Goal: Task Accomplishment & Management: Manage account settings

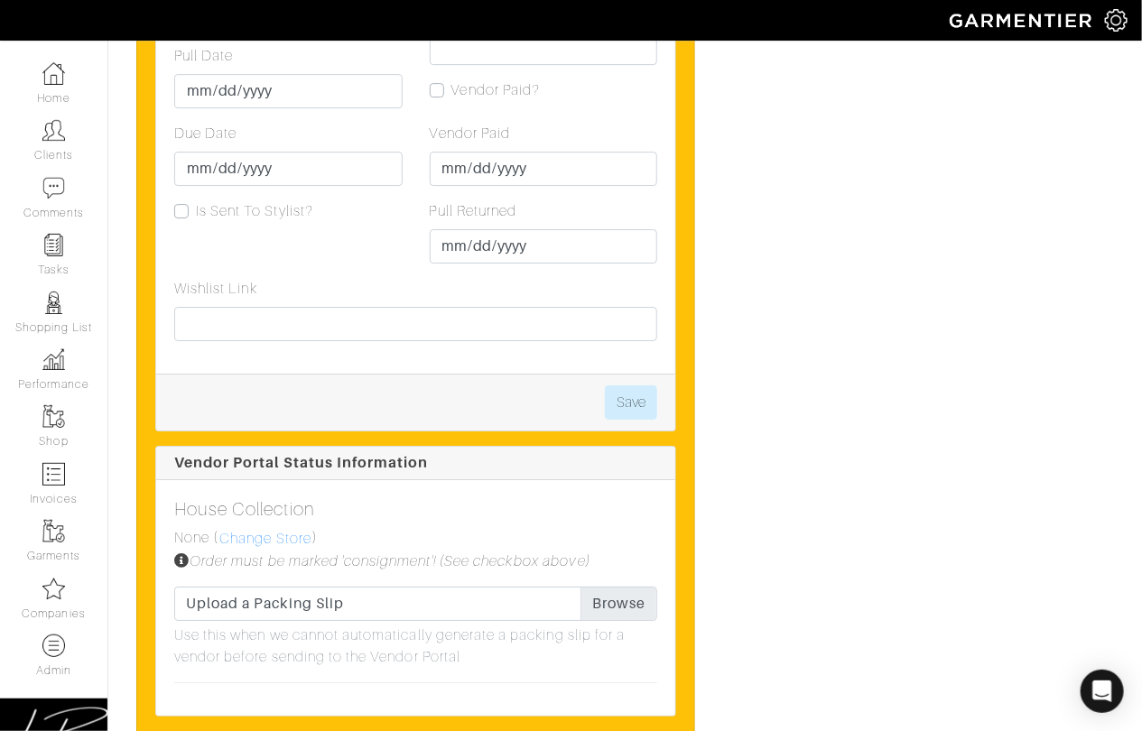
scroll to position [2588, 0]
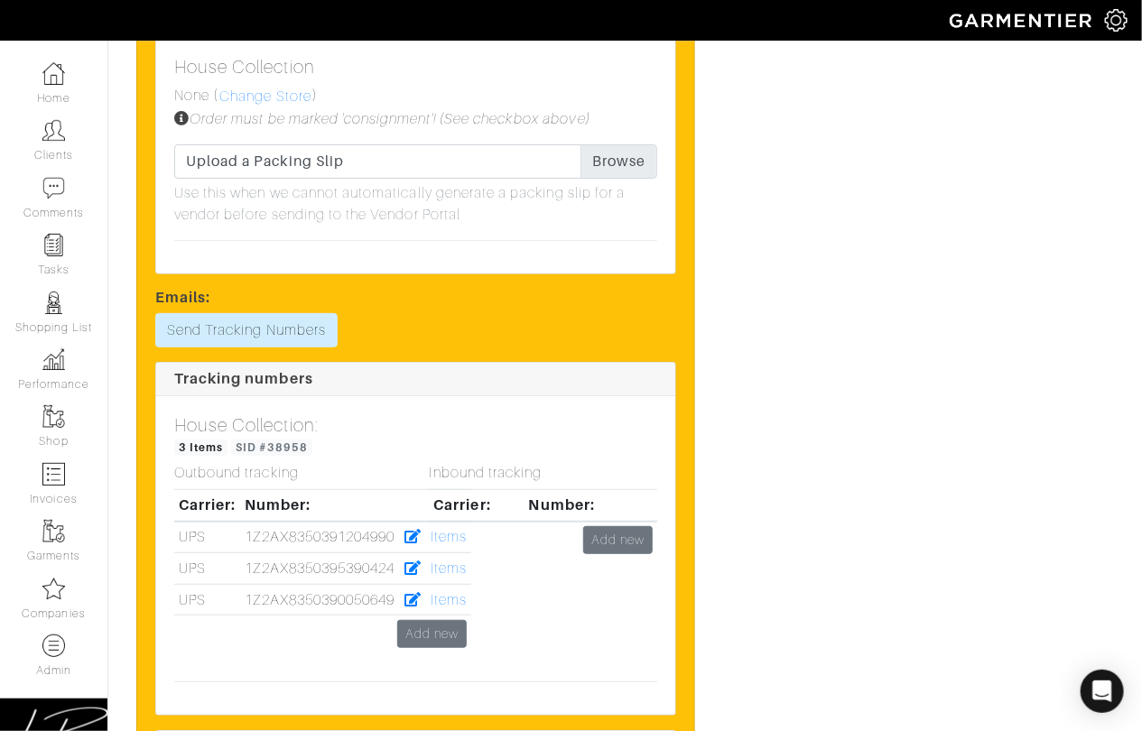
click at [445, 625] on div "Inbound tracking Carrier: Number: Add new" at bounding box center [544, 566] width 256 height 202
click at [432, 626] on div "Inbound tracking Carrier: Number: Add new" at bounding box center [544, 566] width 256 height 202
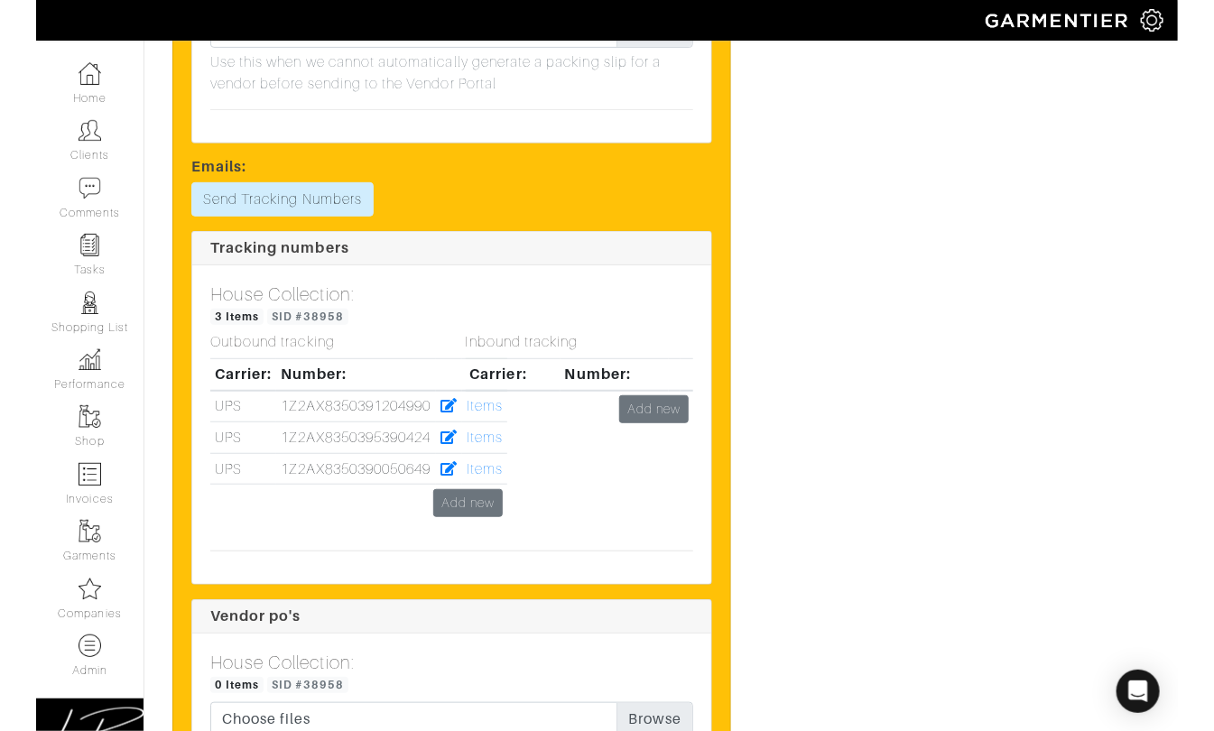
scroll to position [2814, 0]
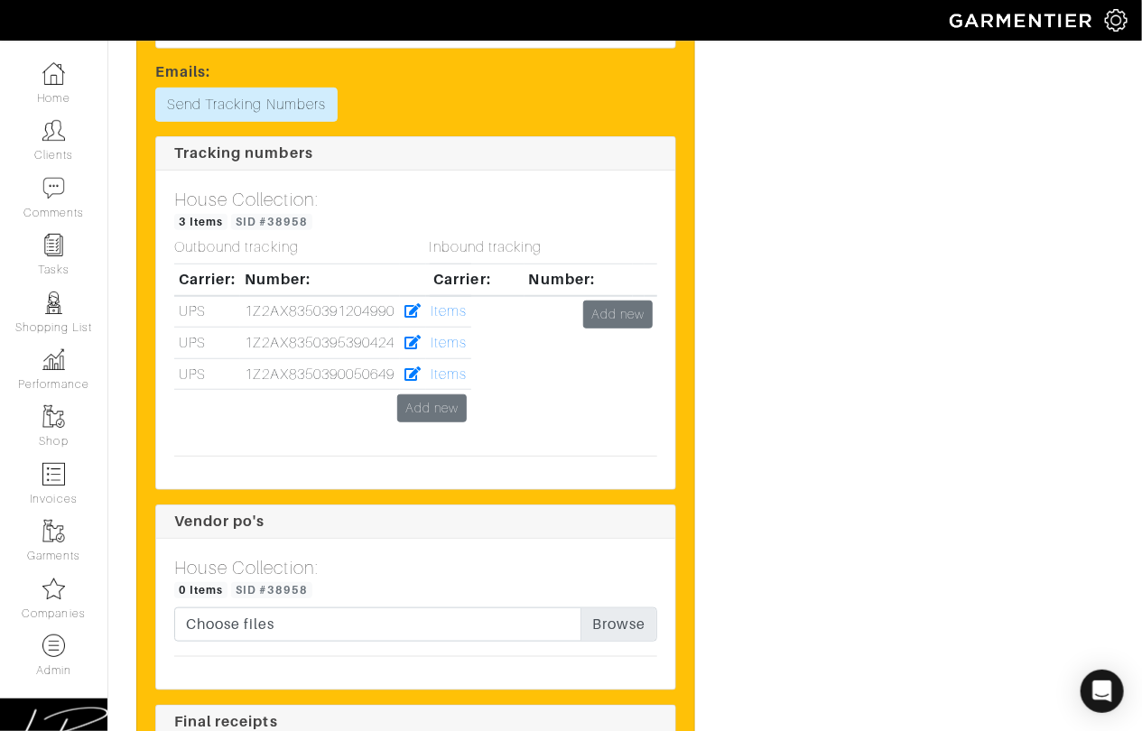
click at [430, 407] on div "Inbound tracking Carrier: Number: Add new" at bounding box center [544, 340] width 256 height 202
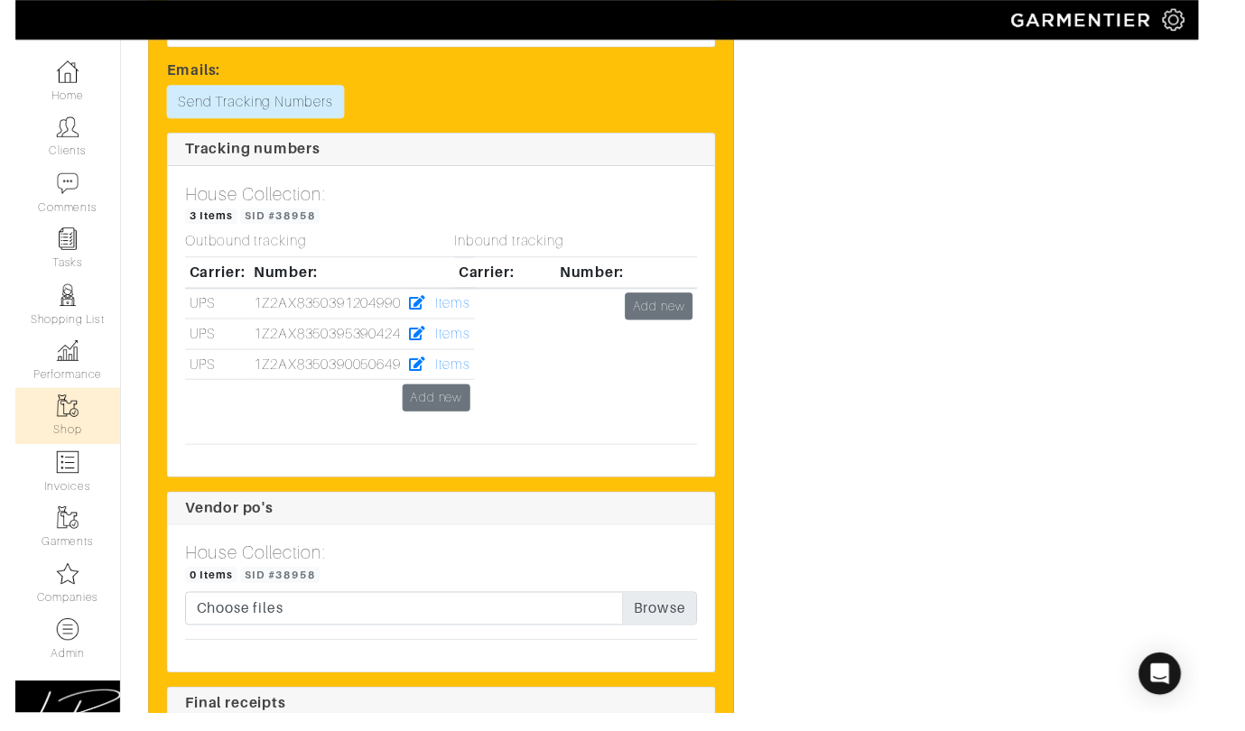
scroll to position [2787, 0]
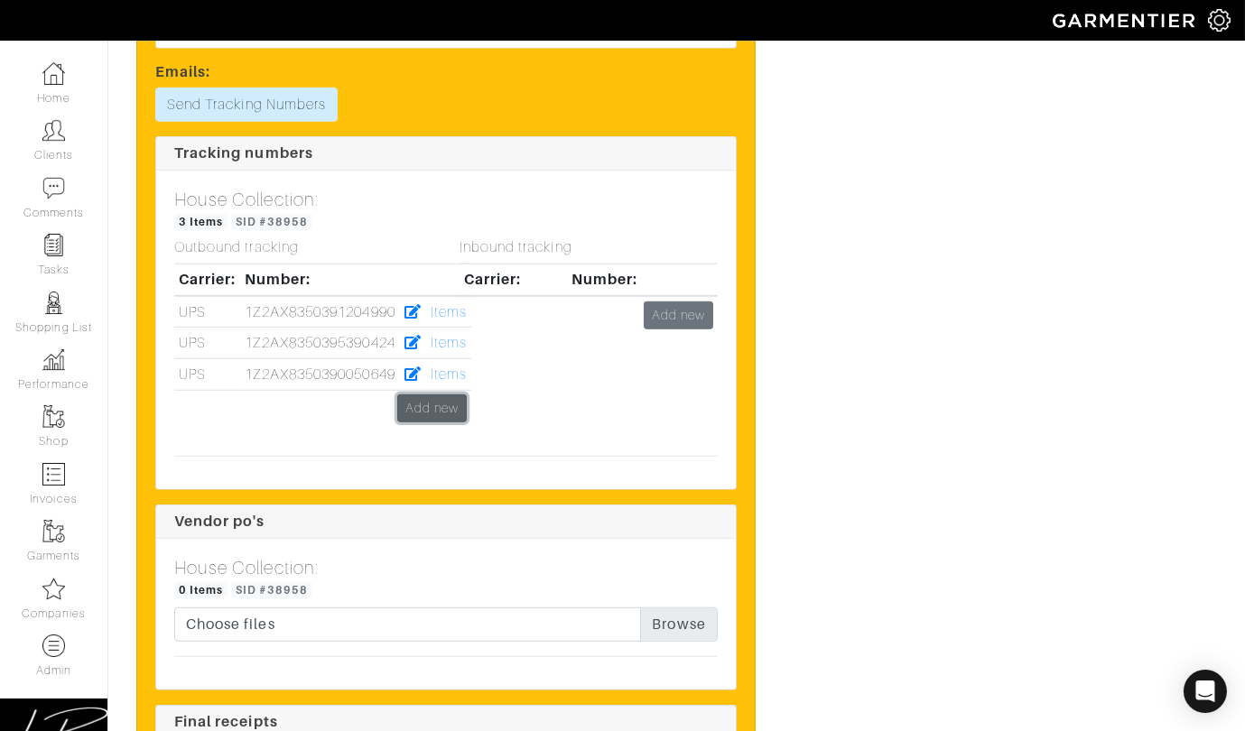
click at [428, 397] on link "Add new" at bounding box center [432, 409] width 70 height 28
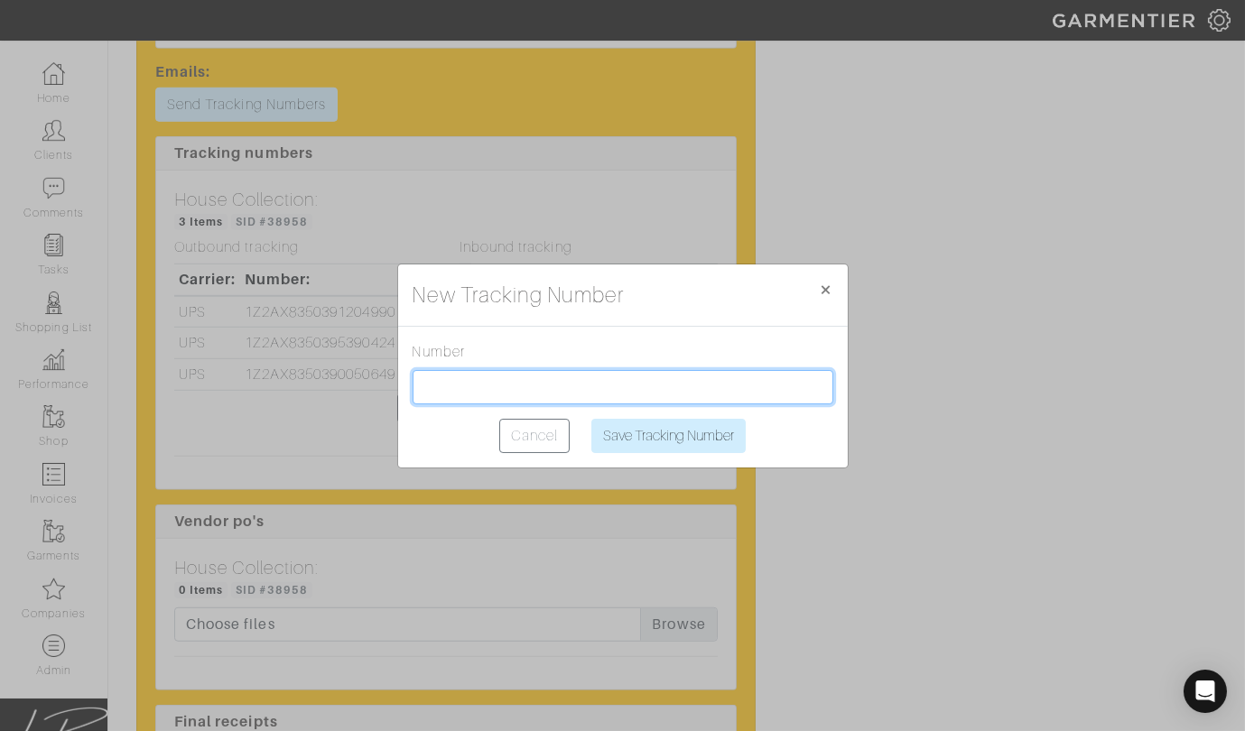
click at [430, 395] on input "text" at bounding box center [623, 387] width 421 height 34
paste input "1Z2AX8350390667331"
type input "1Z2AX8350390667331"
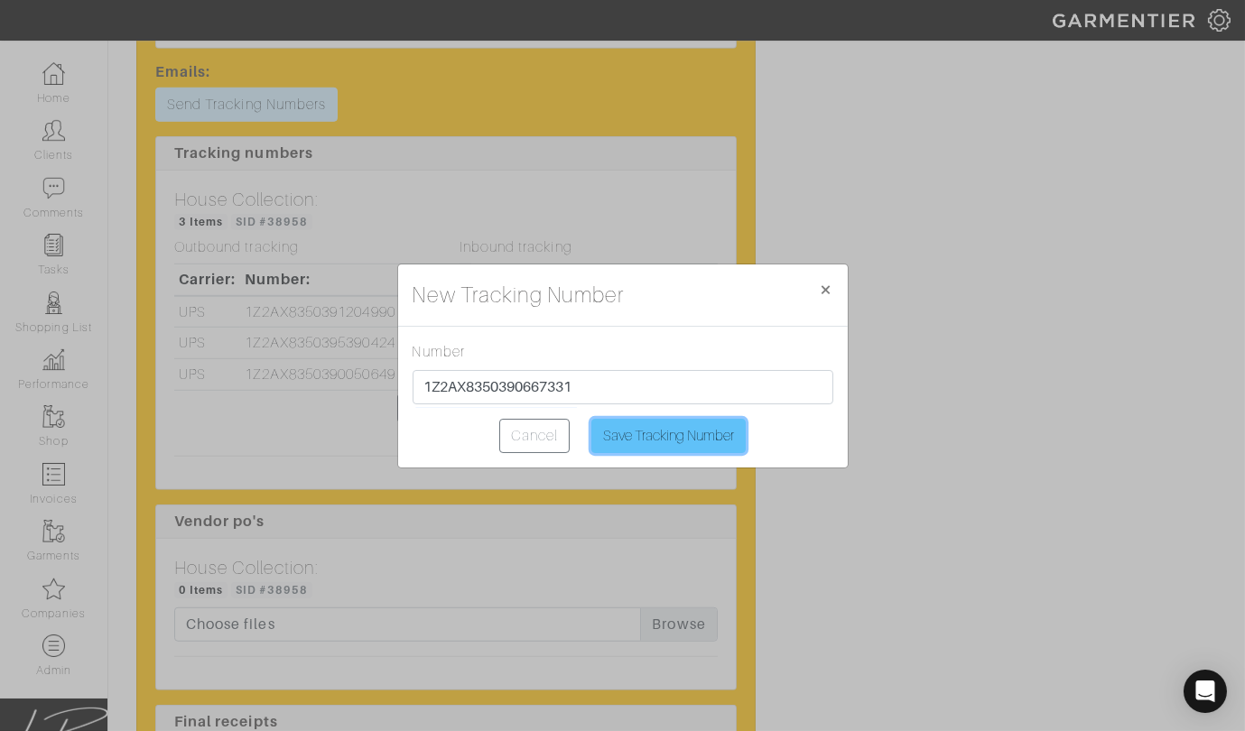
click at [661, 431] on input "Save Tracking Number" at bounding box center [668, 436] width 154 height 34
type input "Saving..."
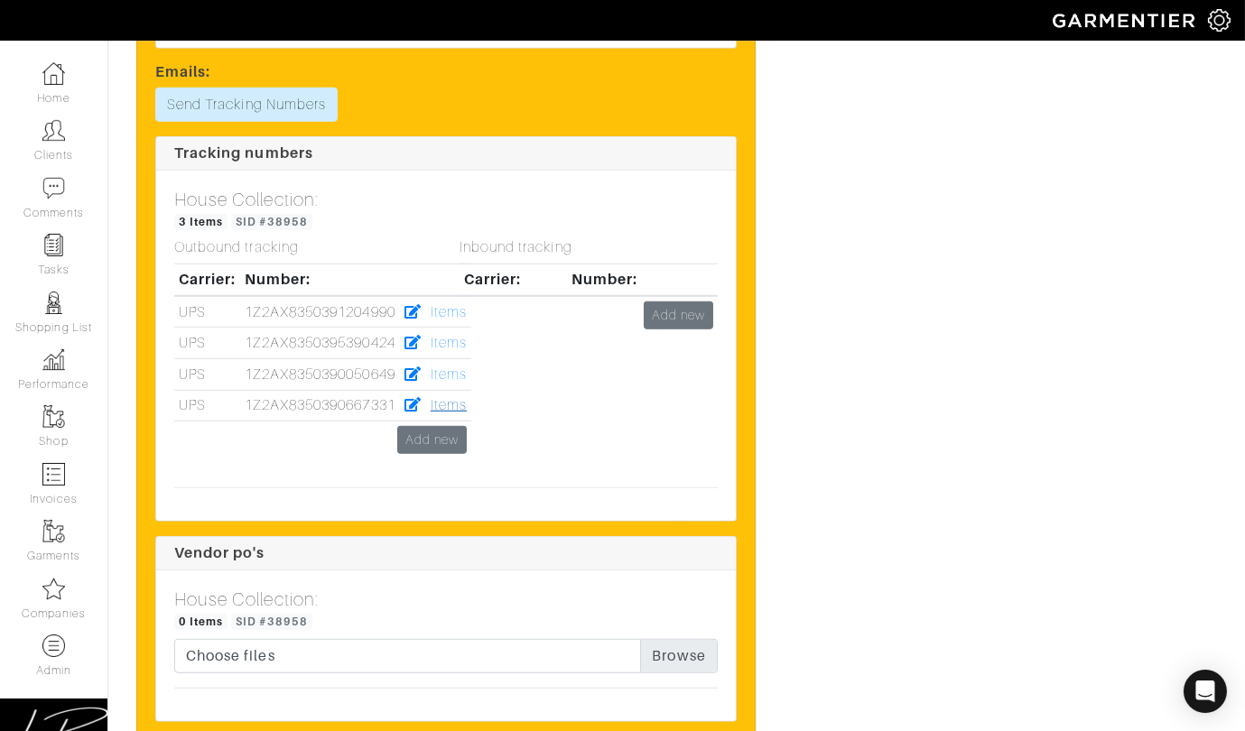
click at [444, 404] on link "Items" at bounding box center [449, 405] width 36 height 16
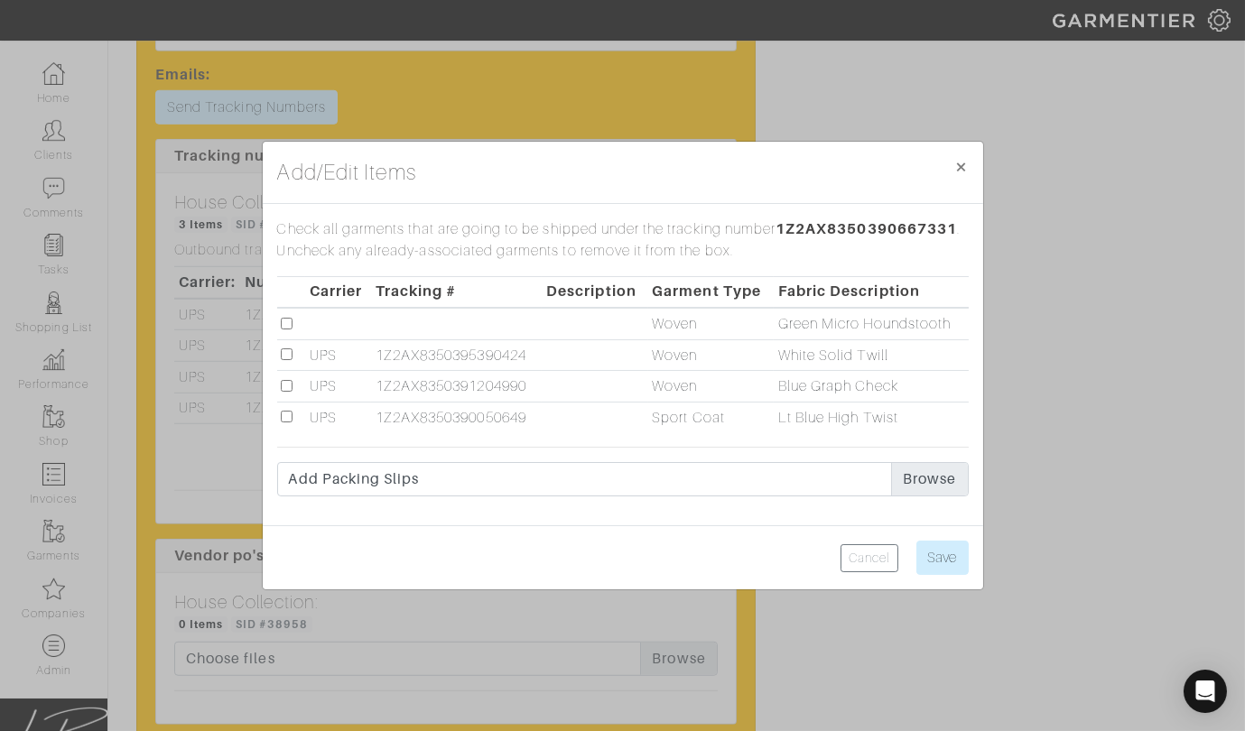
click at [287, 323] on input "checkbox" at bounding box center [287, 324] width 12 height 12
checkbox input "true"
click at [936, 550] on input "Save" at bounding box center [942, 558] width 52 height 34
type input "Save"
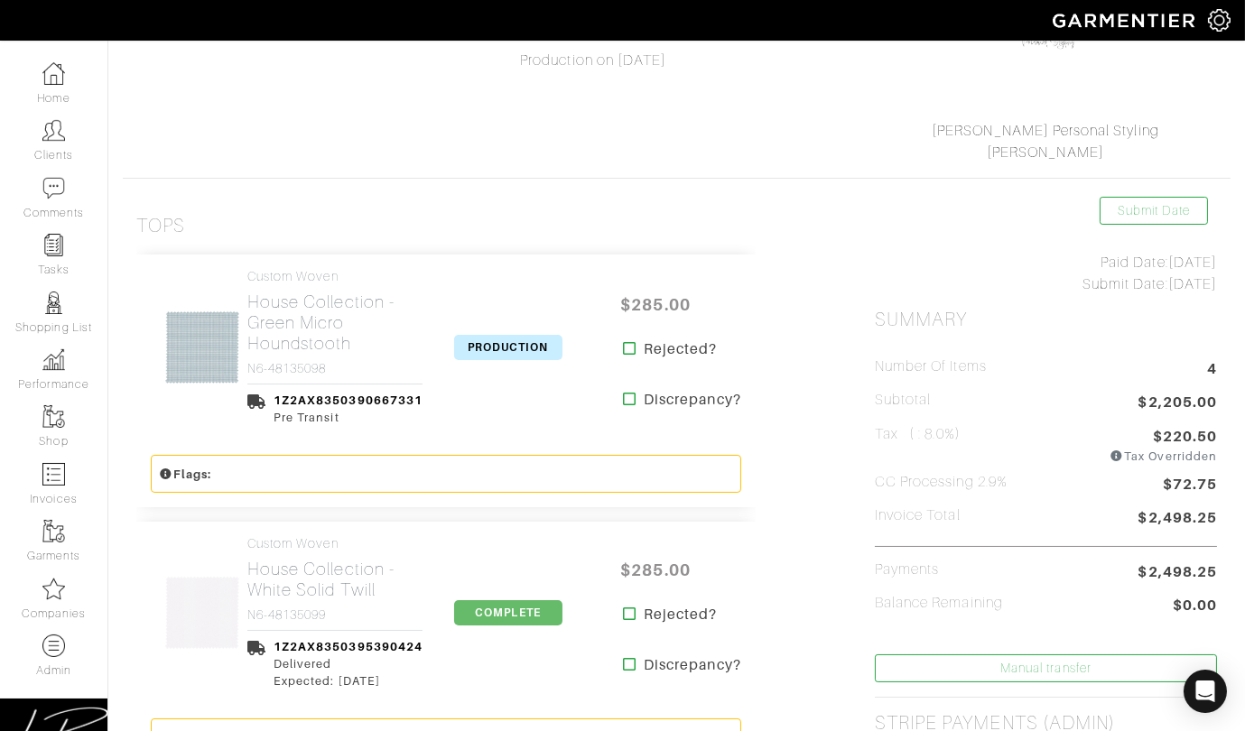
scroll to position [237, 0]
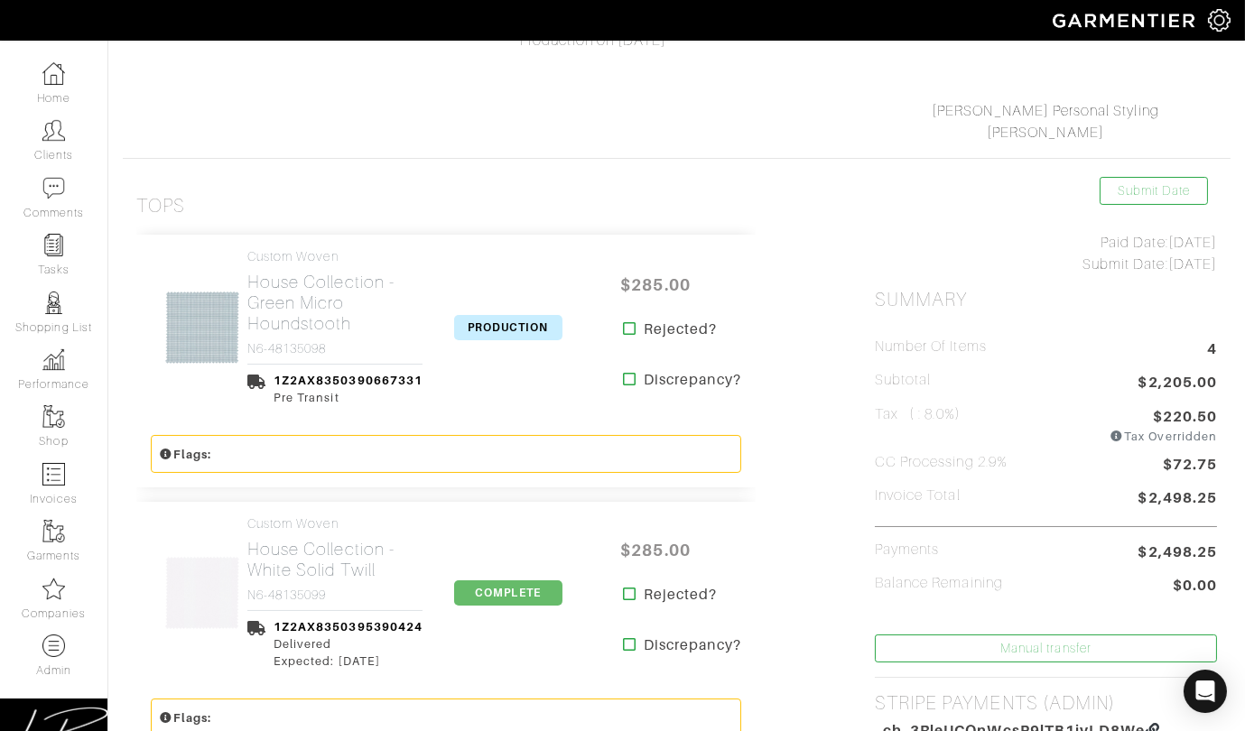
click at [488, 329] on span "PRODUCTION" at bounding box center [508, 327] width 108 height 25
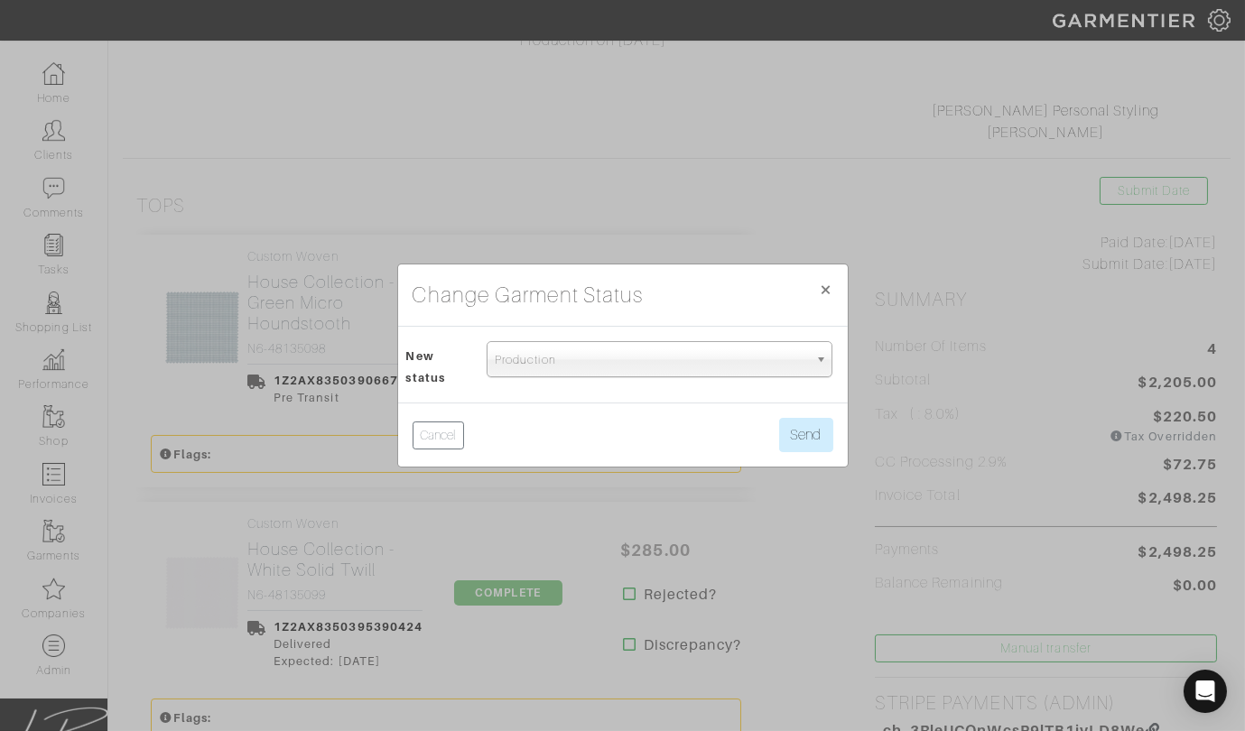
click at [539, 359] on span "Production" at bounding box center [651, 360] width 313 height 36
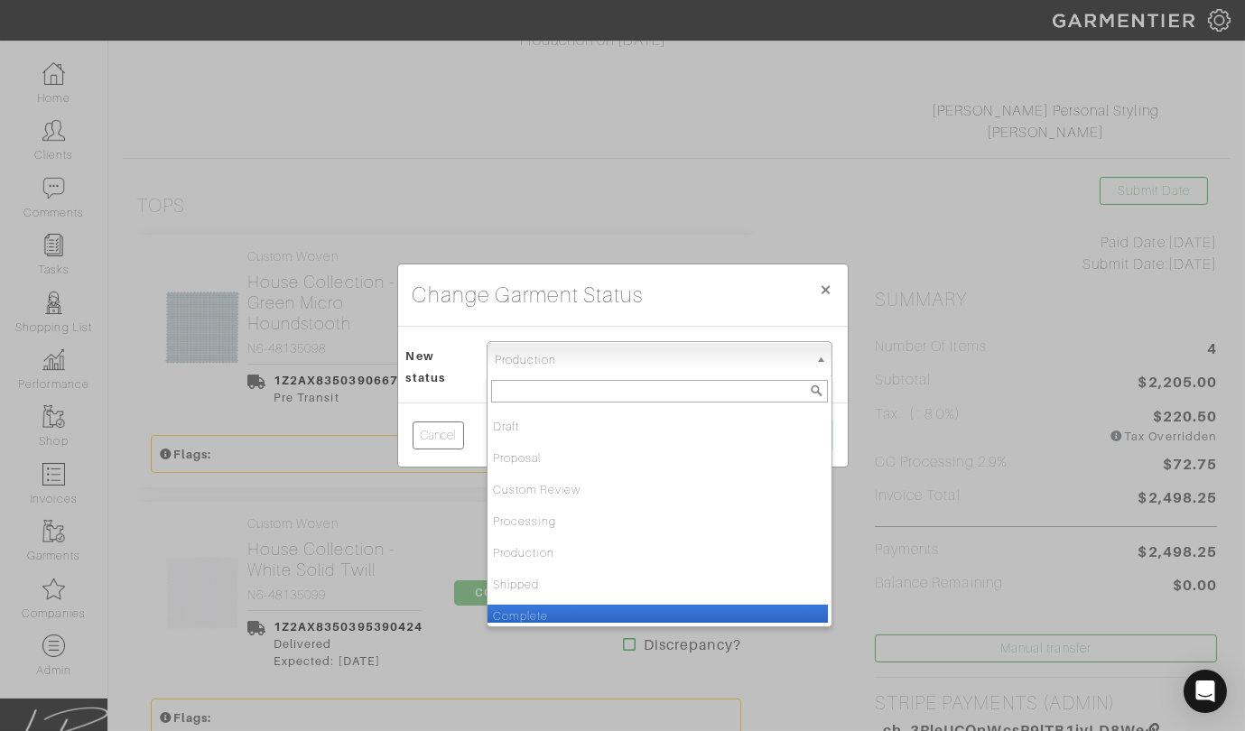
drag, startPoint x: 565, startPoint y: 619, endPoint x: 571, endPoint y: 608, distance: 13.3
click at [565, 618] on li "Complete" at bounding box center [658, 616] width 340 height 23
select select "Complete"
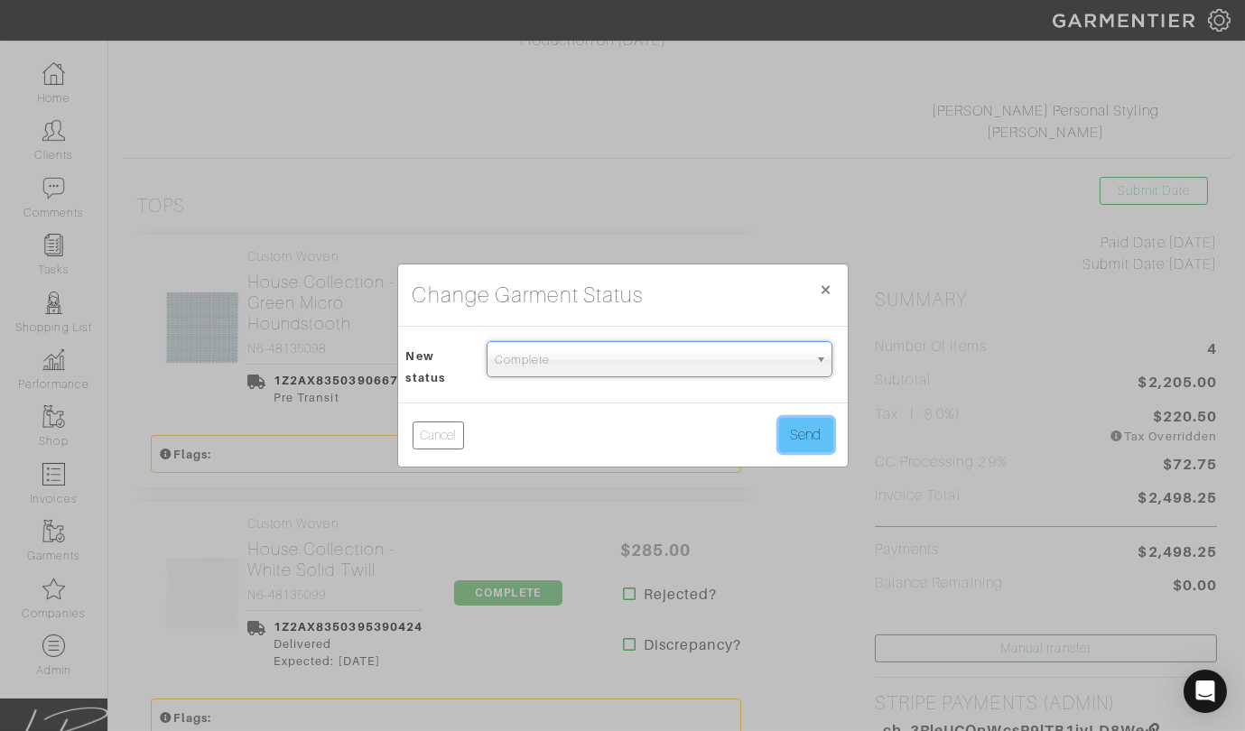
click at [809, 441] on button "Send" at bounding box center [806, 435] width 54 height 34
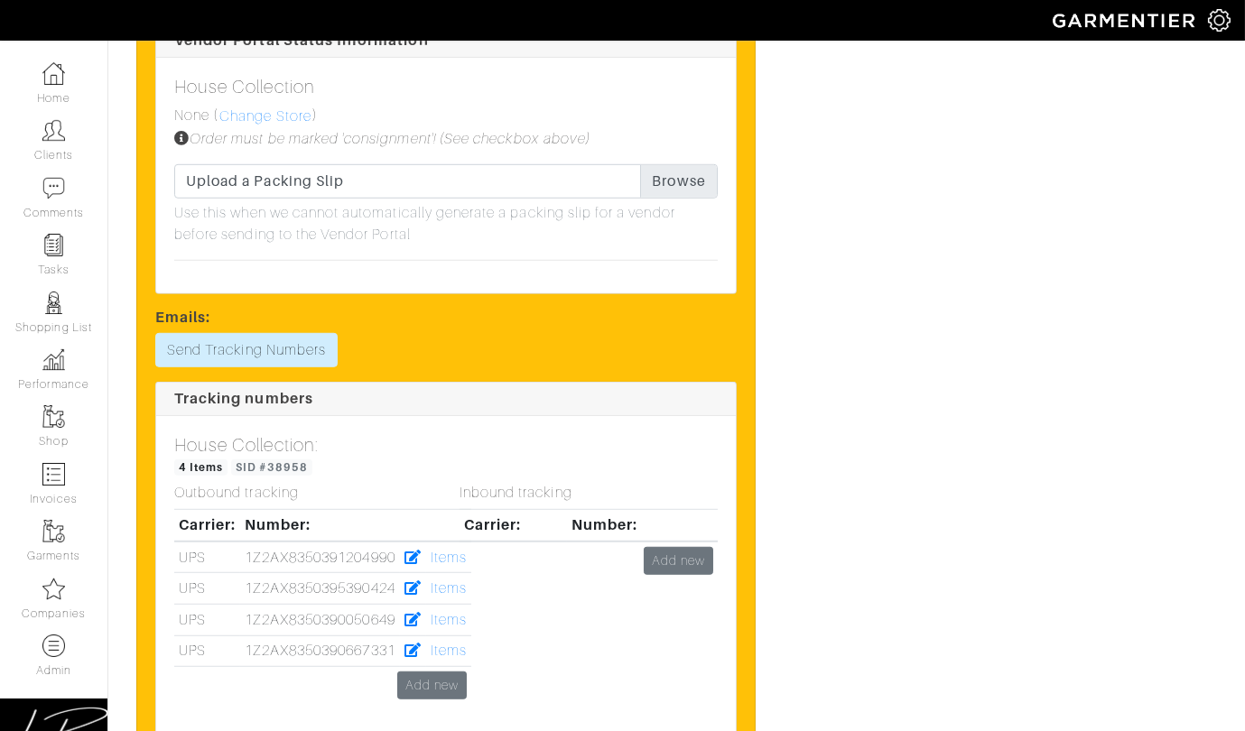
scroll to position [2575, 0]
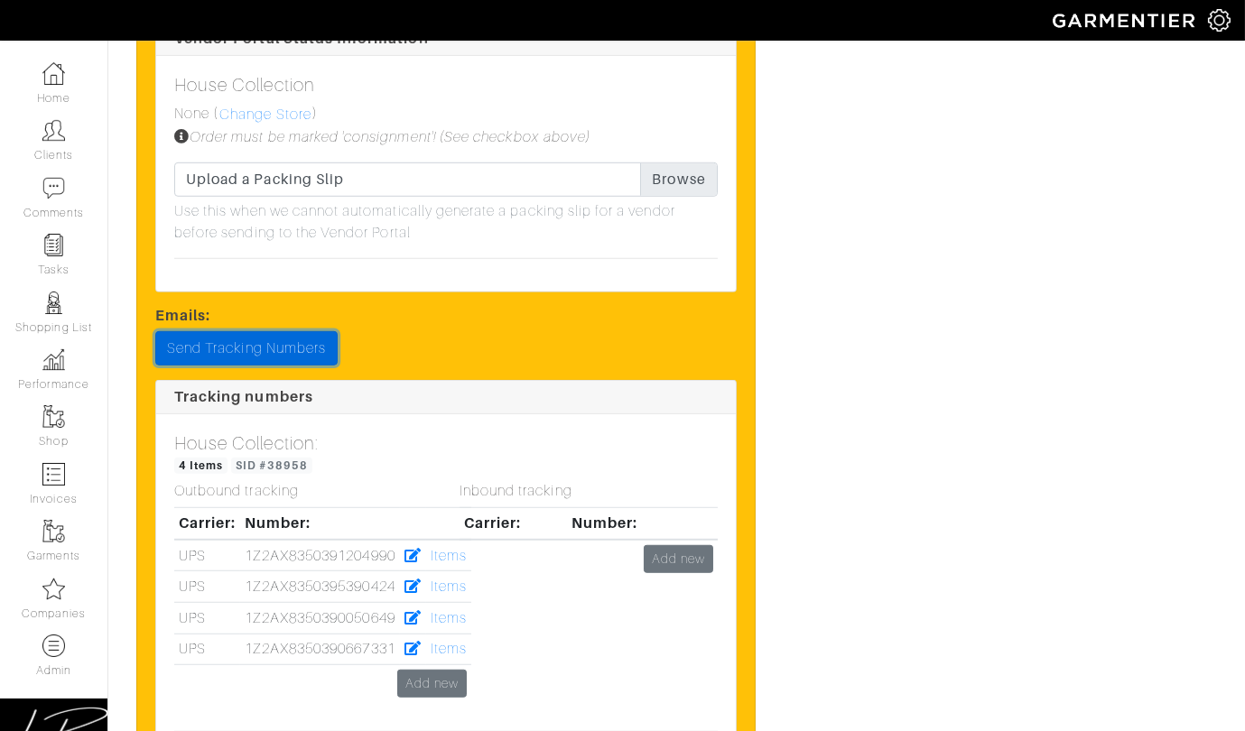
click at [277, 344] on link "Send Tracking Numbers" at bounding box center [246, 348] width 182 height 34
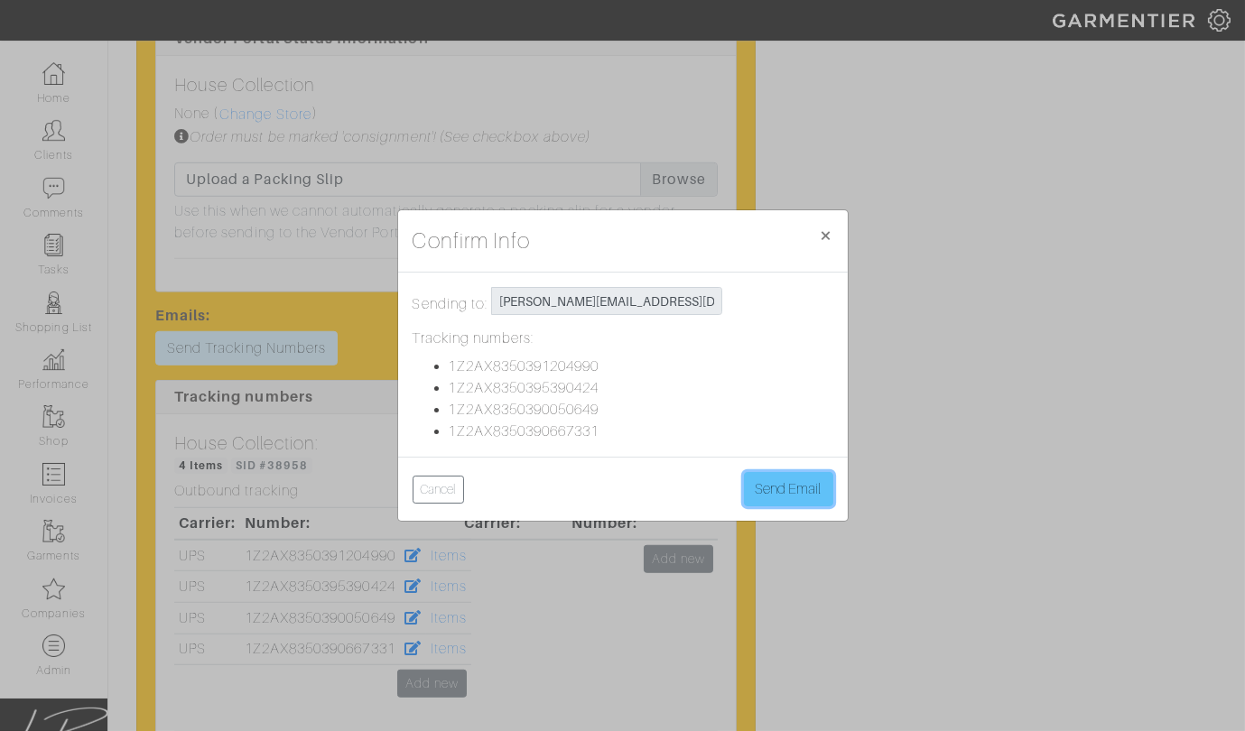
drag, startPoint x: 754, startPoint y: 486, endPoint x: 740, endPoint y: 488, distance: 13.8
click at [754, 486] on button "Send Email" at bounding box center [788, 489] width 89 height 34
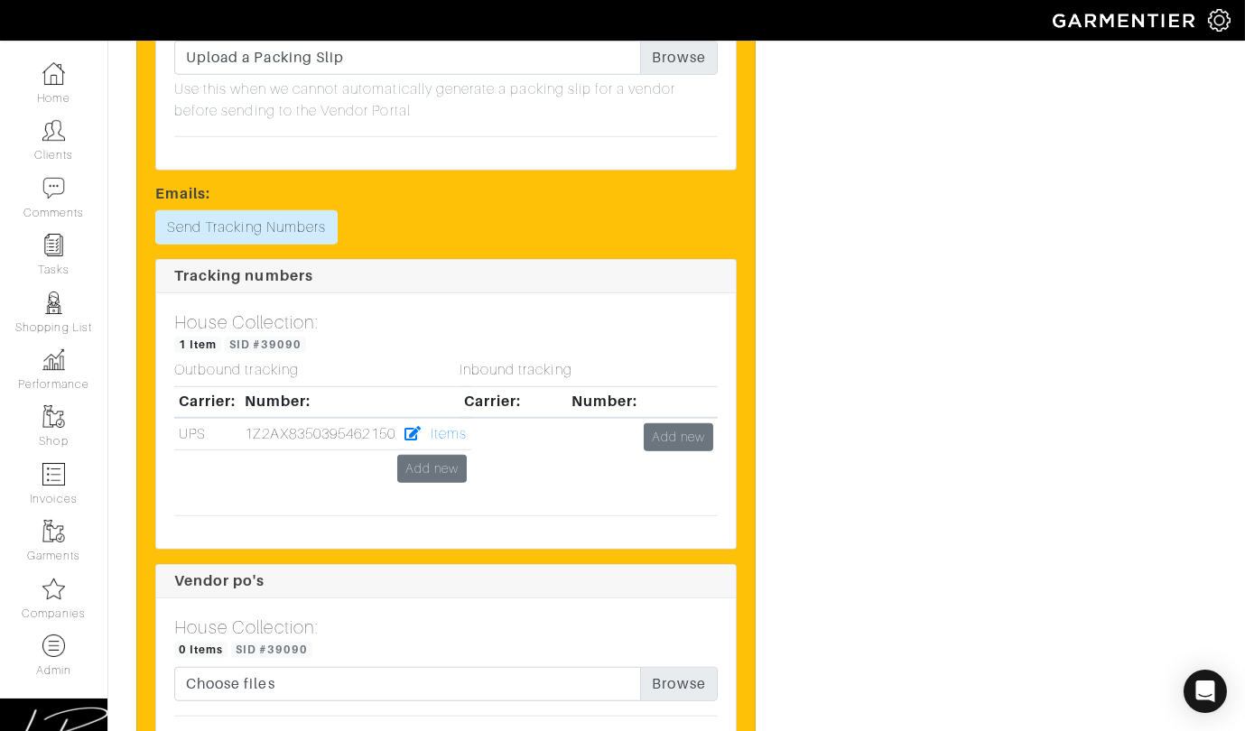
scroll to position [2856, 0]
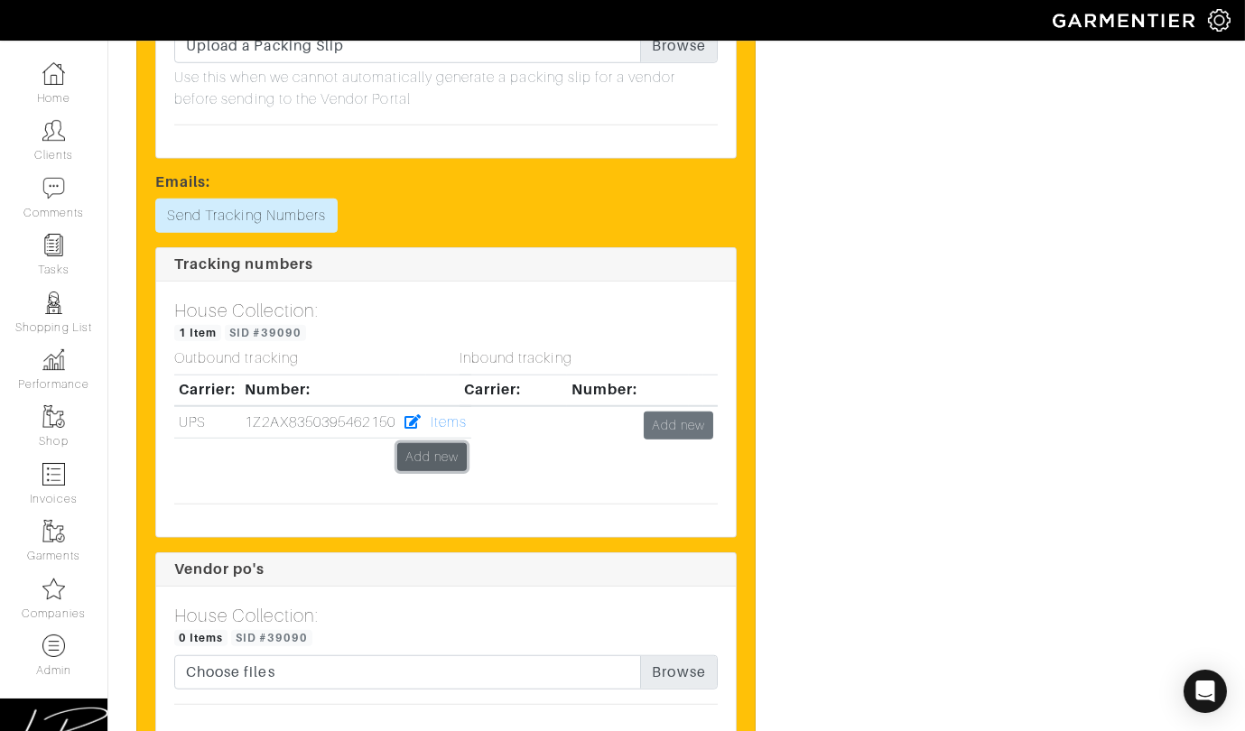
click at [443, 458] on link "Add new" at bounding box center [432, 457] width 70 height 28
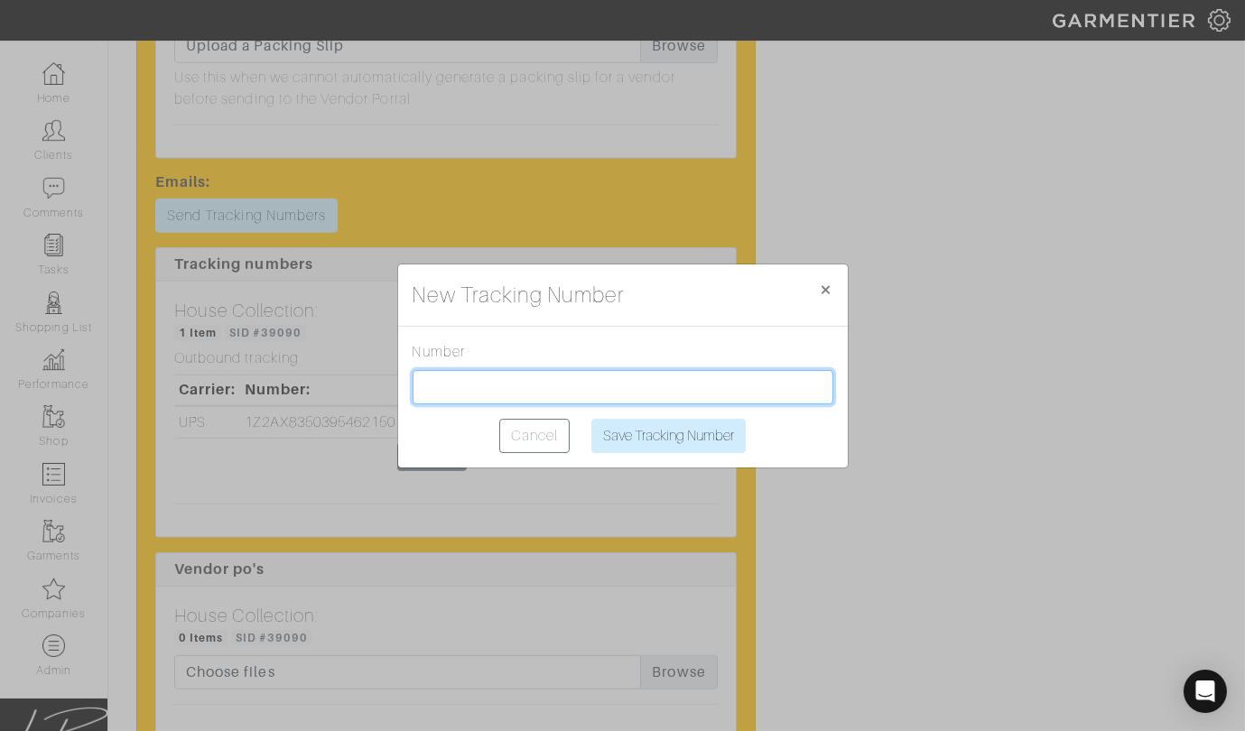
click at [454, 386] on input "text" at bounding box center [623, 387] width 421 height 34
paste input "1Z2AX8350394502742"
type input "1Z2AX8350394502742"
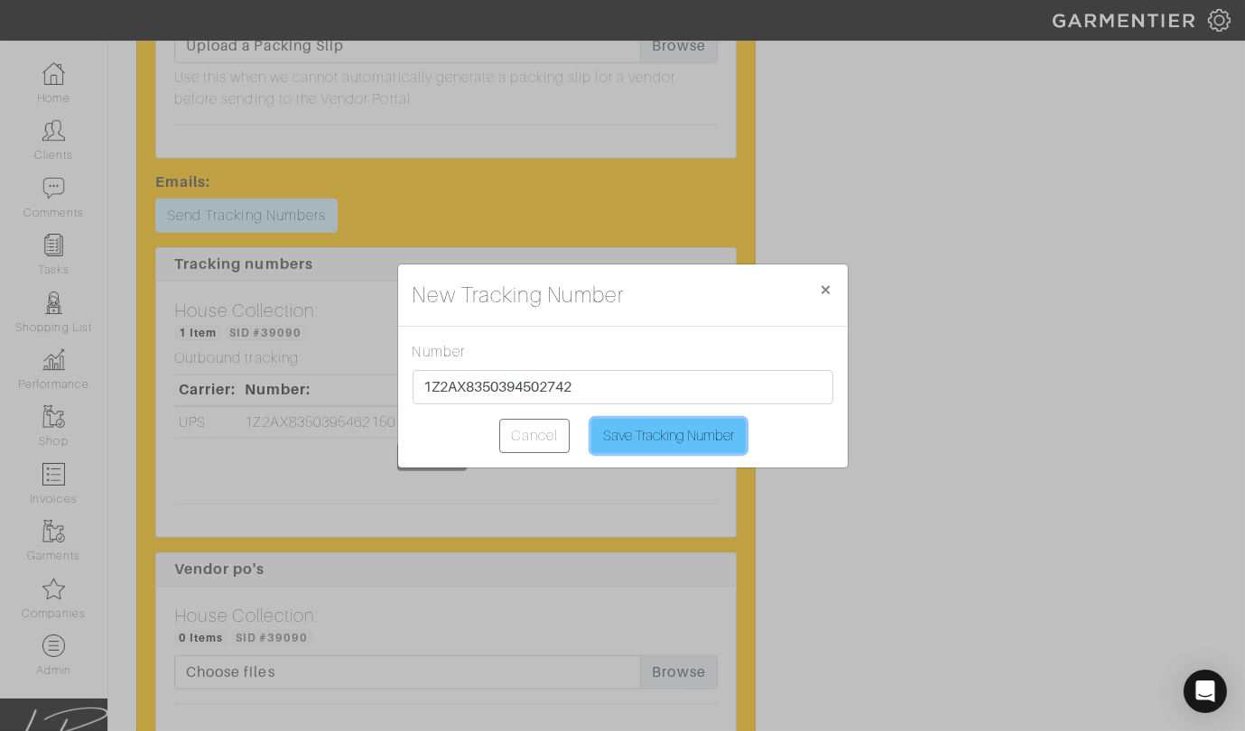
drag, startPoint x: 659, startPoint y: 437, endPoint x: 648, endPoint y: 432, distance: 11.7
click at [659, 437] on input "Save Tracking Number" at bounding box center [668, 436] width 154 height 34
type input "Saving..."
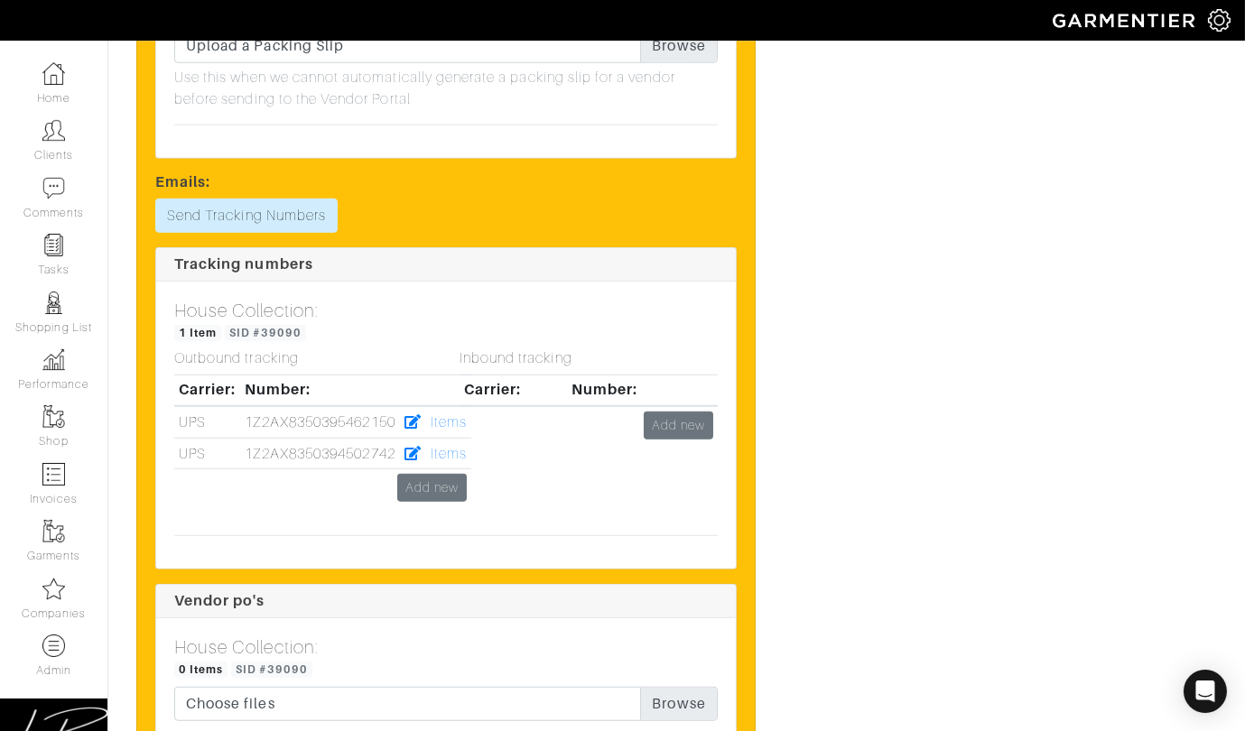
click at [457, 447] on div "Inbound tracking Carrier: Number: Add new" at bounding box center [588, 436] width 285 height 172
click at [448, 451] on div "Inbound tracking Carrier: Number: Add new" at bounding box center [588, 436] width 285 height 172
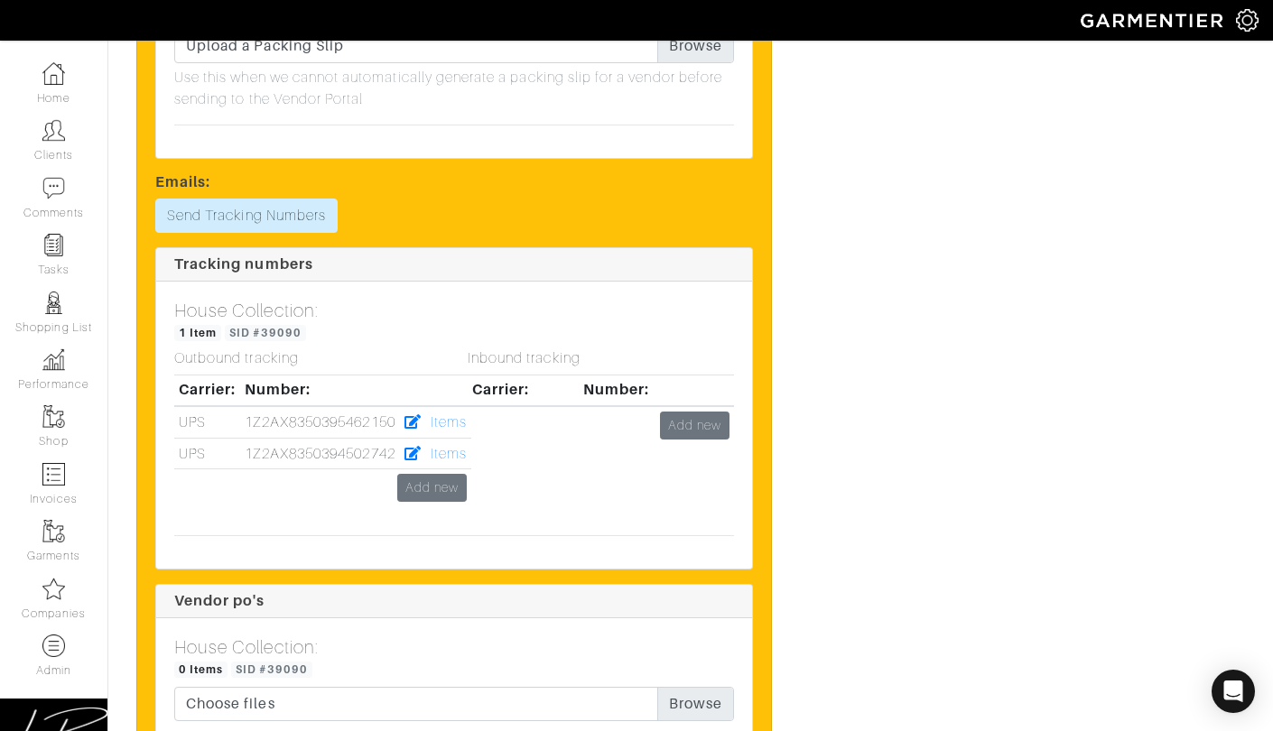
click at [459, 447] on div "Inbound tracking Carrier: Number: Add new" at bounding box center [600, 436] width 293 height 172
click at [450, 450] on link "Items" at bounding box center [449, 454] width 36 height 16
click at [450, 451] on link "Items" at bounding box center [449, 454] width 36 height 16
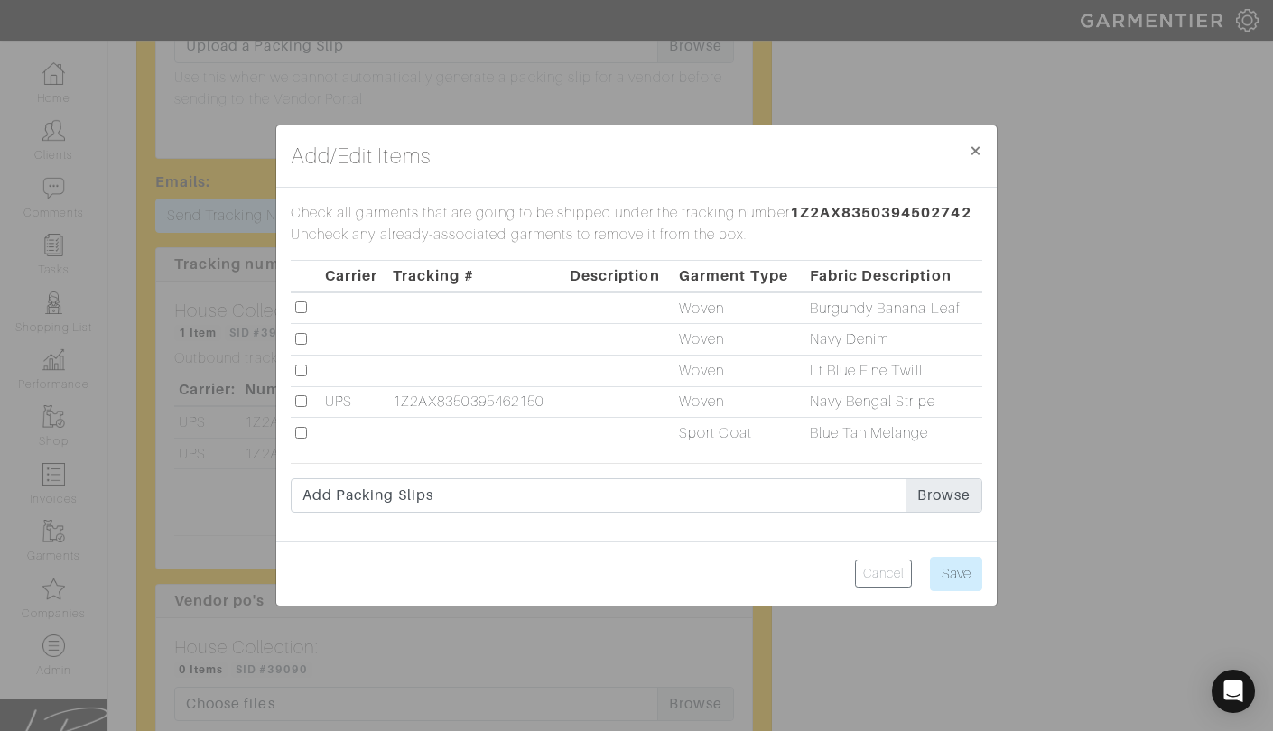
drag, startPoint x: 297, startPoint y: 367, endPoint x: 308, endPoint y: 369, distance: 11.2
click at [299, 367] on input "checkbox" at bounding box center [301, 371] width 12 height 12
checkbox input "true"
click at [966, 579] on input "Save" at bounding box center [956, 574] width 52 height 34
type input "Saving..."
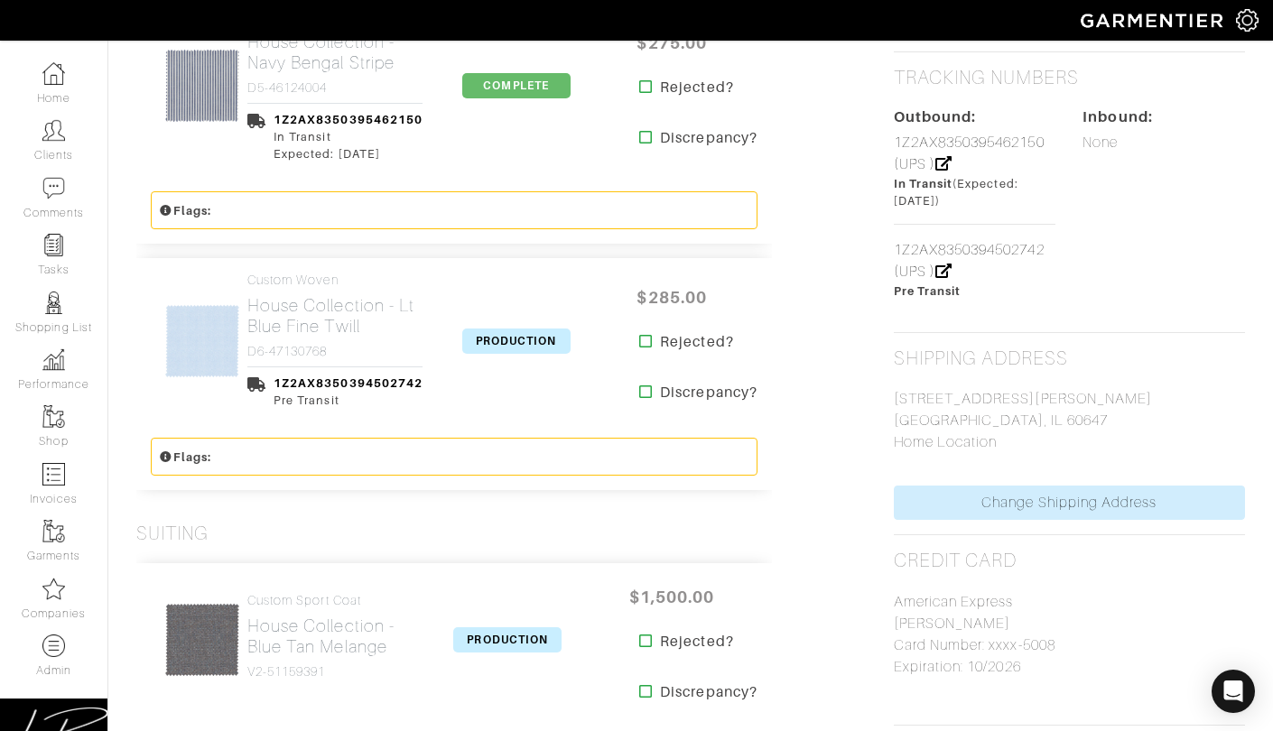
scroll to position [955, 0]
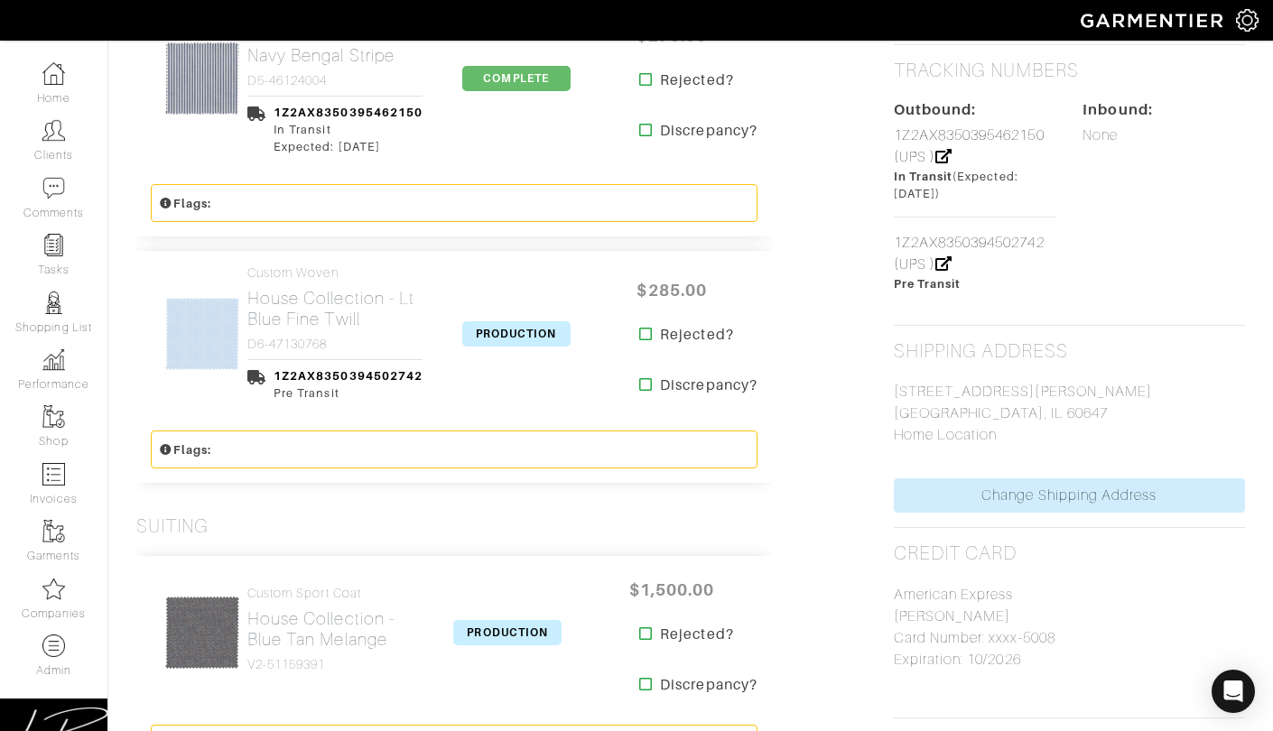
click at [509, 327] on span "PRODUCTION" at bounding box center [516, 333] width 108 height 25
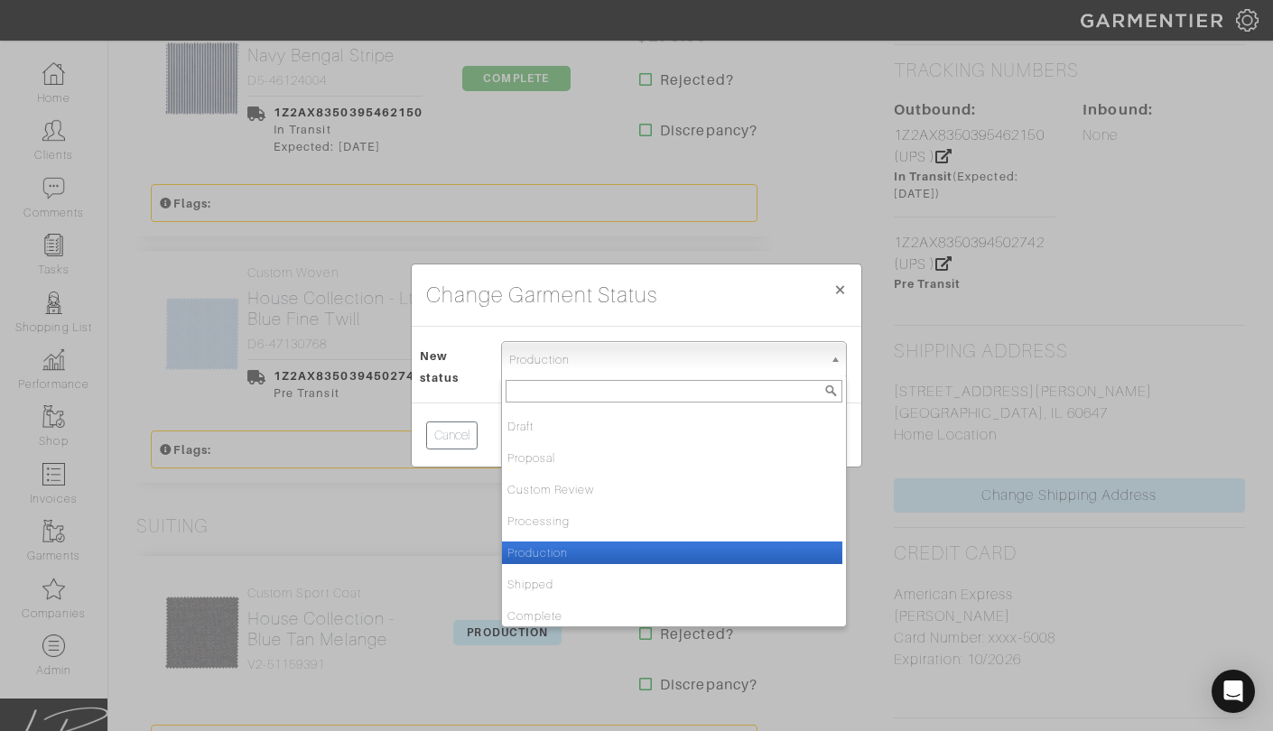
drag, startPoint x: 545, startPoint y: 361, endPoint x: 562, endPoint y: 410, distance: 51.7
click at [546, 362] on span "Production" at bounding box center [665, 360] width 313 height 36
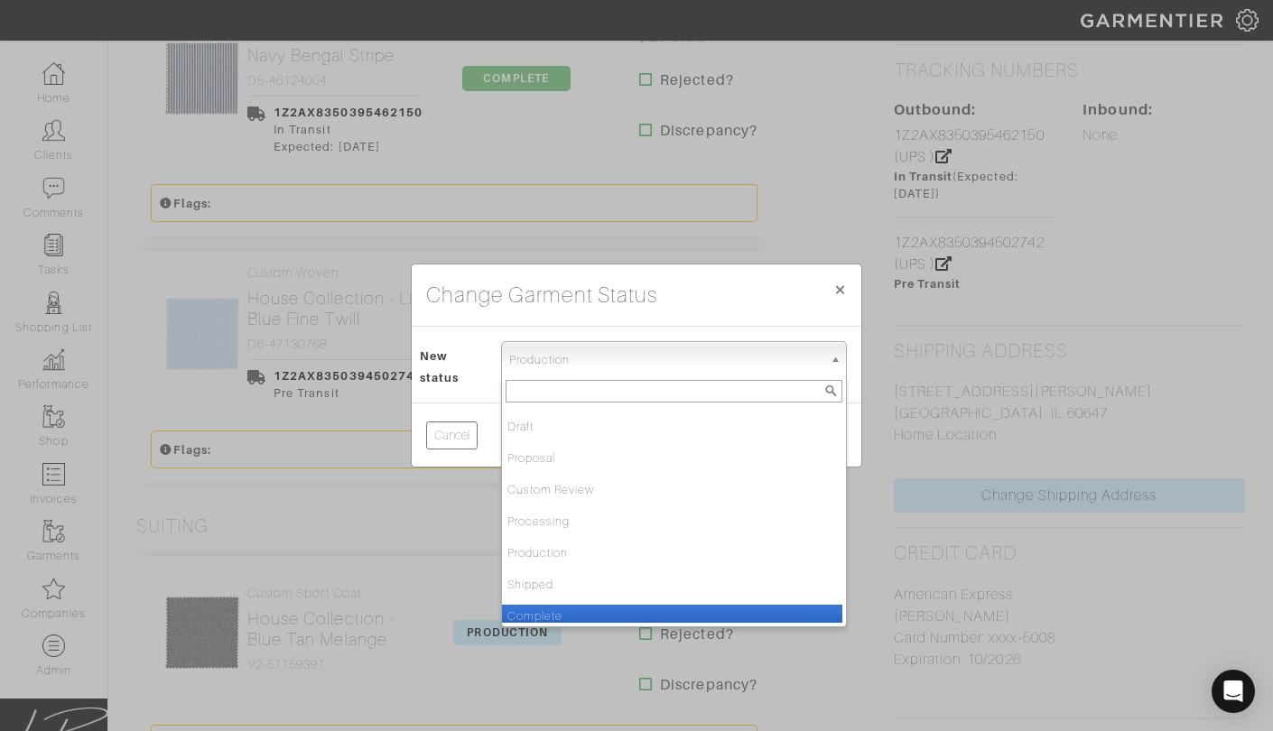
click at [615, 609] on li "Complete" at bounding box center [672, 616] width 340 height 23
select select "Complete"
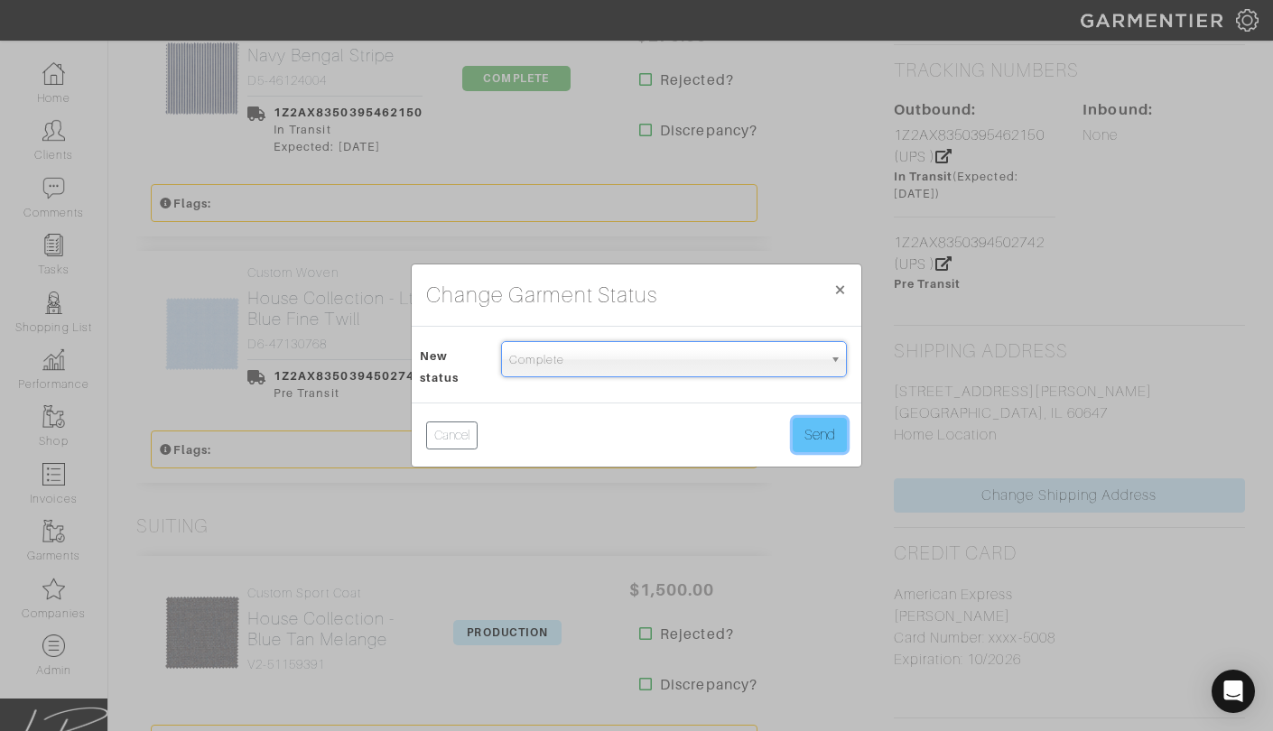
click at [827, 435] on button "Send" at bounding box center [820, 435] width 54 height 34
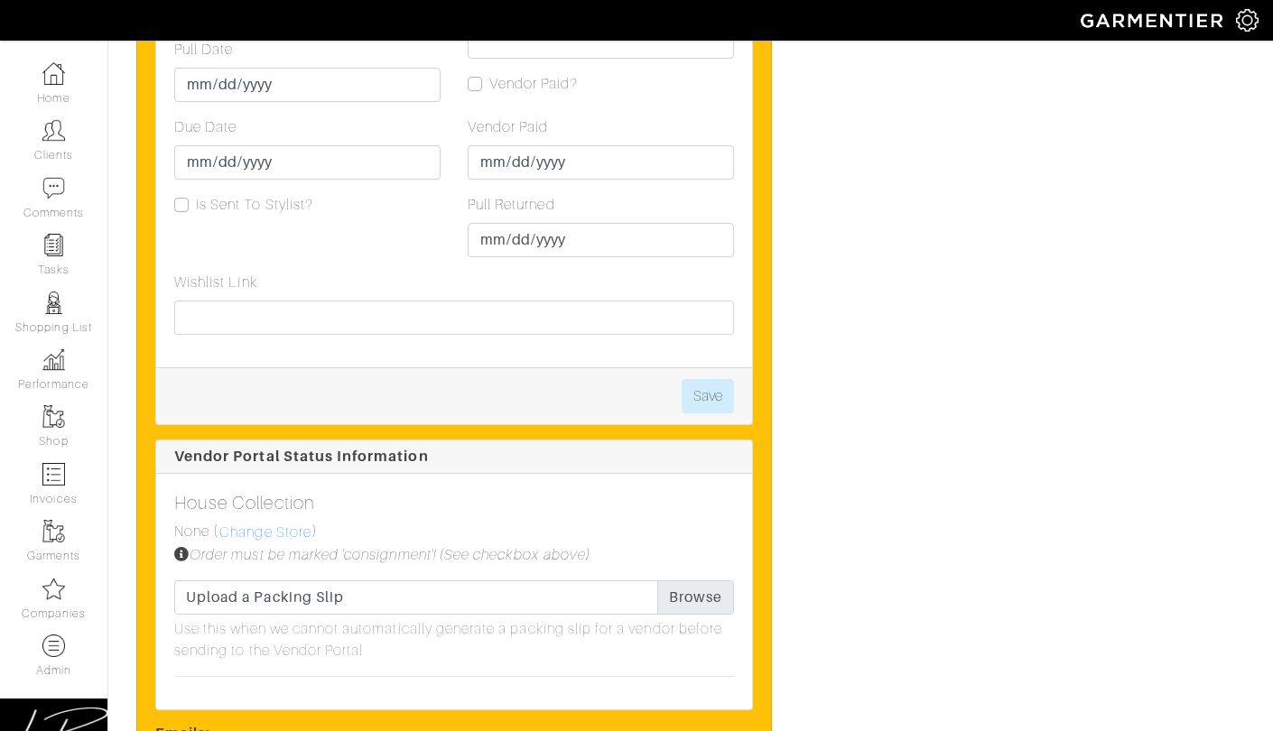
scroll to position [2593, 0]
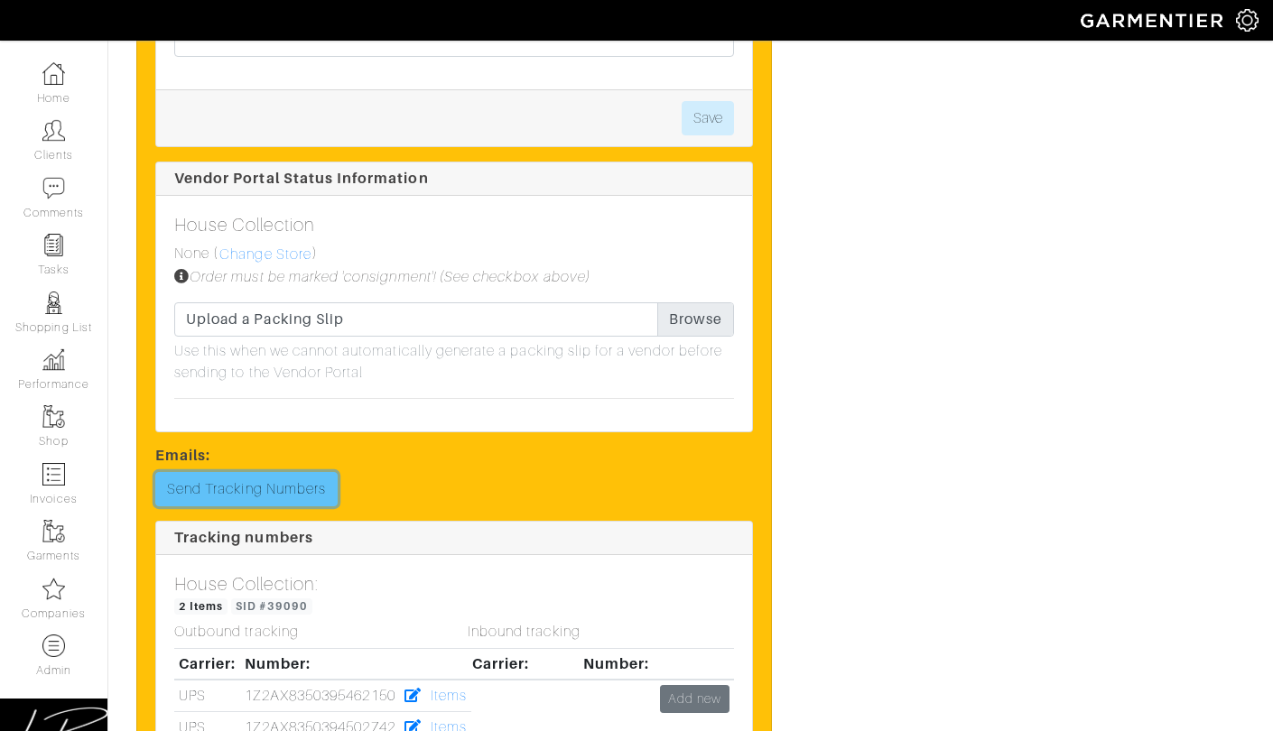
click at [283, 475] on link "Send Tracking Numbers" at bounding box center [246, 489] width 182 height 34
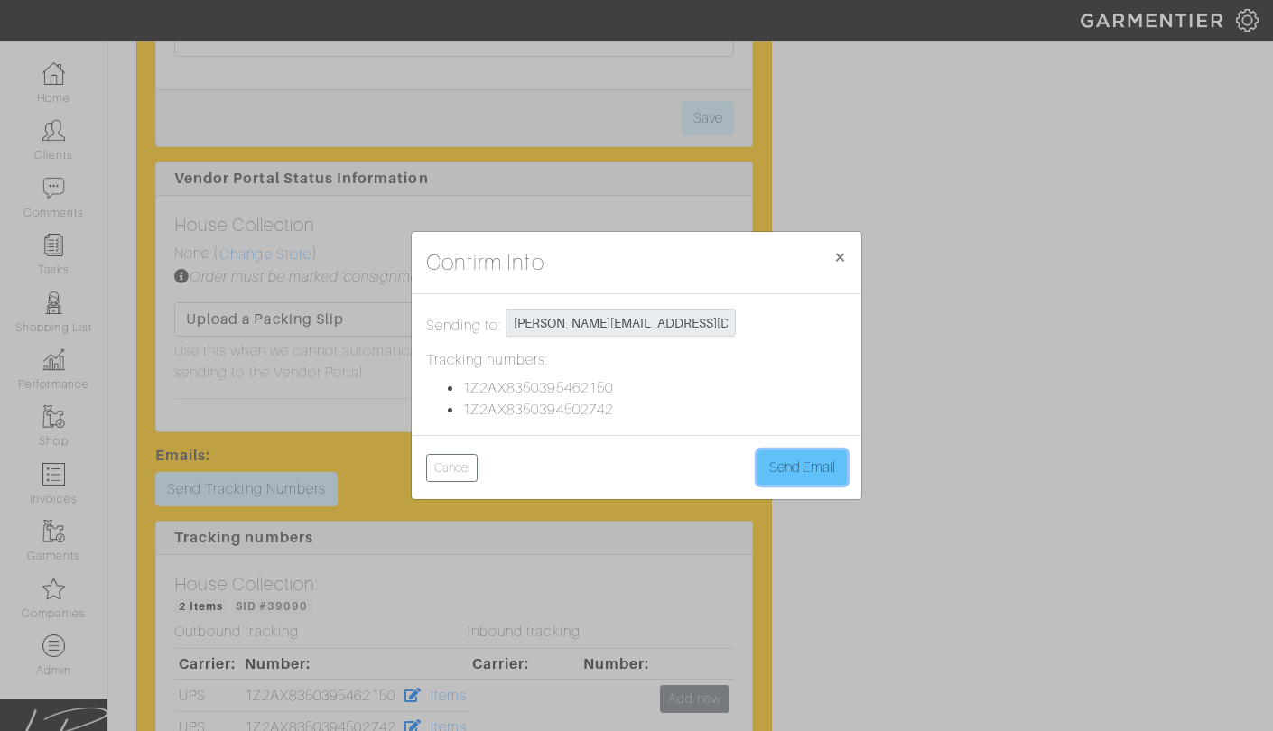
click at [808, 466] on button "Send Email" at bounding box center [801, 468] width 89 height 34
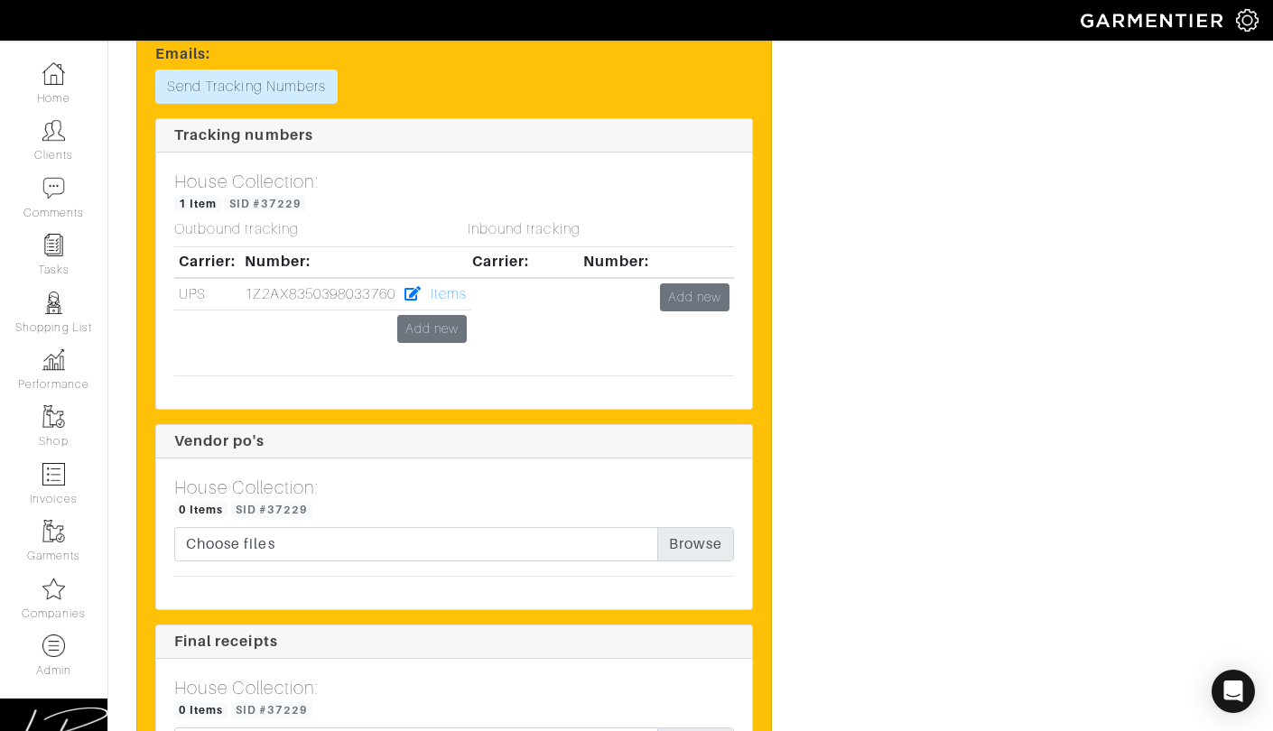
scroll to position [3595, 0]
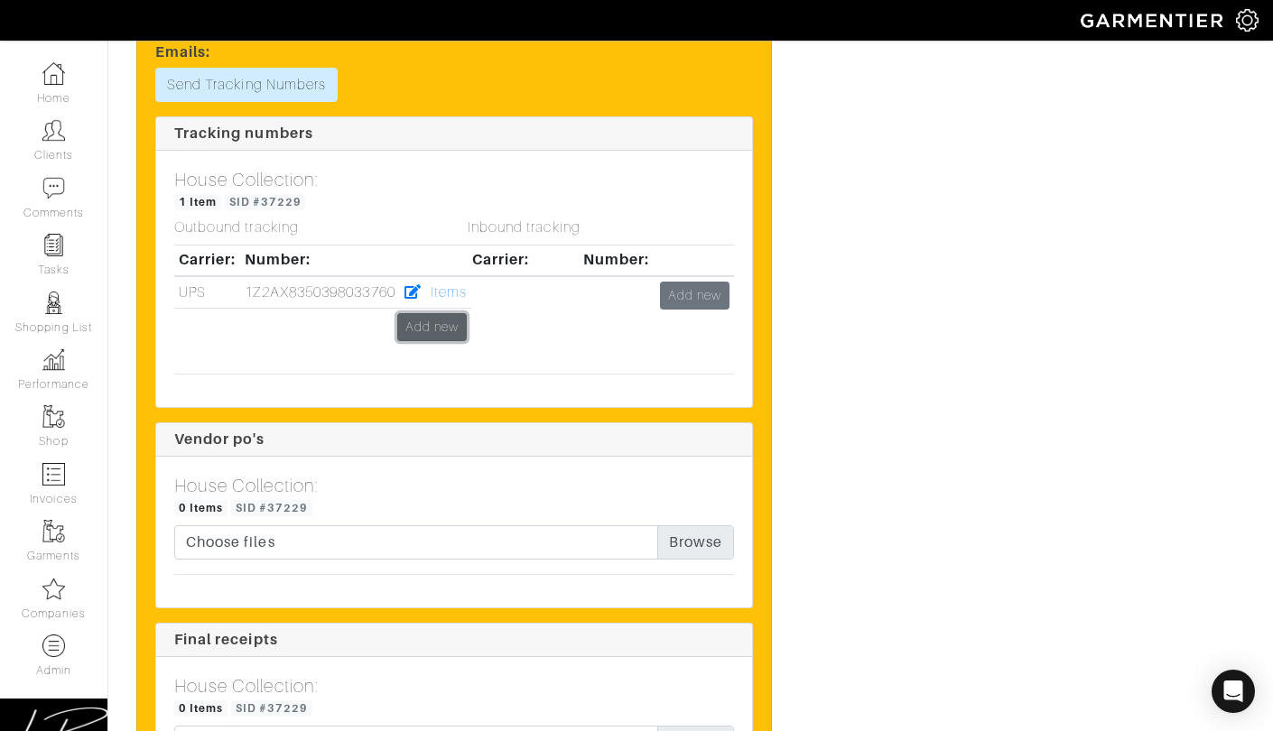
click at [436, 327] on link "Add new" at bounding box center [432, 327] width 70 height 28
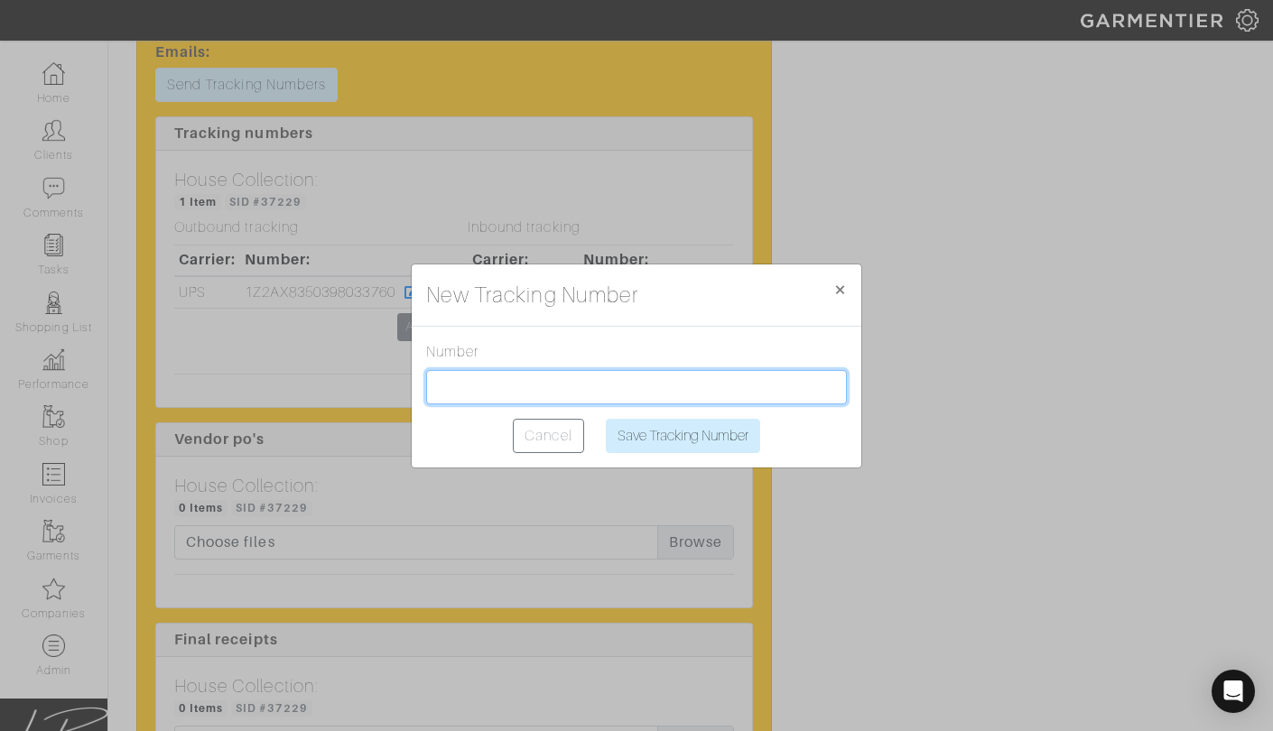
click at [495, 379] on input "text" at bounding box center [636, 387] width 421 height 34
paste input "1Z2AX8350392299762"
type input "1Z2AX8350392299762"
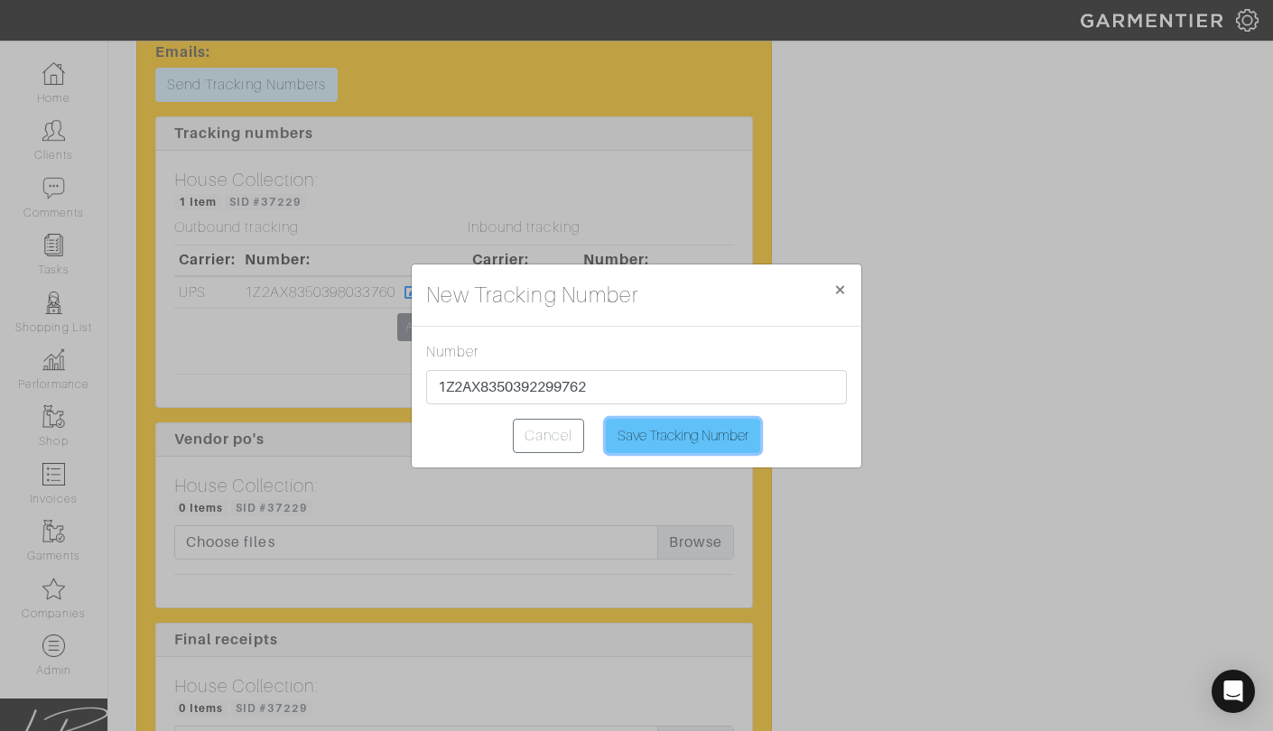
click at [670, 428] on input "Save Tracking Number" at bounding box center [683, 436] width 154 height 34
type input "Saving..."
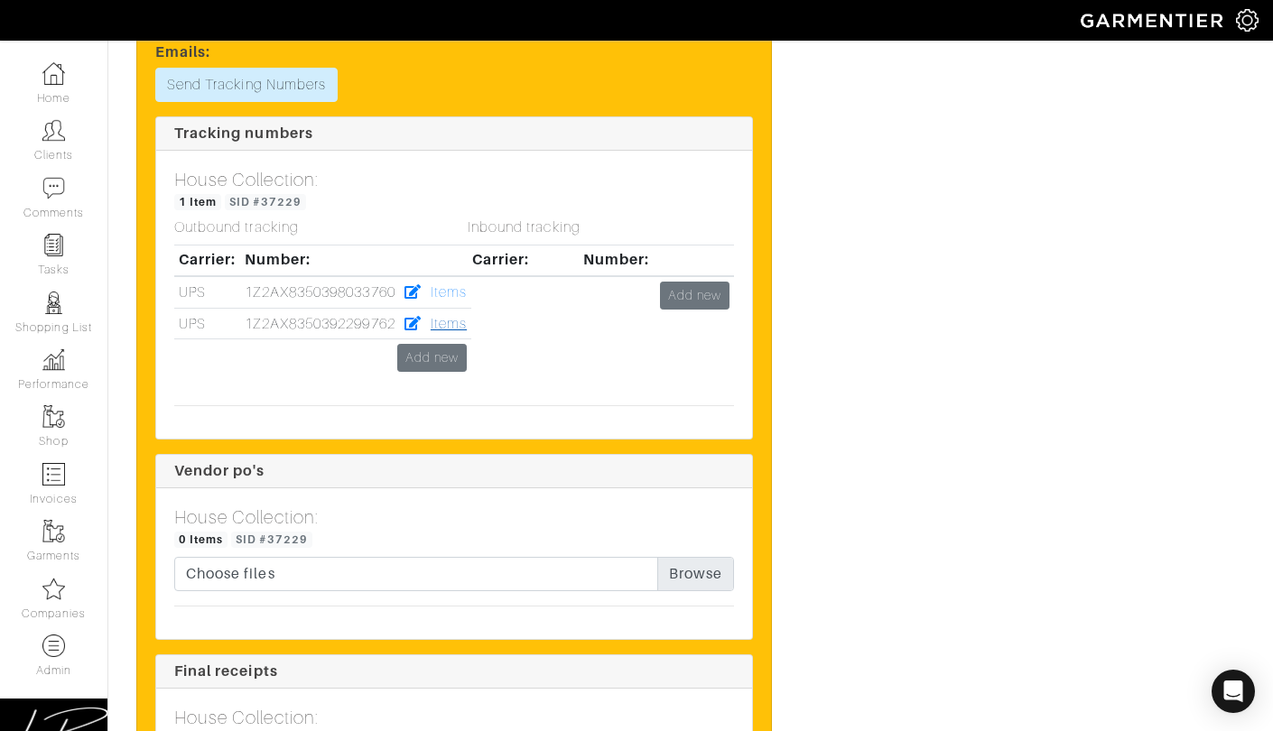
click at [451, 320] on link "Items" at bounding box center [449, 324] width 36 height 16
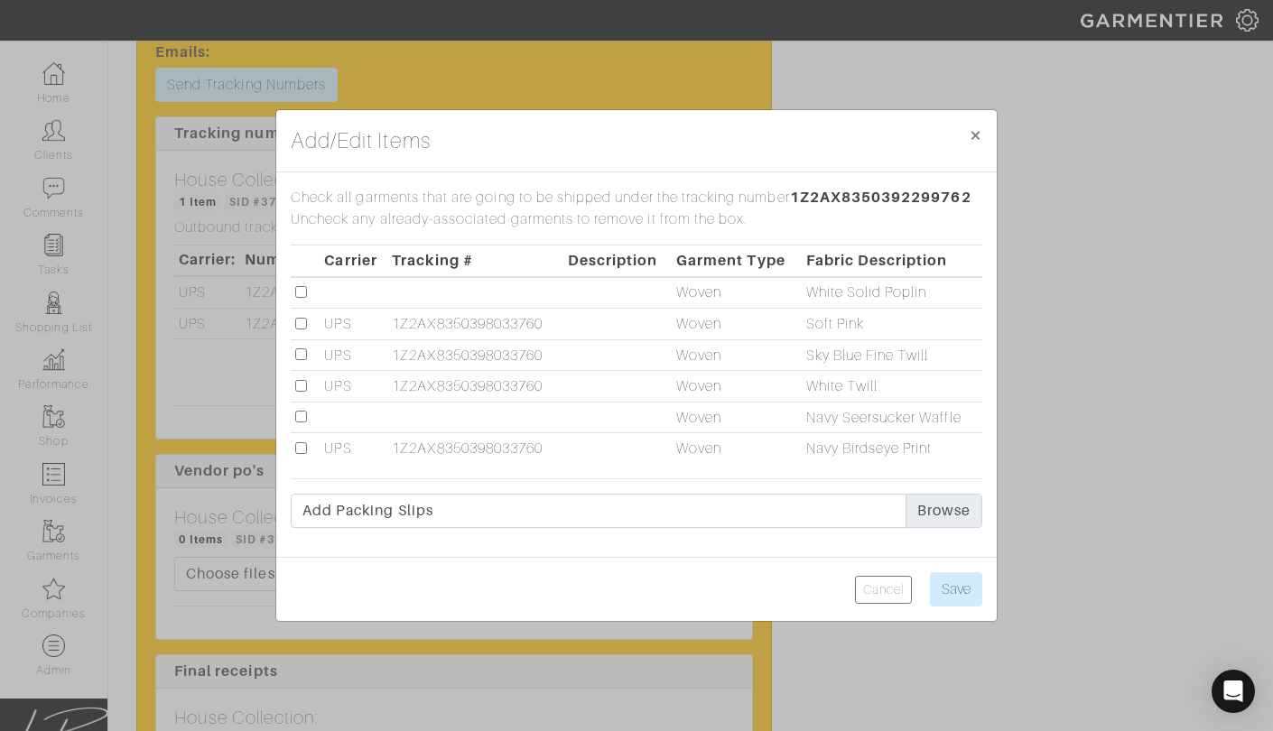
click at [300, 291] on input "checkbox" at bounding box center [301, 292] width 12 height 12
checkbox input "true"
click at [951, 584] on input "Save" at bounding box center [956, 589] width 52 height 34
type input "Save"
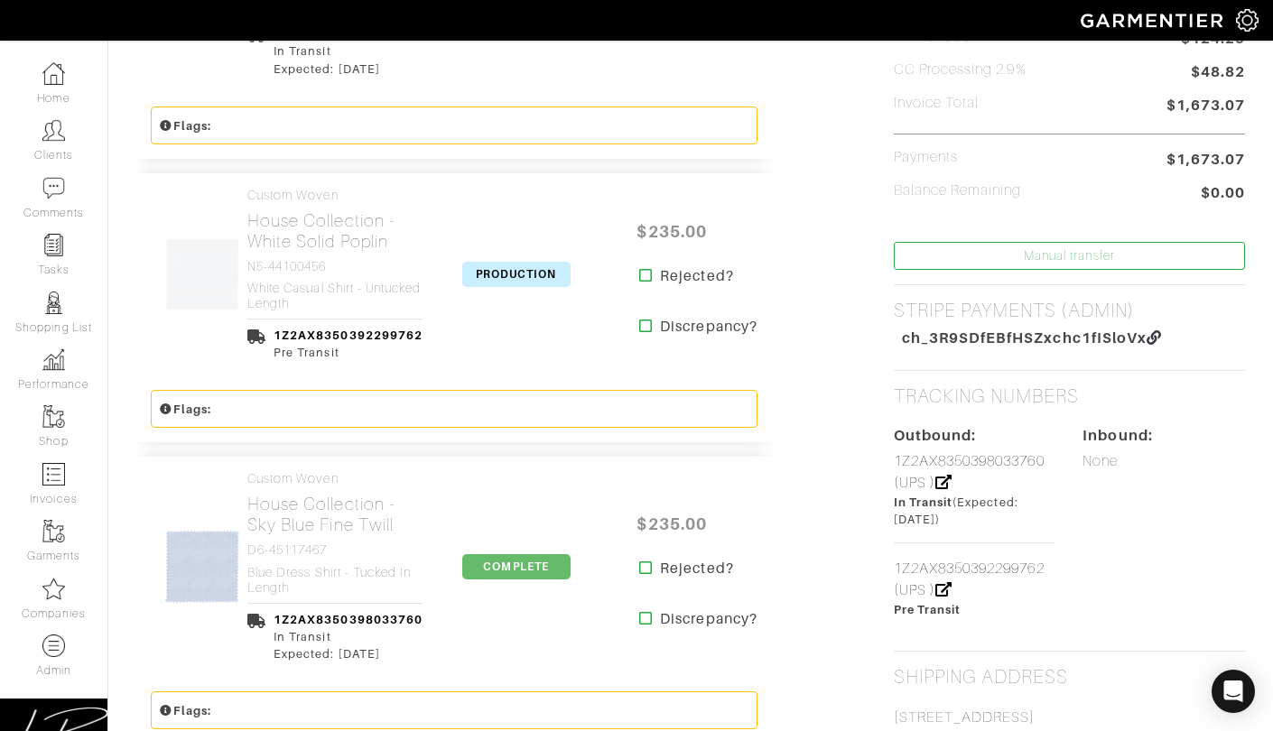
scroll to position [616, 0]
click at [479, 272] on span "PRODUCTION" at bounding box center [516, 273] width 108 height 25
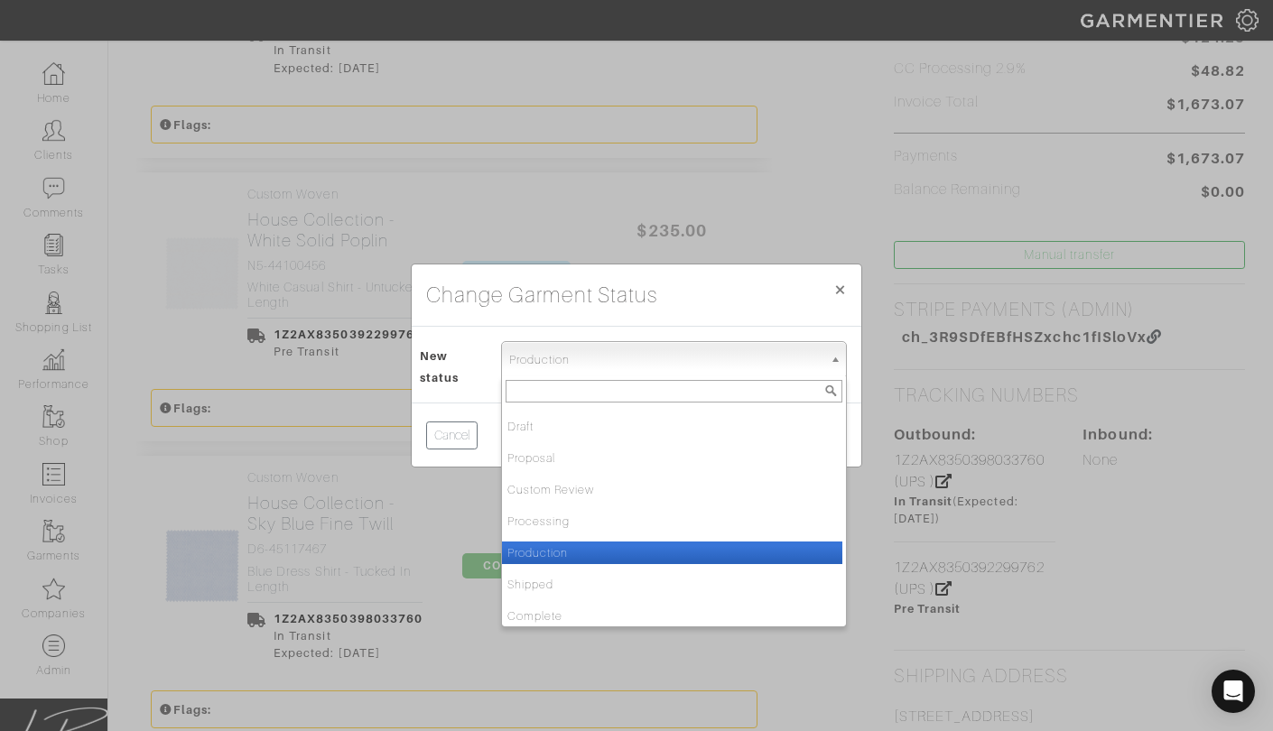
click at [550, 366] on span "Production" at bounding box center [665, 360] width 313 height 36
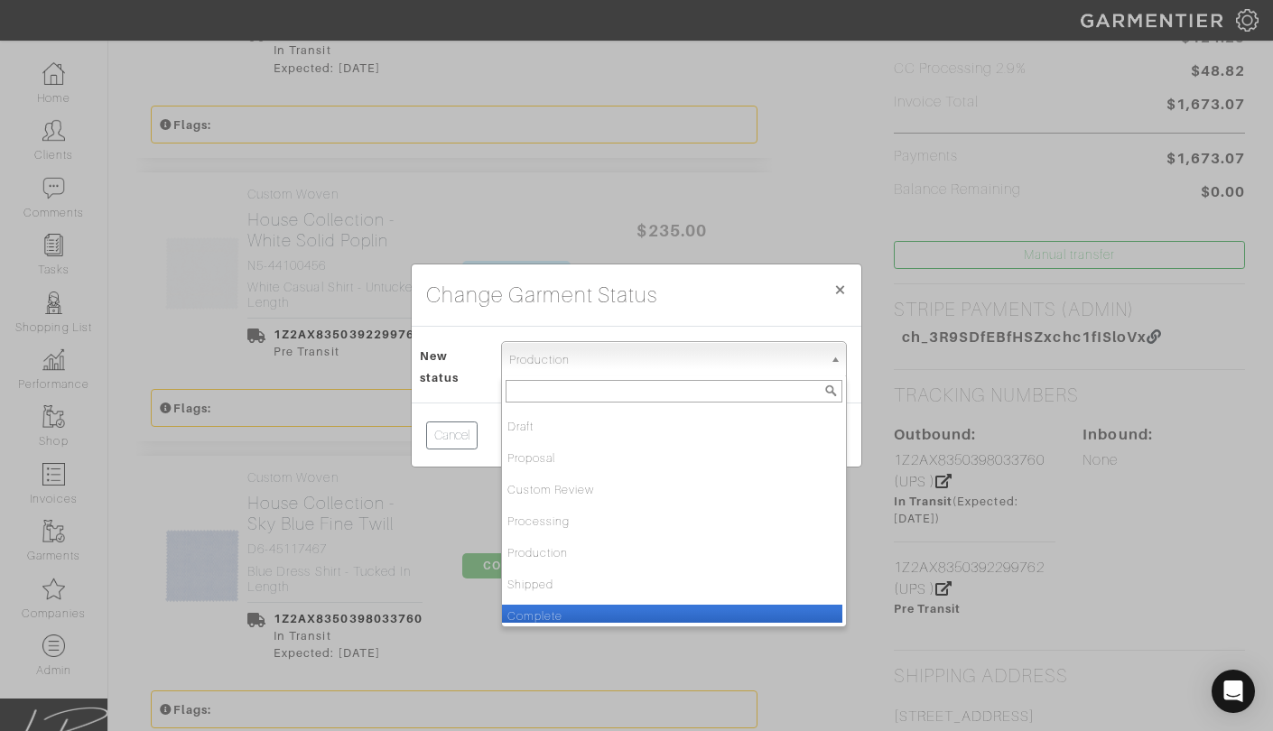
click at [592, 618] on li "Complete" at bounding box center [672, 616] width 340 height 23
select select "Complete"
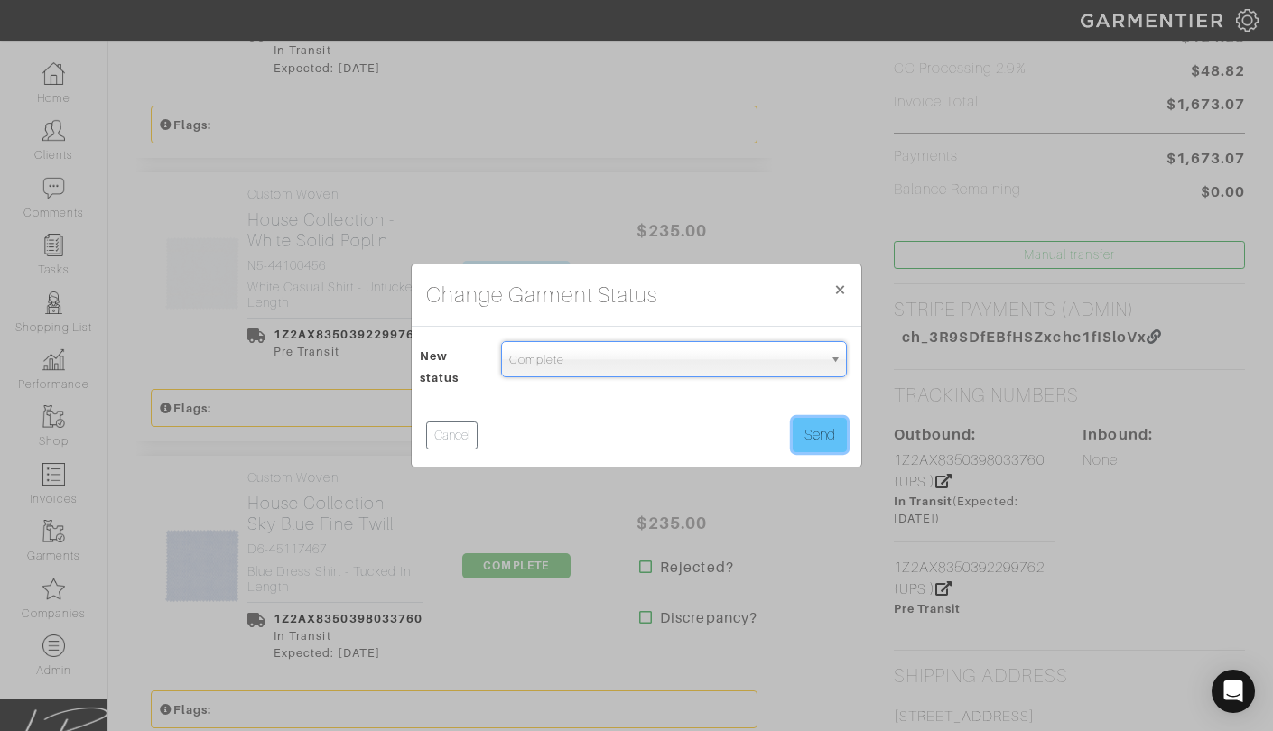
click at [794, 436] on button "Send" at bounding box center [820, 435] width 54 height 34
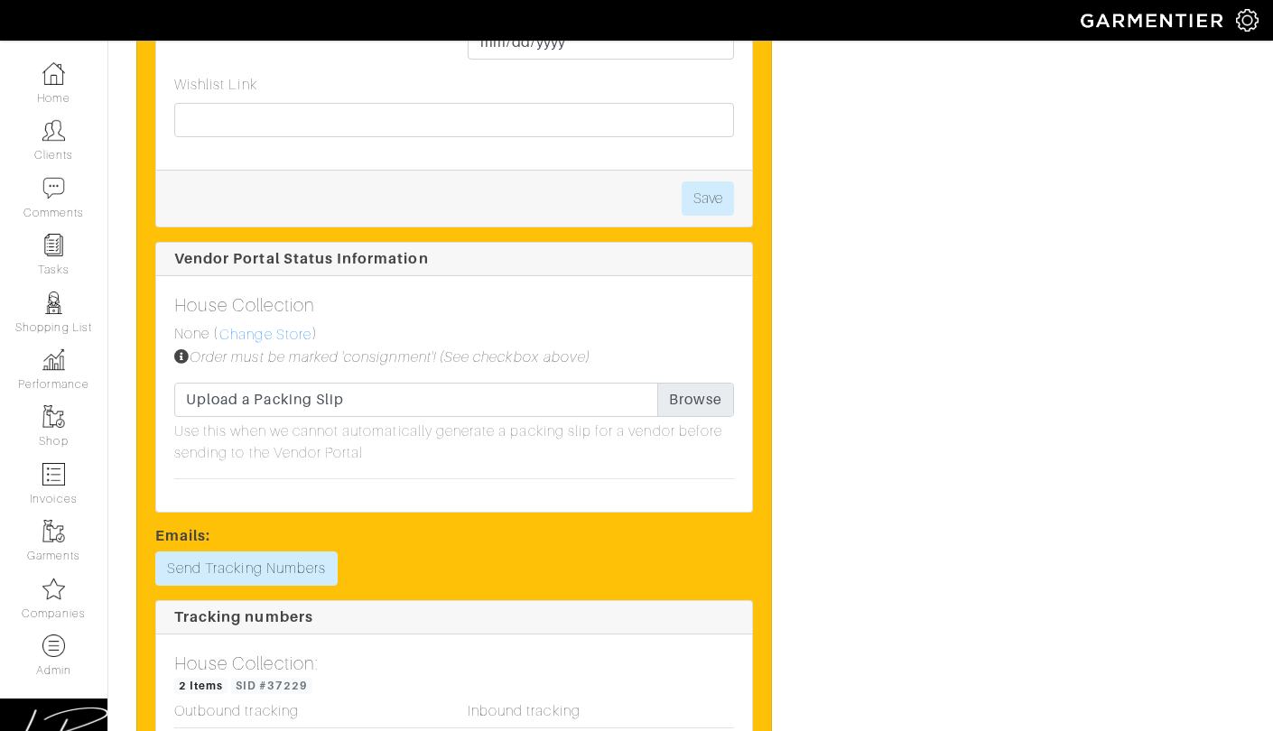
scroll to position [3158, 0]
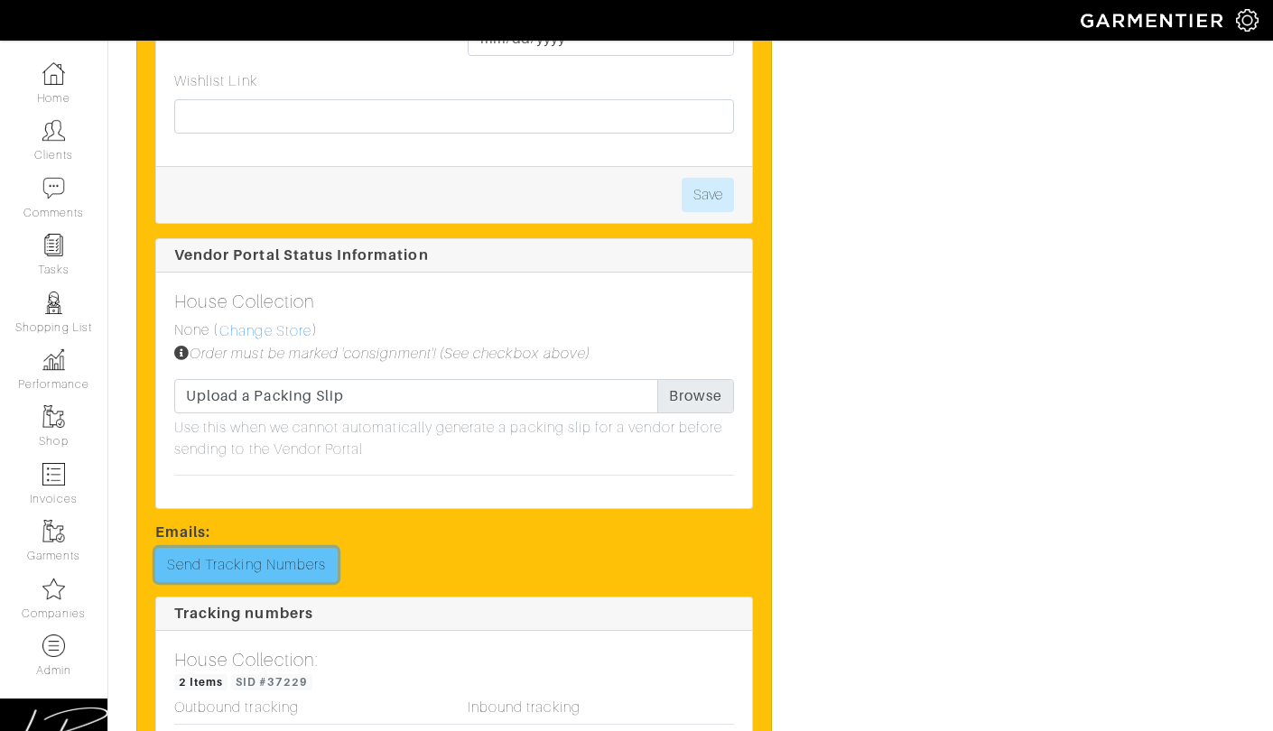
click at [311, 557] on link "Send Tracking Numbers" at bounding box center [246, 565] width 182 height 34
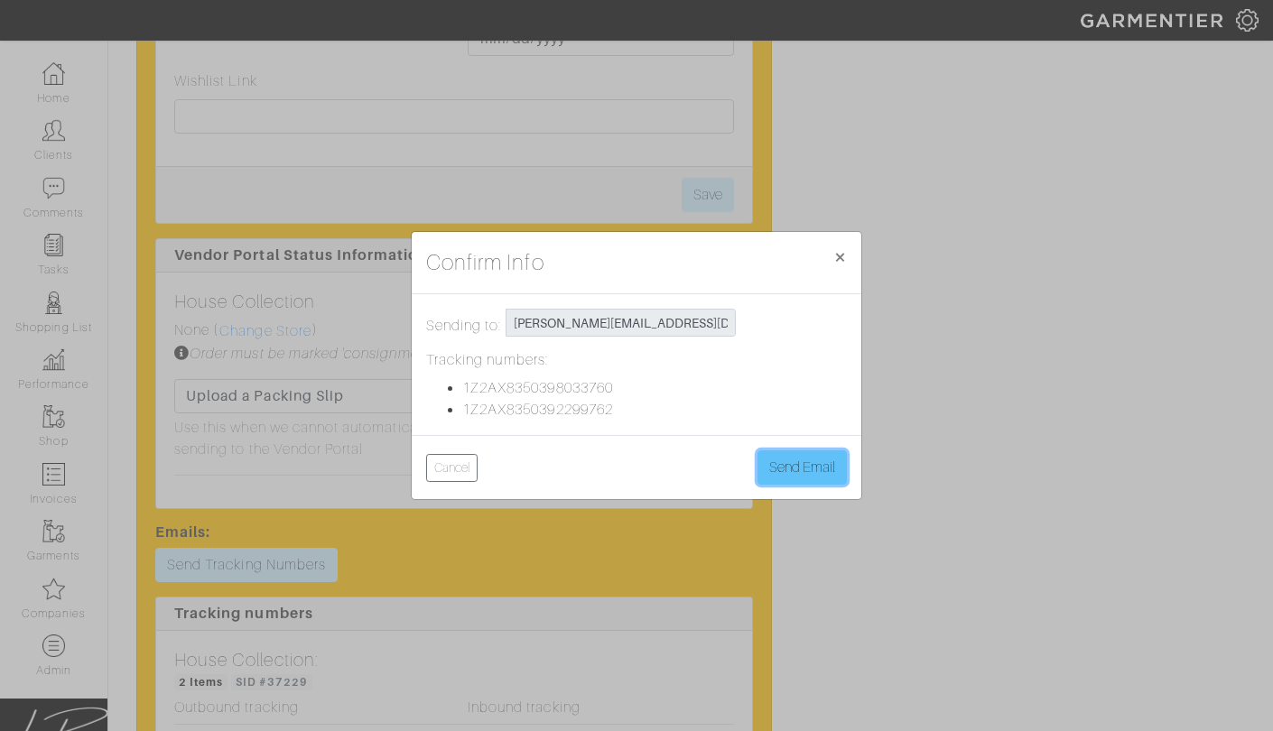
click at [803, 455] on button "Send Email" at bounding box center [801, 468] width 89 height 34
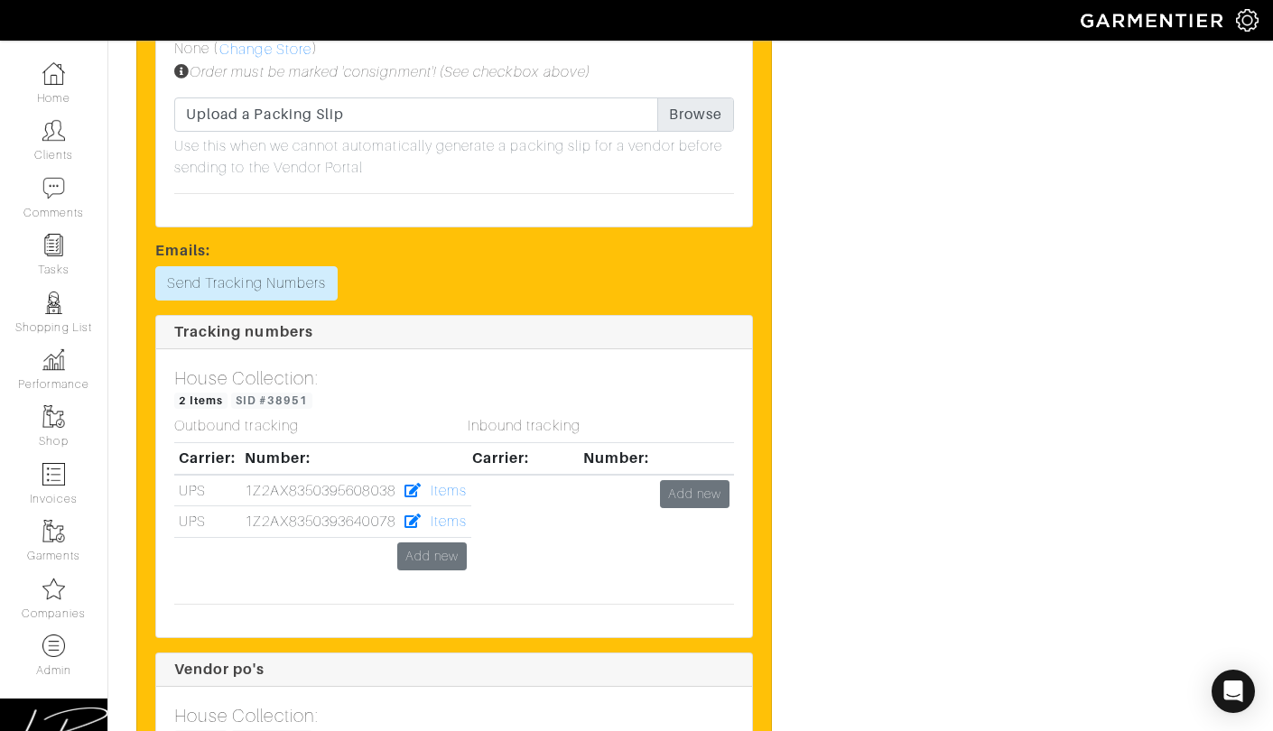
scroll to position [3113, 0]
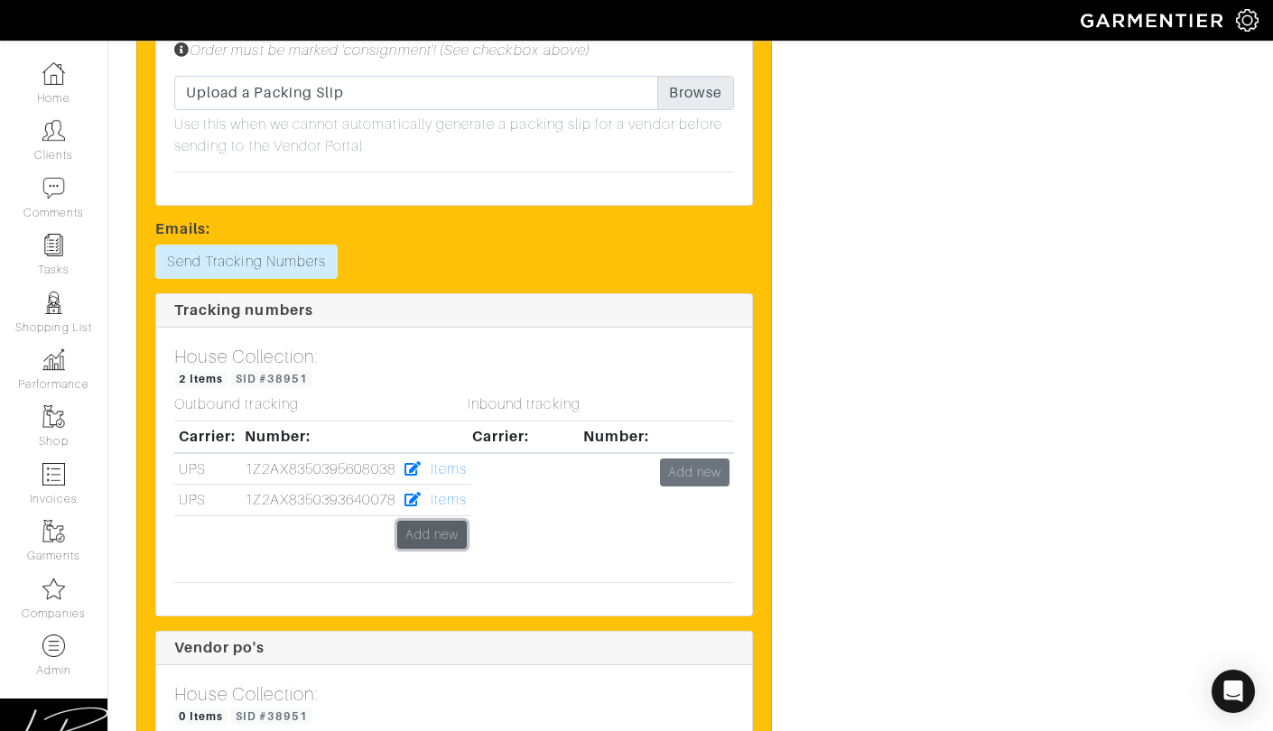
click at [434, 525] on link "Add new" at bounding box center [432, 535] width 70 height 28
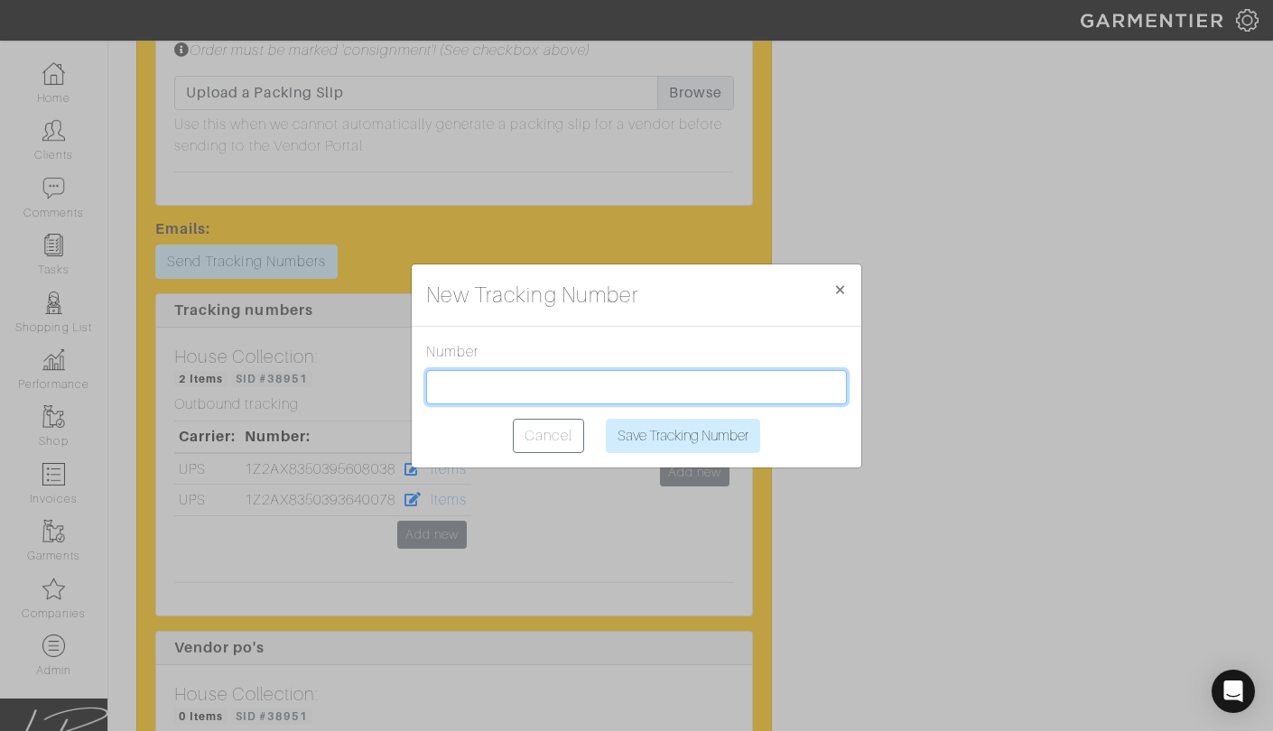
click at [544, 381] on input "text" at bounding box center [636, 387] width 421 height 34
paste input "1Z2AX8350394133374"
type input "1Z2AX8350394133374"
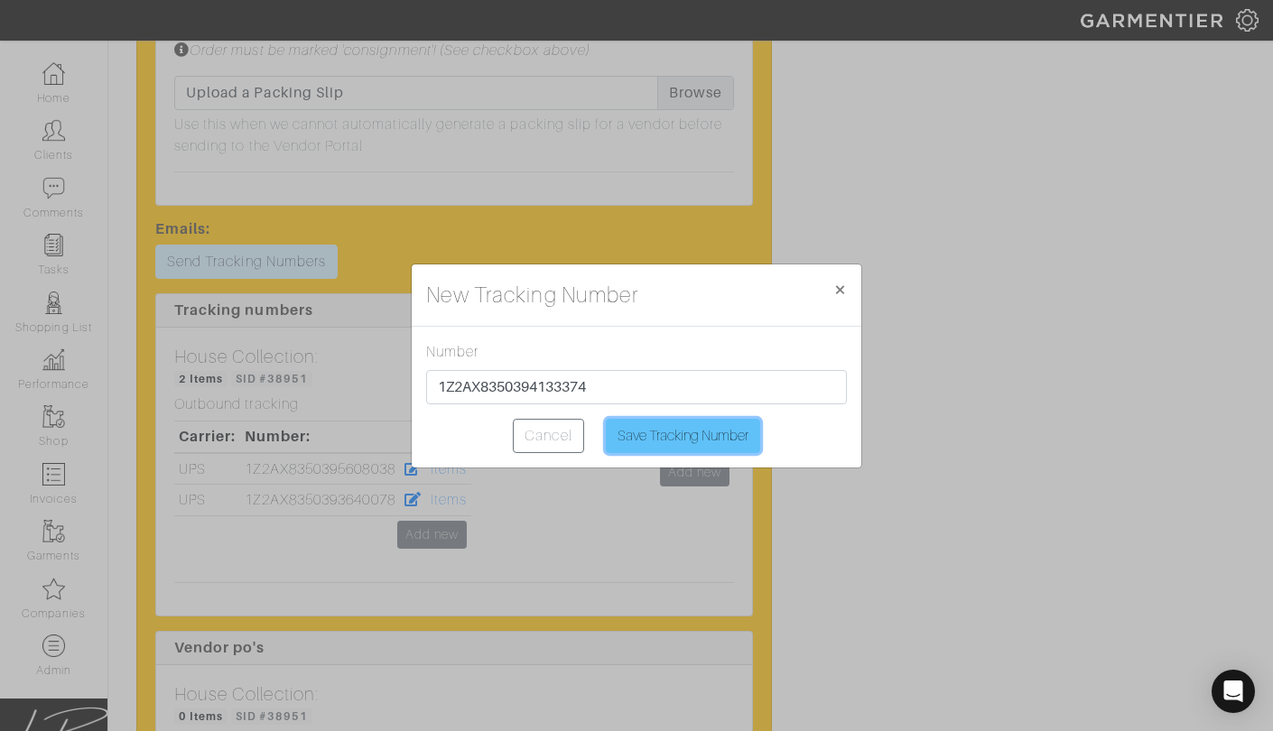
click at [650, 425] on input "Save Tracking Number" at bounding box center [683, 436] width 154 height 34
type input "Saving..."
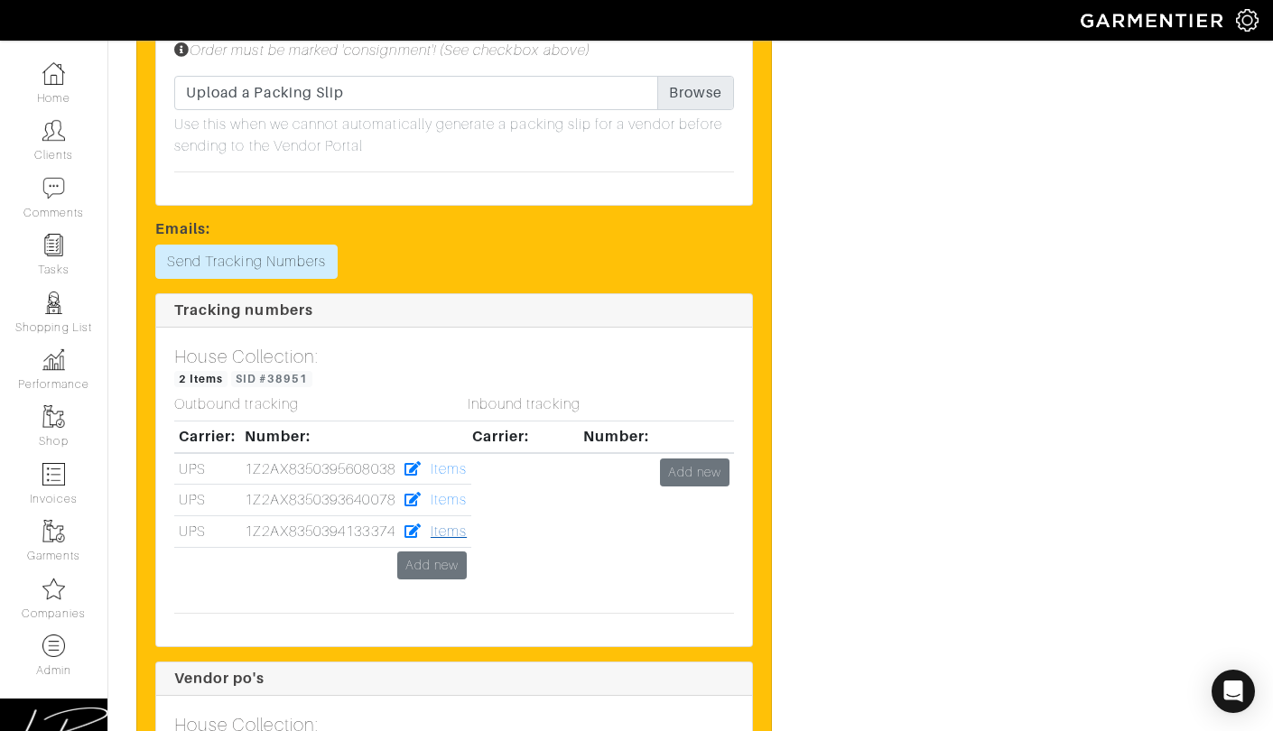
click at [458, 527] on div "Inbound tracking Carrier: Number: Add new" at bounding box center [600, 497] width 293 height 202
click at [448, 528] on link "Items" at bounding box center [449, 532] width 36 height 16
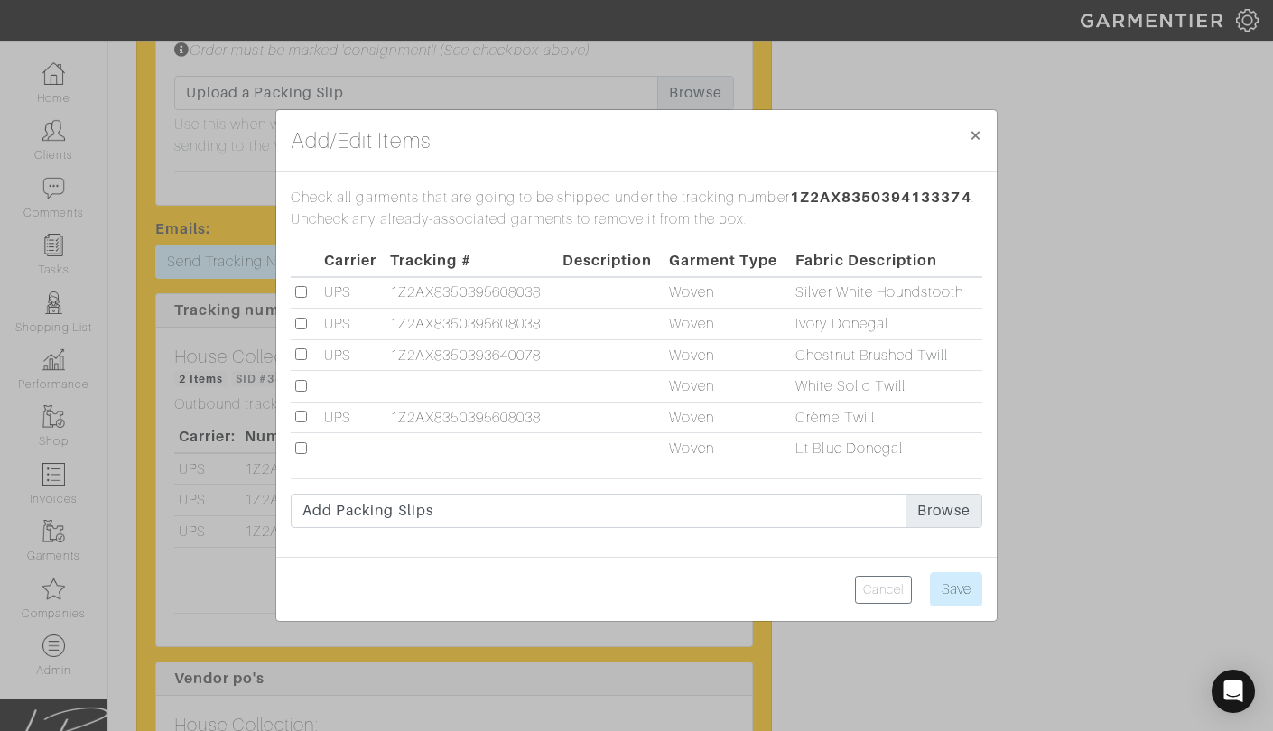
click at [301, 387] on input "checkbox" at bounding box center [301, 386] width 12 height 12
checkbox input "true"
click at [302, 444] on input "checkbox" at bounding box center [301, 448] width 12 height 12
checkbox input "true"
click at [974, 587] on input "Save" at bounding box center [956, 589] width 52 height 34
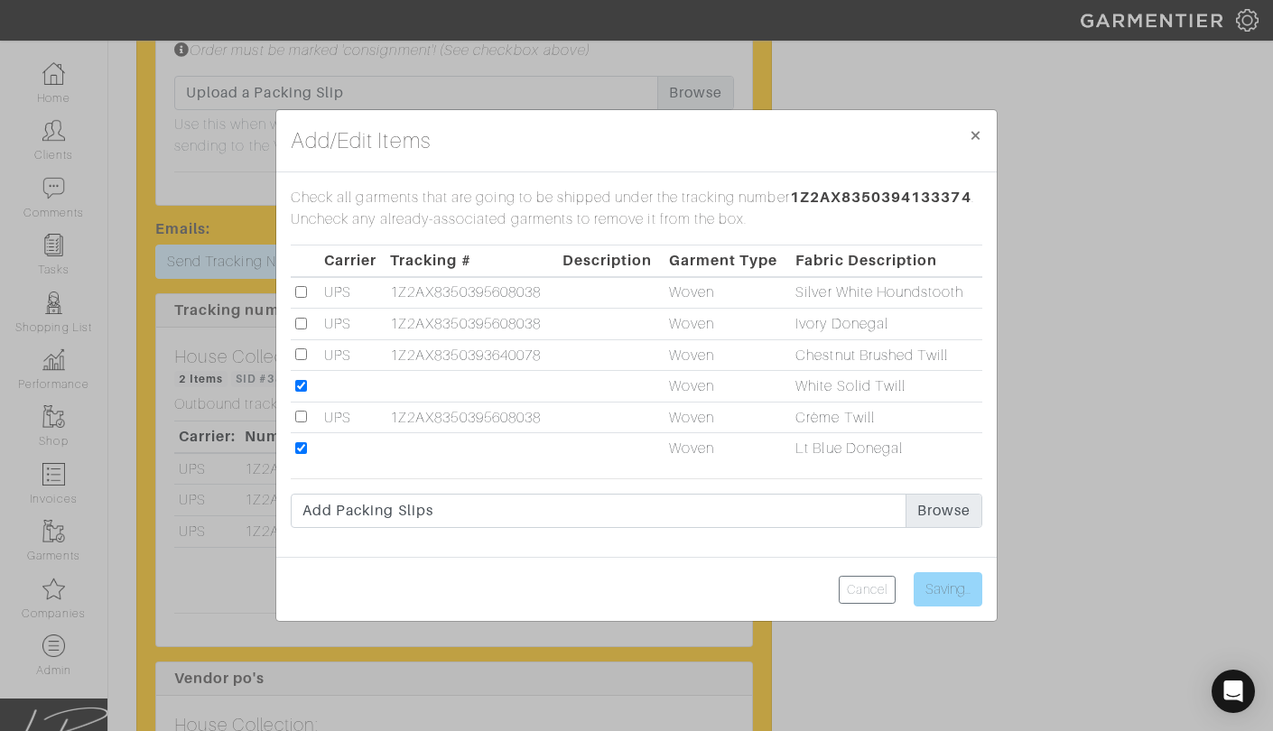
type input "Save"
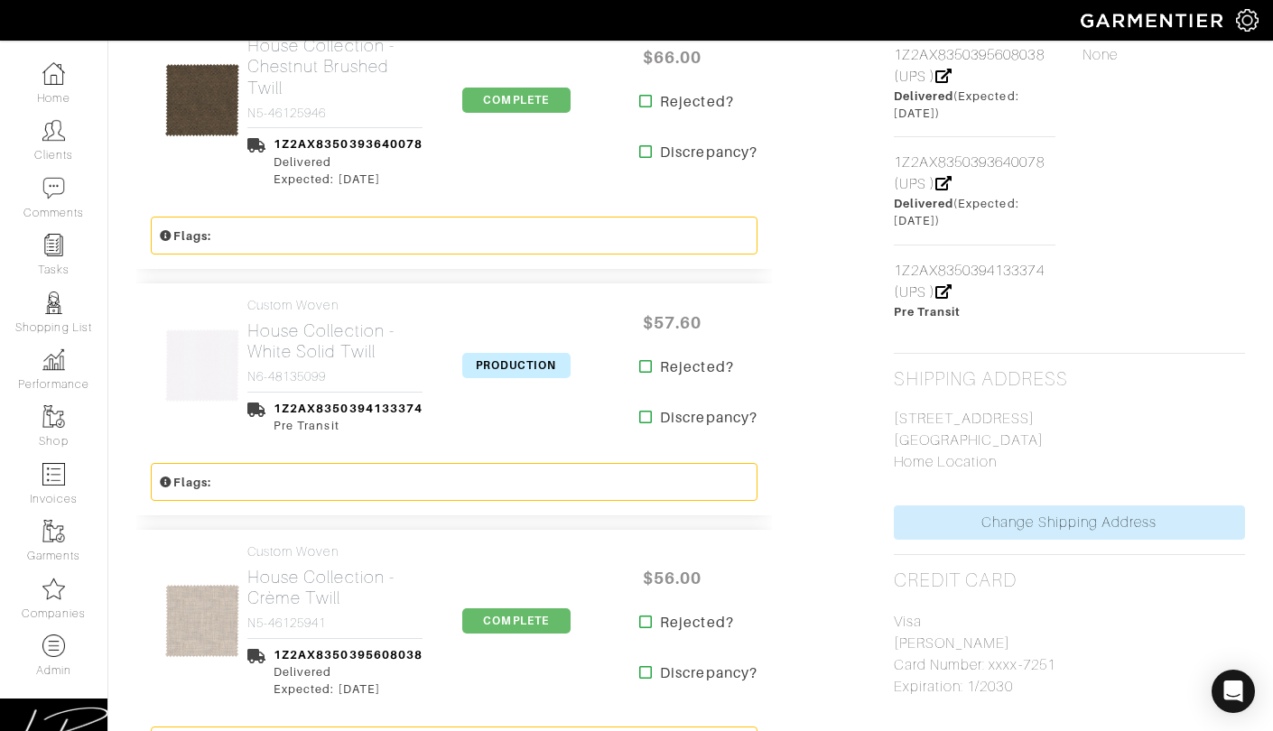
scroll to position [1028, 0]
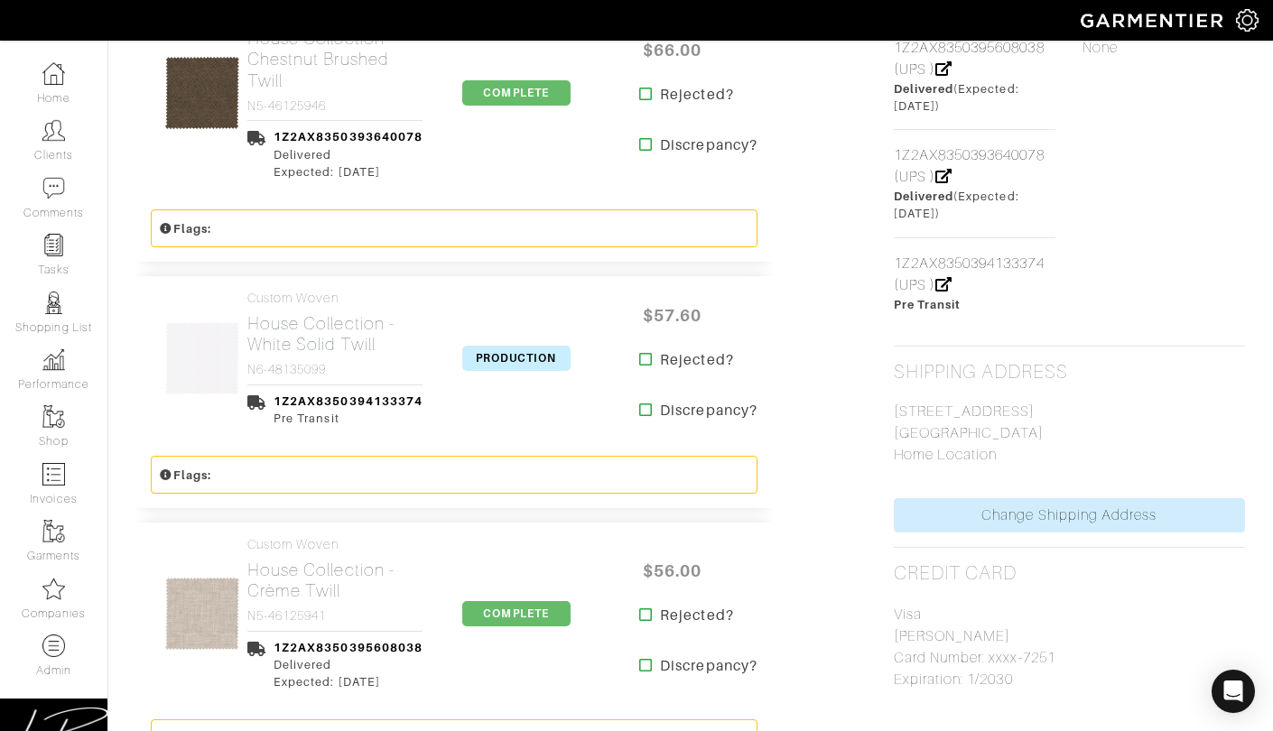
click at [483, 351] on span "PRODUCTION" at bounding box center [516, 358] width 108 height 25
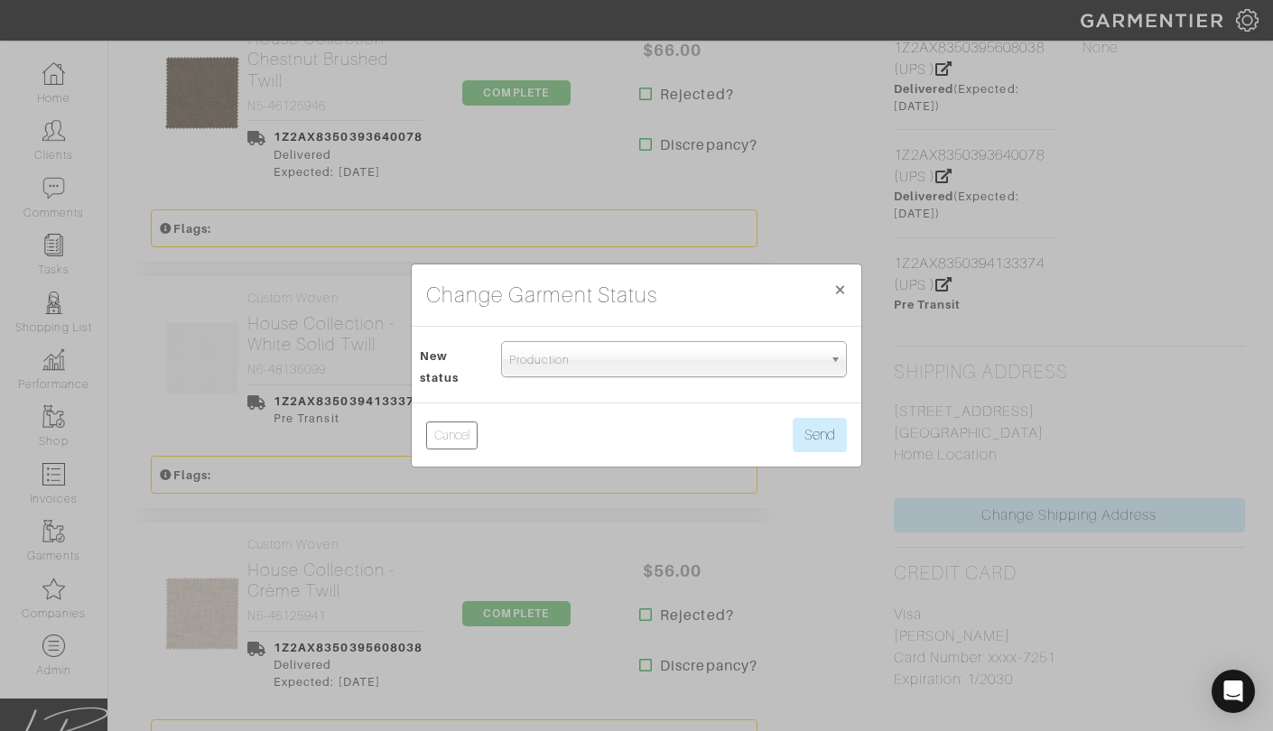
drag, startPoint x: 534, startPoint y: 365, endPoint x: 534, endPoint y: 378, distance: 13.6
click at [534, 366] on span "Production" at bounding box center [665, 360] width 313 height 36
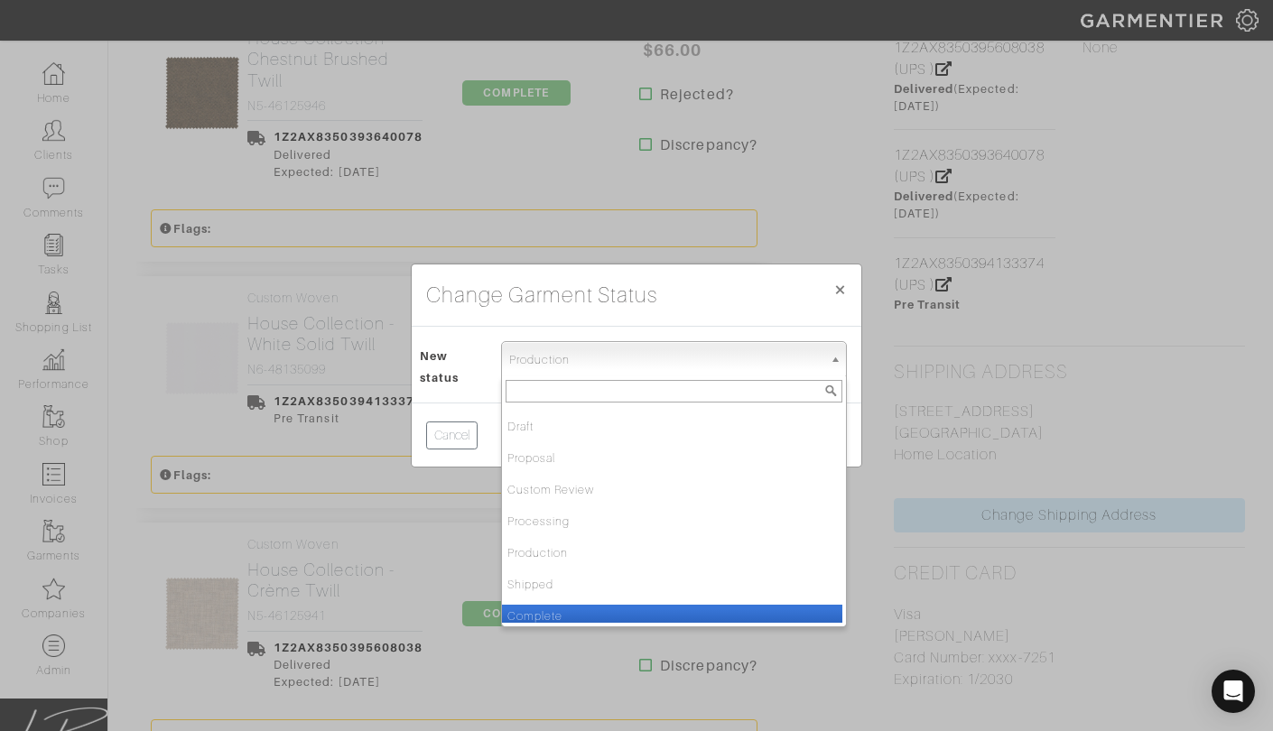
click at [564, 609] on li "Complete" at bounding box center [672, 616] width 340 height 23
select select "Complete"
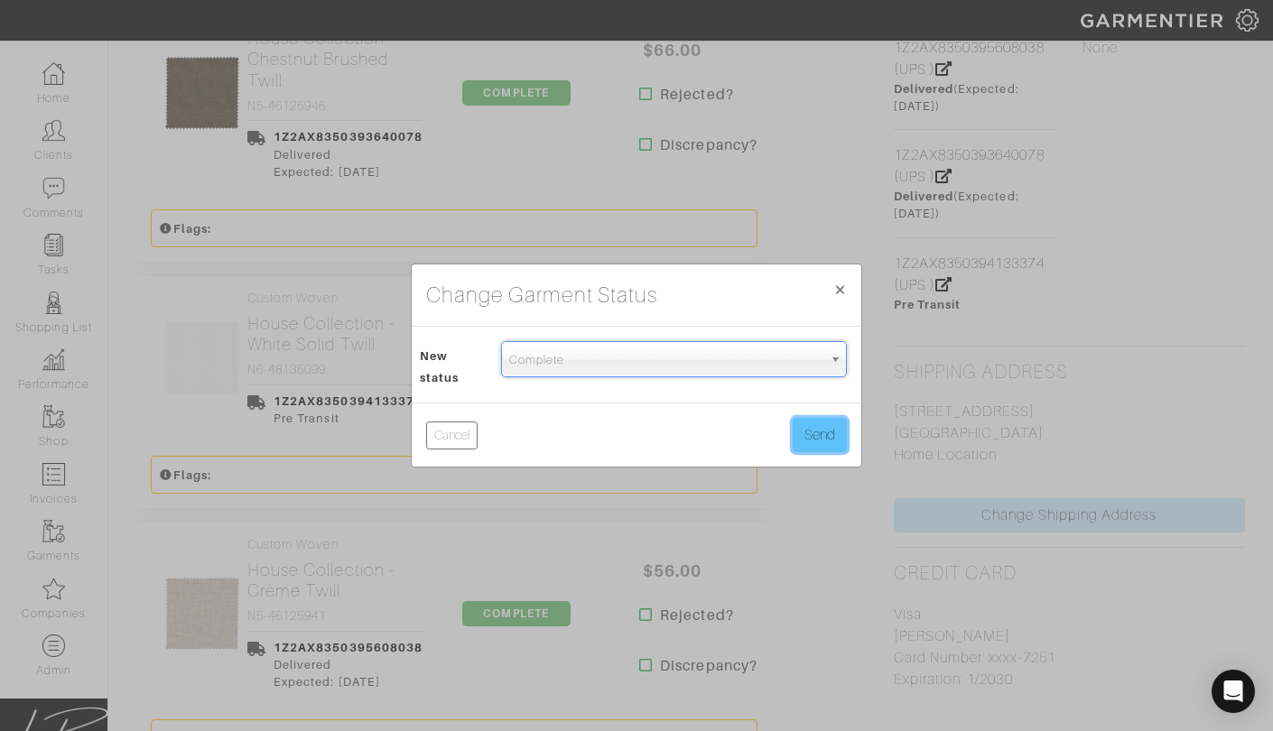
click at [797, 432] on button "Send" at bounding box center [820, 435] width 54 height 34
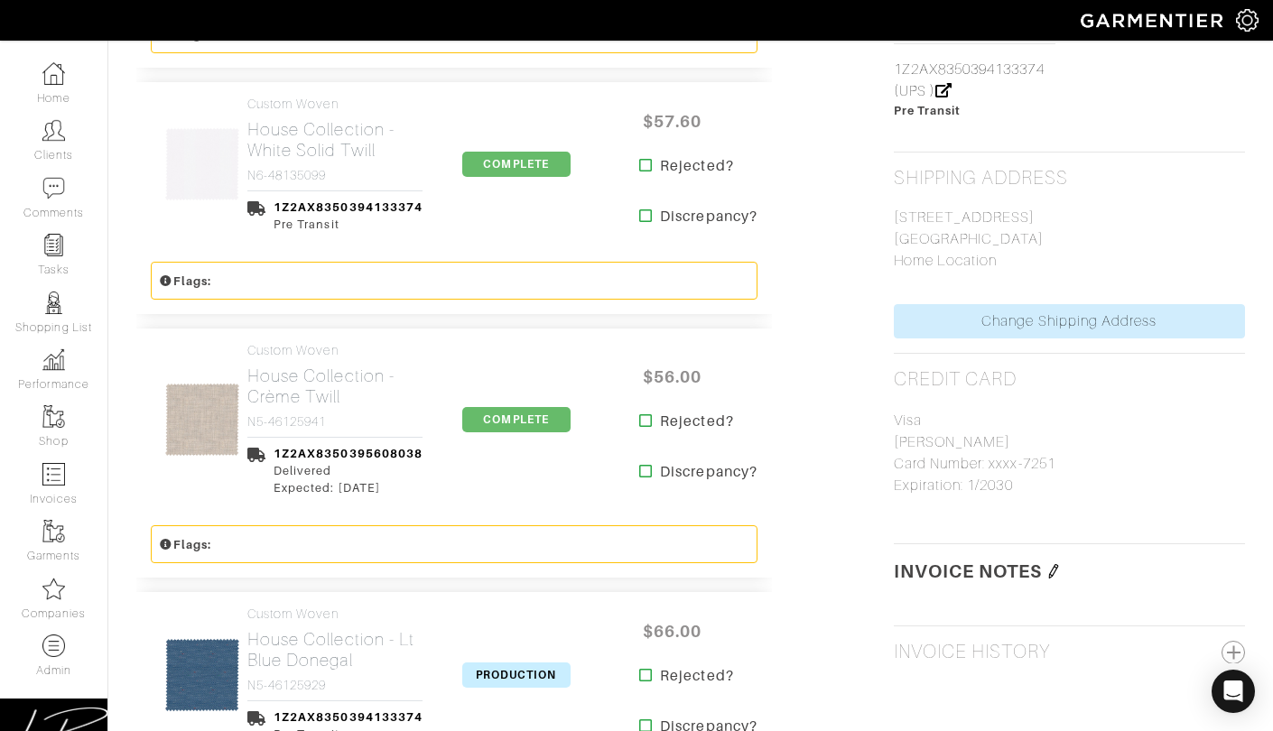
scroll to position [1638, 0]
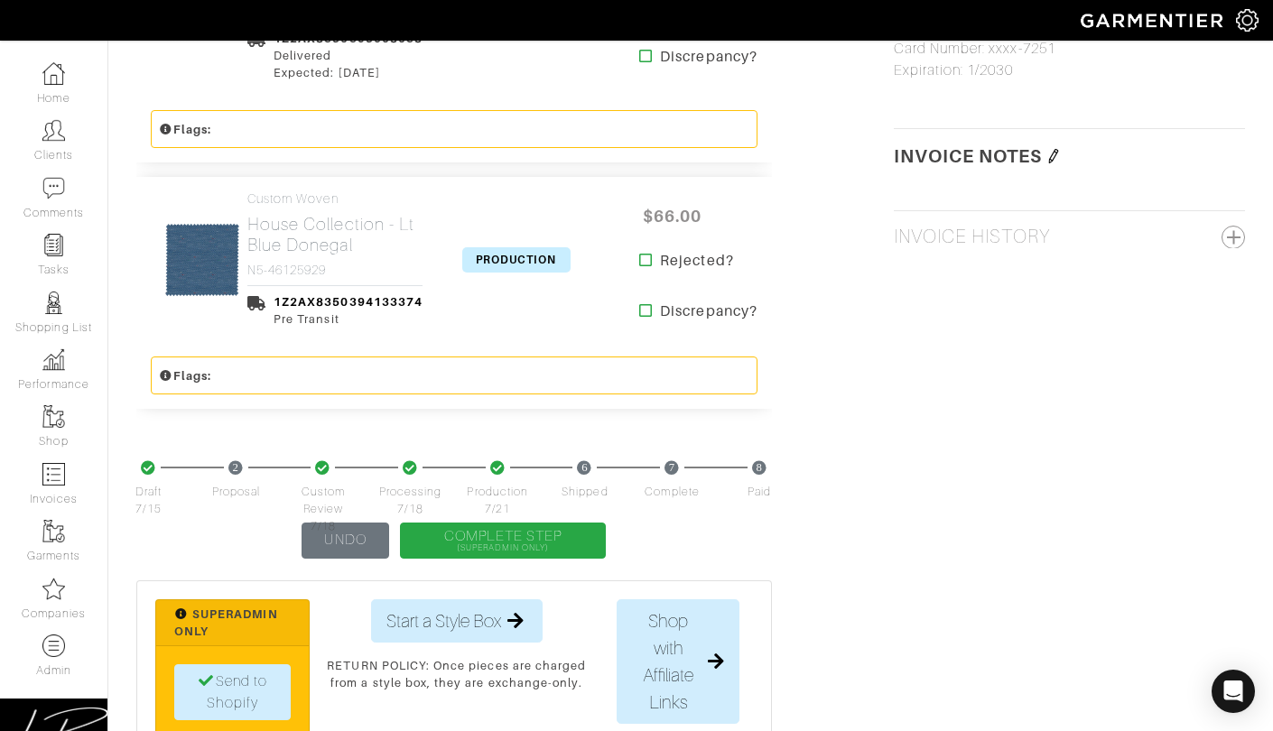
drag, startPoint x: 492, startPoint y: 254, endPoint x: 497, endPoint y: 264, distance: 10.9
click at [492, 255] on span "PRODUCTION" at bounding box center [516, 259] width 108 height 25
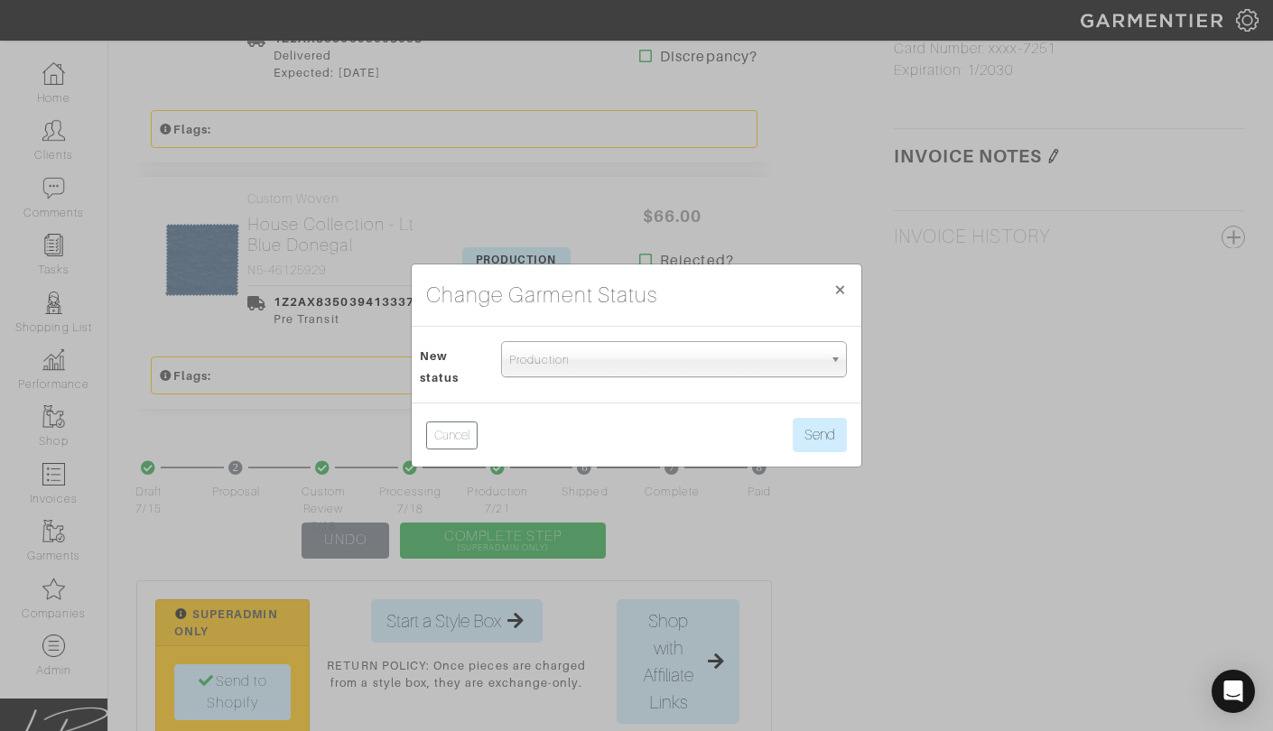
click at [553, 362] on span "Production" at bounding box center [665, 360] width 313 height 36
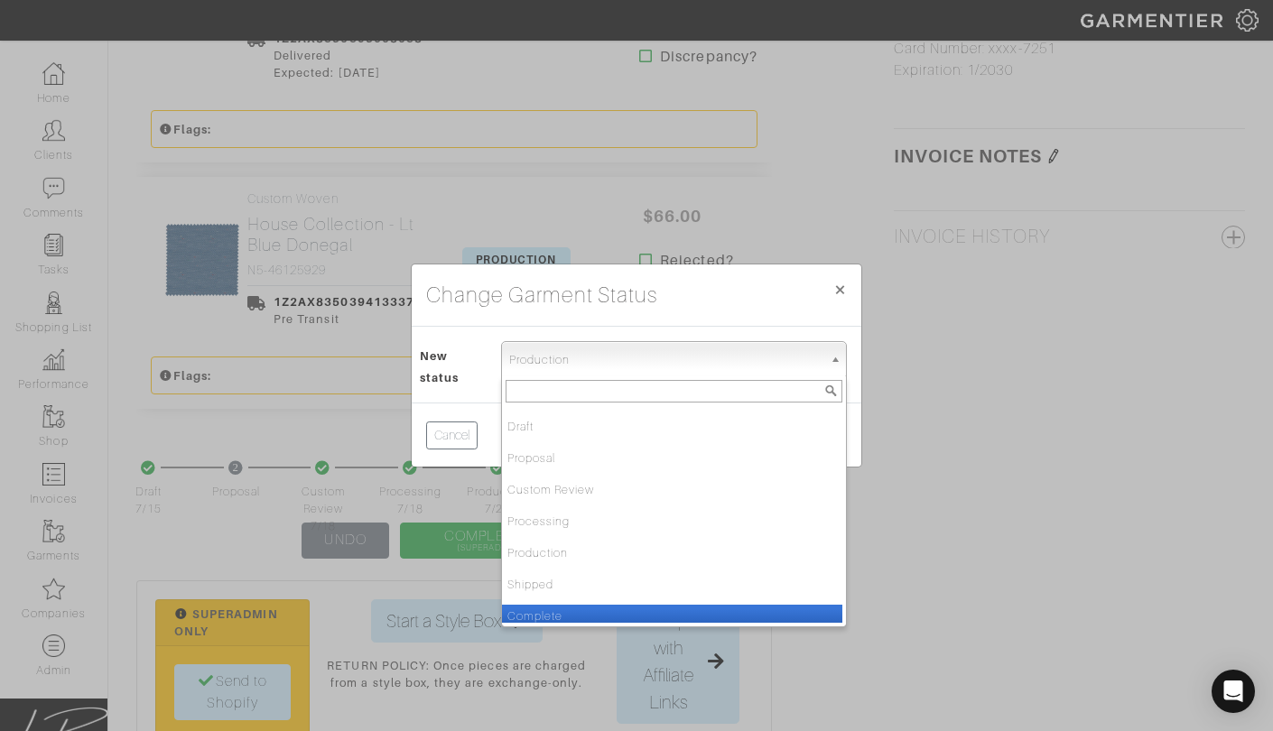
drag, startPoint x: 560, startPoint y: 611, endPoint x: 611, endPoint y: 558, distance: 74.1
click at [560, 611] on li "Complete" at bounding box center [672, 616] width 340 height 23
select select "Complete"
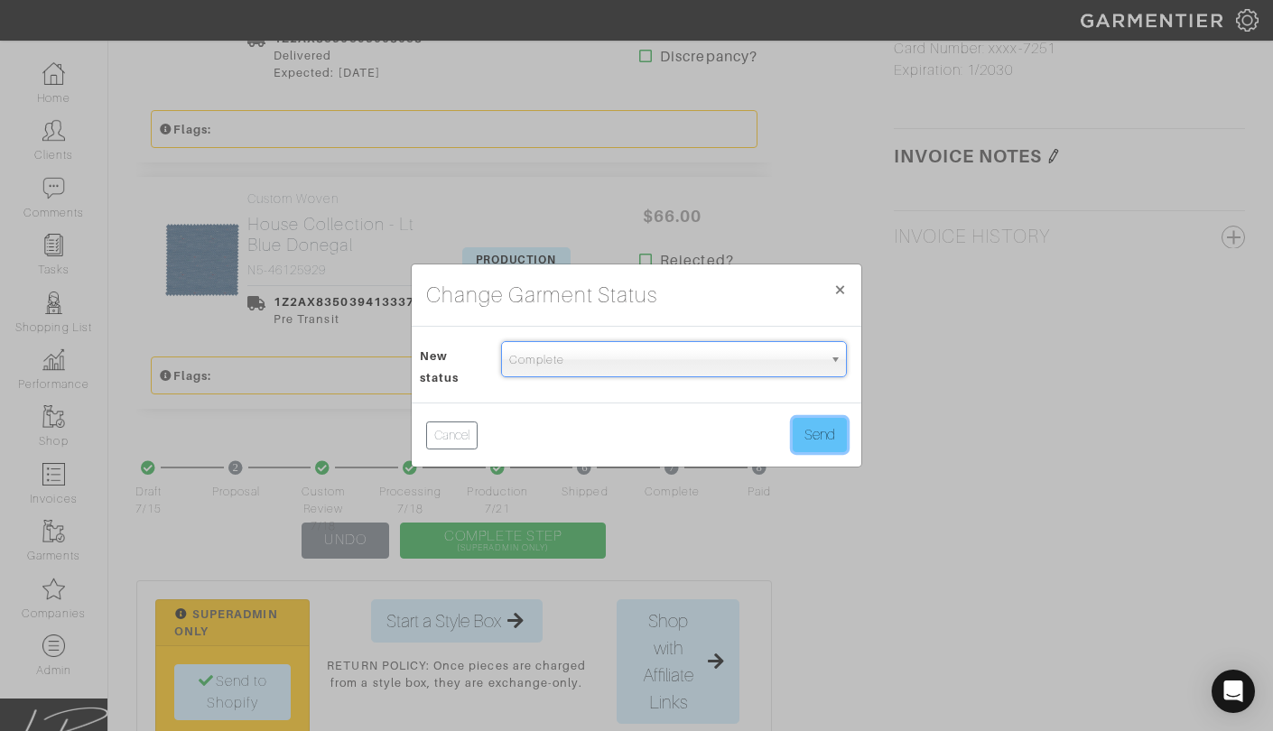
click at [807, 428] on button "Send" at bounding box center [820, 435] width 54 height 34
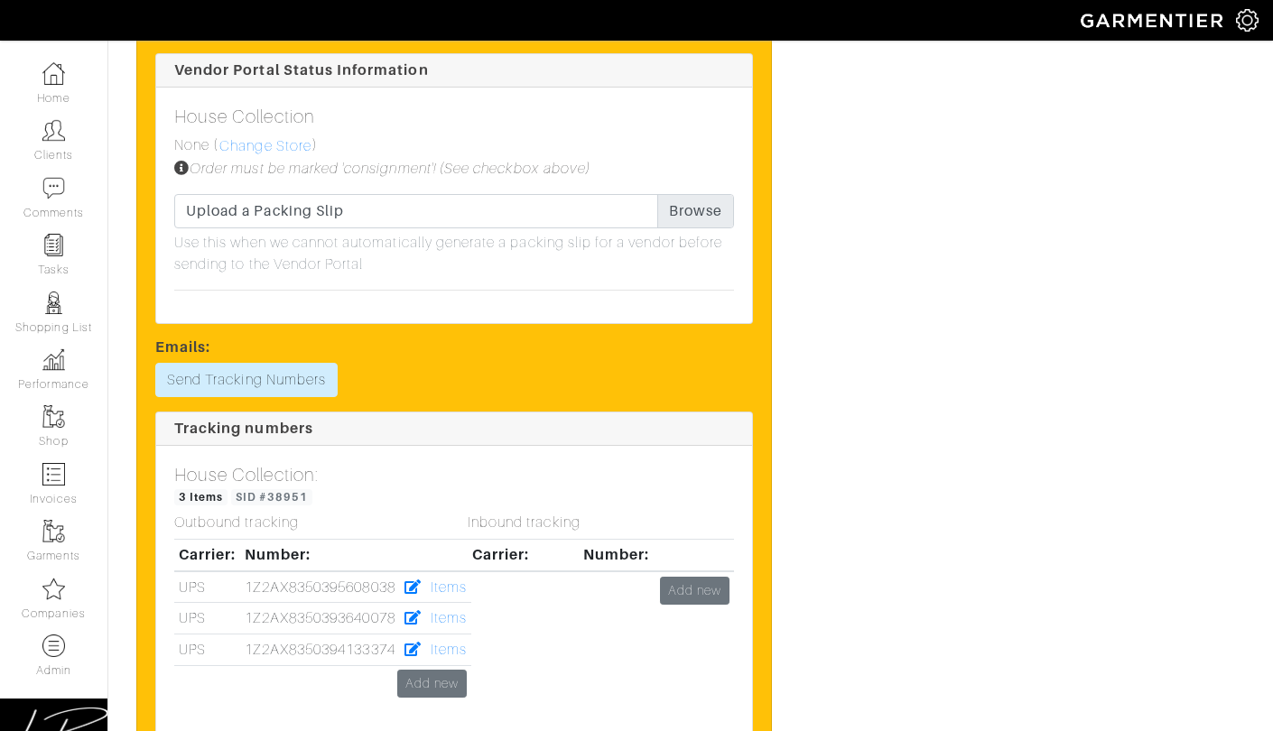
scroll to position [3019, 0]
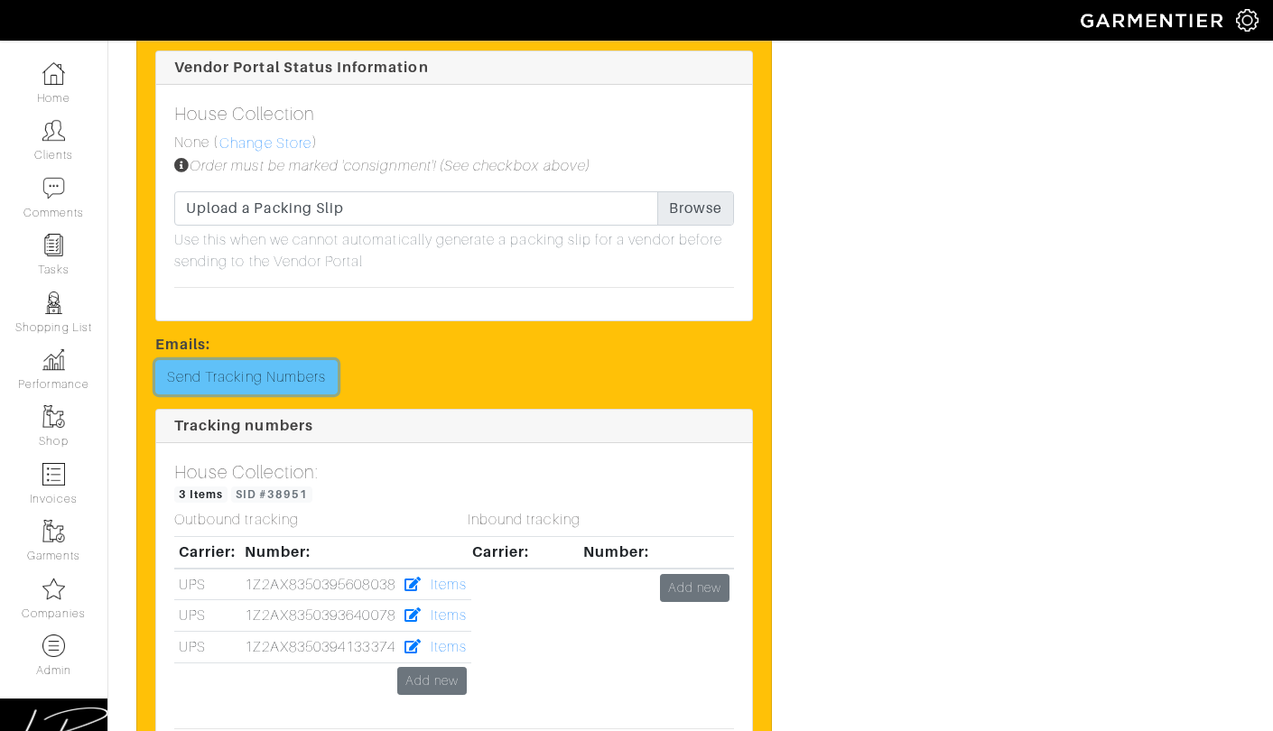
click at [293, 373] on link "Send Tracking Numbers" at bounding box center [246, 377] width 182 height 34
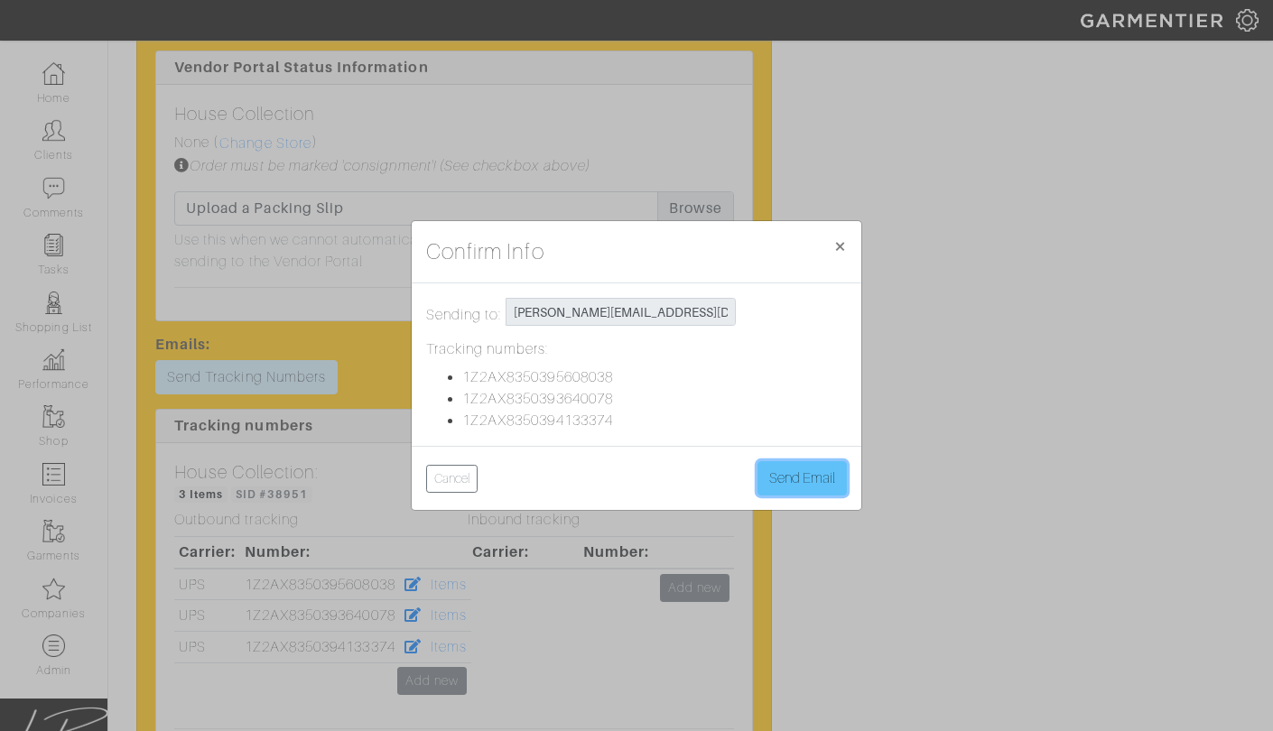
click at [838, 483] on button "Send Email" at bounding box center [801, 478] width 89 height 34
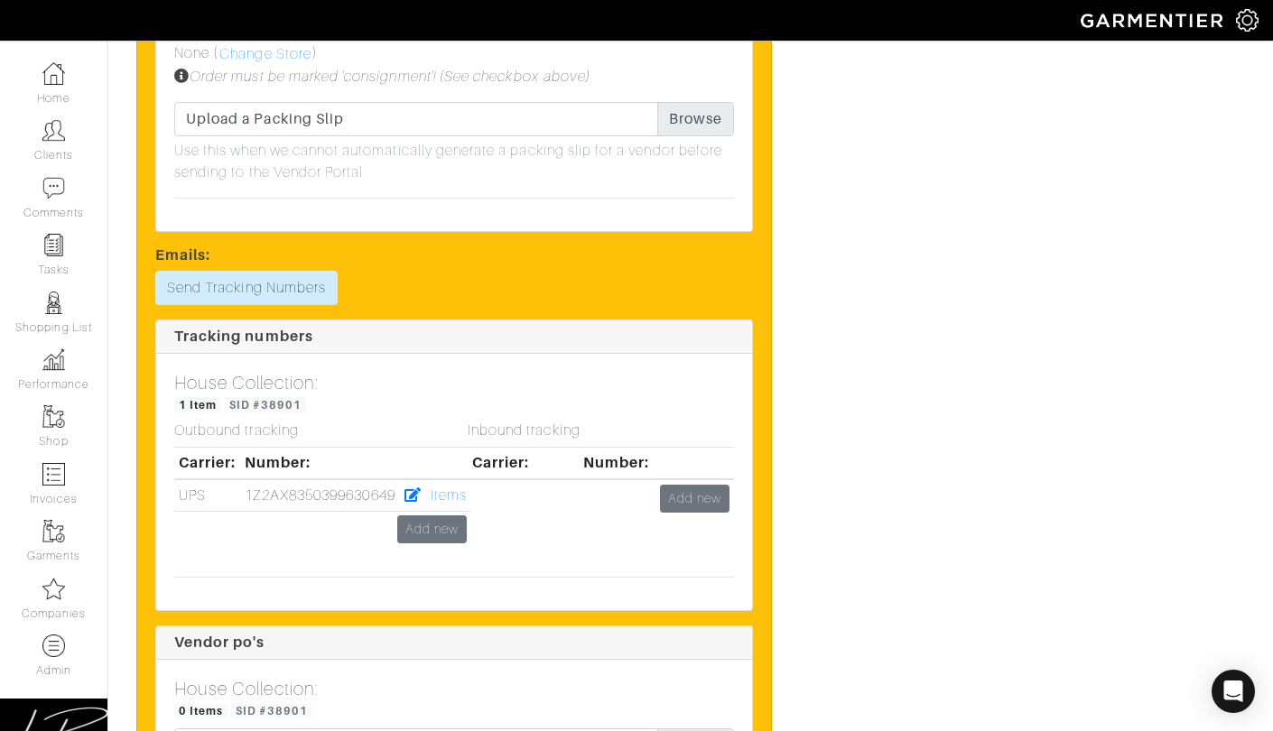
scroll to position [3085, 0]
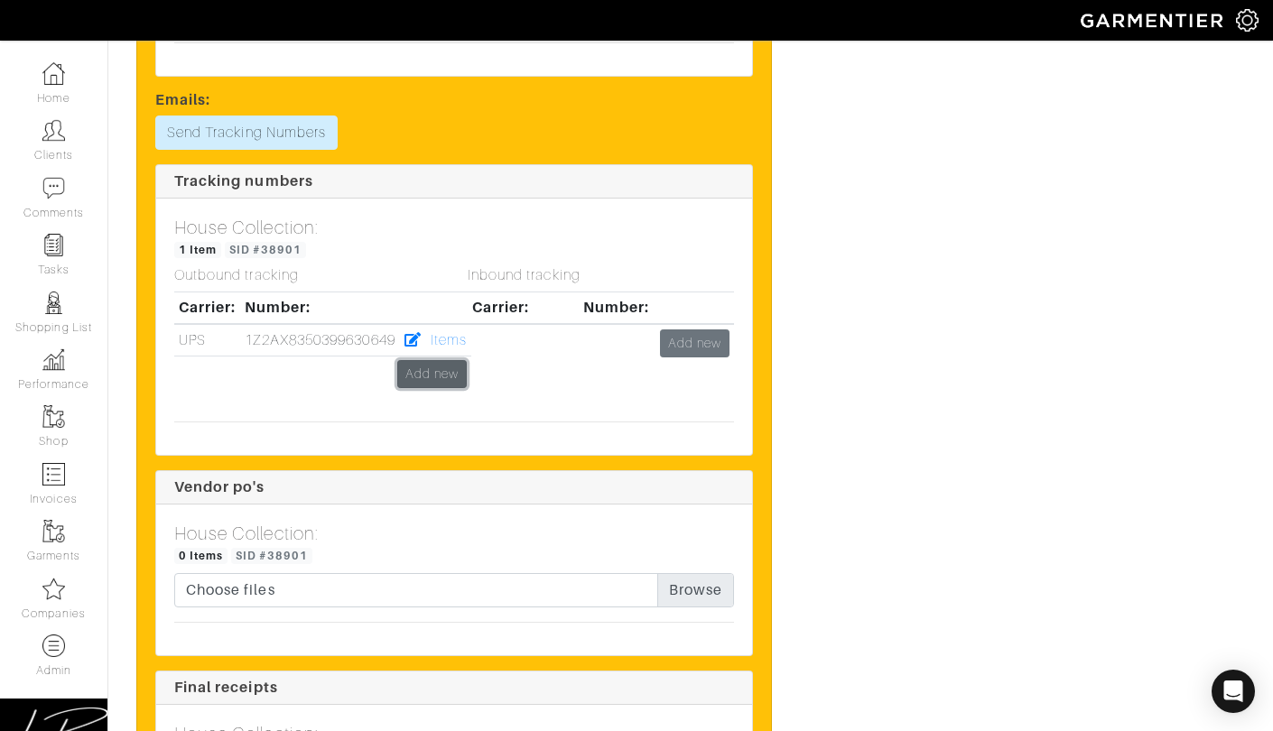
click at [441, 360] on link "Add new" at bounding box center [432, 374] width 70 height 28
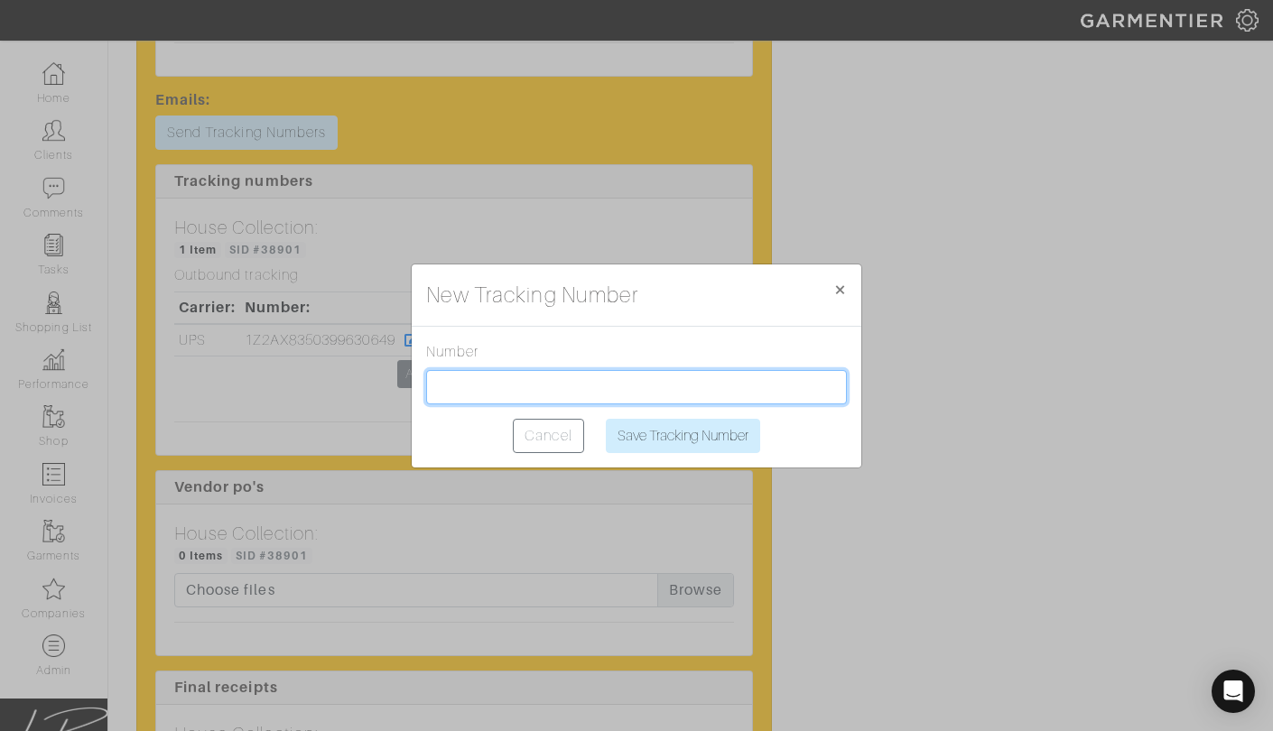
click at [489, 389] on input "text" at bounding box center [636, 387] width 421 height 34
paste input "1Z2AX8350399635984"
type input "1Z2AX8350399635984"
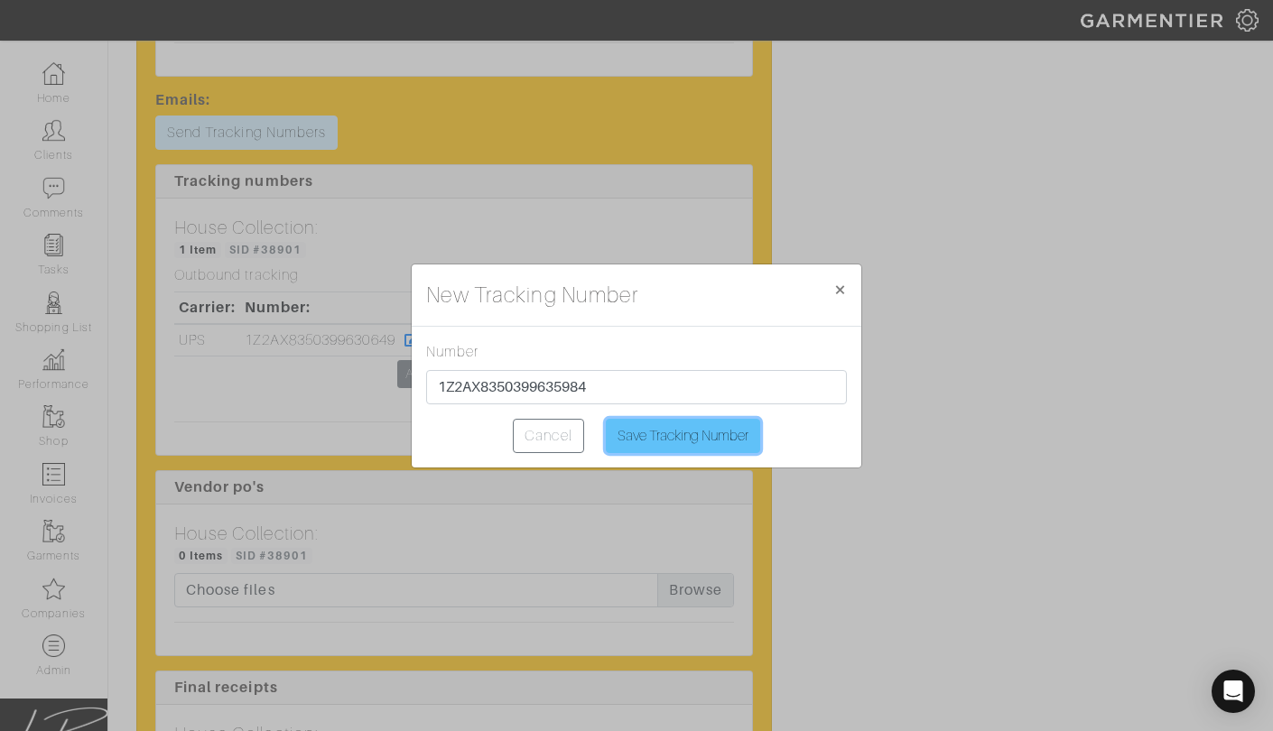
click at [668, 436] on input "Save Tracking Number" at bounding box center [683, 436] width 154 height 34
type input "Saving..."
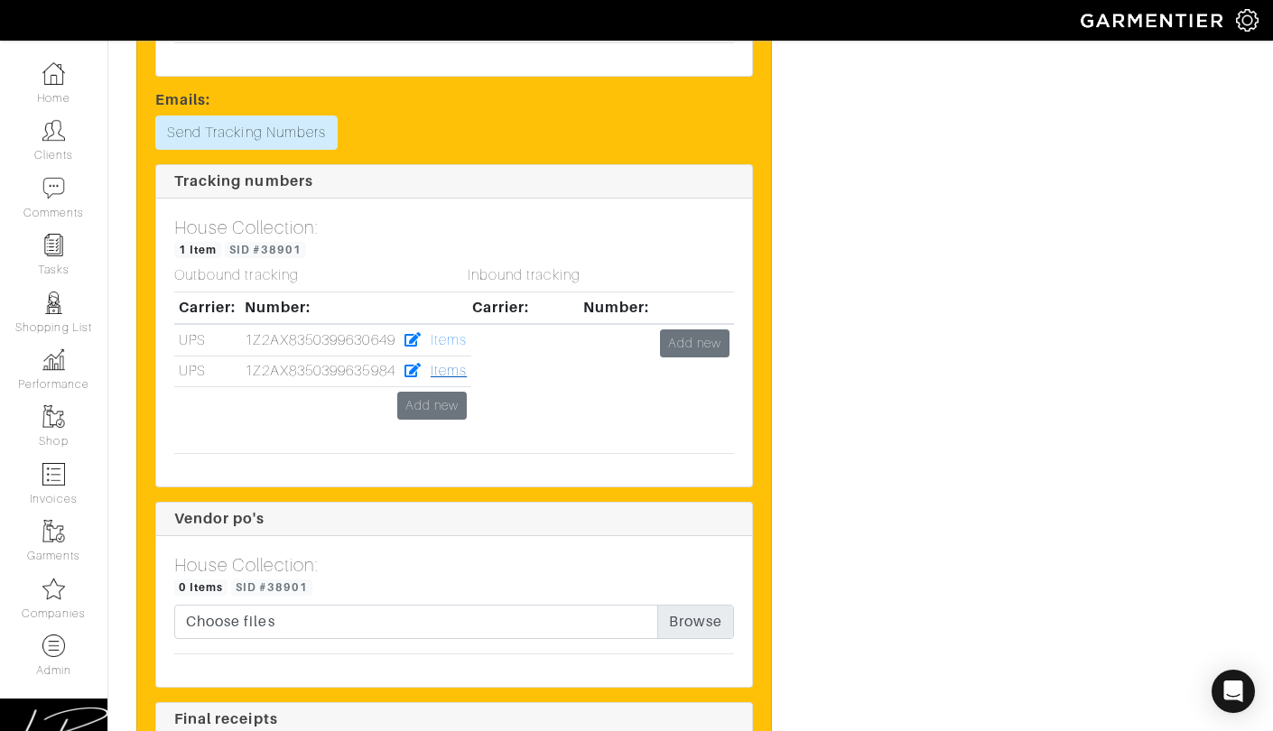
click at [450, 363] on link "Items" at bounding box center [449, 371] width 36 height 16
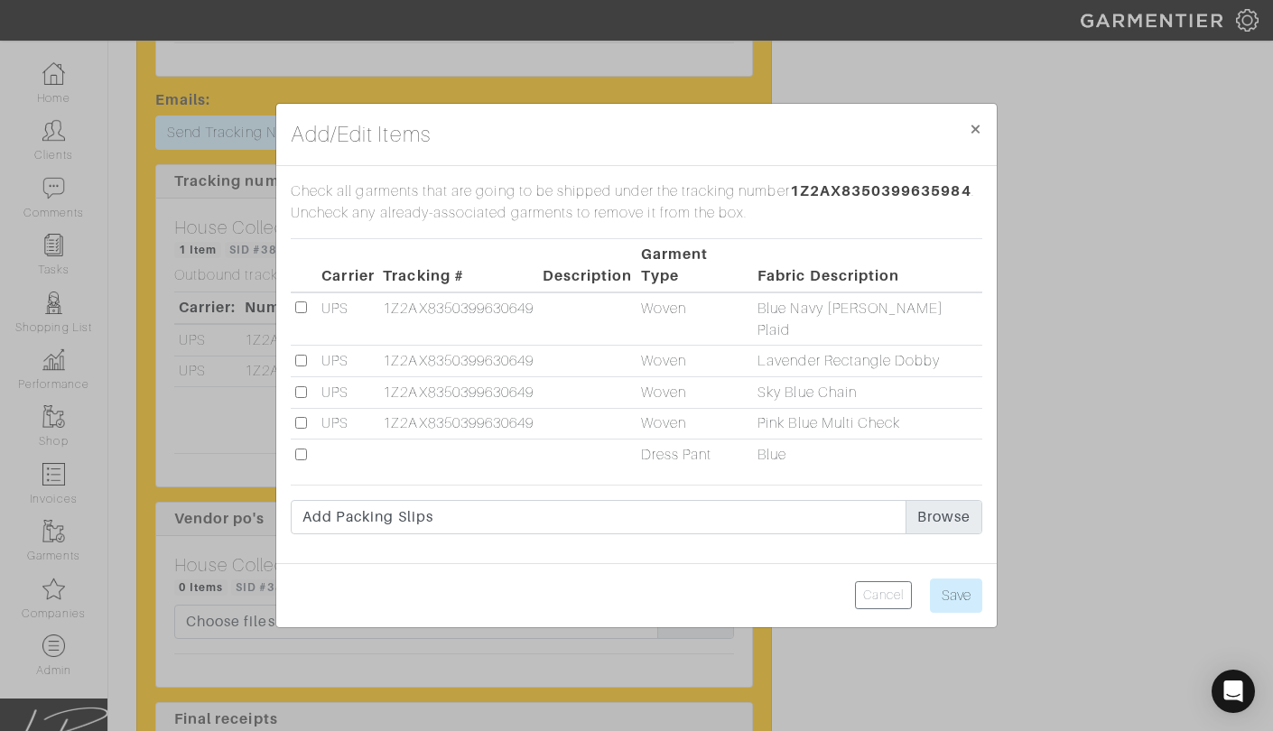
drag, startPoint x: 297, startPoint y: 431, endPoint x: 358, endPoint y: 445, distance: 62.2
click at [299, 449] on input "checkbox" at bounding box center [301, 455] width 12 height 12
checkbox input "true"
click at [951, 579] on input "Save" at bounding box center [956, 596] width 52 height 34
type input "Save"
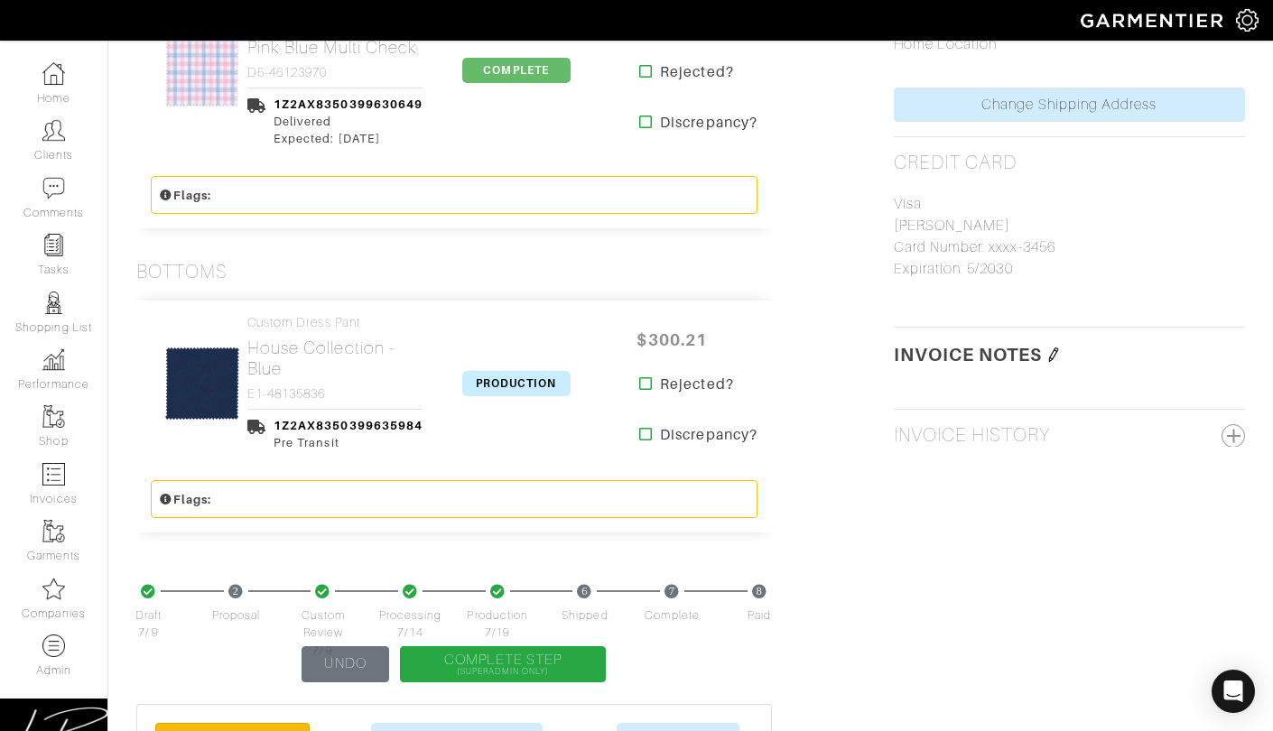
scroll to position [1327, 0]
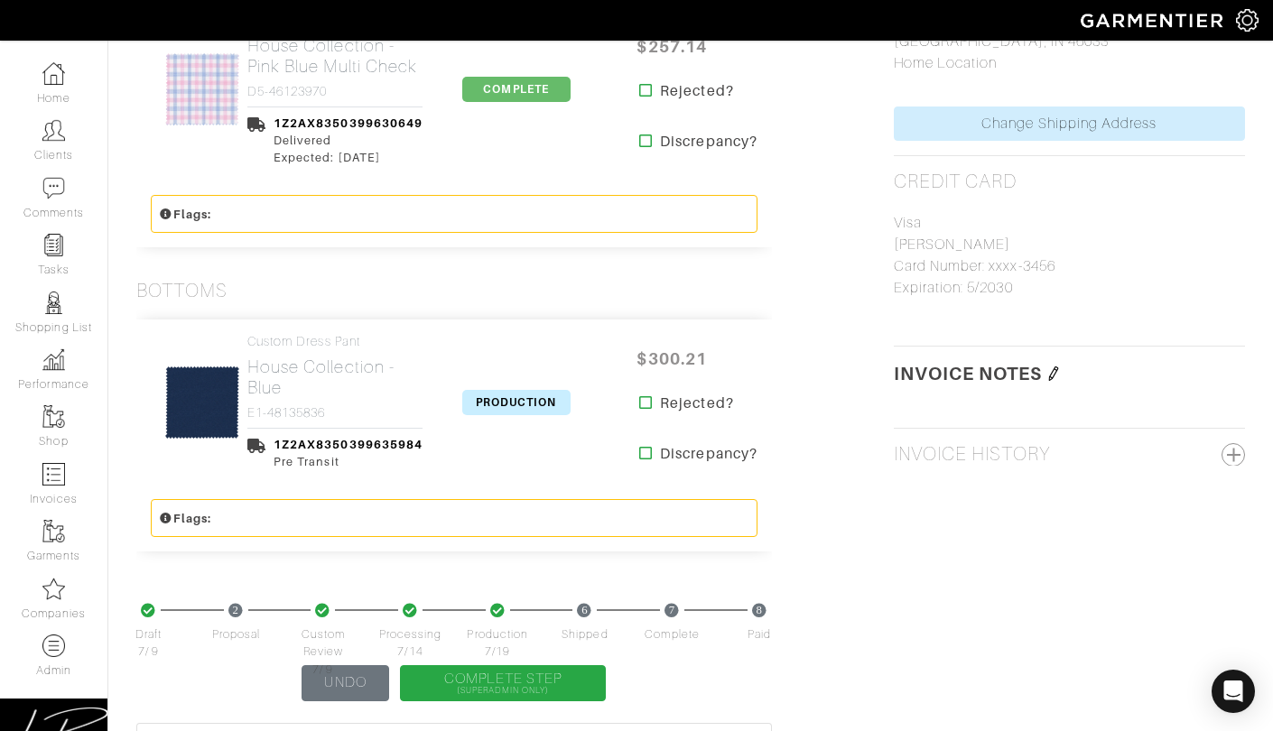
click at [493, 390] on span "PRODUCTION" at bounding box center [516, 402] width 108 height 25
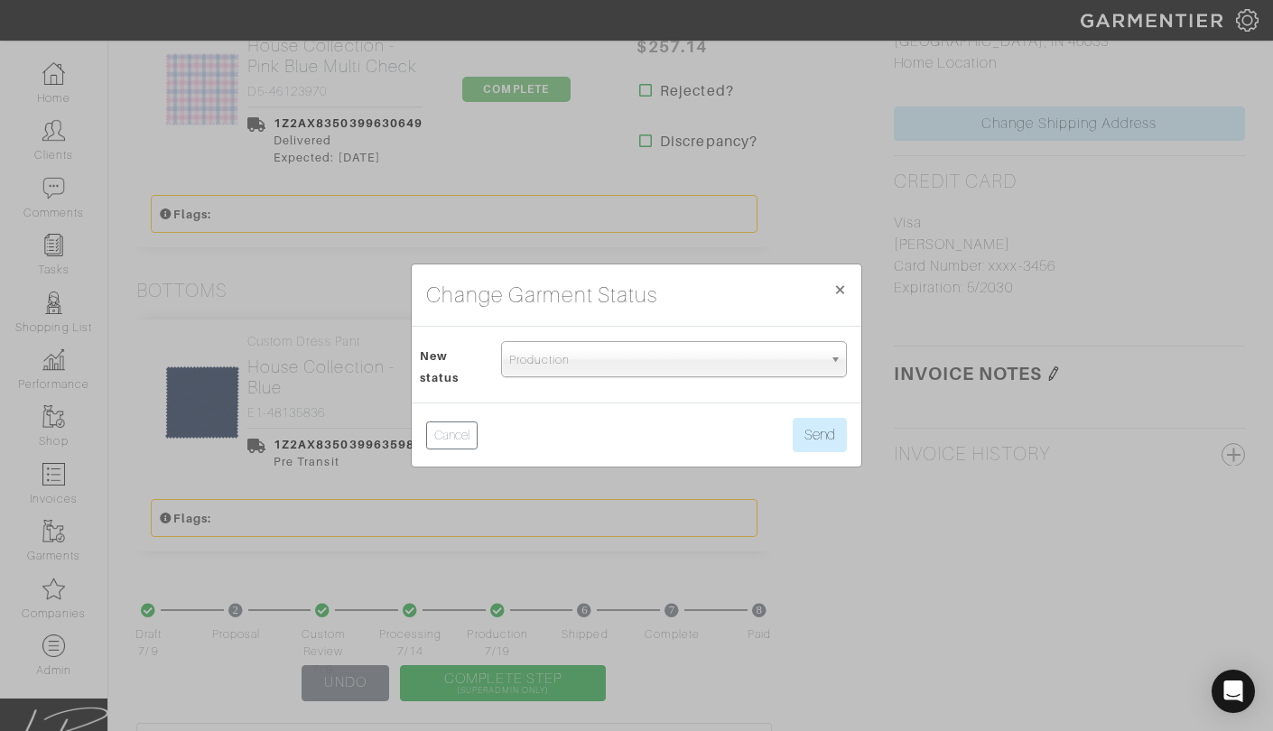
click at [525, 359] on span "Production" at bounding box center [665, 360] width 313 height 36
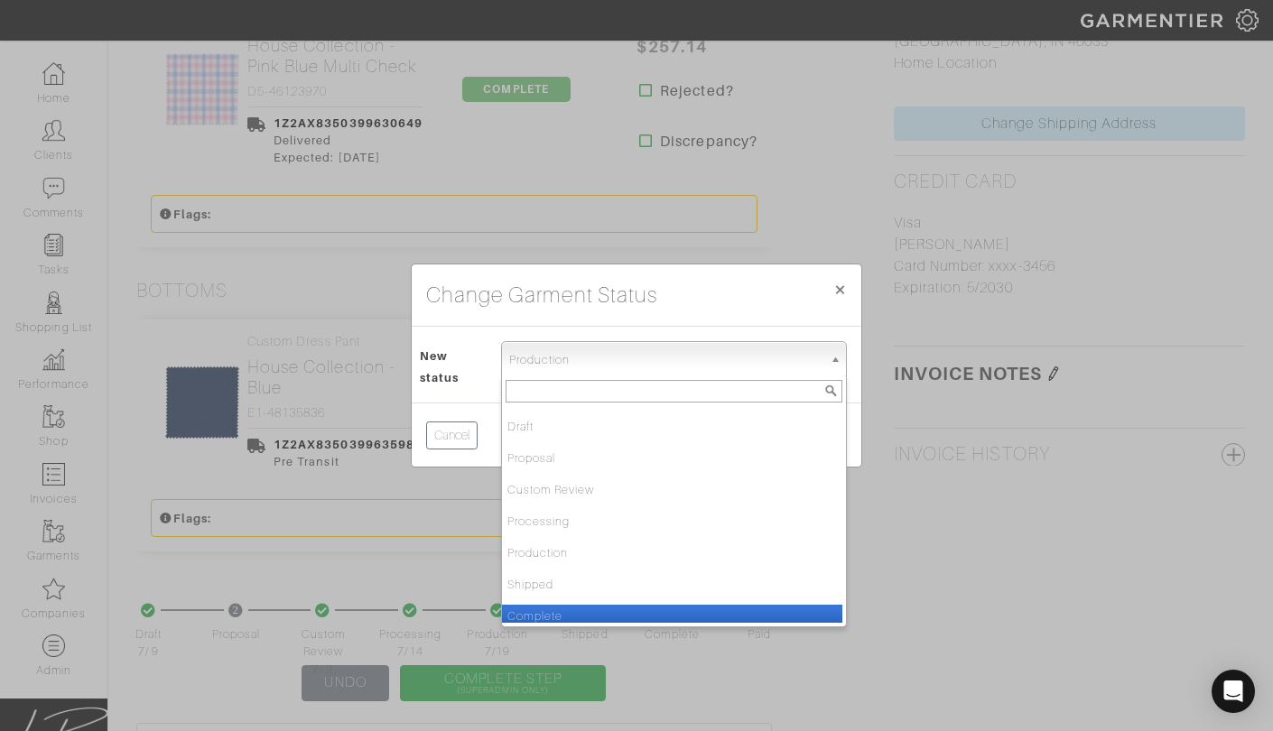
drag, startPoint x: 552, startPoint y: 607, endPoint x: 560, endPoint y: 600, distance: 10.3
click at [553, 607] on li "Complete" at bounding box center [672, 616] width 340 height 23
select select "Complete"
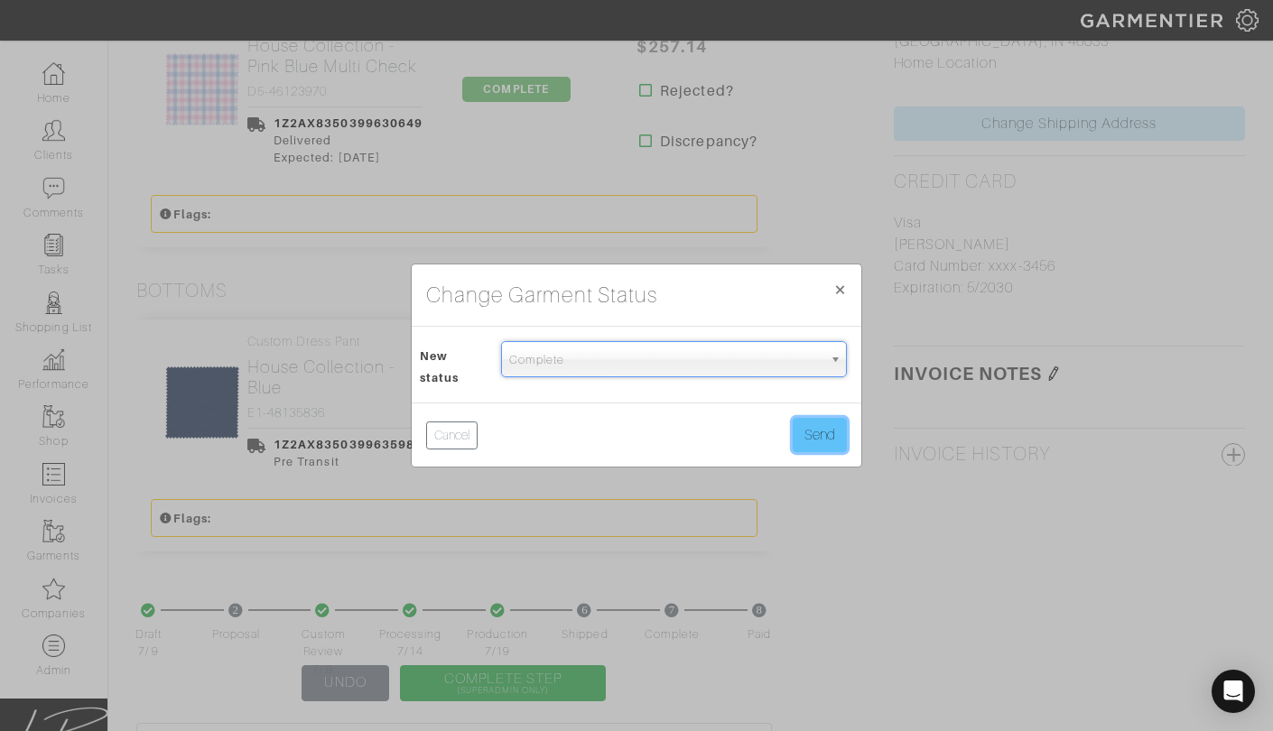
click at [807, 438] on button "Send" at bounding box center [820, 435] width 54 height 34
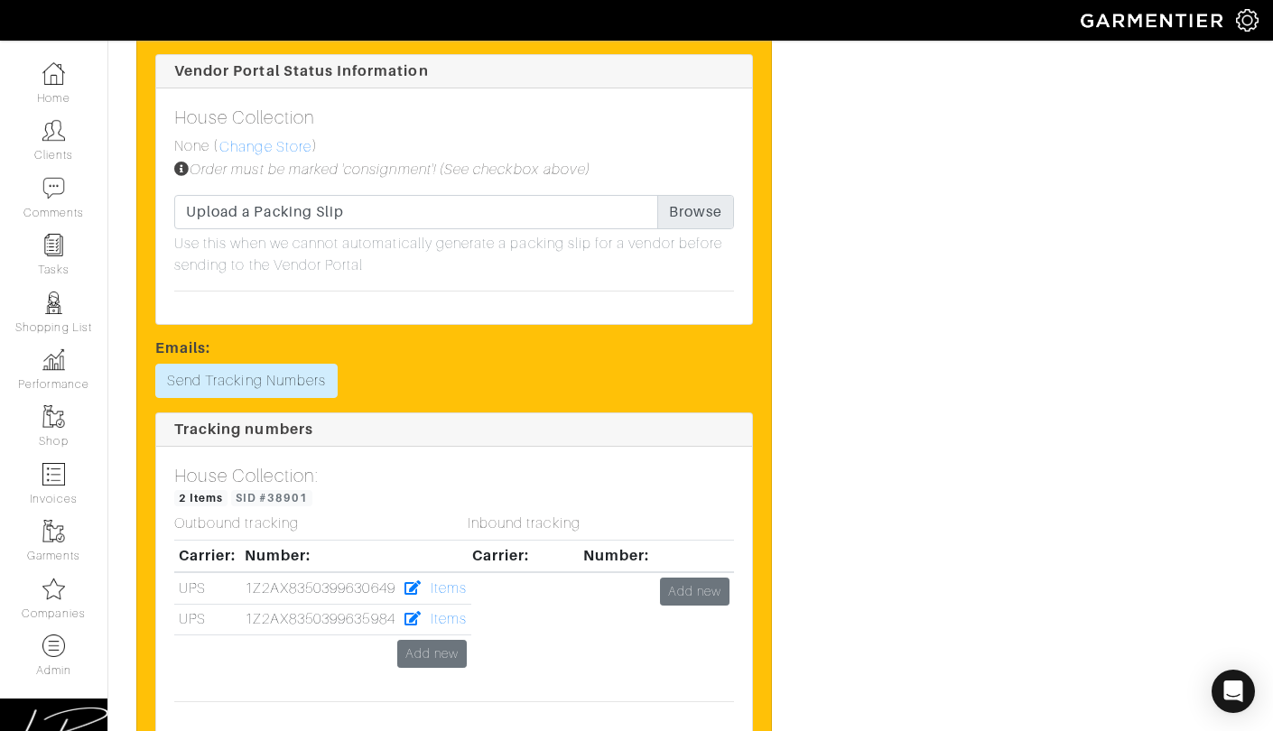
scroll to position [2854, 0]
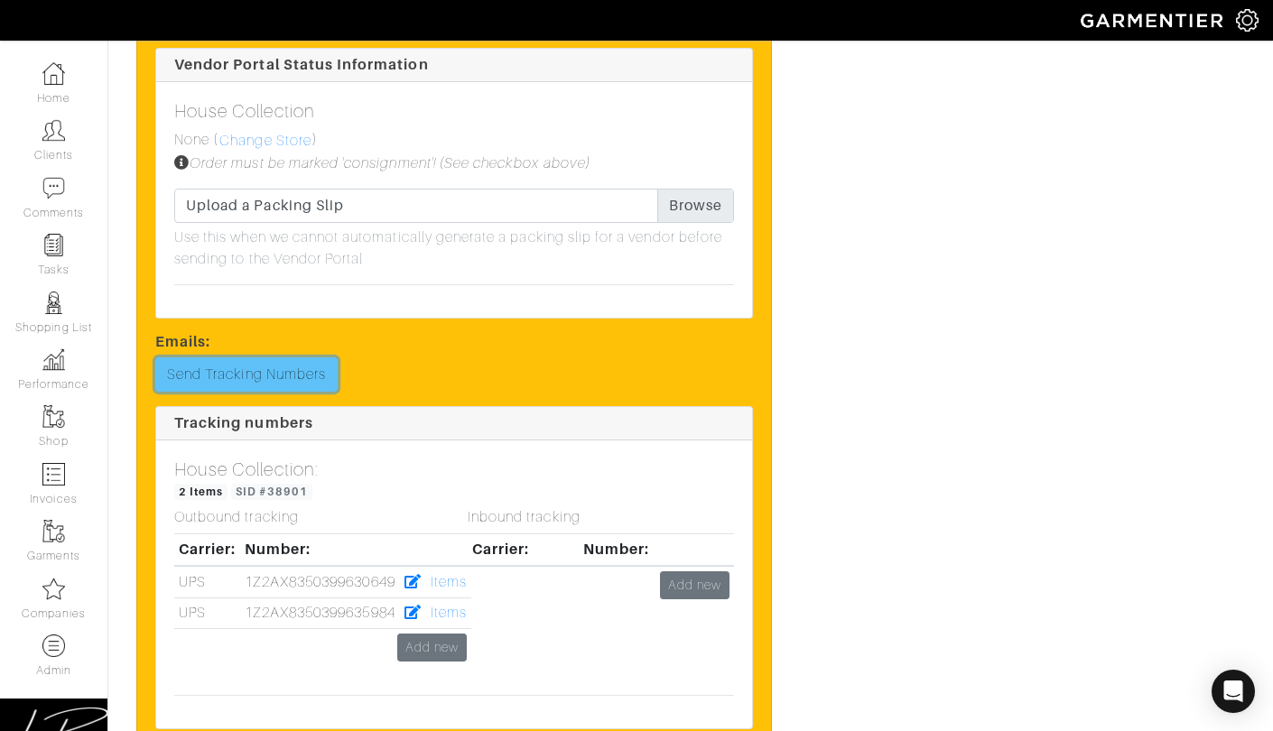
click at [261, 358] on link "Send Tracking Numbers" at bounding box center [246, 375] width 182 height 34
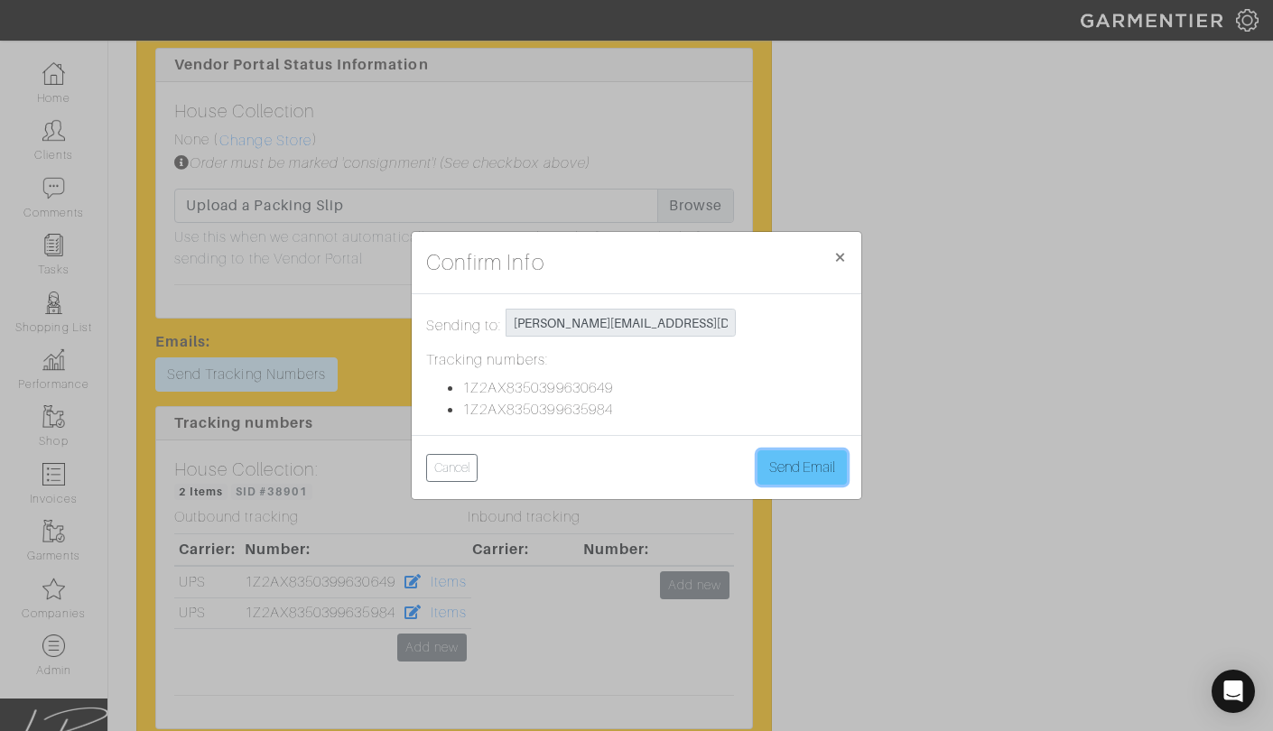
click at [780, 477] on button "Send Email" at bounding box center [801, 468] width 89 height 34
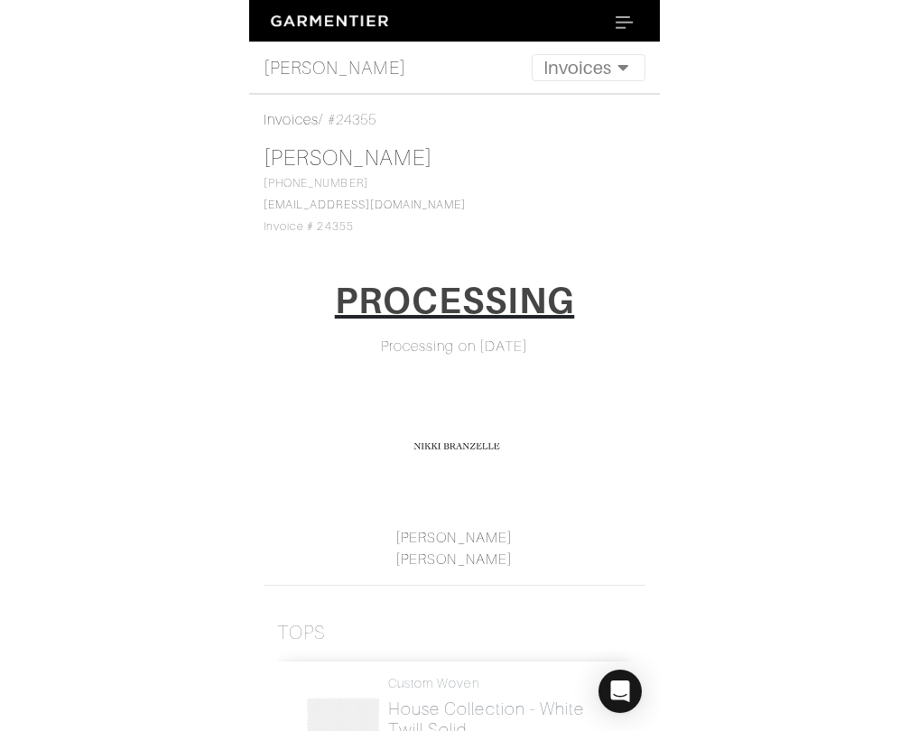
scroll to position [368, 0]
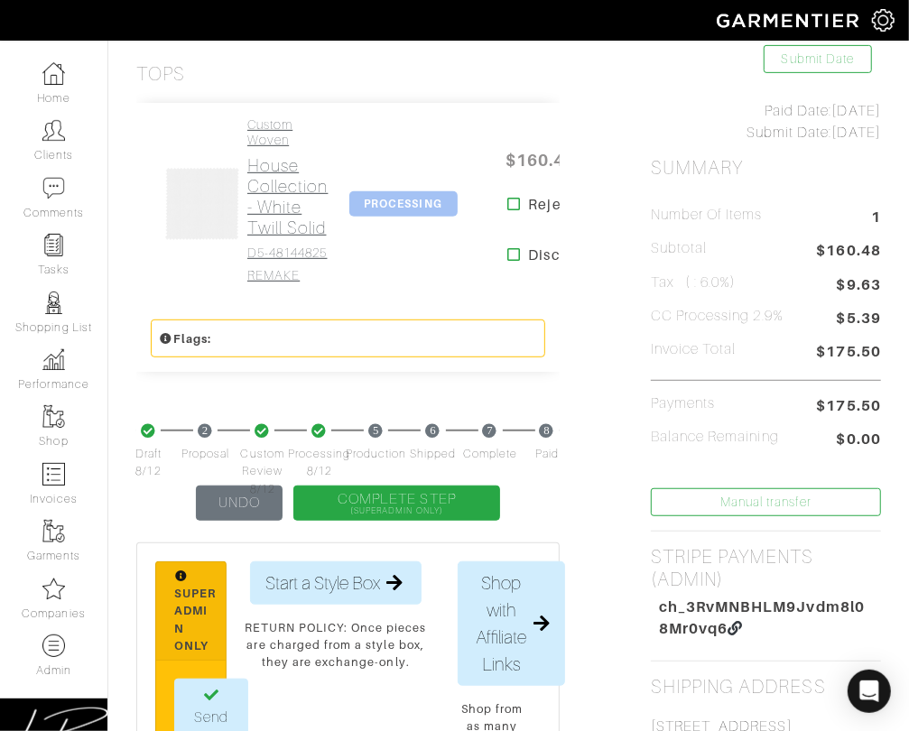
click at [290, 193] on h2 "House Collection - White Twill Solid" at bounding box center [287, 196] width 81 height 83
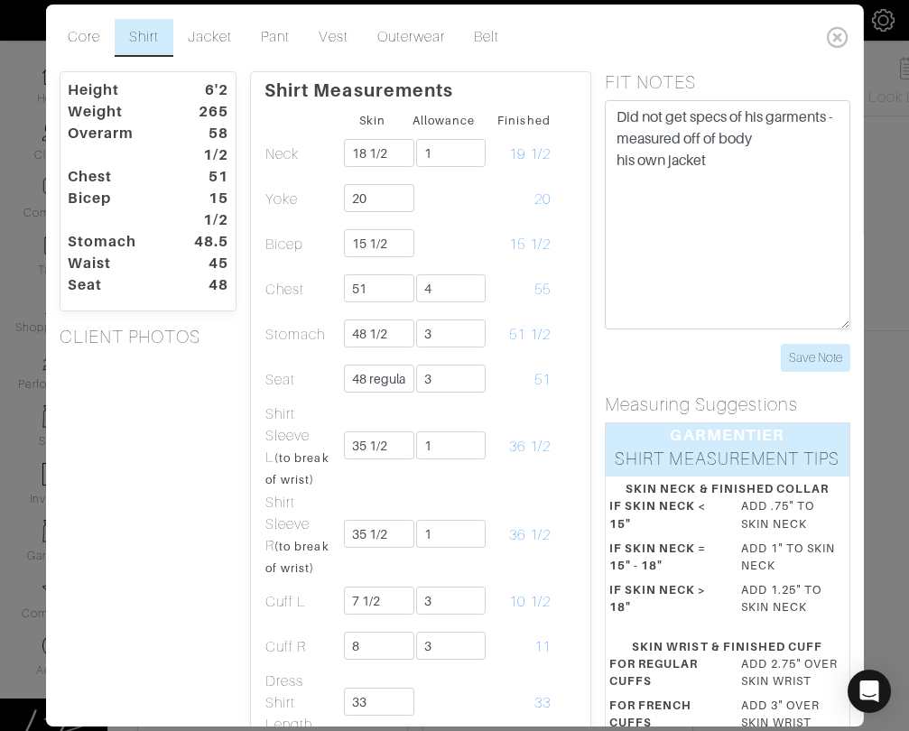
scroll to position [423, 0]
click at [24, 116] on div "Core Shirt Jacket Pant Vest Outerwear Belt Height 6'2 Weight 265 Overarm 58 1/2…" at bounding box center [454, 365] width 909 height 731
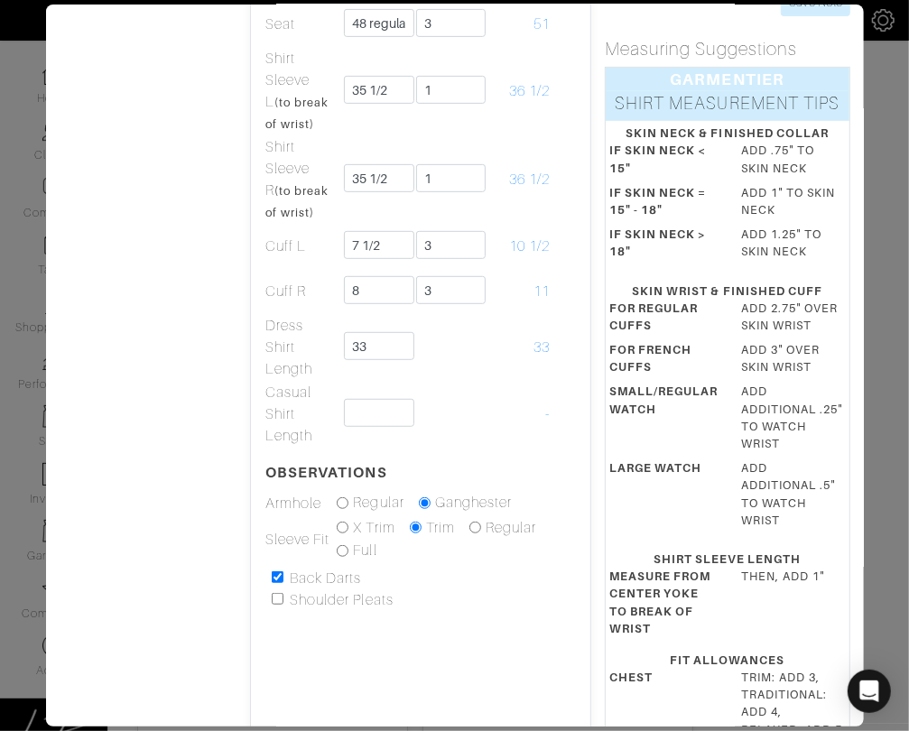
scroll to position [0, 0]
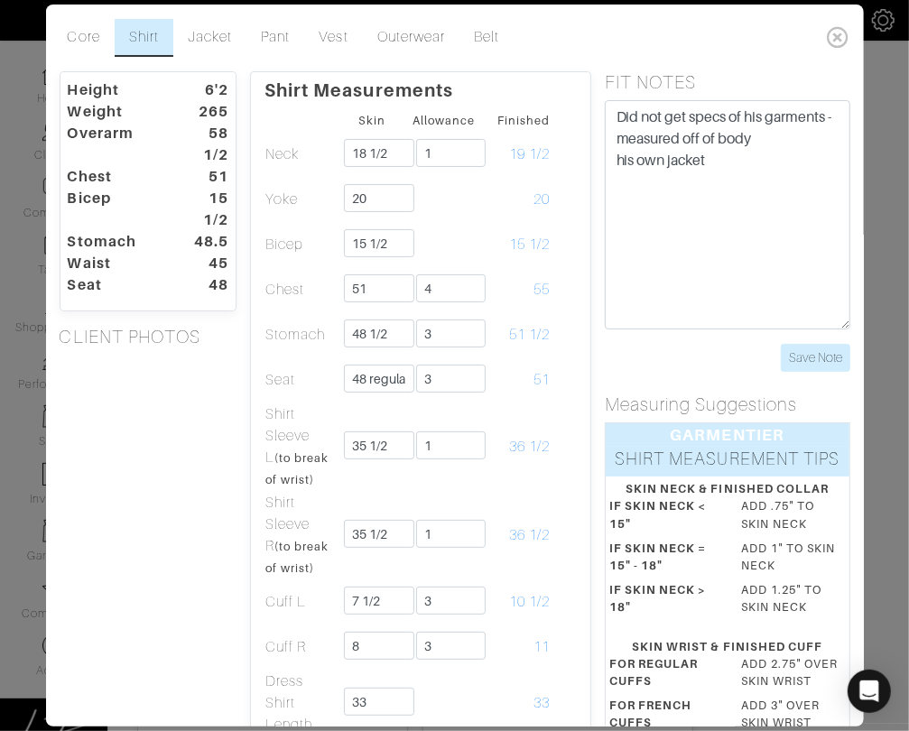
click at [848, 33] on icon at bounding box center [838, 37] width 37 height 36
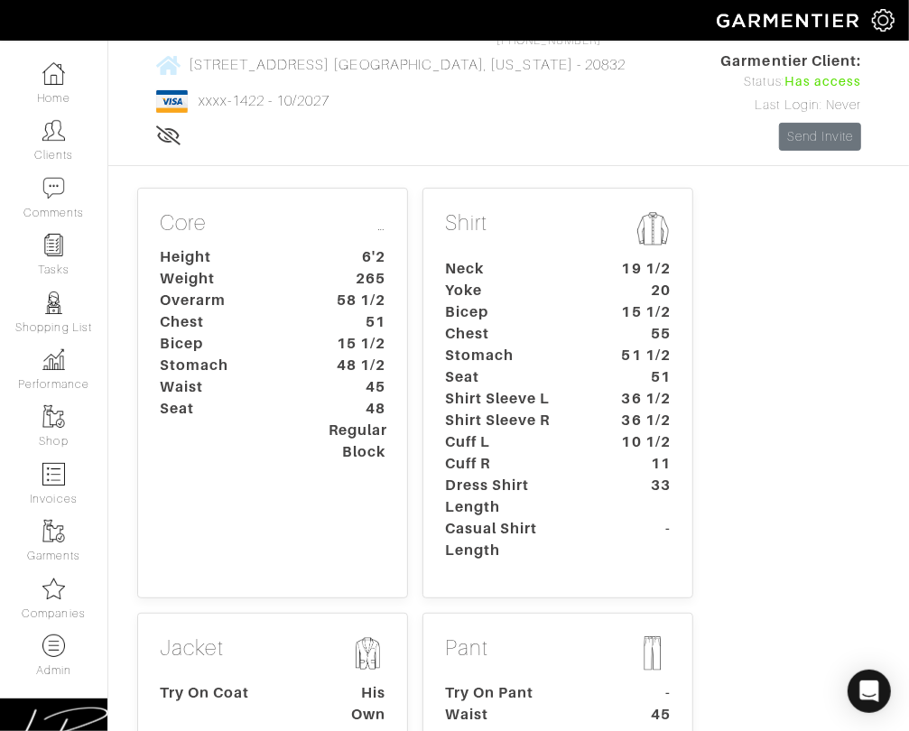
scroll to position [190, 0]
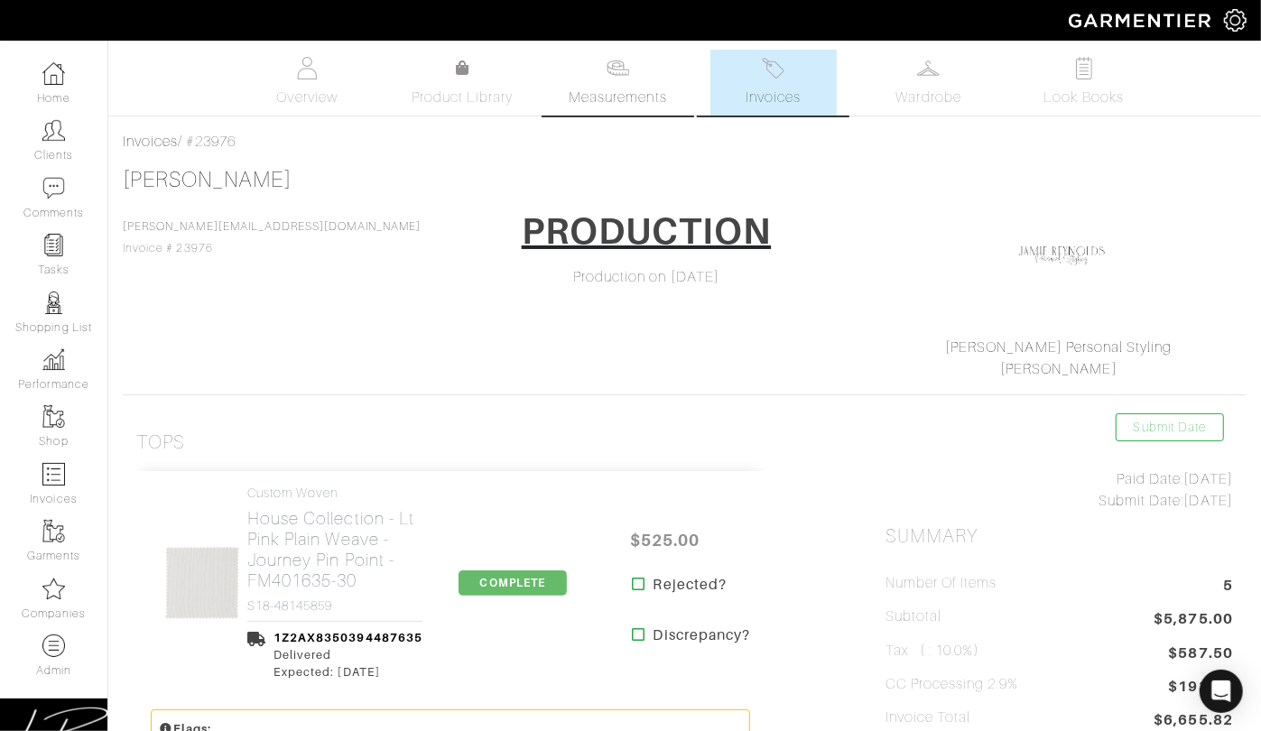
click at [591, 82] on link "Measurements" at bounding box center [617, 83] width 127 height 66
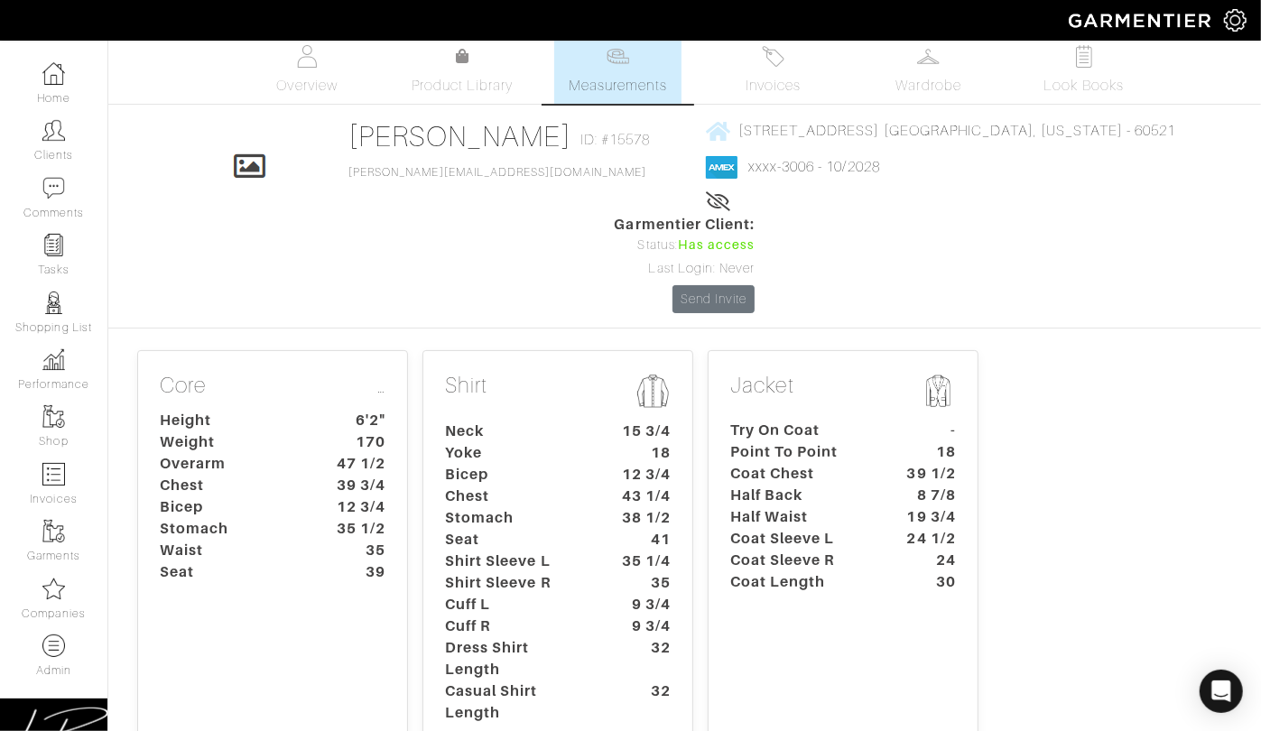
scroll to position [50, 0]
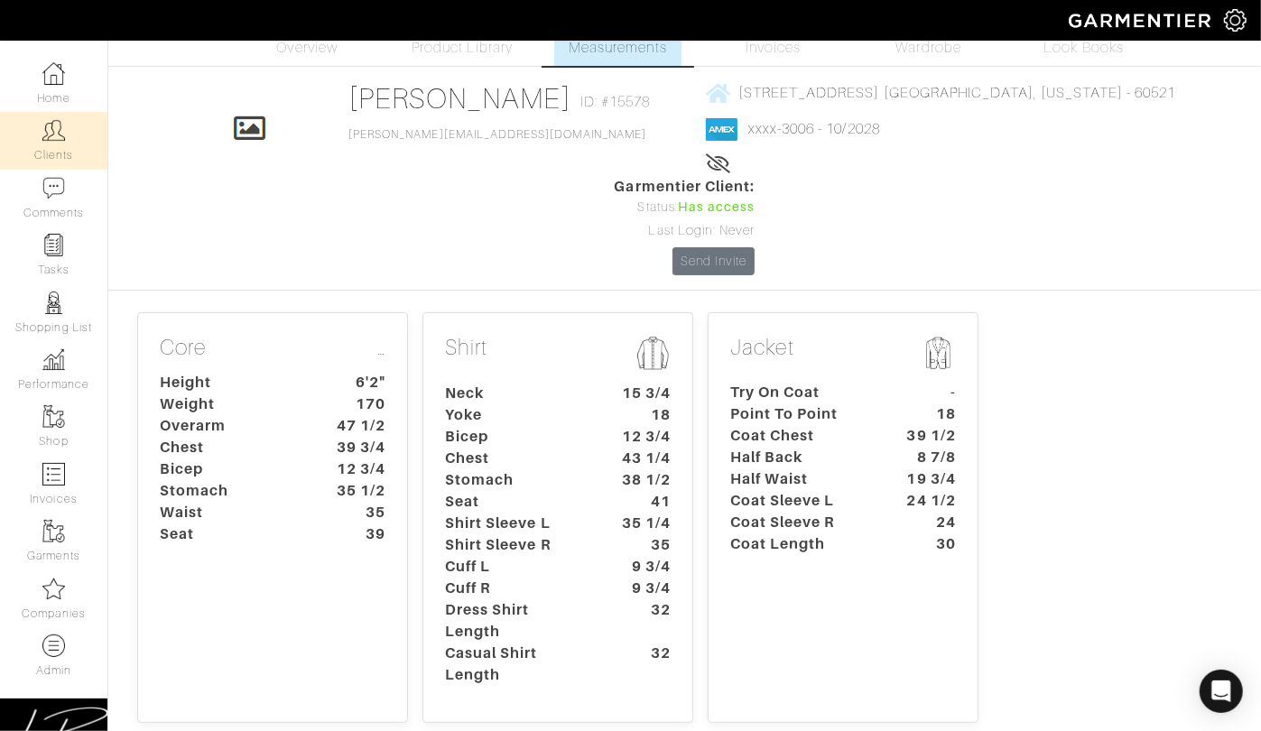
click at [13, 141] on link "Clients" at bounding box center [53, 140] width 107 height 57
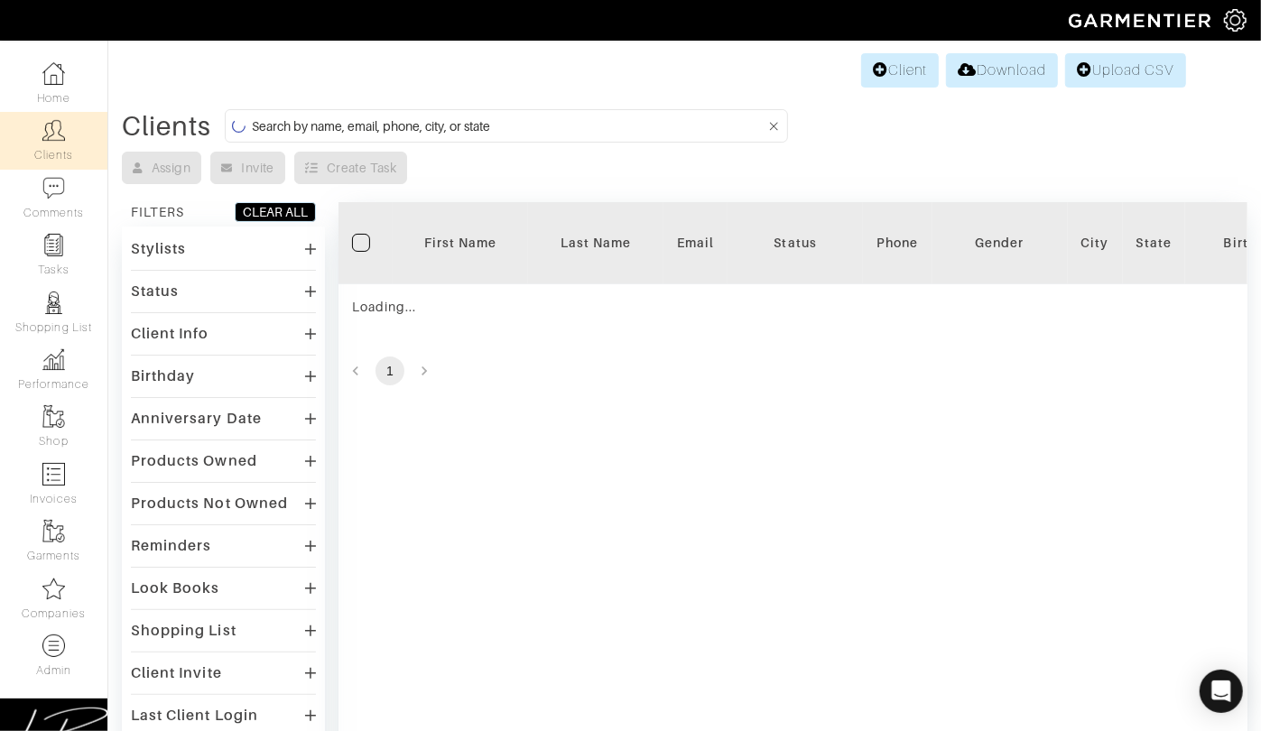
click at [337, 121] on input at bounding box center [509, 126] width 514 height 23
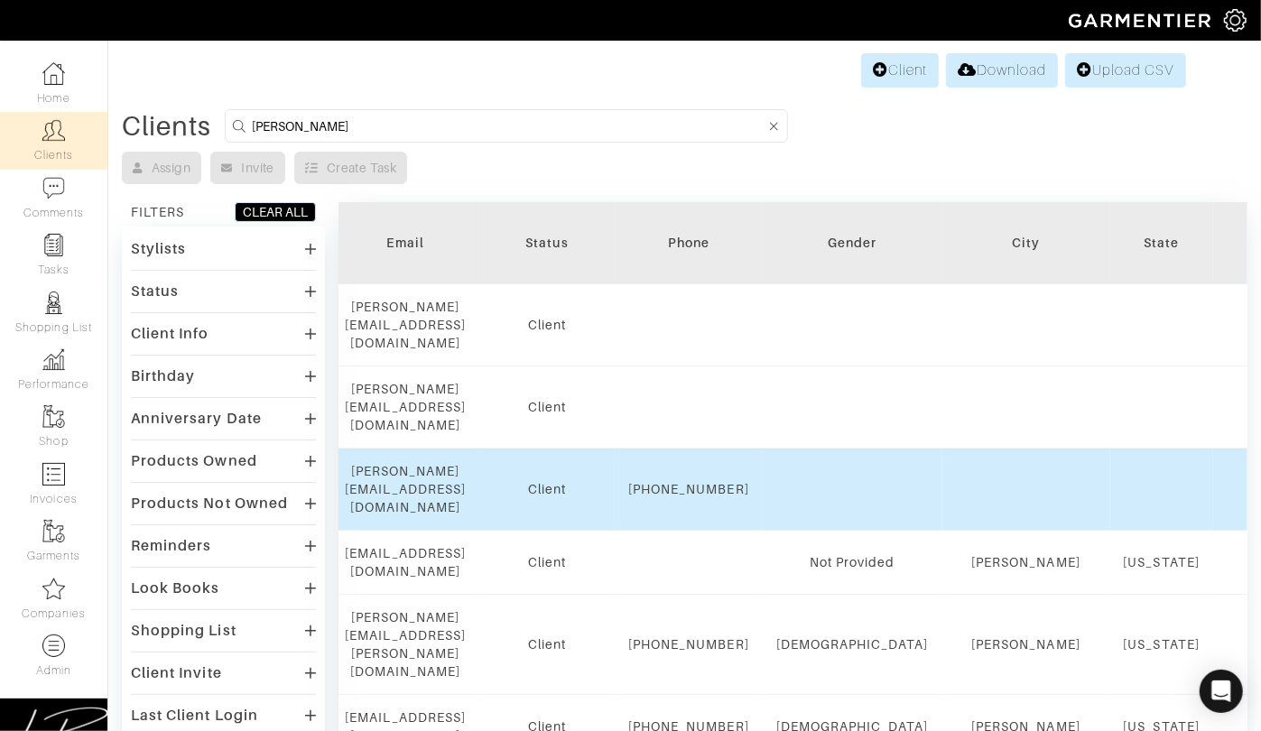
scroll to position [0, 451]
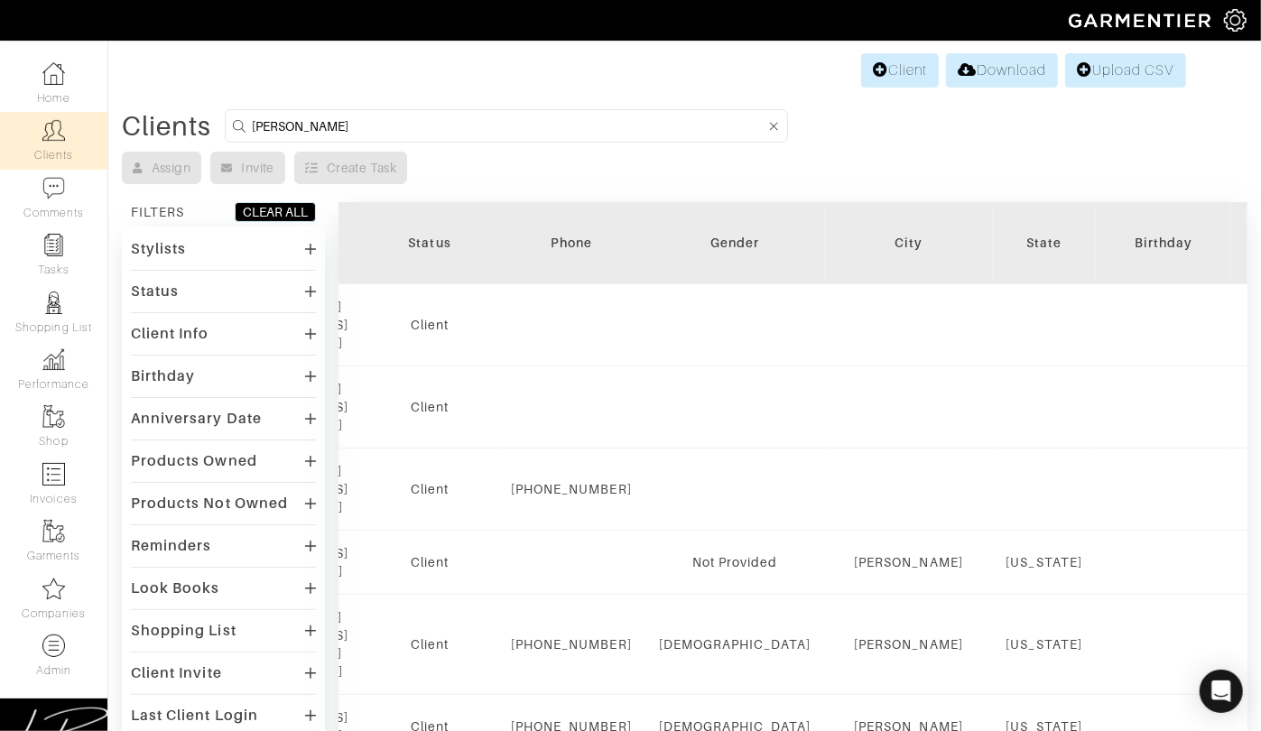
drag, startPoint x: 393, startPoint y: 116, endPoint x: 393, endPoint y: 90, distance: 25.3
paste input "[PERSON_NAME][EMAIL_ADDRESS][PERSON_NAME][DOMAIN_NAME]"
type input "[PERSON_NAME][EMAIL_ADDRESS][PERSON_NAME][DOMAIN_NAME]"
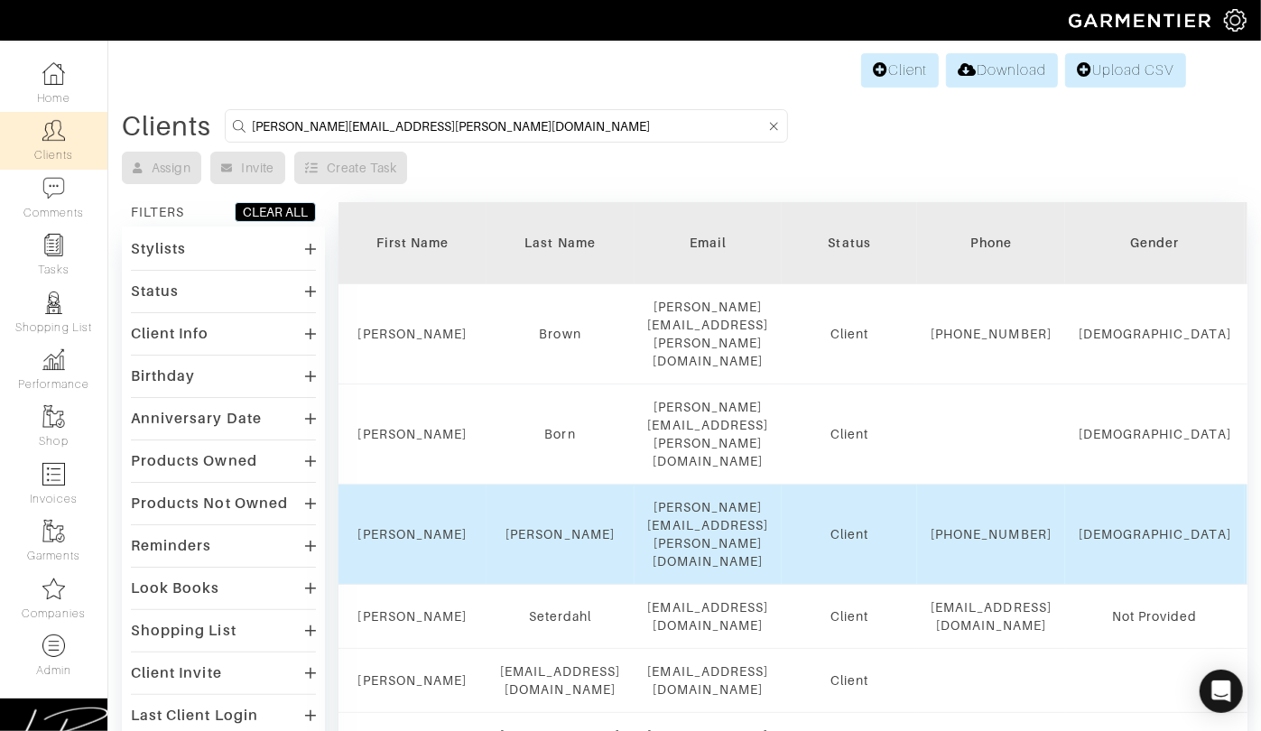
scroll to position [0, 0]
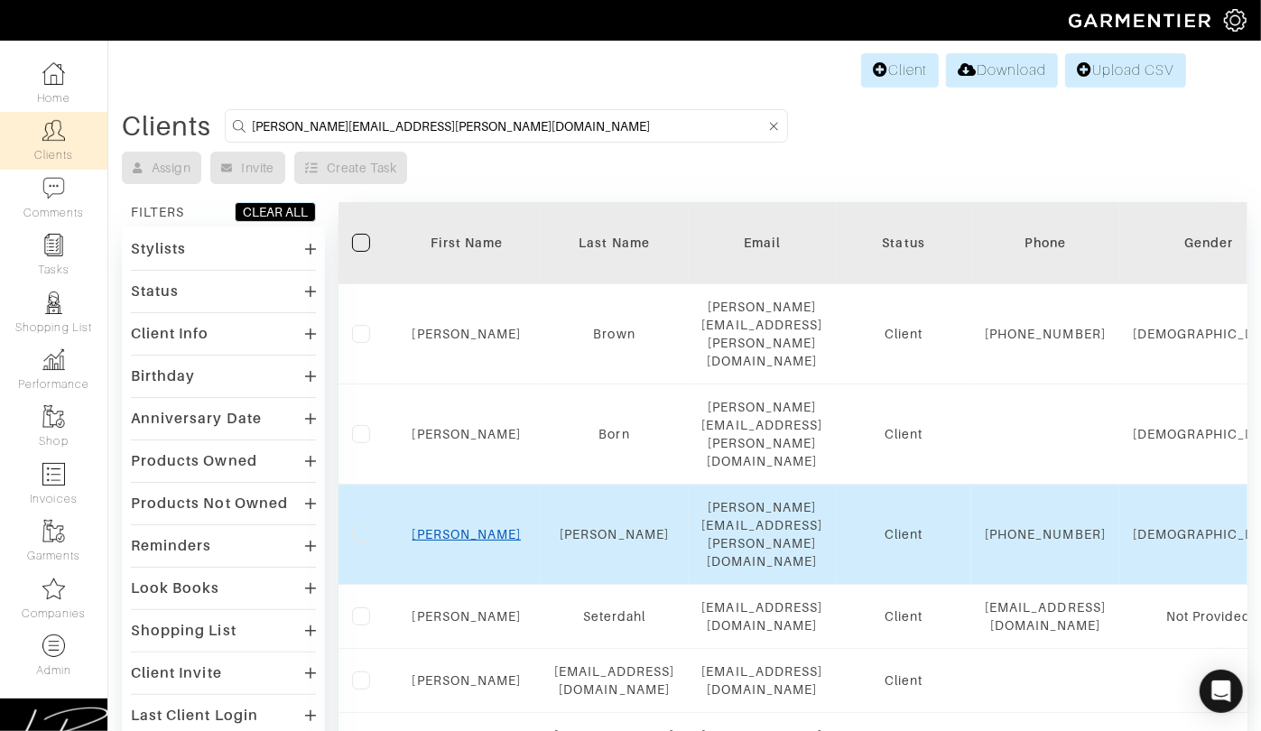
click at [500, 527] on link "Brian" at bounding box center [467, 534] width 109 height 14
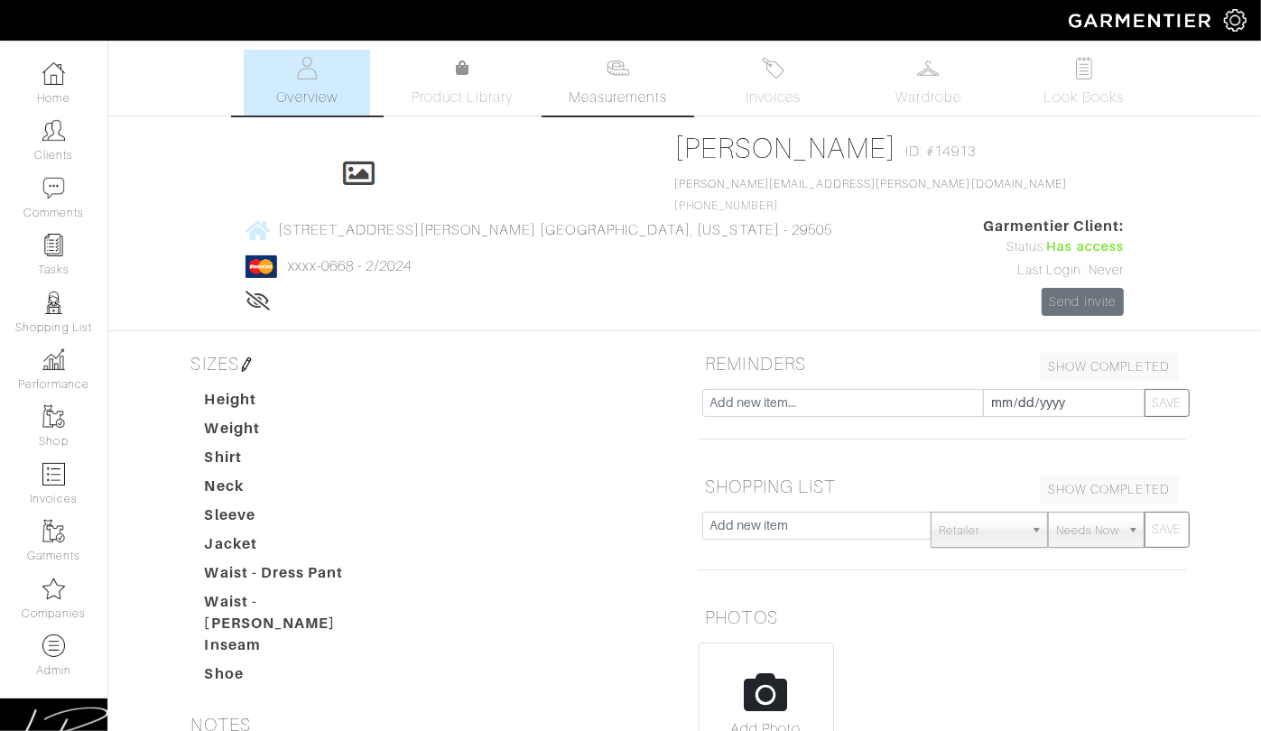
click at [607, 80] on link "Measurements" at bounding box center [617, 83] width 127 height 66
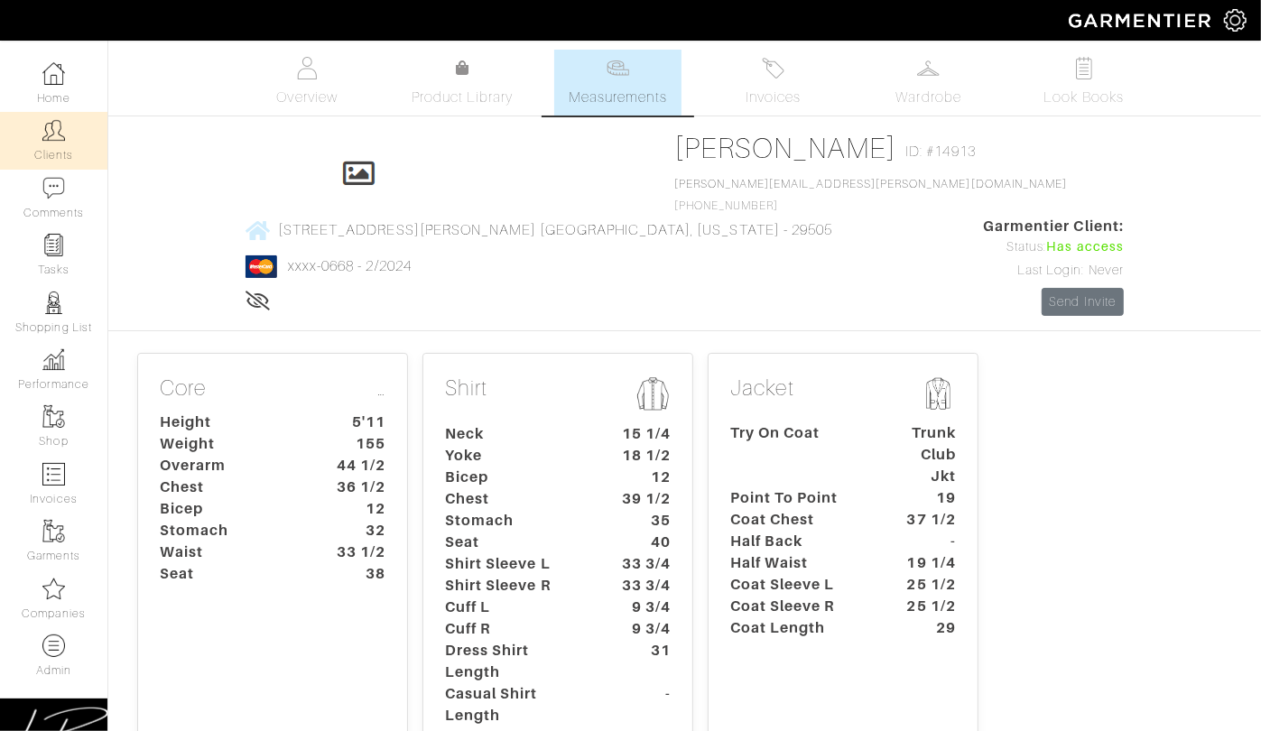
click at [56, 118] on link "Clients" at bounding box center [53, 140] width 107 height 57
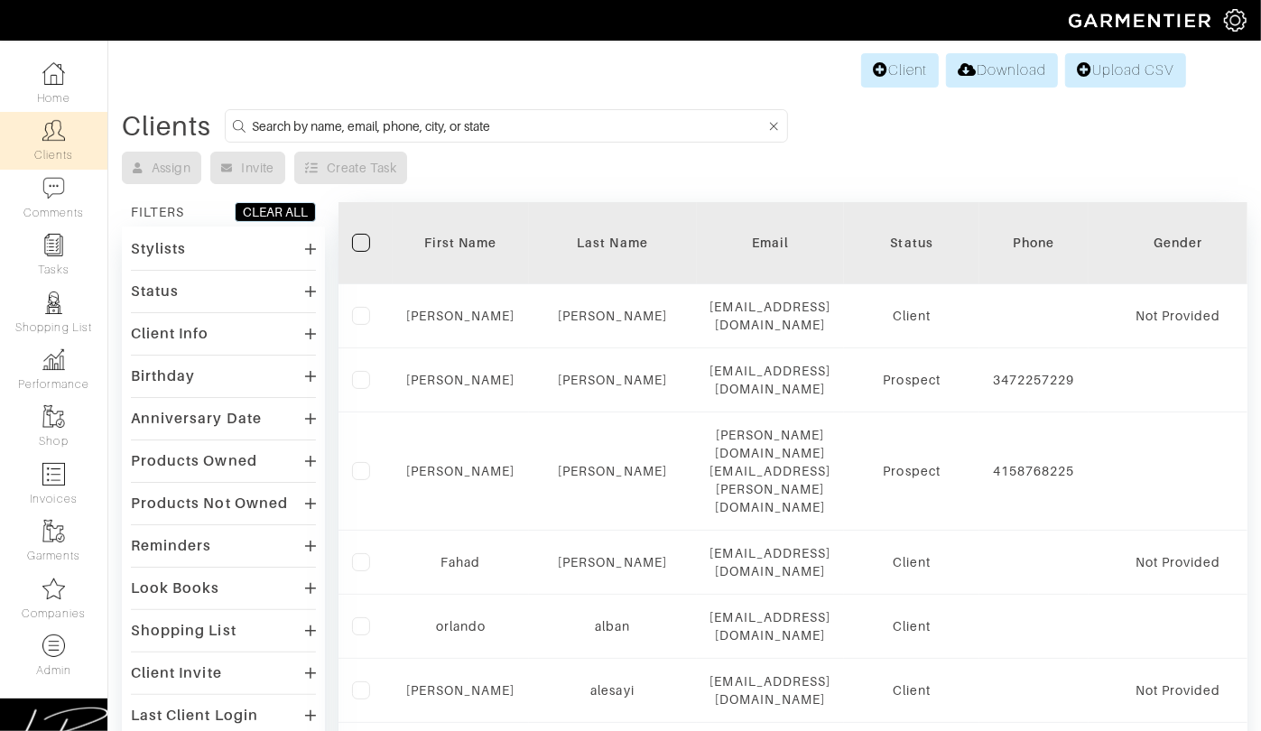
click at [246, 125] on div at bounding box center [238, 126] width 17 height 23
click at [256, 123] on input at bounding box center [509, 126] width 514 height 23
paste input "mcallaghan@fourleafprop.com"
type input "mcallaghan@fourleafprop.com"
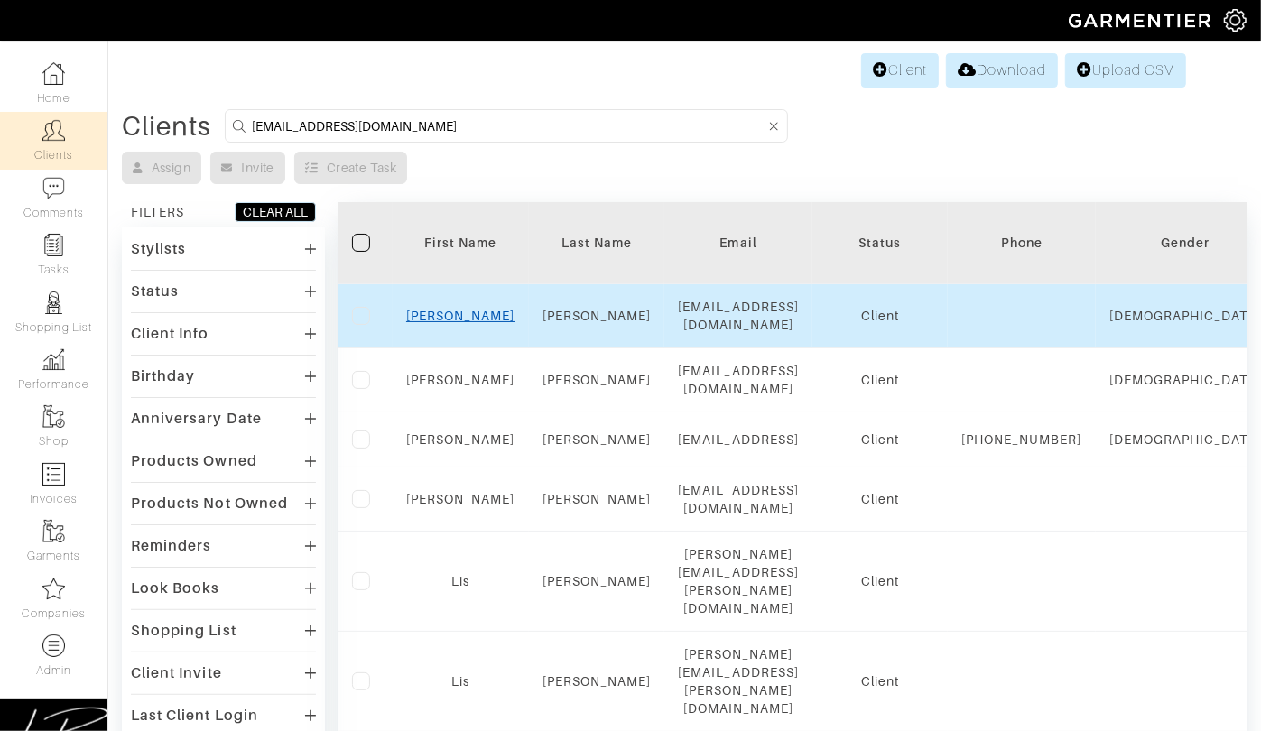
click at [466, 311] on link "[PERSON_NAME]" at bounding box center [460, 316] width 109 height 14
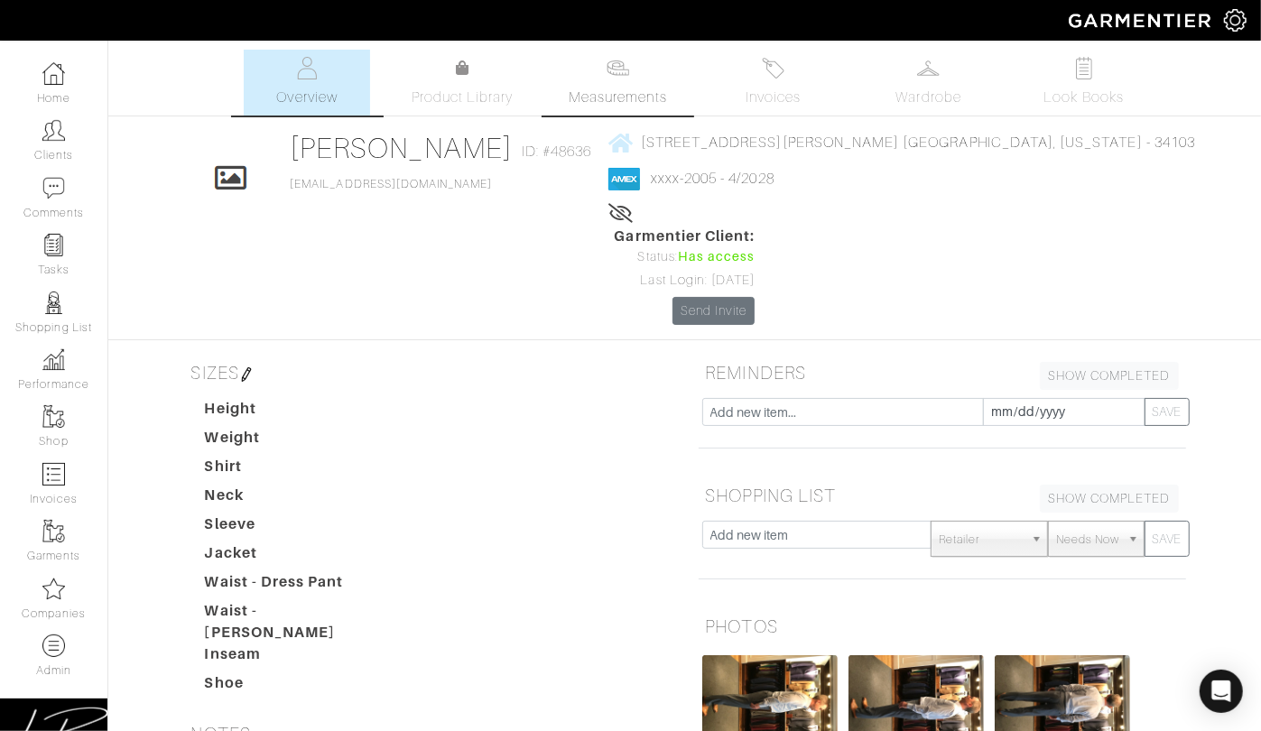
click at [605, 97] on span "Measurements" at bounding box center [618, 98] width 98 height 22
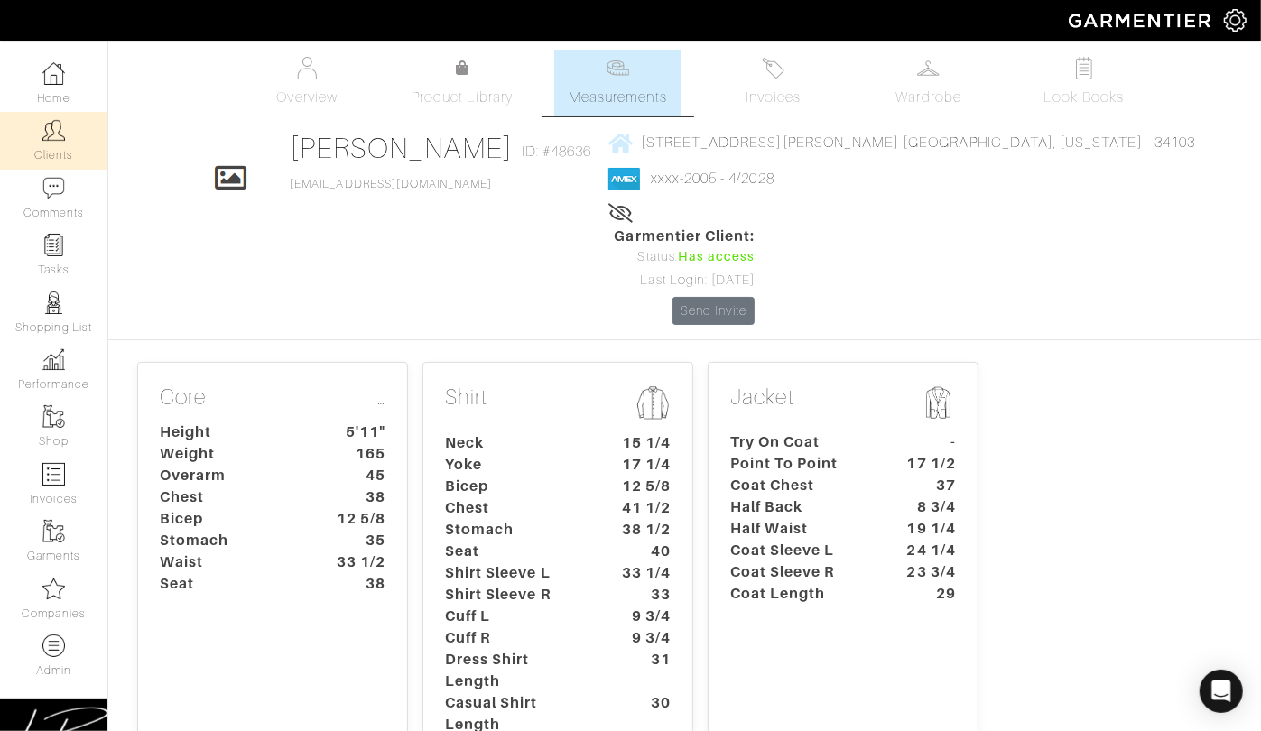
click at [69, 158] on link "Clients" at bounding box center [53, 140] width 107 height 57
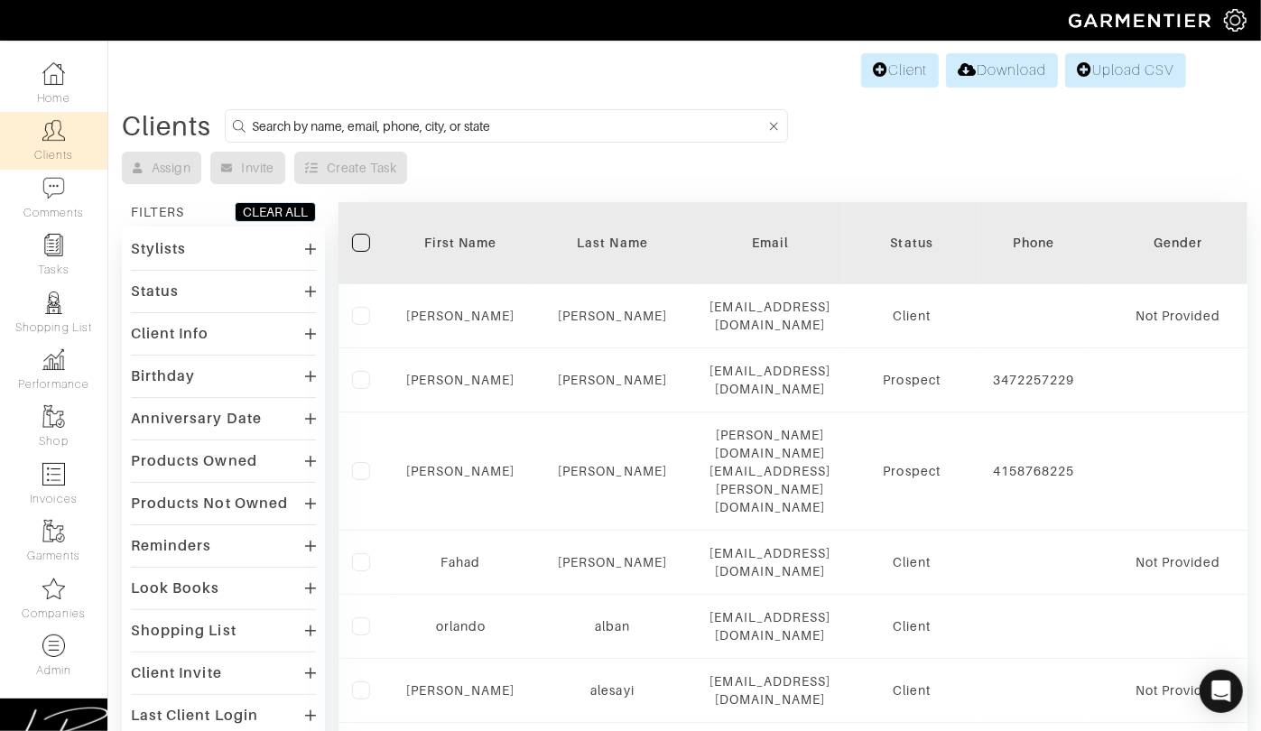
click at [291, 126] on input at bounding box center [509, 126] width 514 height 23
paste input "[EMAIL_ADDRESS][DOMAIN_NAME]"
type input "[EMAIL_ADDRESS][DOMAIN_NAME]"
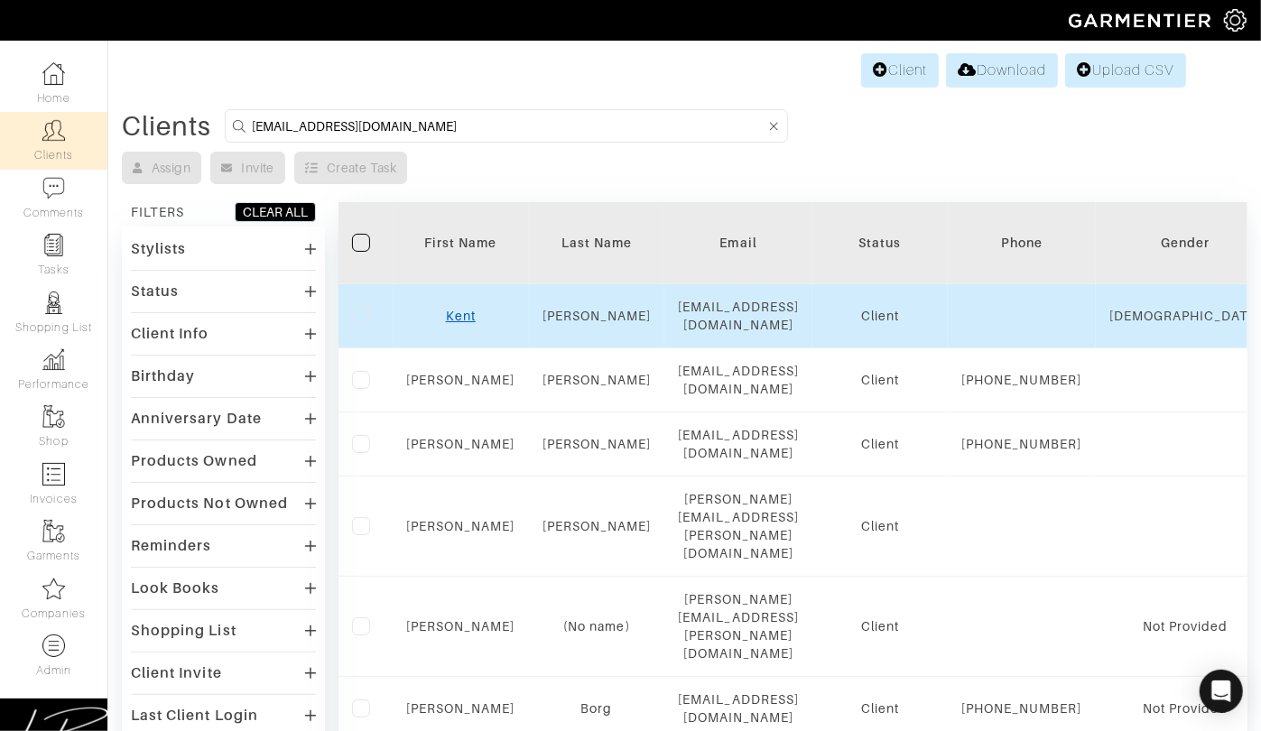
click at [446, 310] on link "Kent" at bounding box center [461, 316] width 30 height 14
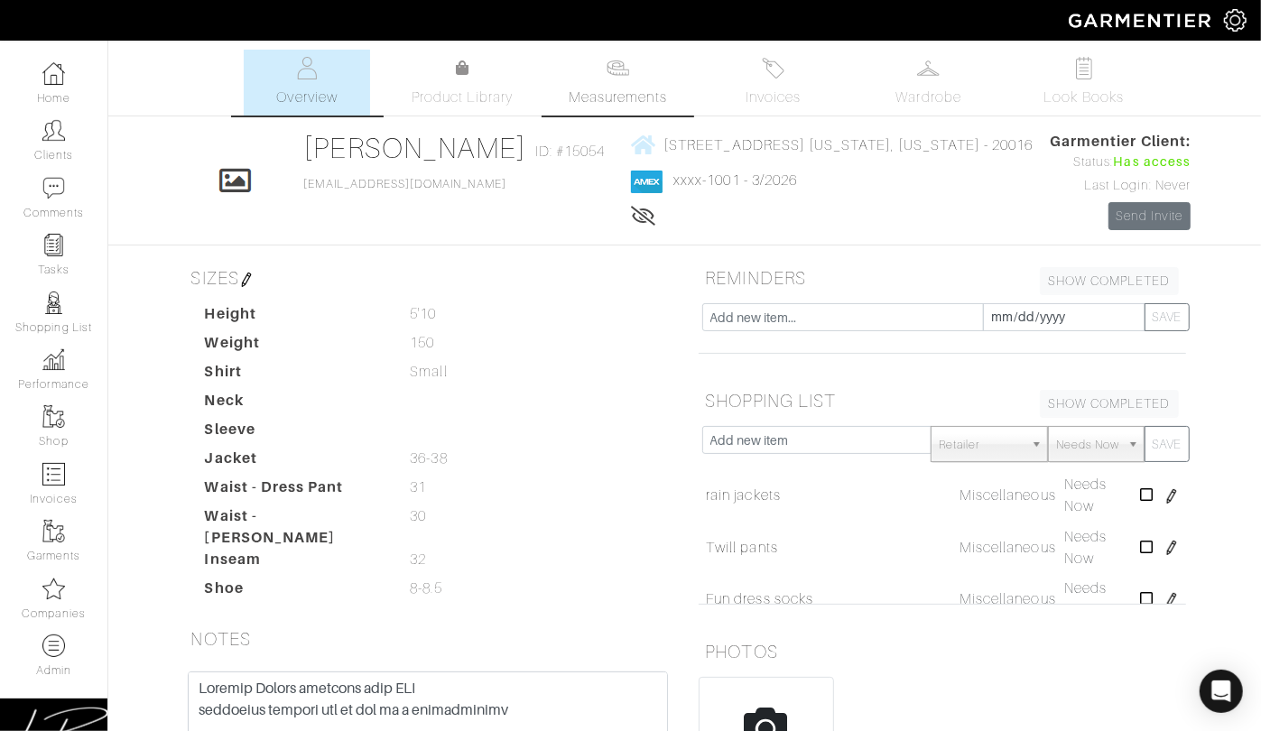
click at [609, 66] on img at bounding box center [618, 68] width 23 height 23
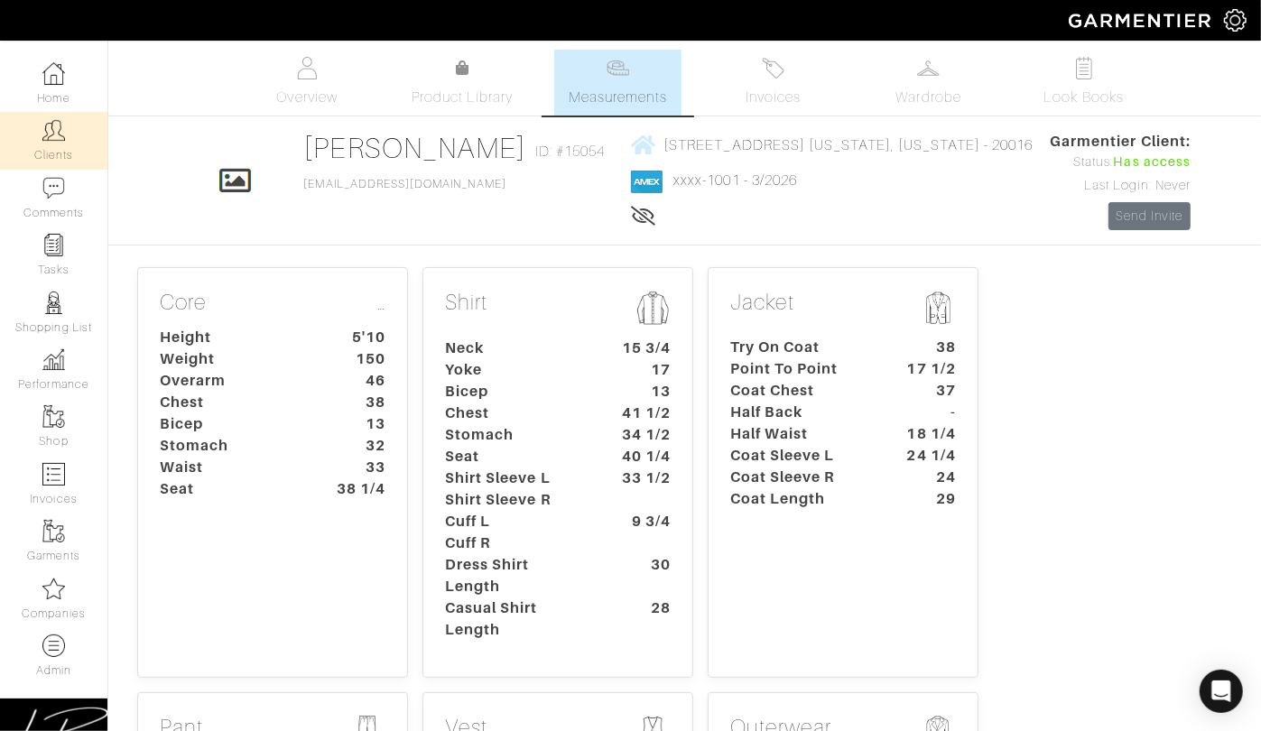
click at [52, 121] on img at bounding box center [53, 130] width 23 height 23
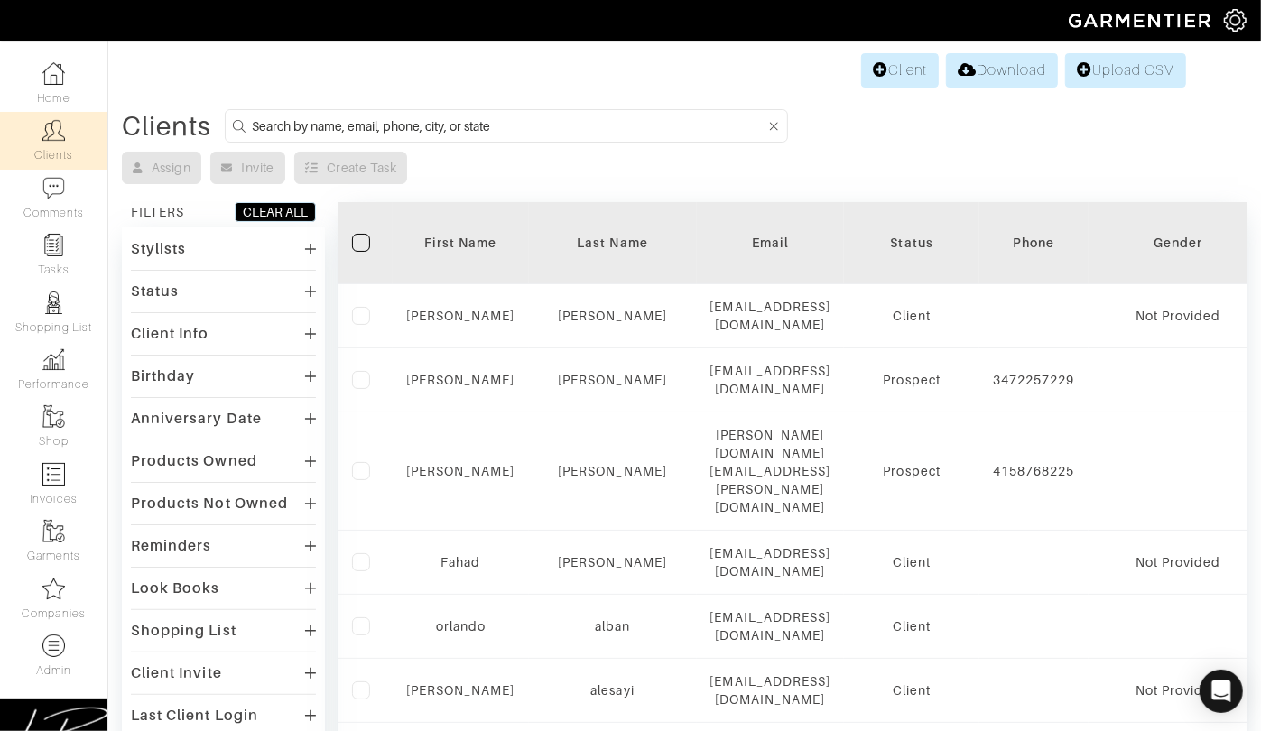
click at [452, 132] on input at bounding box center [509, 126] width 514 height 23
type input "ross piermarini"
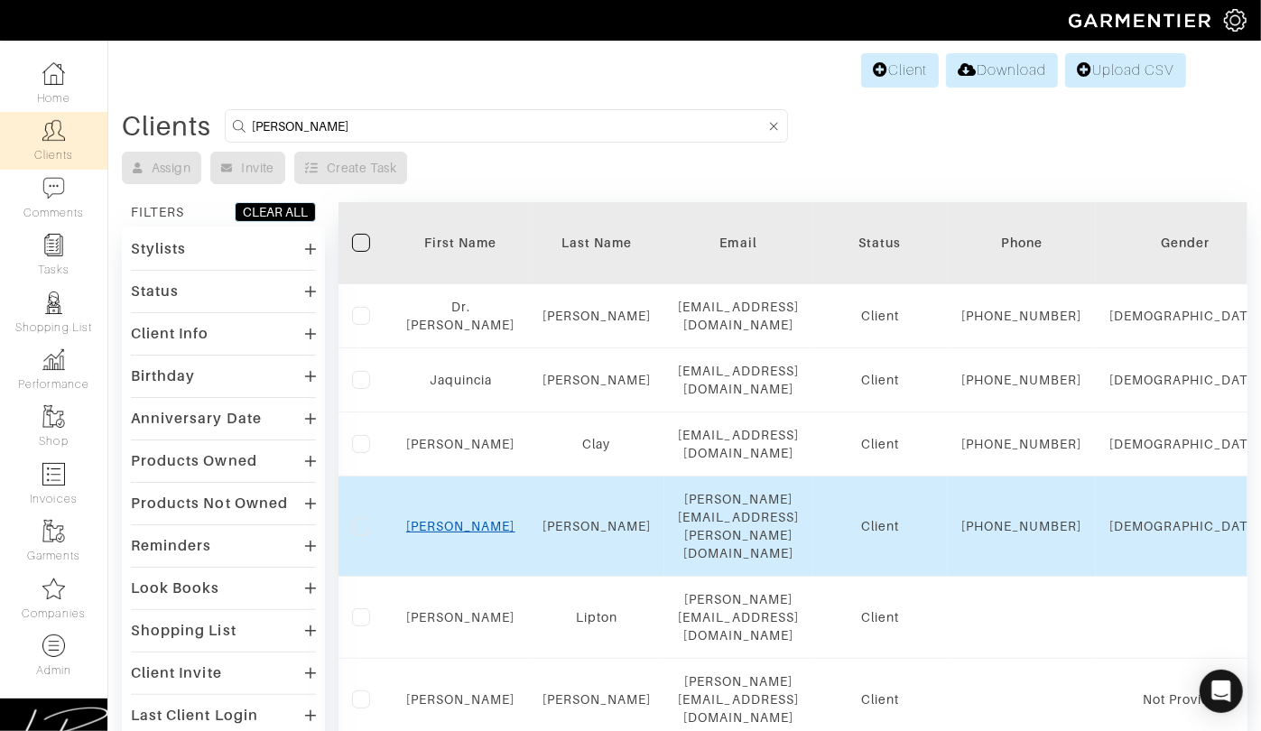
click at [463, 519] on link "Ross" at bounding box center [460, 526] width 109 height 14
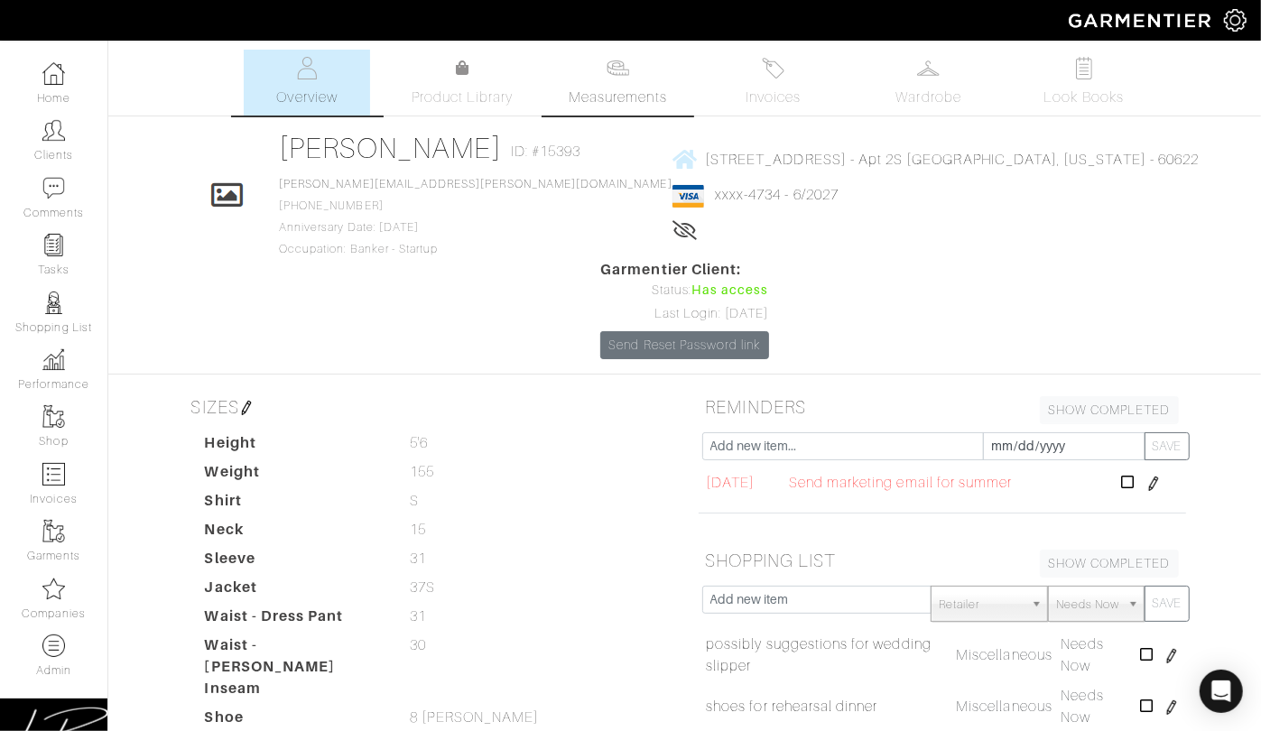
click at [624, 87] on span "Measurements" at bounding box center [618, 98] width 98 height 22
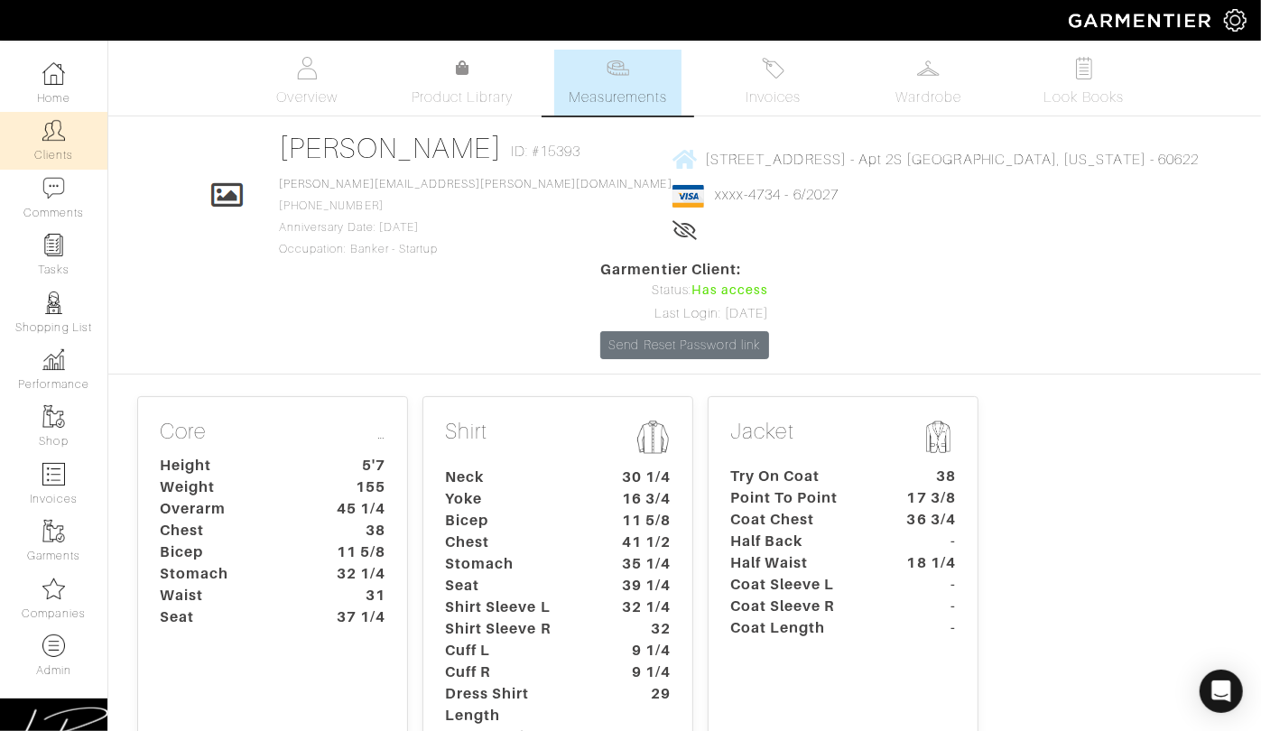
click at [37, 141] on link "Clients" at bounding box center [53, 140] width 107 height 57
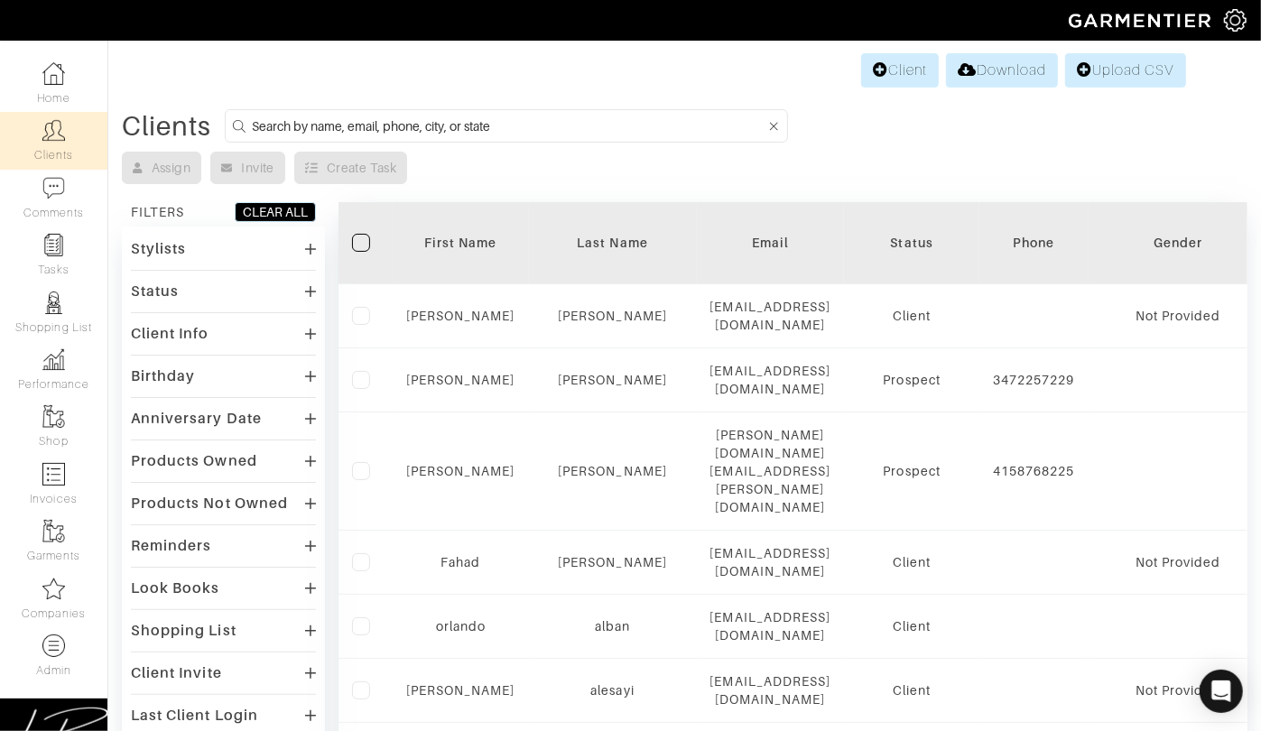
click at [525, 118] on input at bounding box center [509, 126] width 514 height 23
paste input "[EMAIL_ADDRESS][DOMAIN_NAME]"
type input "[EMAIL_ADDRESS][DOMAIN_NAME]"
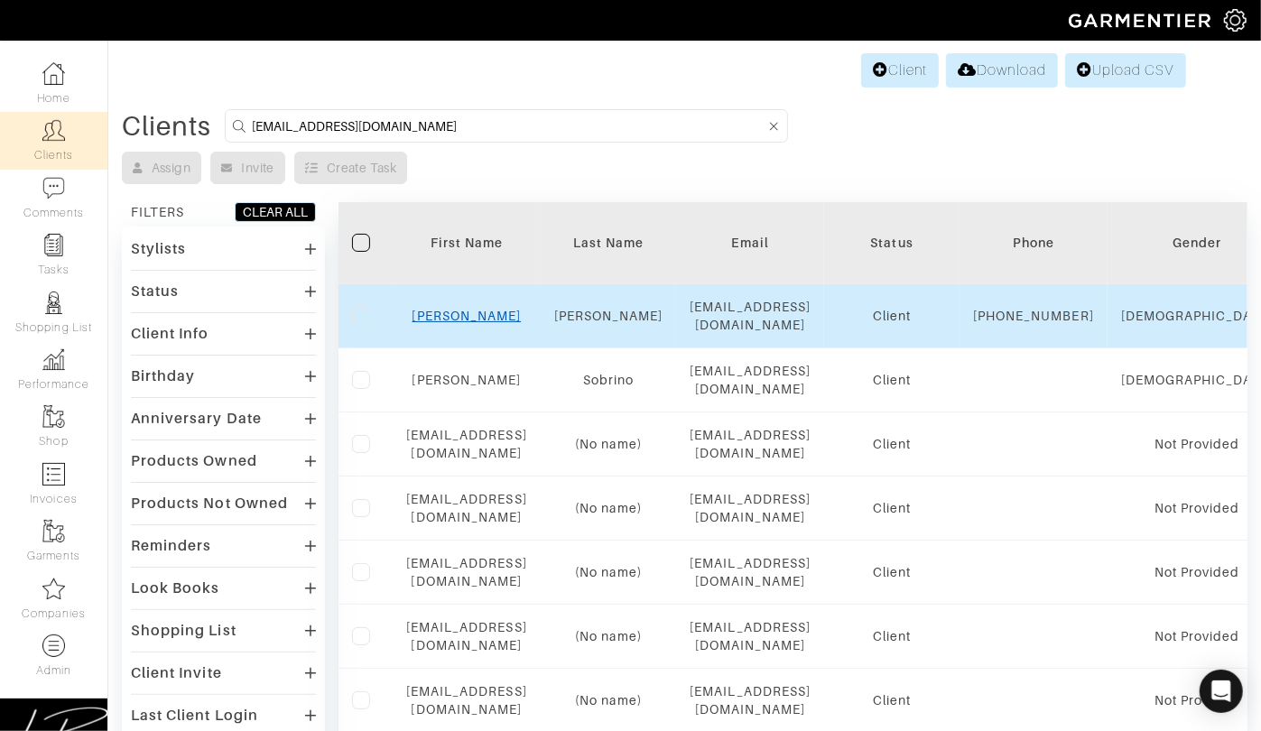
click at [510, 318] on link "[PERSON_NAME]" at bounding box center [467, 316] width 109 height 14
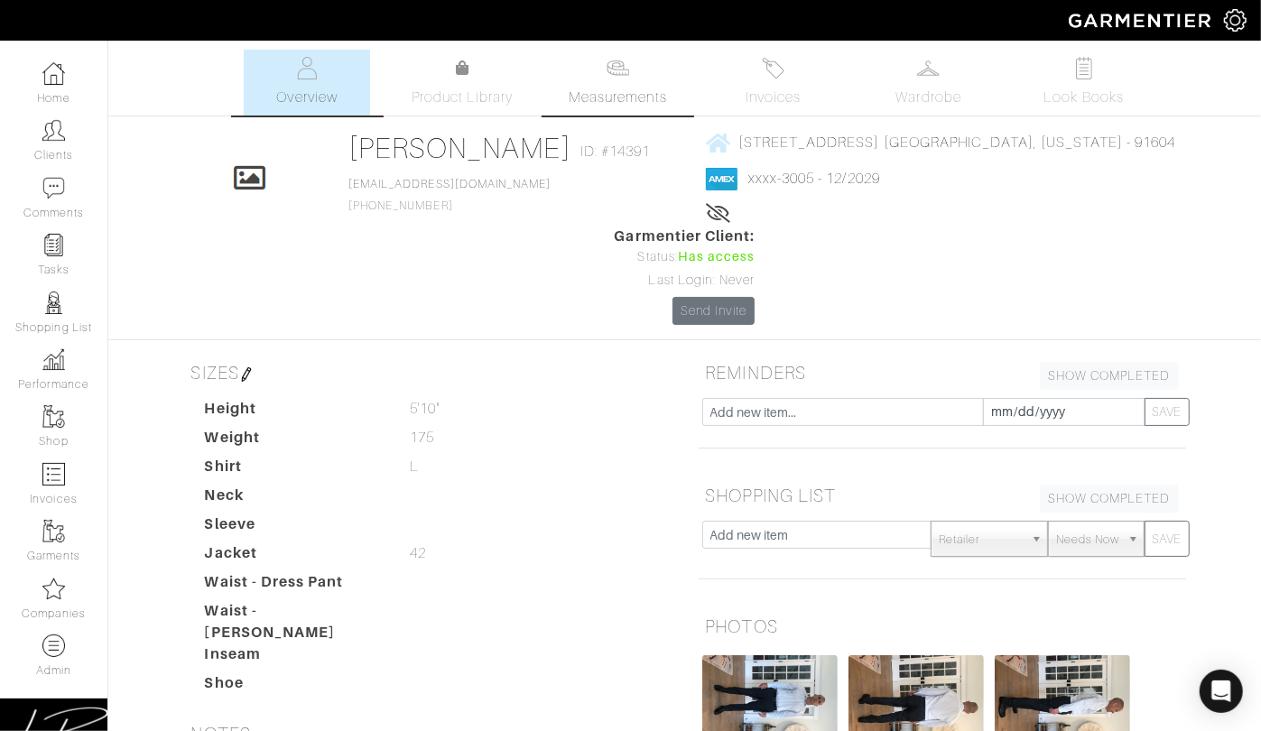
click at [615, 83] on link "Measurements" at bounding box center [617, 83] width 127 height 66
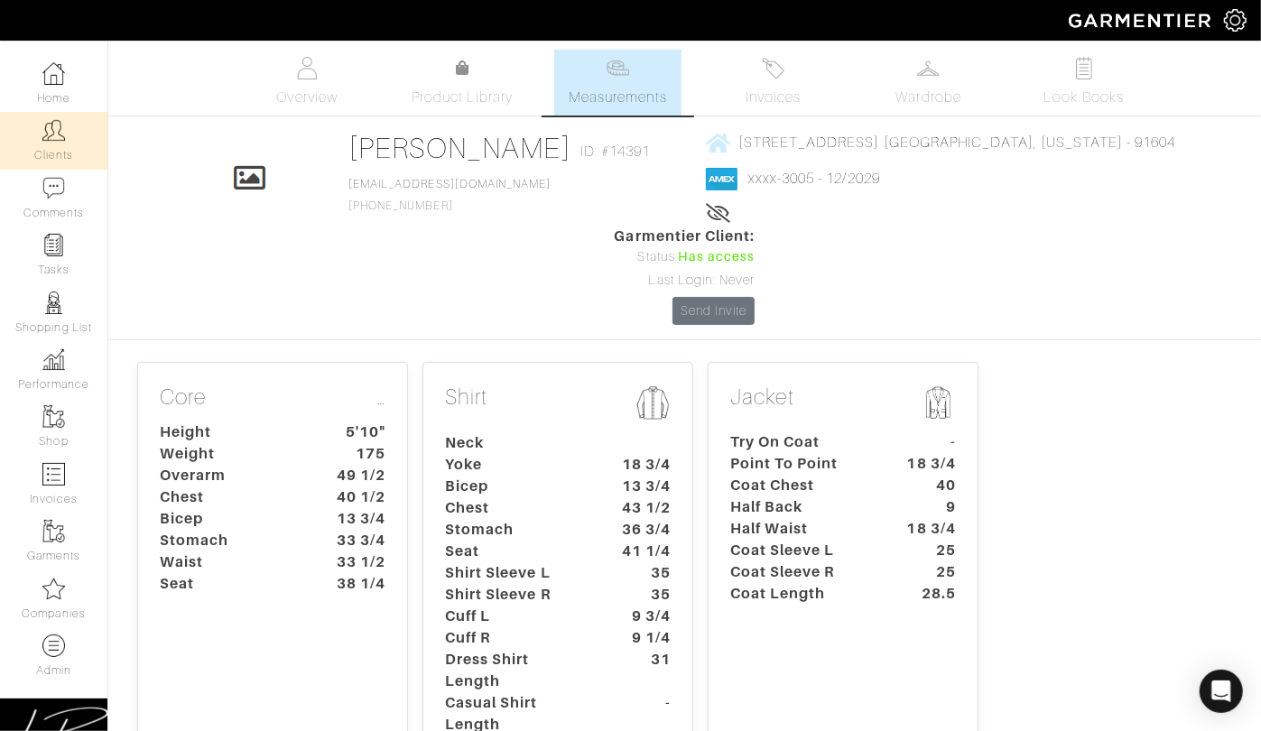
click at [70, 136] on link "Clients" at bounding box center [53, 140] width 107 height 57
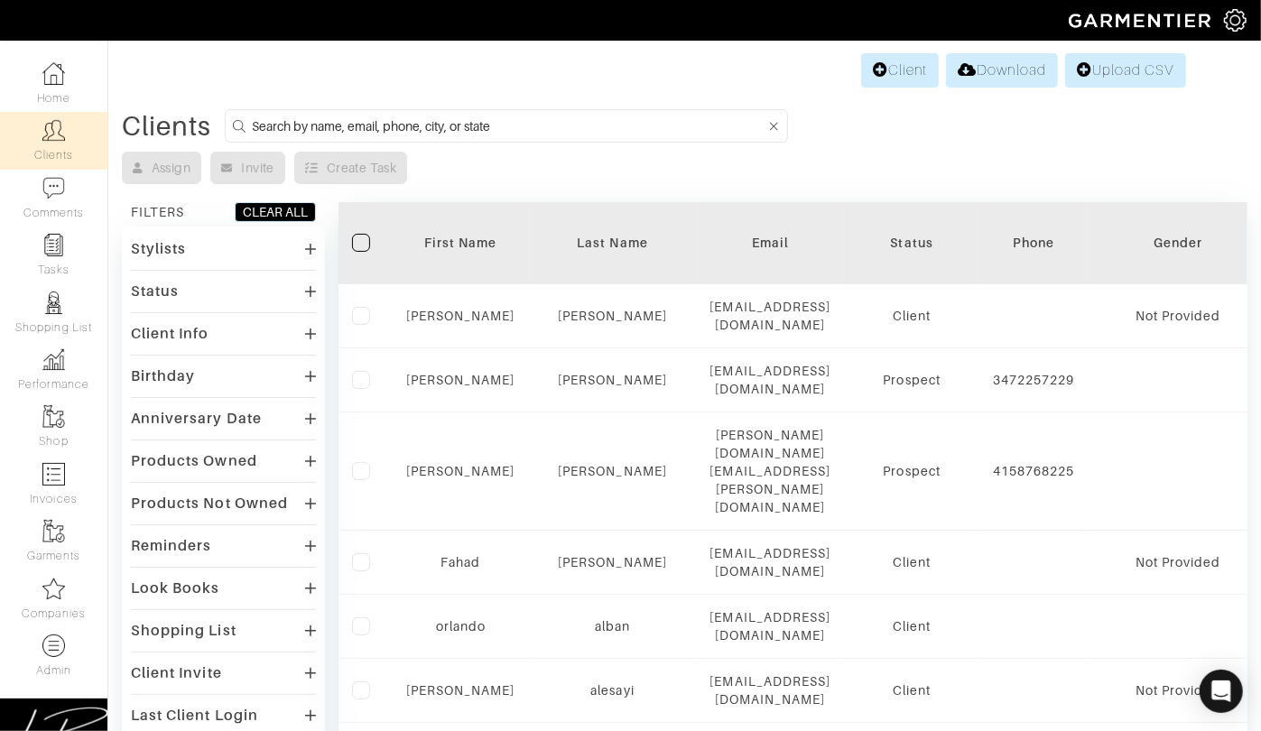
click at [286, 124] on input at bounding box center [509, 126] width 514 height 23
paste input "[PERSON_NAME][EMAIL_ADDRESS][DOMAIN_NAME]"
type input "[PERSON_NAME][EMAIL_ADDRESS][DOMAIN_NAME]"
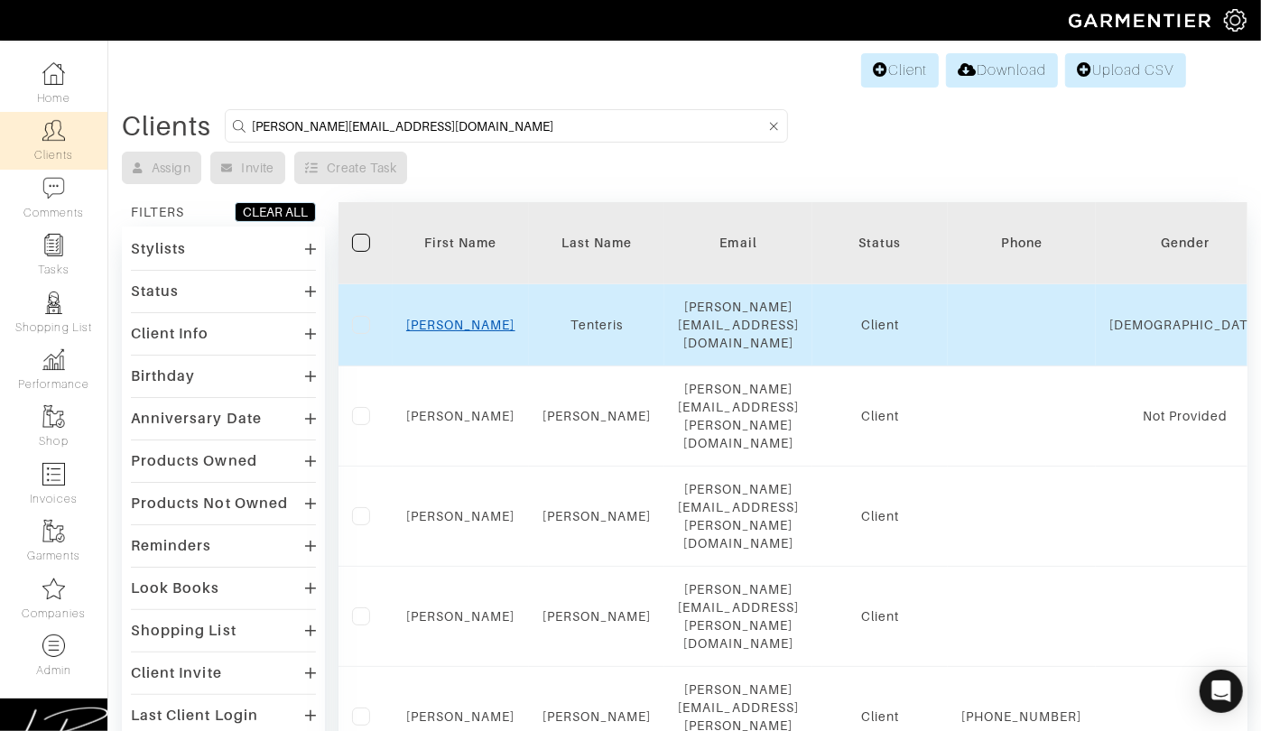
click at [461, 318] on link "Mike" at bounding box center [460, 325] width 109 height 14
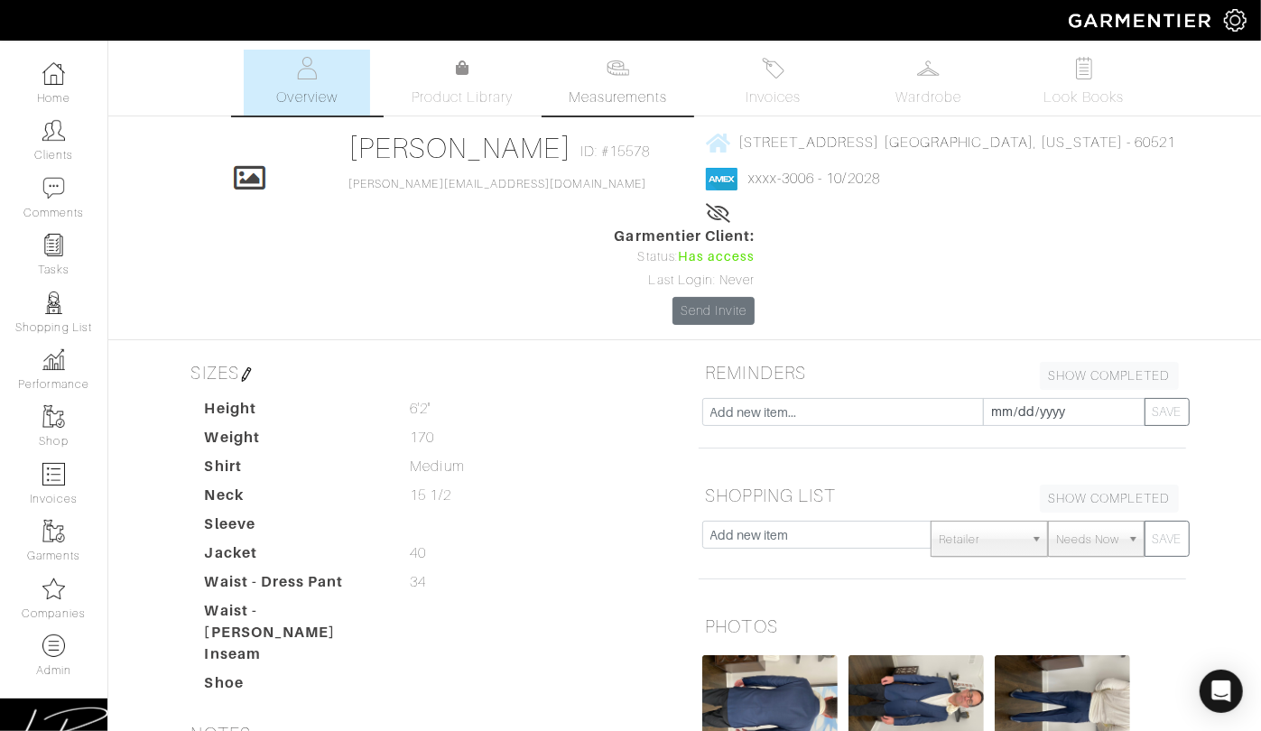
click at [586, 88] on span "Measurements" at bounding box center [618, 98] width 98 height 22
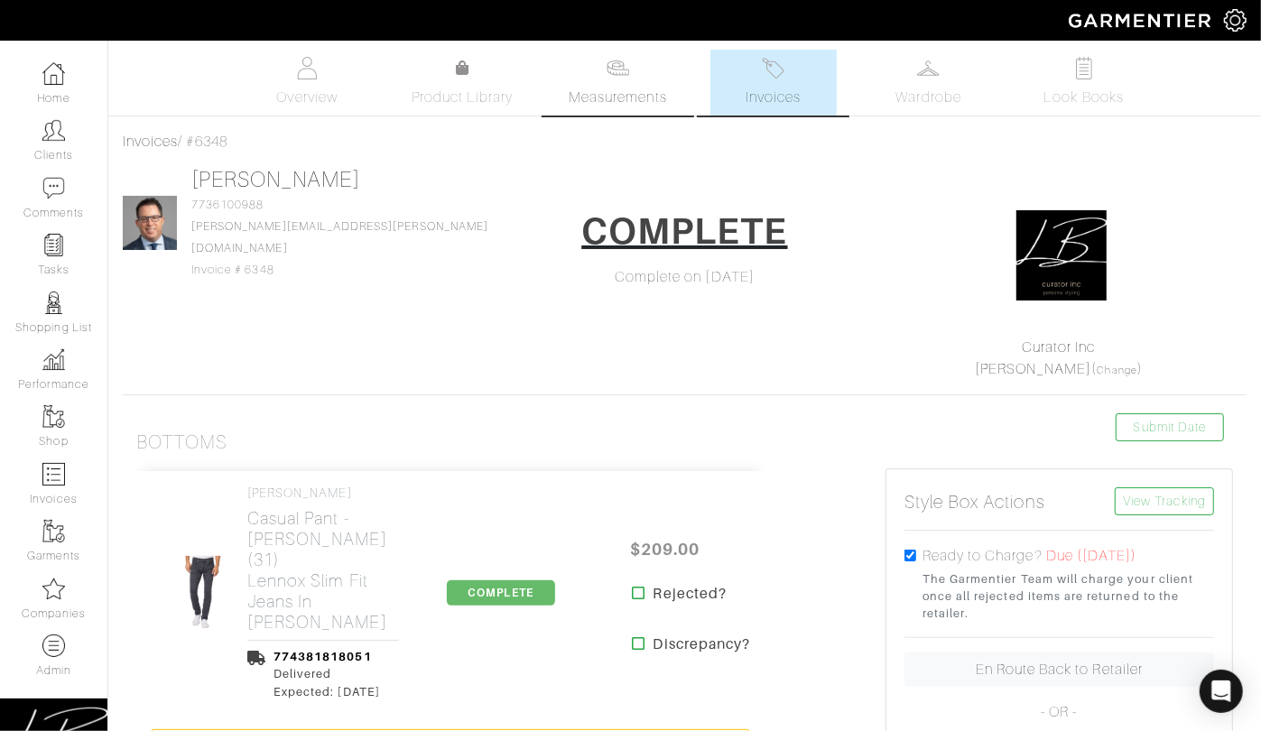
click at [618, 79] on link "Measurements" at bounding box center [617, 83] width 127 height 66
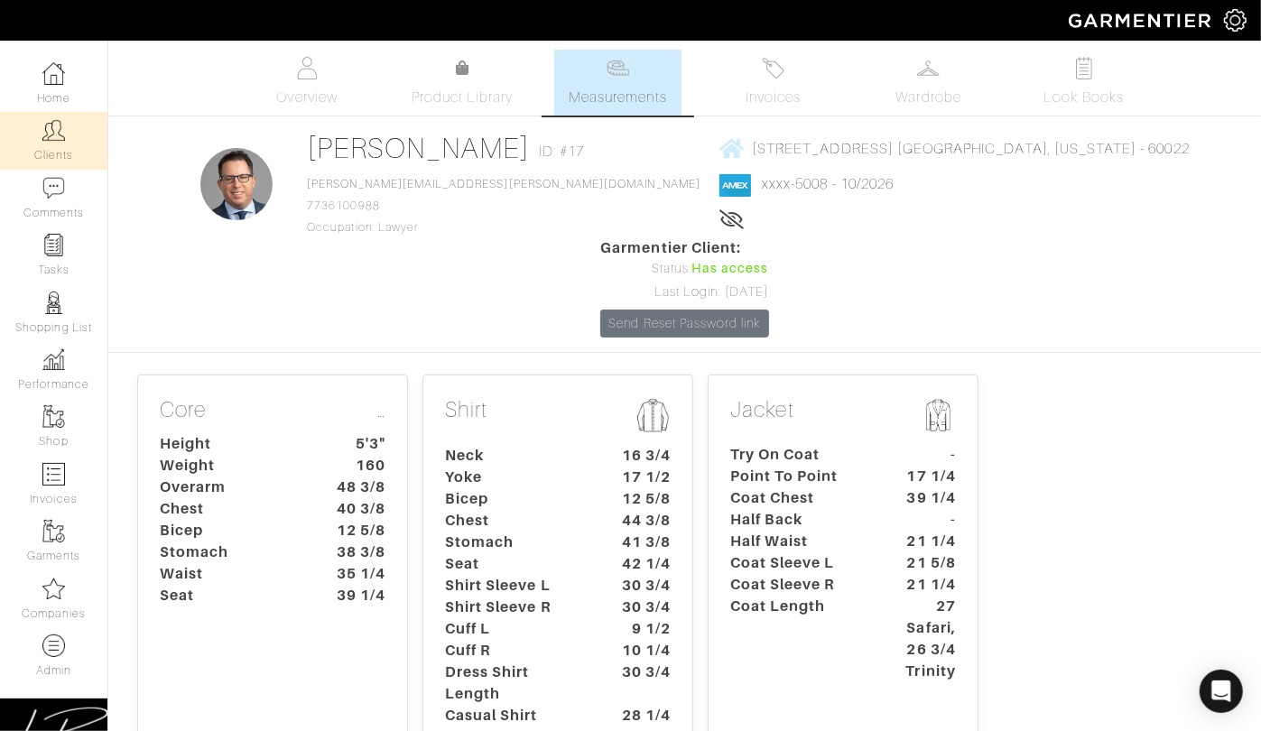
click at [41, 132] on link "Clients" at bounding box center [53, 140] width 107 height 57
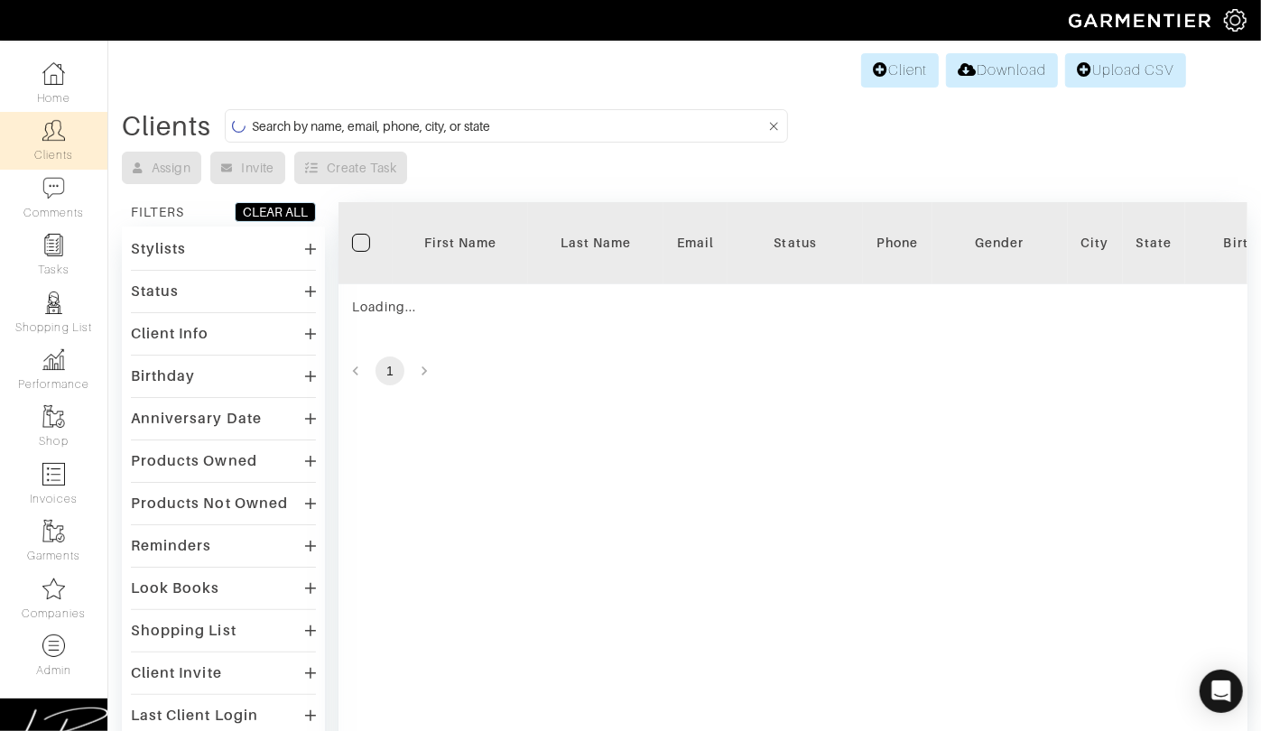
click at [301, 117] on input at bounding box center [509, 126] width 514 height 23
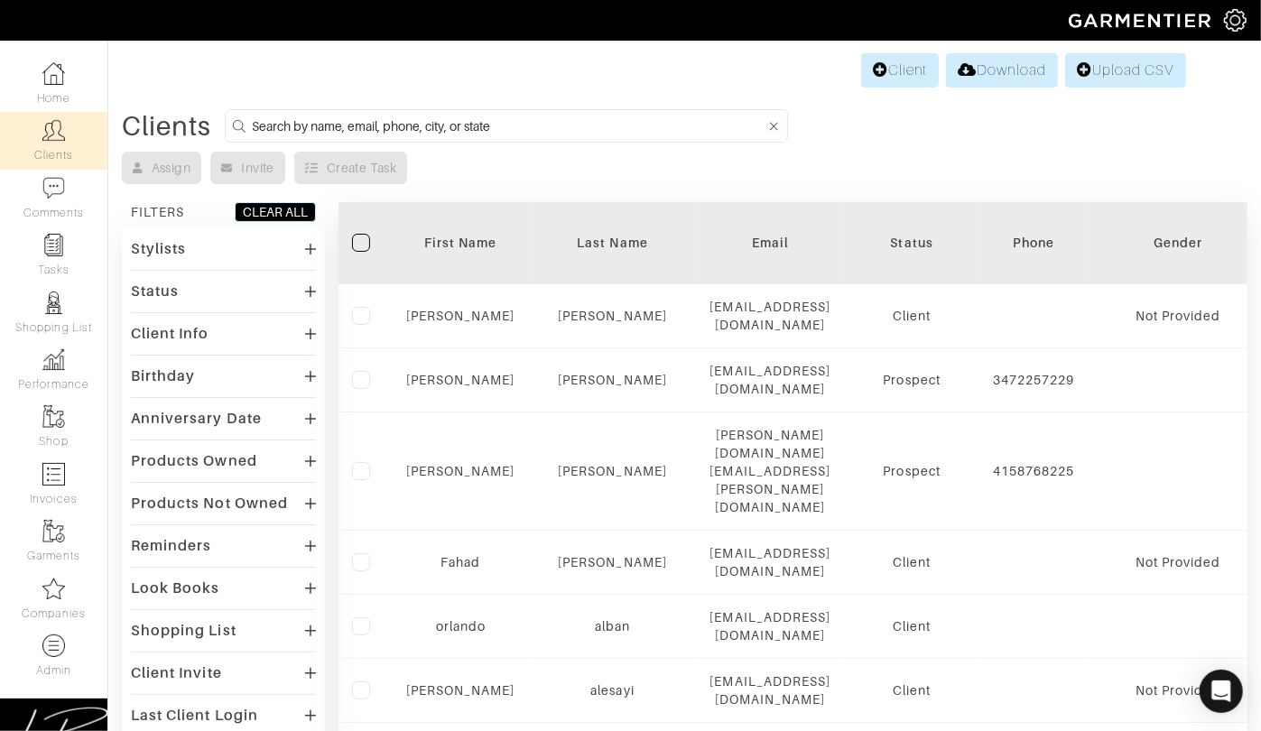
paste input "kcollier@reorg-research.com"
type input "kcollier@reorg-research.com"
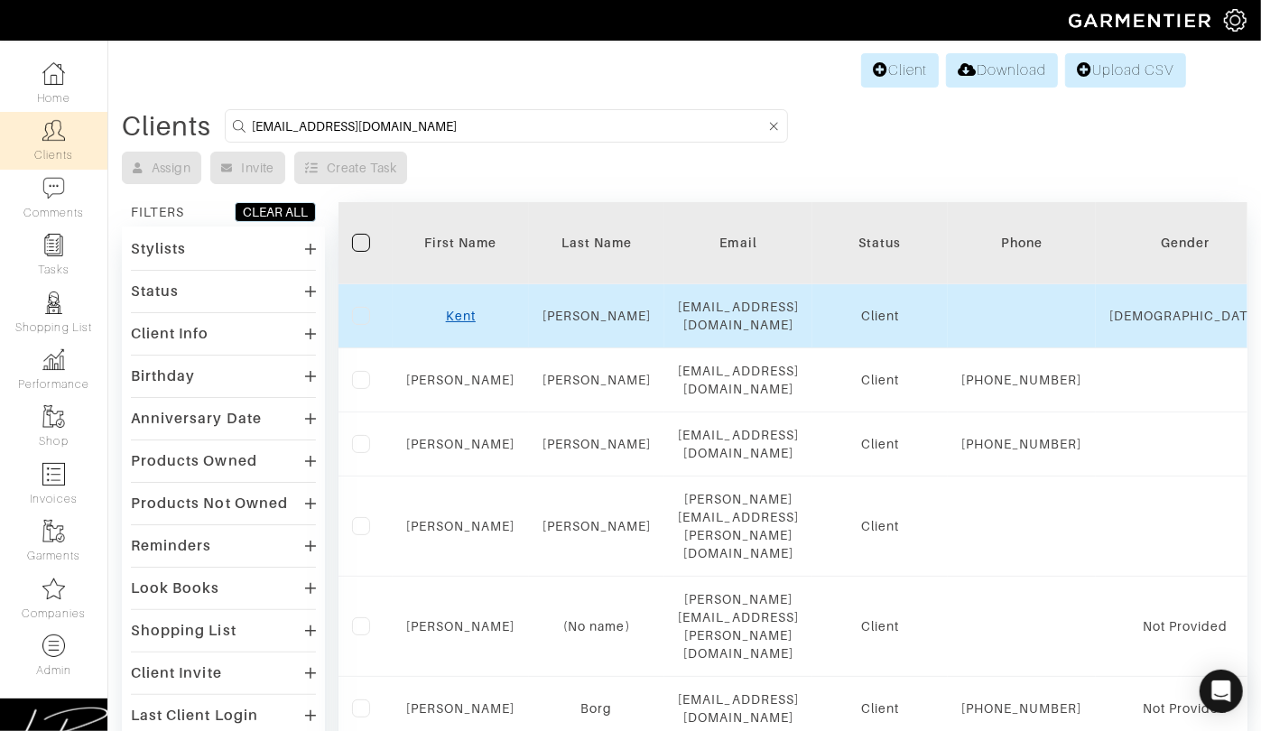
click at [448, 309] on link "Kent" at bounding box center [461, 316] width 30 height 14
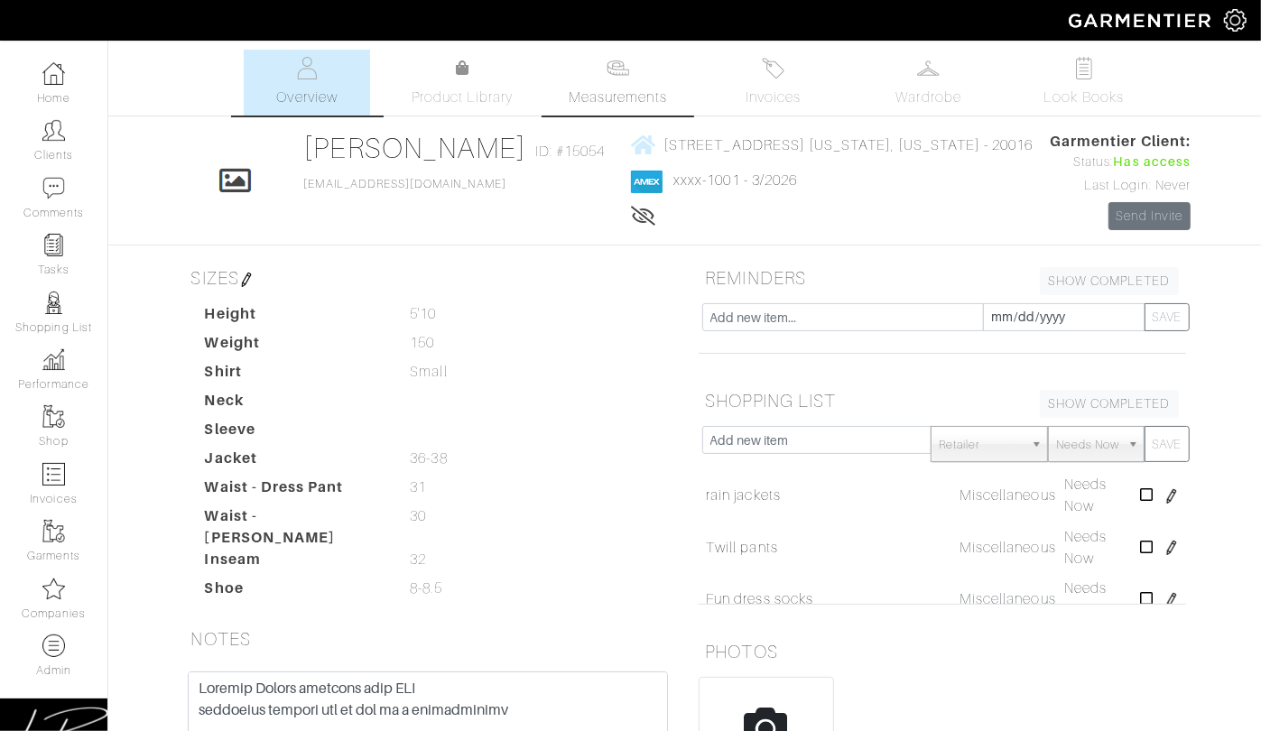
click at [655, 91] on span "Measurements" at bounding box center [618, 98] width 98 height 22
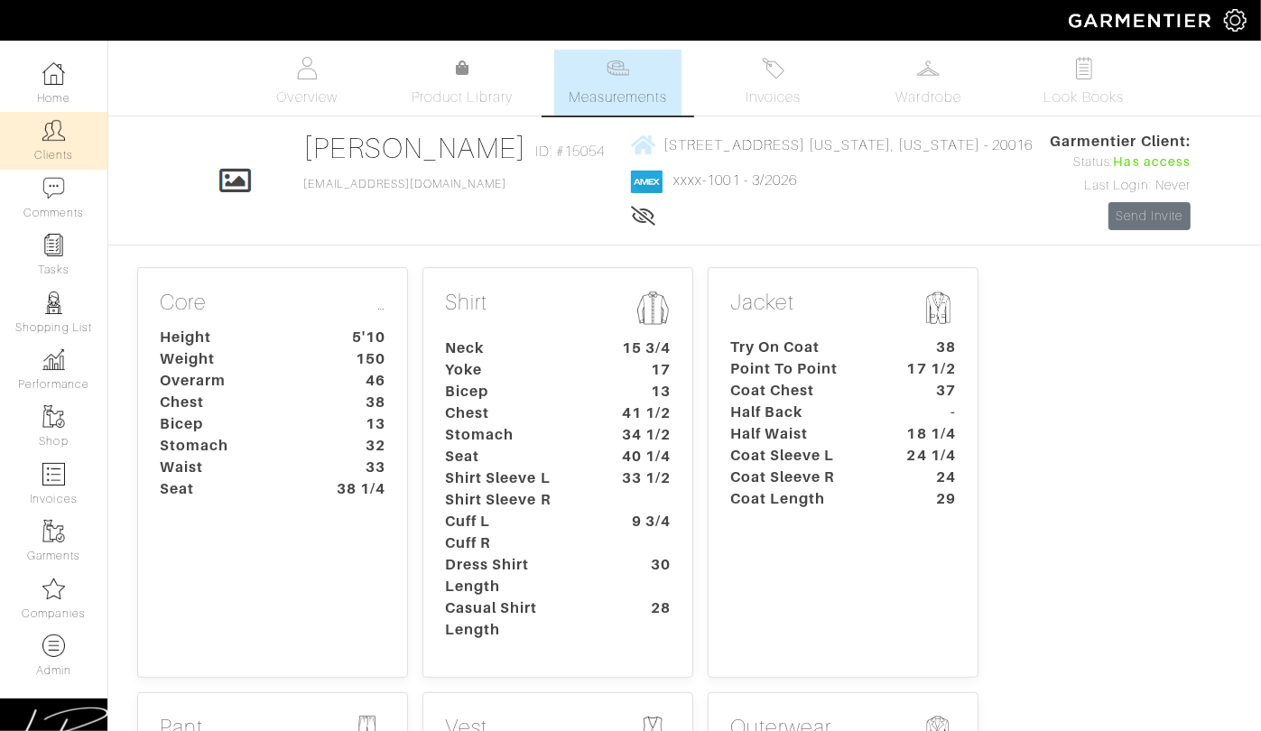
click at [59, 136] on img at bounding box center [53, 130] width 23 height 23
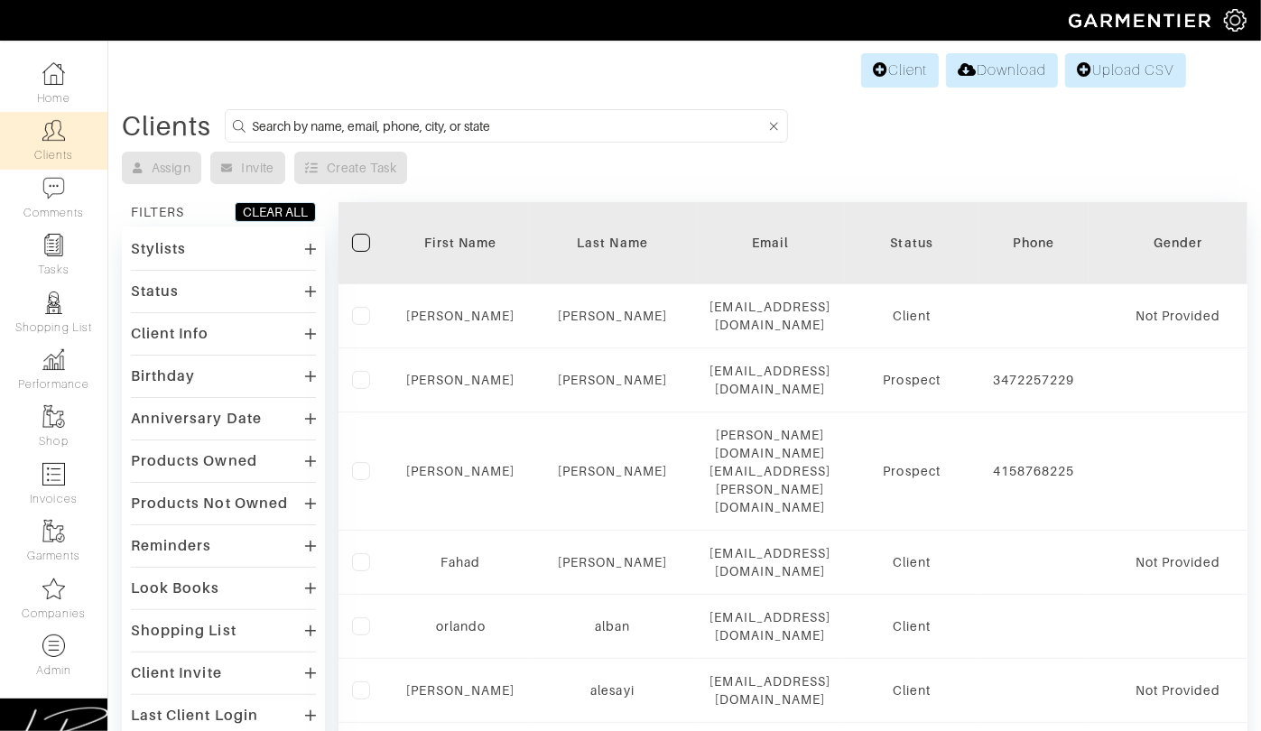
click at [314, 133] on input at bounding box center [509, 126] width 514 height 23
paste input "mcallaghan@fourleafprop.com"
type input "mcallaghan@fourleafprop.com"
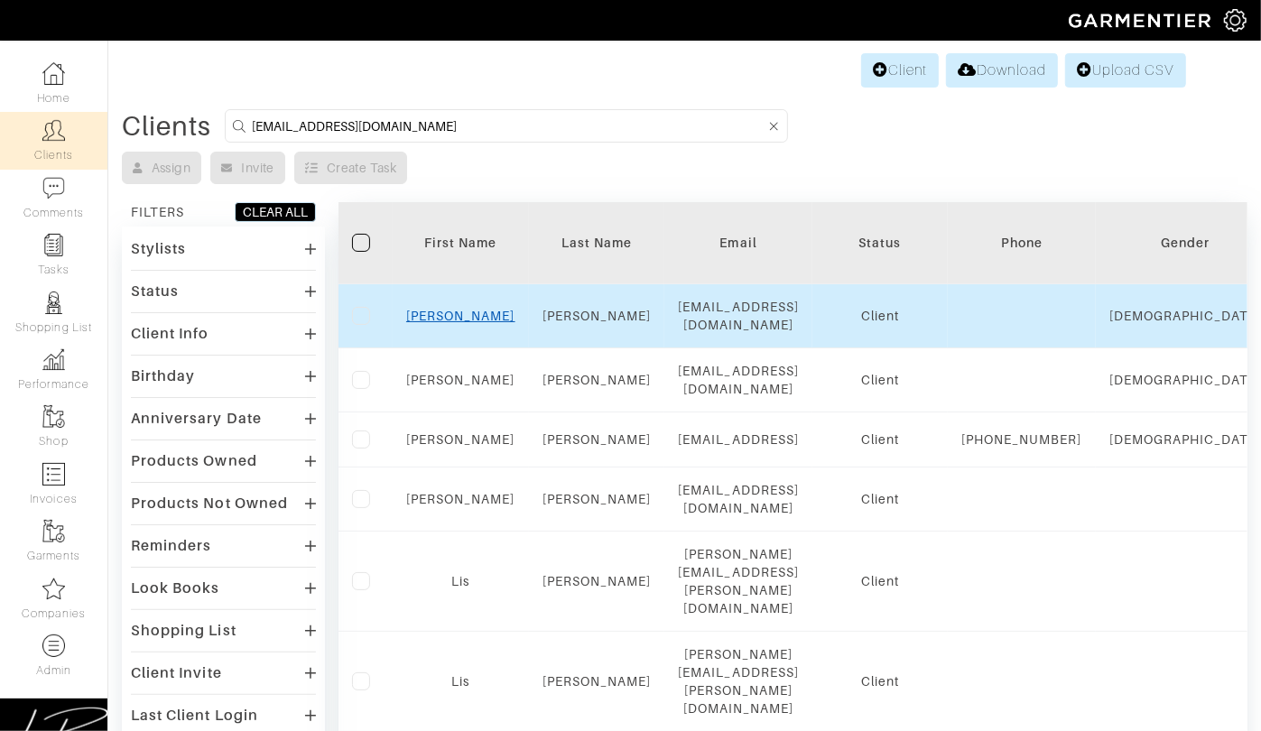
click at [463, 309] on link "[PERSON_NAME]" at bounding box center [460, 316] width 109 height 14
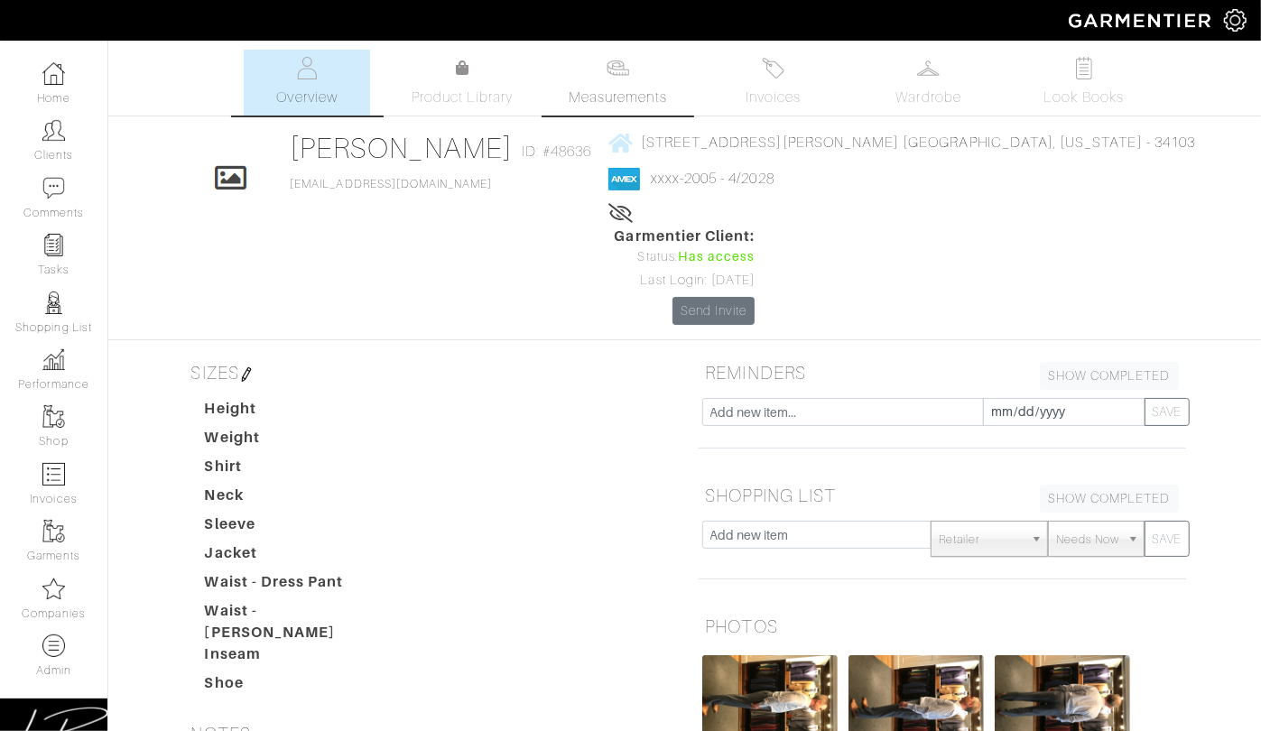
click at [615, 89] on span "Measurements" at bounding box center [618, 98] width 98 height 22
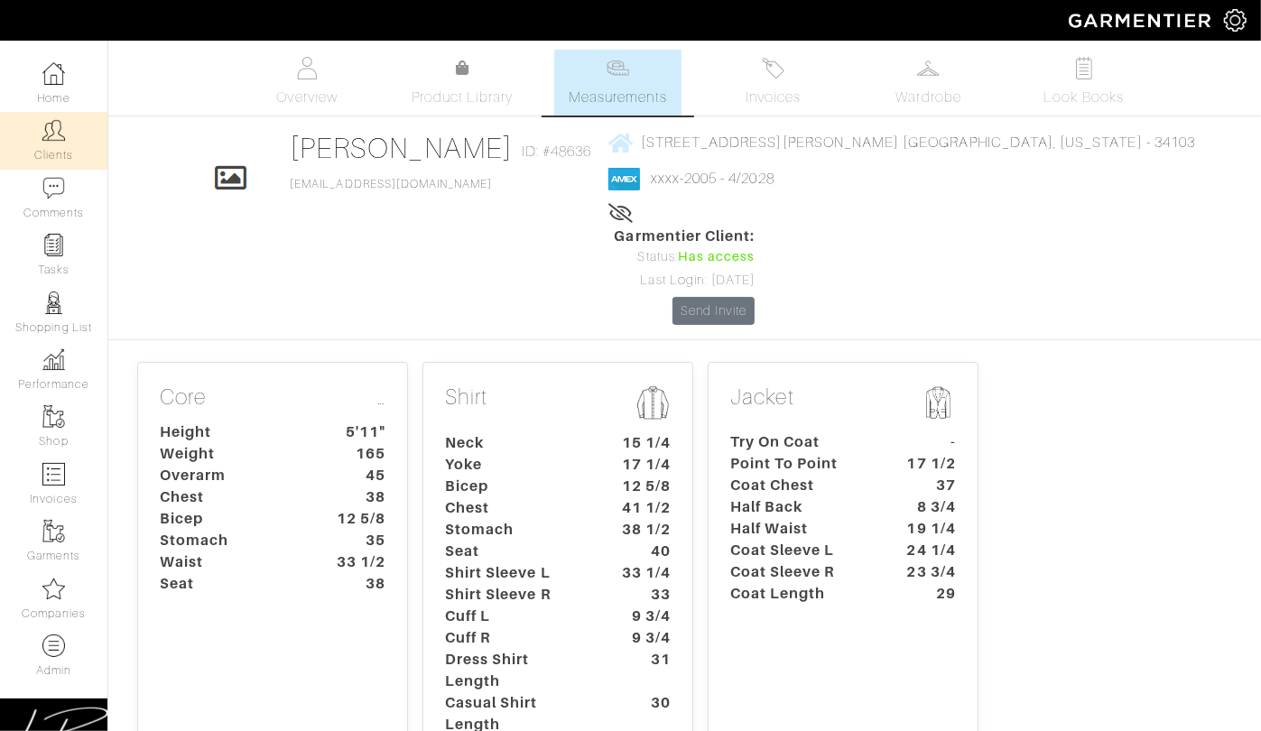
click at [62, 144] on link "Clients" at bounding box center [53, 140] width 107 height 57
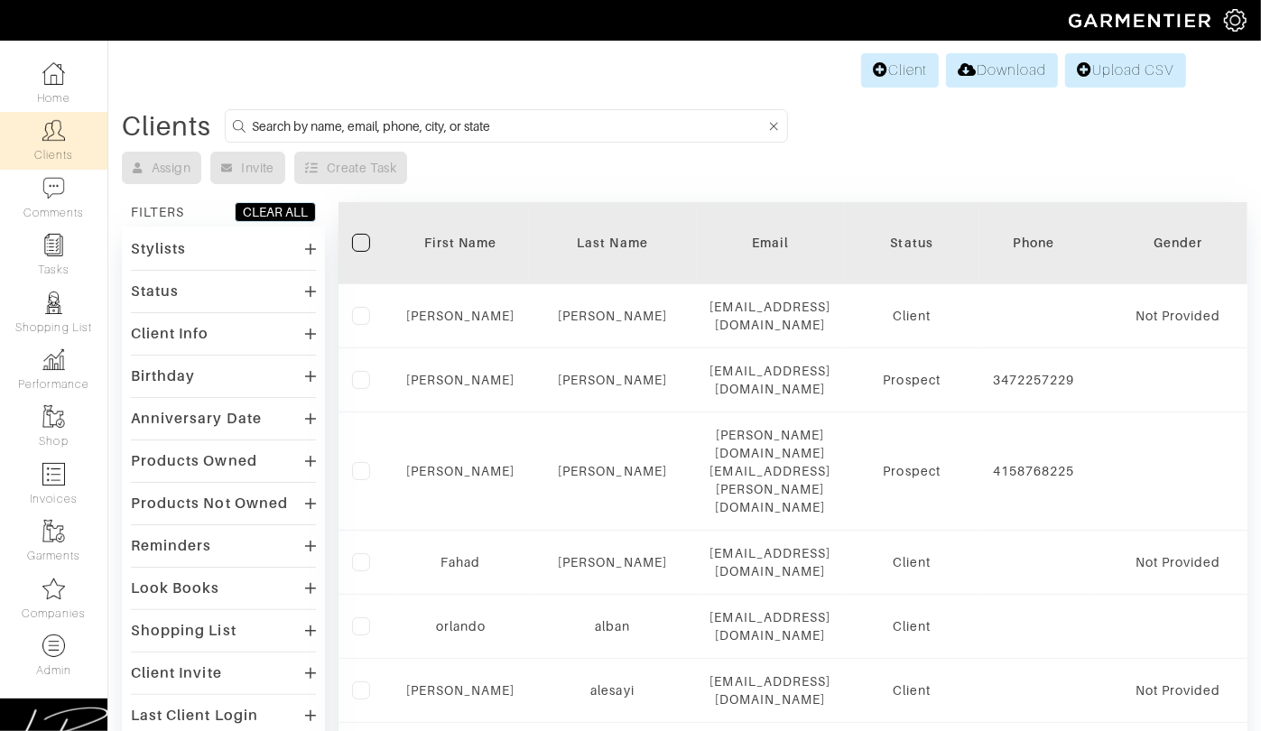
click at [332, 129] on input at bounding box center [509, 126] width 514 height 23
paste input "[EMAIL_ADDRESS][DOMAIN_NAME]"
type input "[EMAIL_ADDRESS][DOMAIN_NAME]"
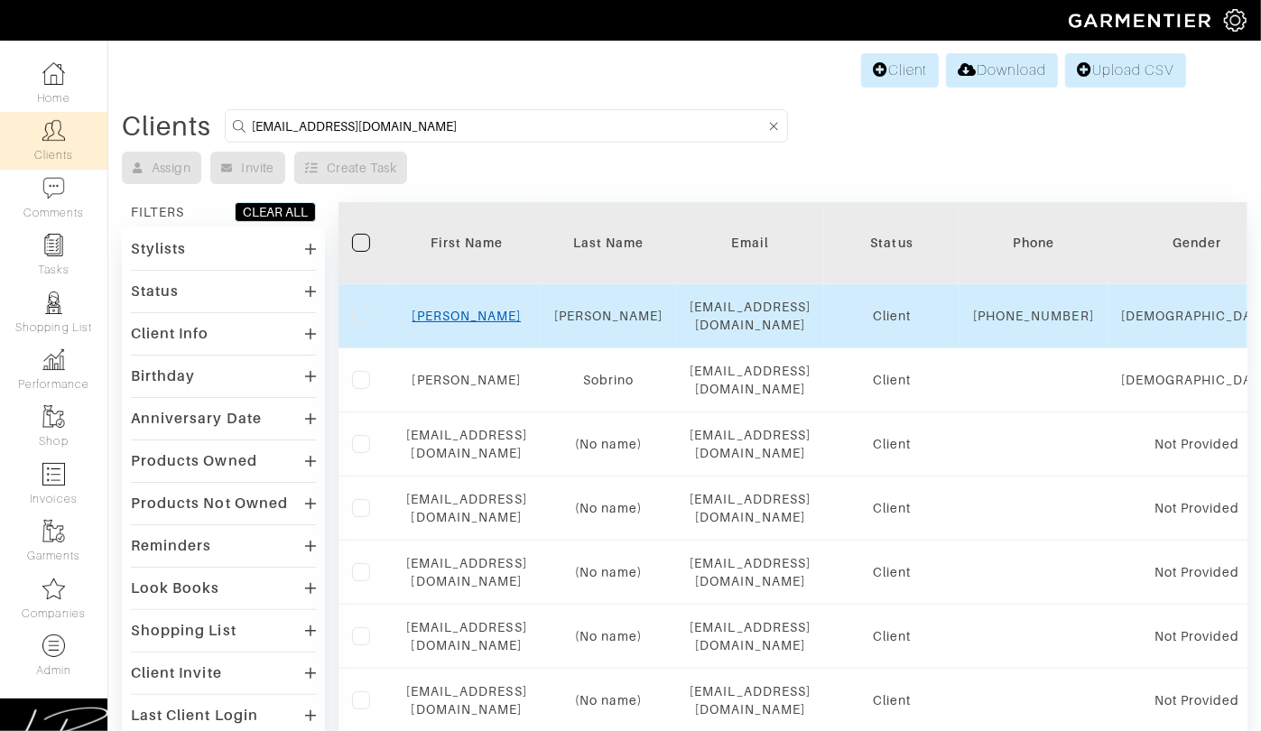
click at [501, 316] on link "[PERSON_NAME]" at bounding box center [467, 316] width 109 height 14
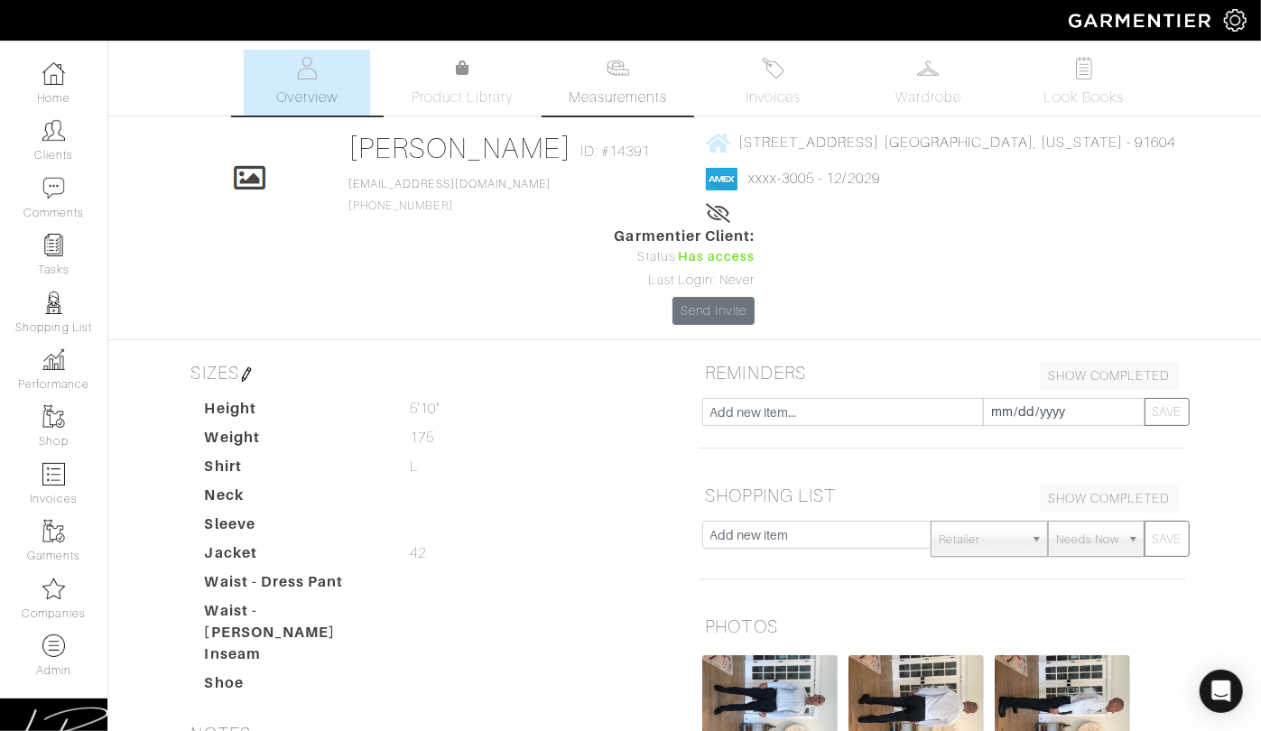
click at [585, 101] on span "Measurements" at bounding box center [618, 98] width 98 height 22
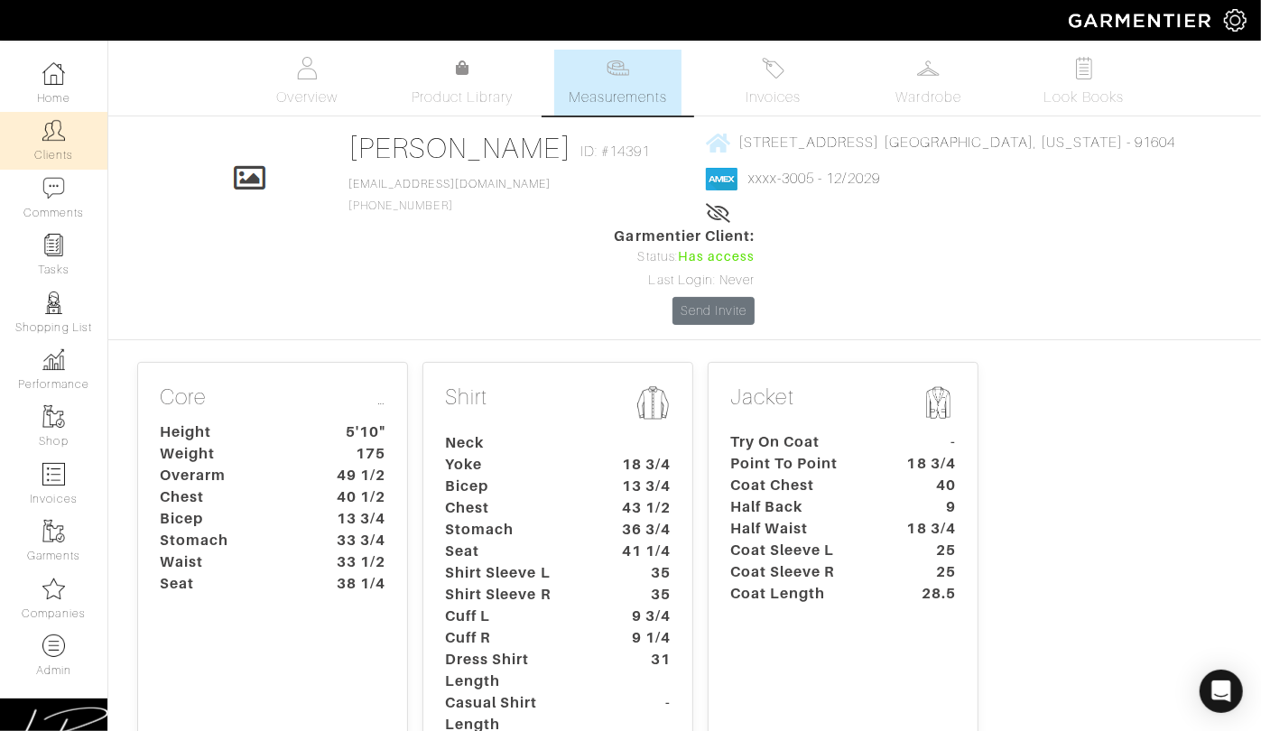
click at [44, 133] on img at bounding box center [53, 130] width 23 height 23
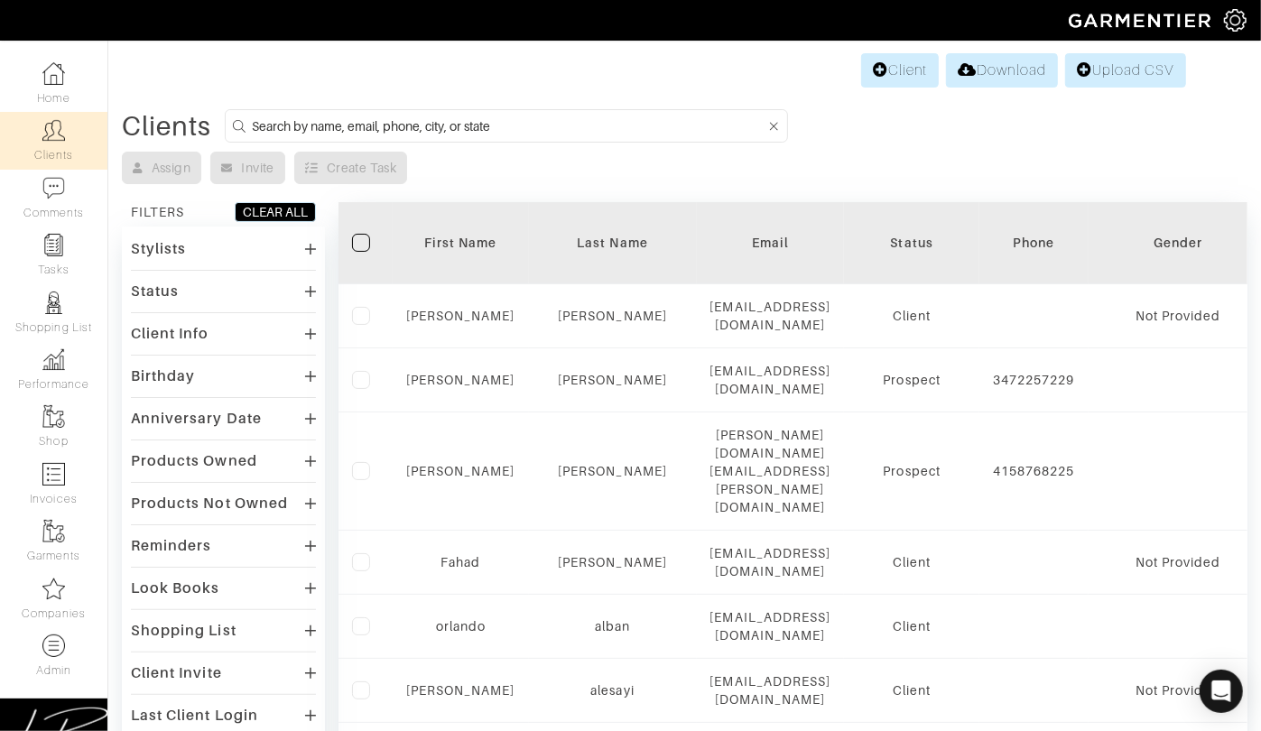
click at [420, 129] on input at bounding box center [509, 126] width 514 height 23
paste input "[EMAIL_ADDRESS][PERSON_NAME][DOMAIN_NAME]"
type input "[EMAIL_ADDRESS][PERSON_NAME][DOMAIN_NAME]"
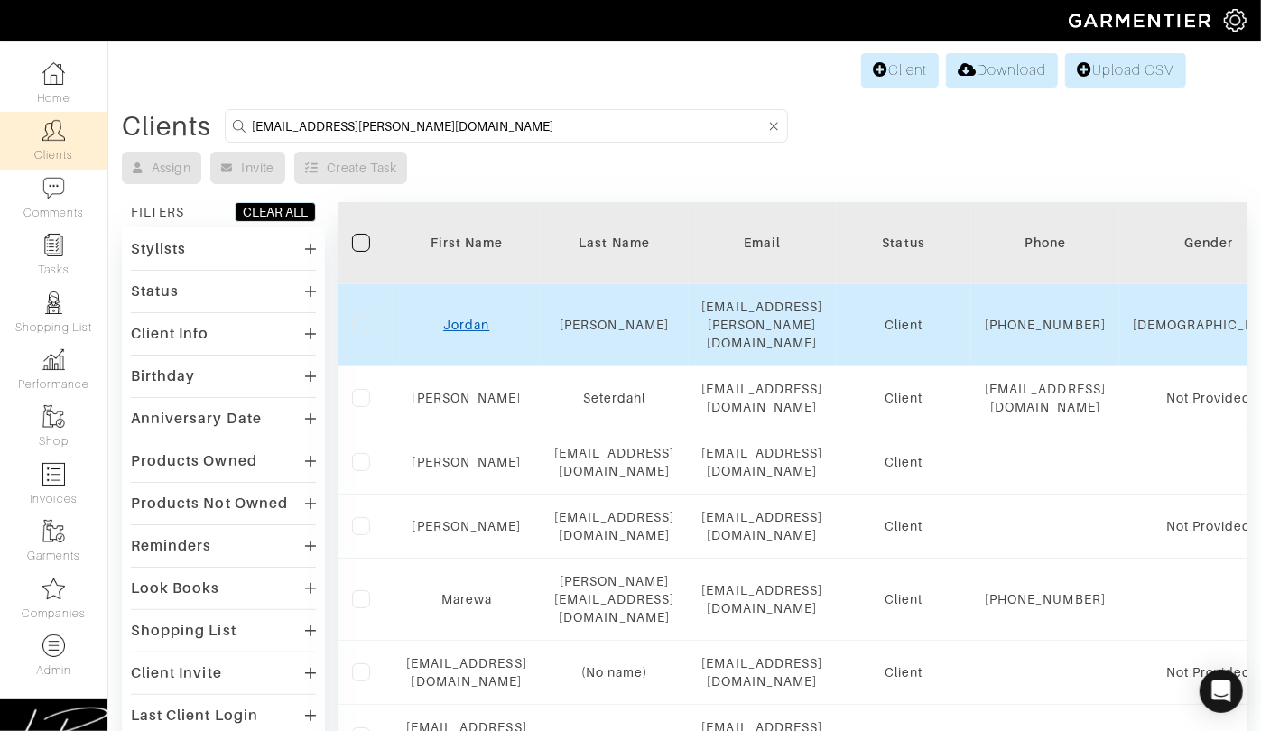
click at [489, 318] on link "Jordan" at bounding box center [466, 325] width 46 height 14
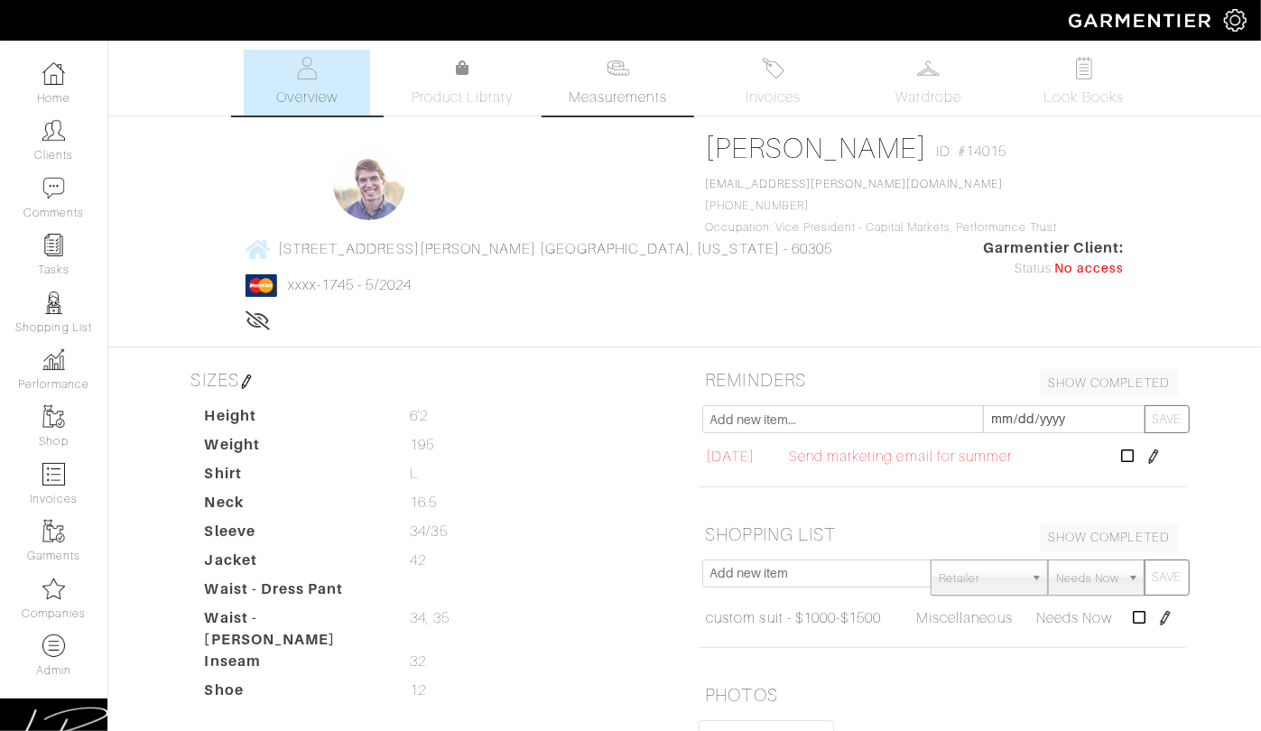
click at [605, 70] on link "Measurements" at bounding box center [617, 83] width 127 height 66
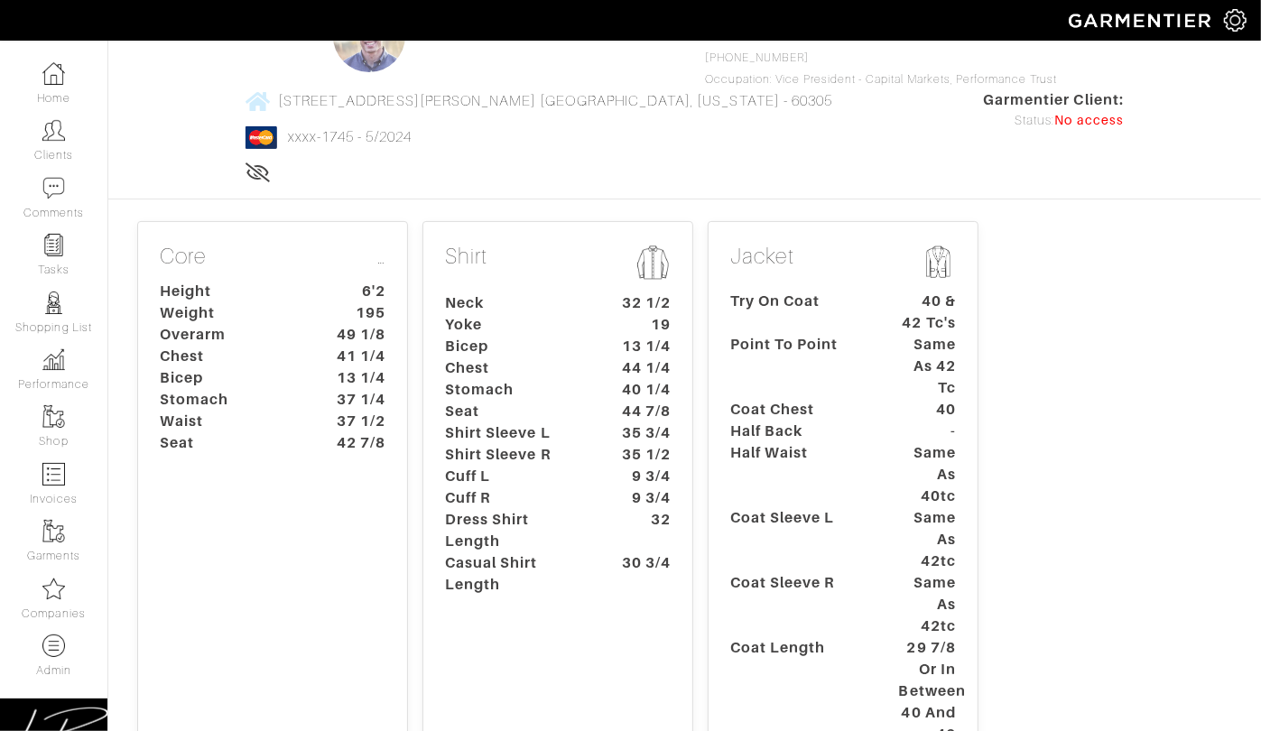
scroll to position [151, 0]
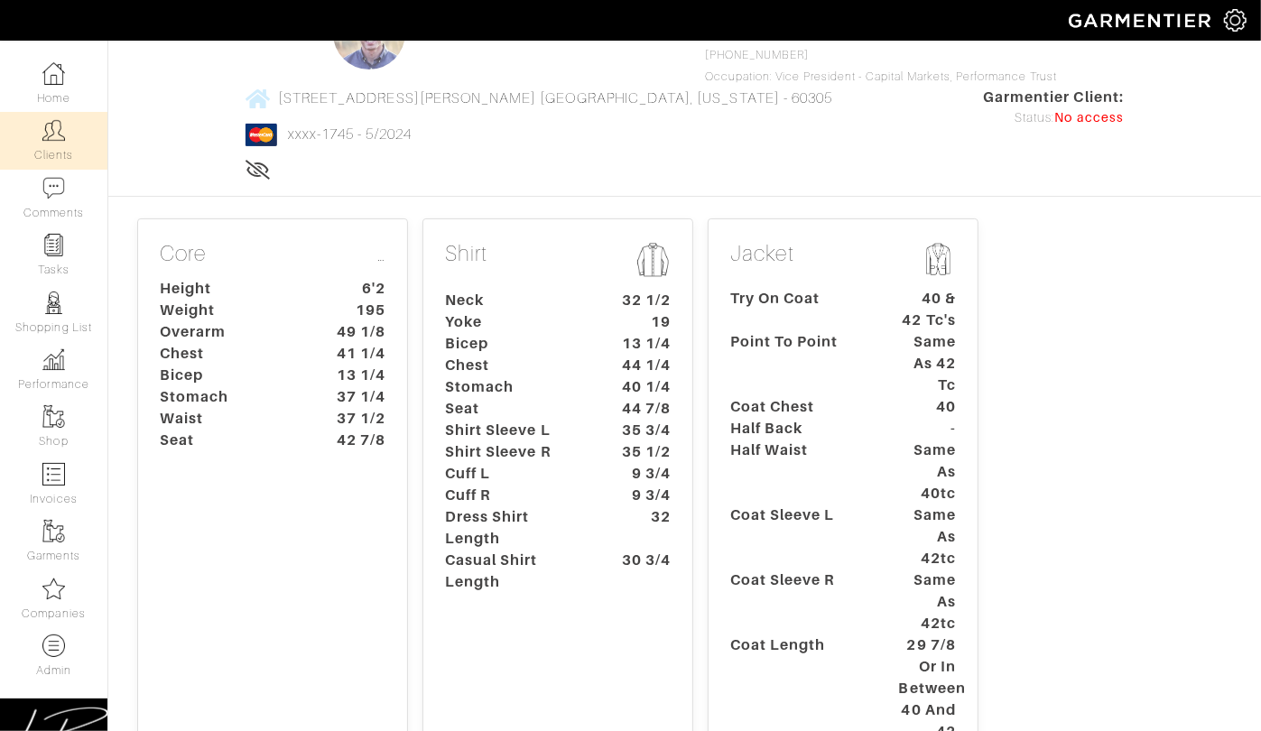
click at [47, 132] on img at bounding box center [53, 130] width 23 height 23
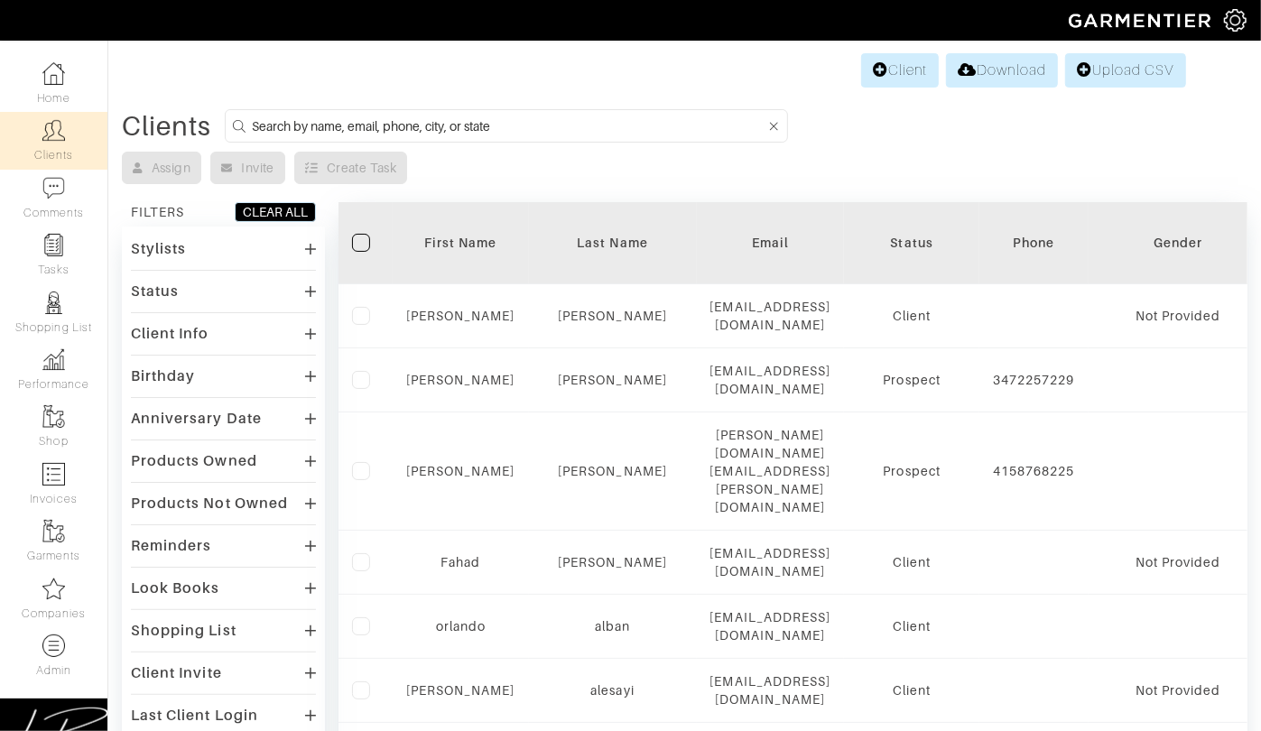
click at [358, 116] on input at bounding box center [509, 126] width 514 height 23
paste input "[PERSON_NAME][EMAIL_ADDRESS][DOMAIN_NAME]"
type input "[PERSON_NAME][EMAIL_ADDRESS][DOMAIN_NAME]"
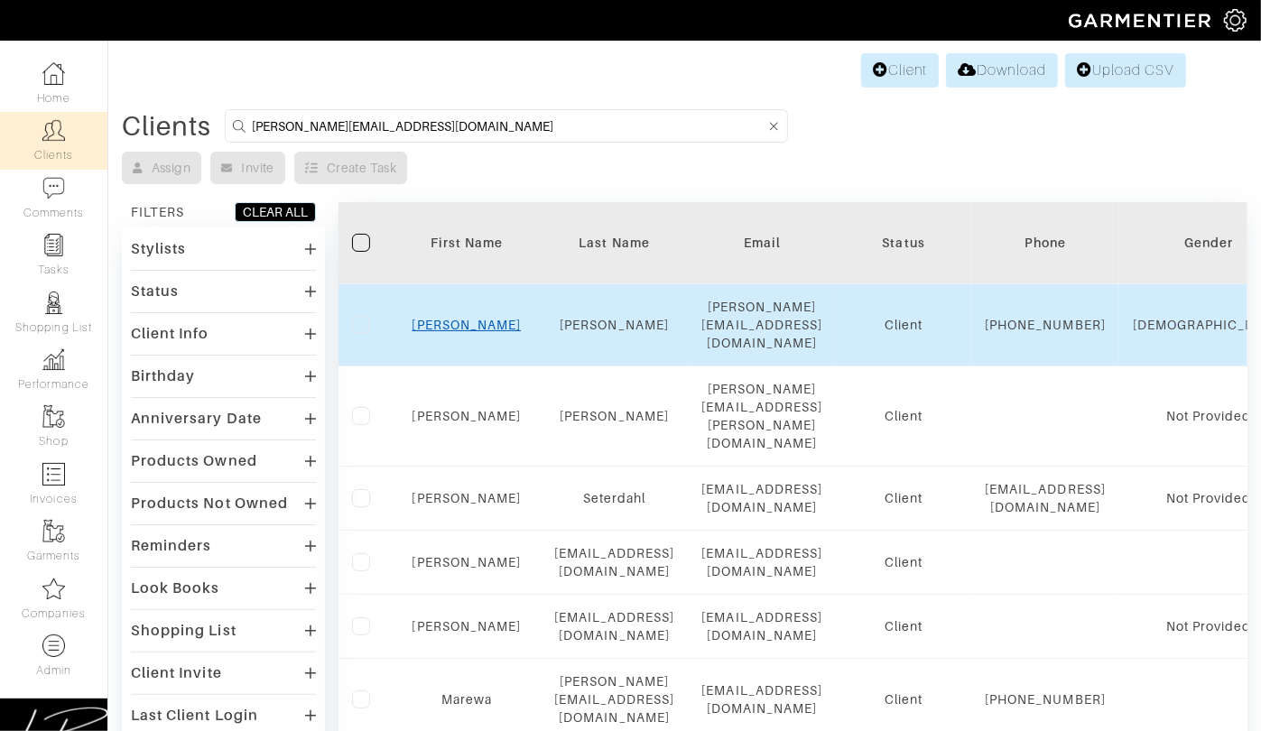
click at [522, 318] on link "[PERSON_NAME]" at bounding box center [467, 325] width 109 height 14
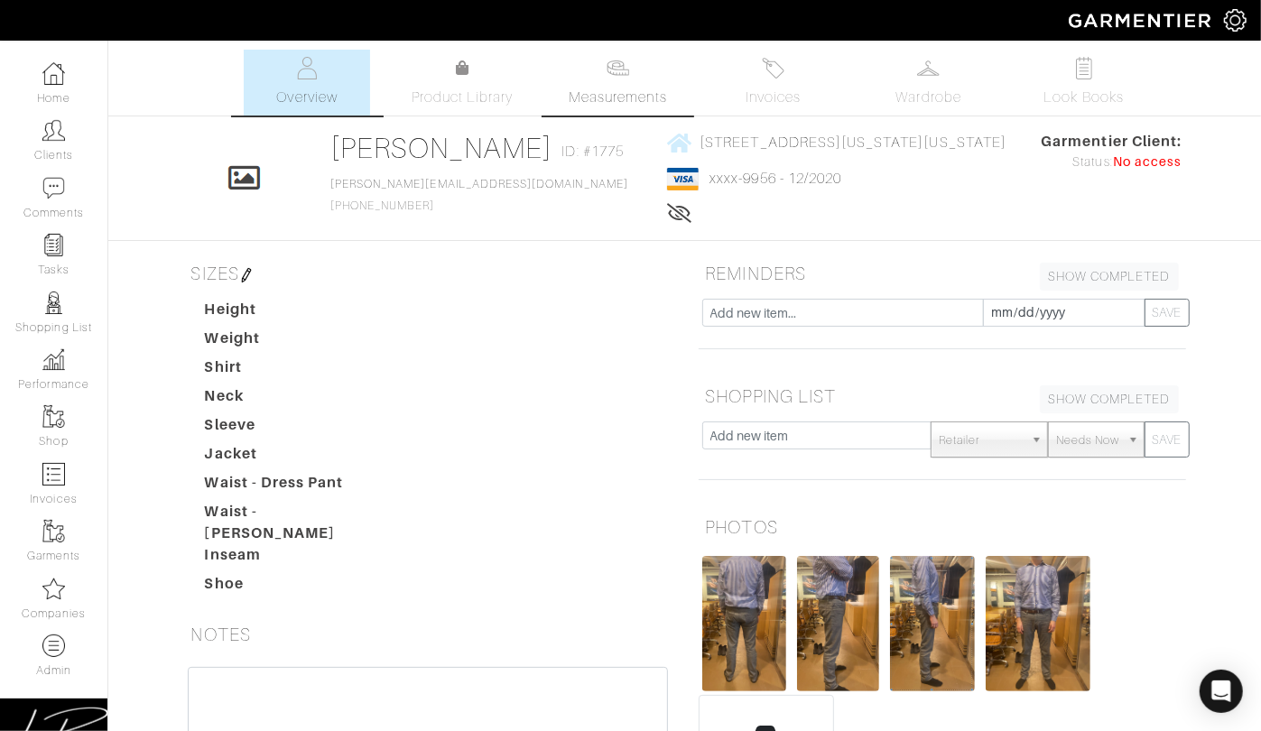
click at [634, 69] on link "Measurements" at bounding box center [617, 83] width 127 height 66
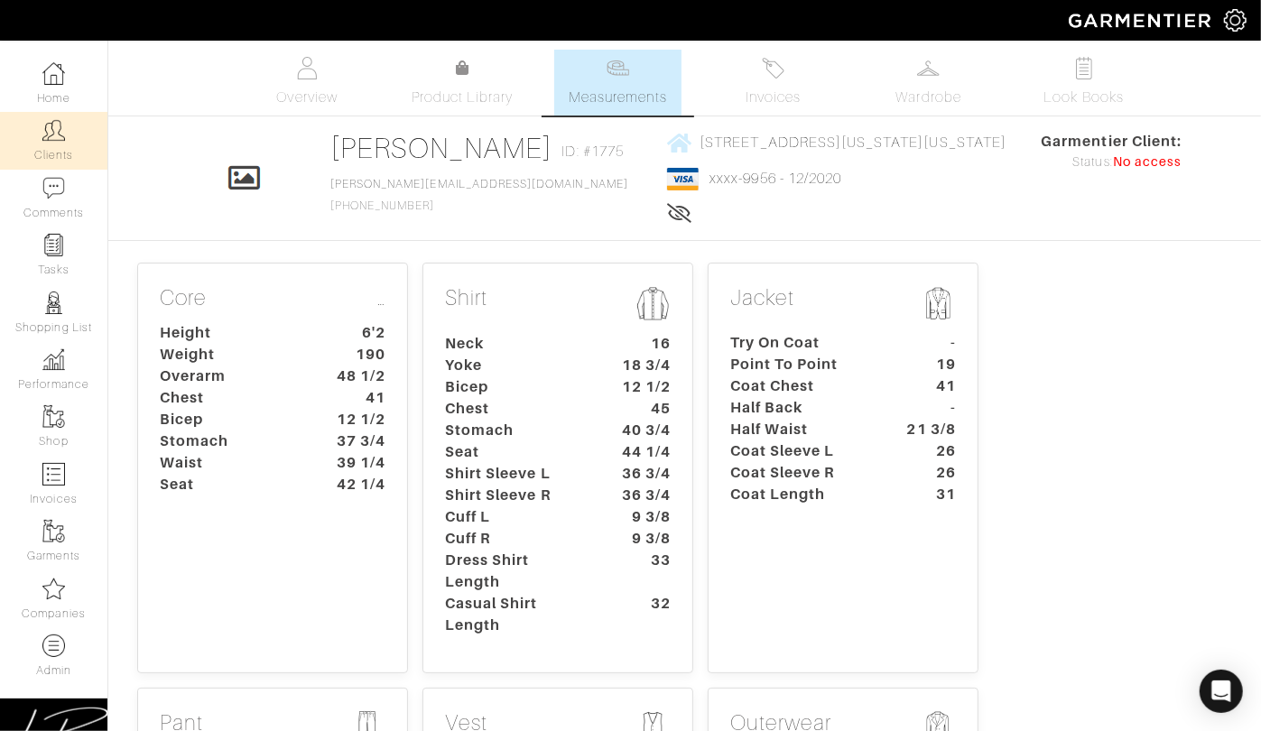
click at [64, 132] on img at bounding box center [53, 130] width 23 height 23
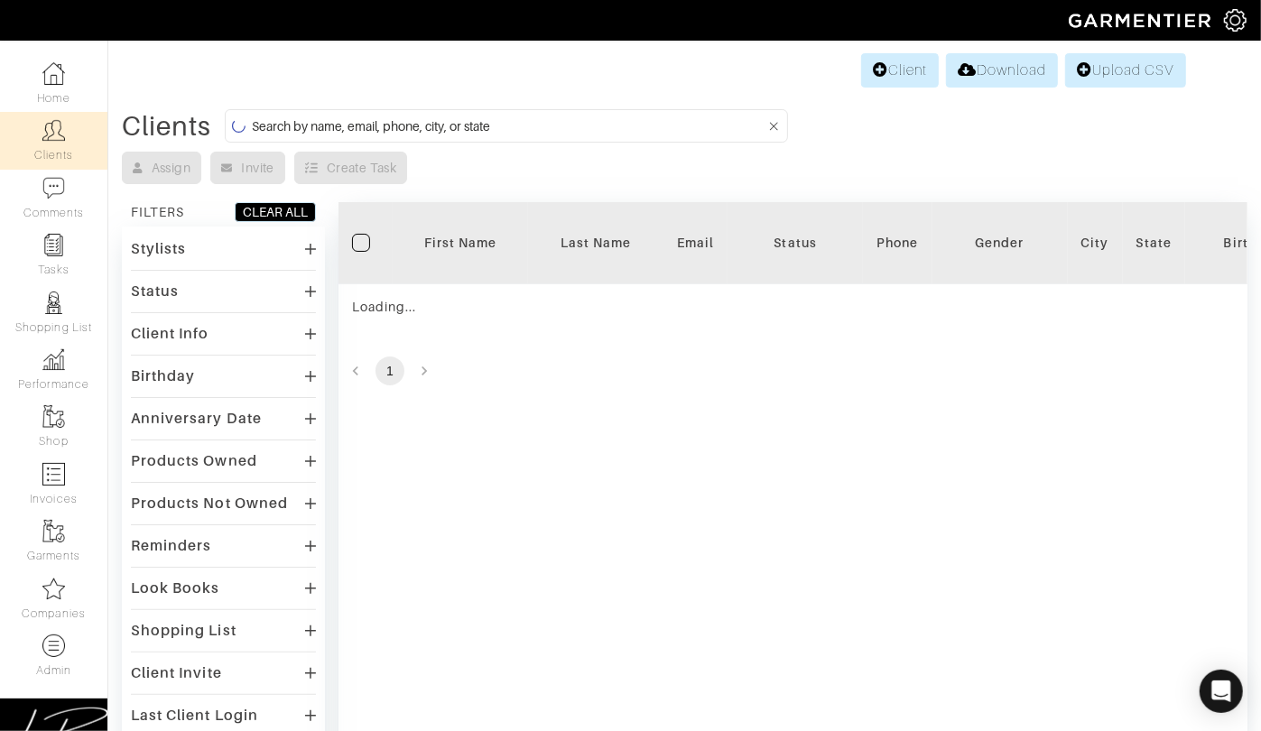
click at [287, 127] on input at bounding box center [509, 126] width 514 height 23
paste input "[EMAIL_ADDRESS][DOMAIN_NAME]"
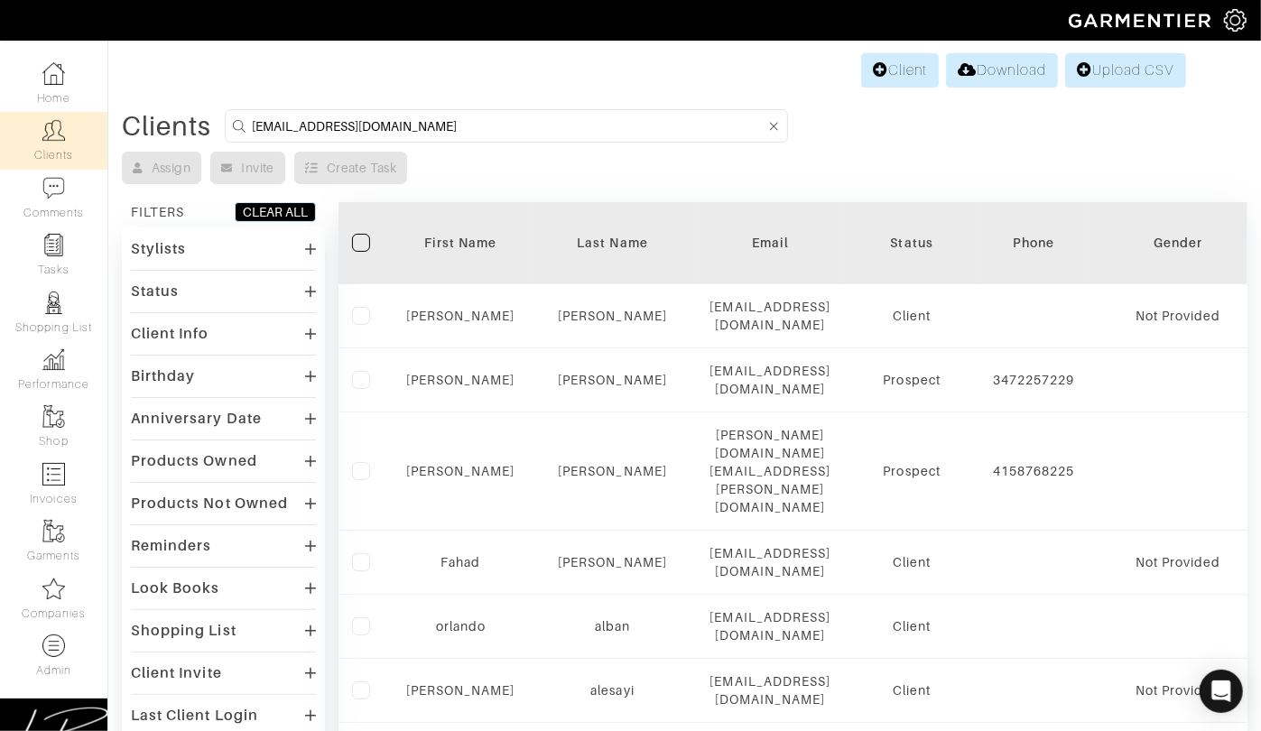
type input "[EMAIL_ADDRESS][DOMAIN_NAME]"
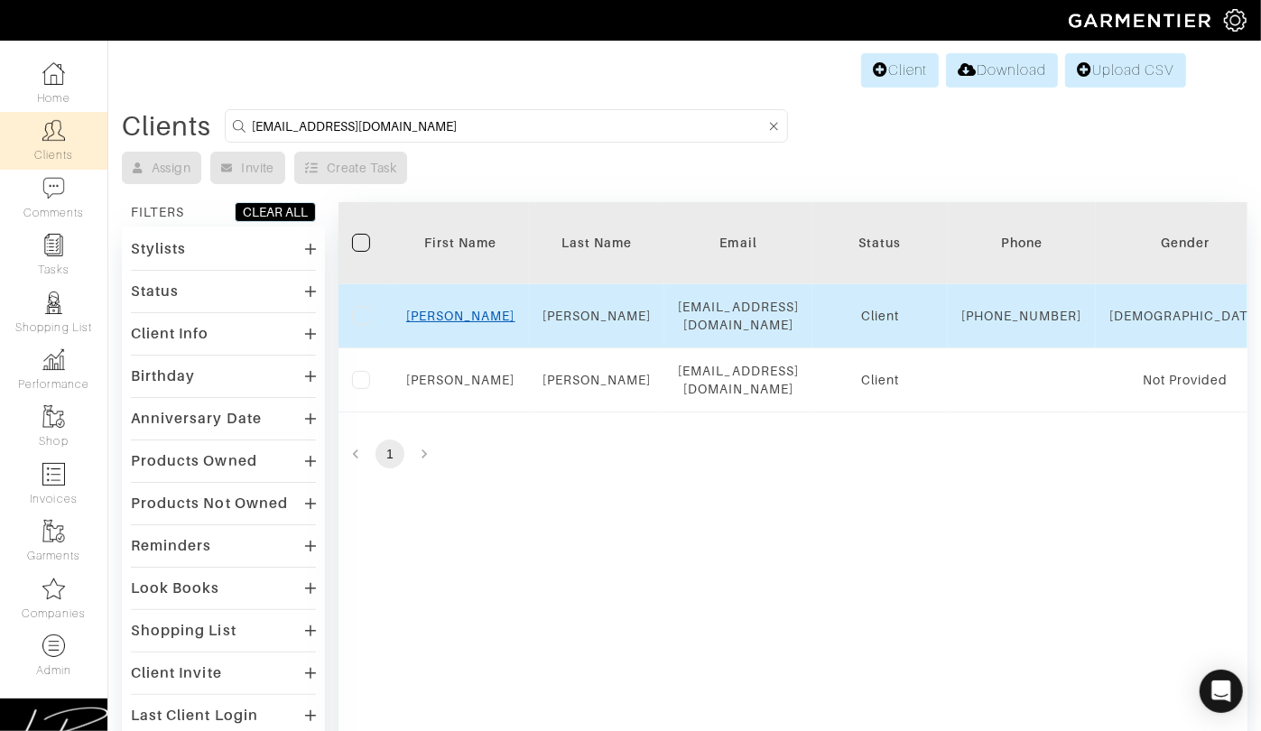
click at [457, 322] on link "[PERSON_NAME]" at bounding box center [460, 316] width 109 height 14
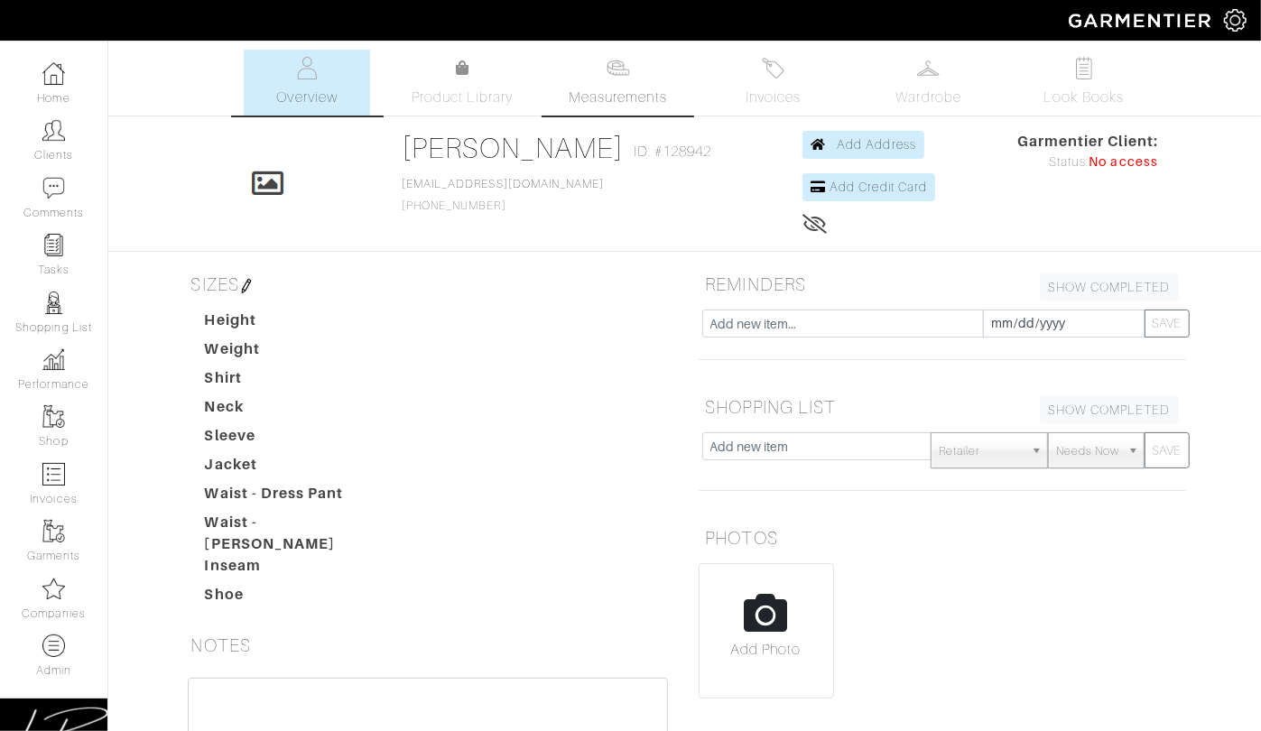
click at [617, 84] on link "Measurements" at bounding box center [617, 83] width 127 height 66
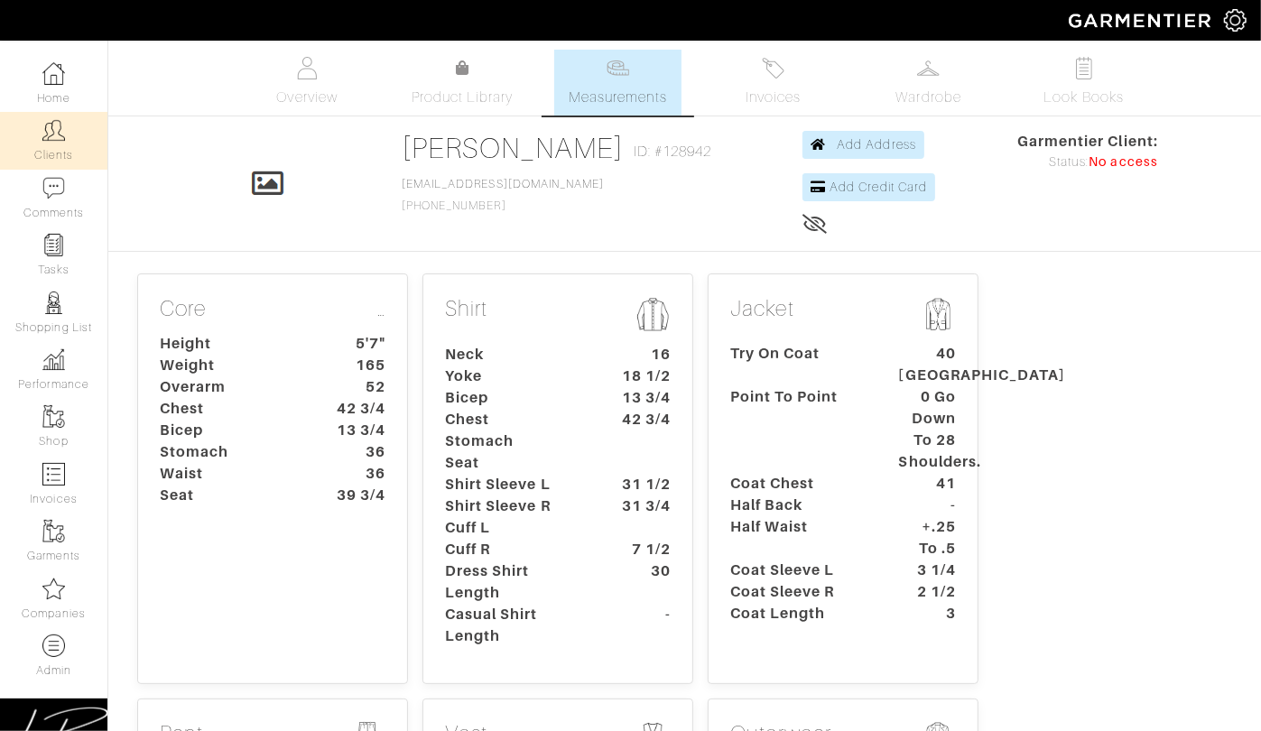
click at [65, 131] on link "Clients" at bounding box center [53, 140] width 107 height 57
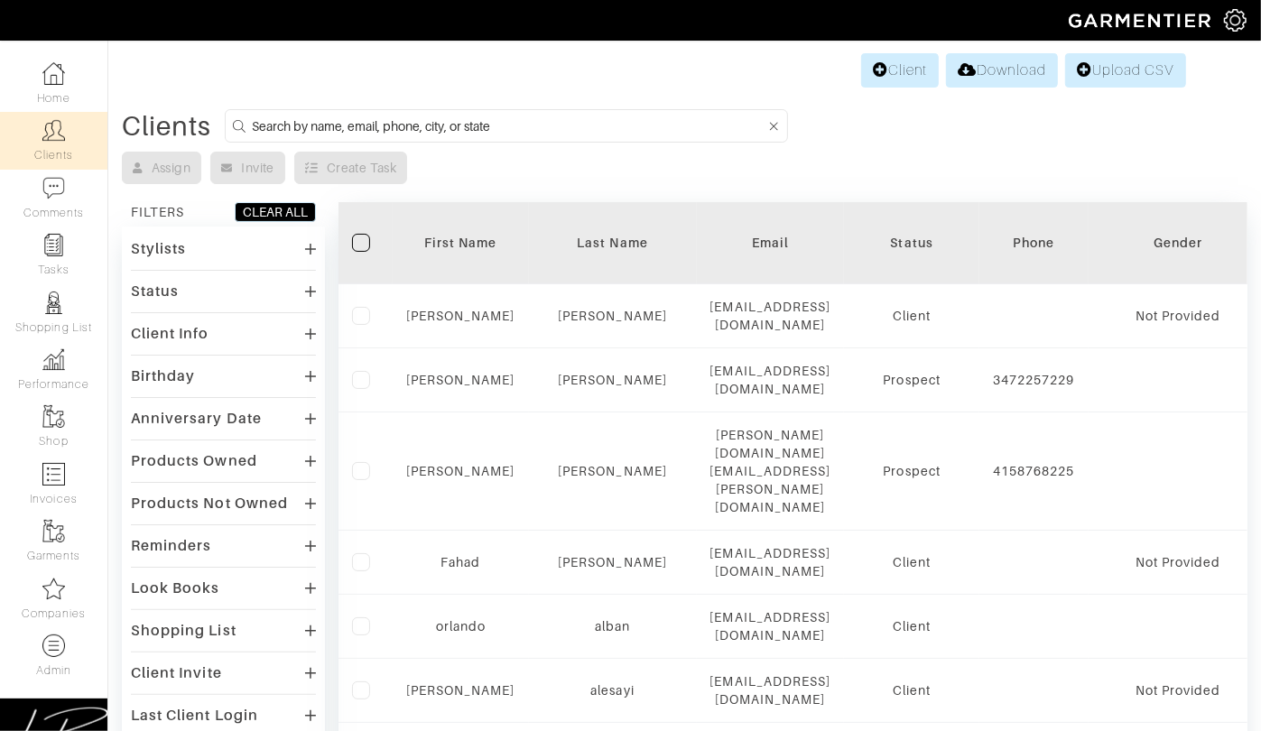
click at [310, 126] on input at bounding box center [509, 126] width 514 height 23
paste input "[EMAIL_ADDRESS][DOMAIN_NAME]"
type input "[EMAIL_ADDRESS][DOMAIN_NAME]"
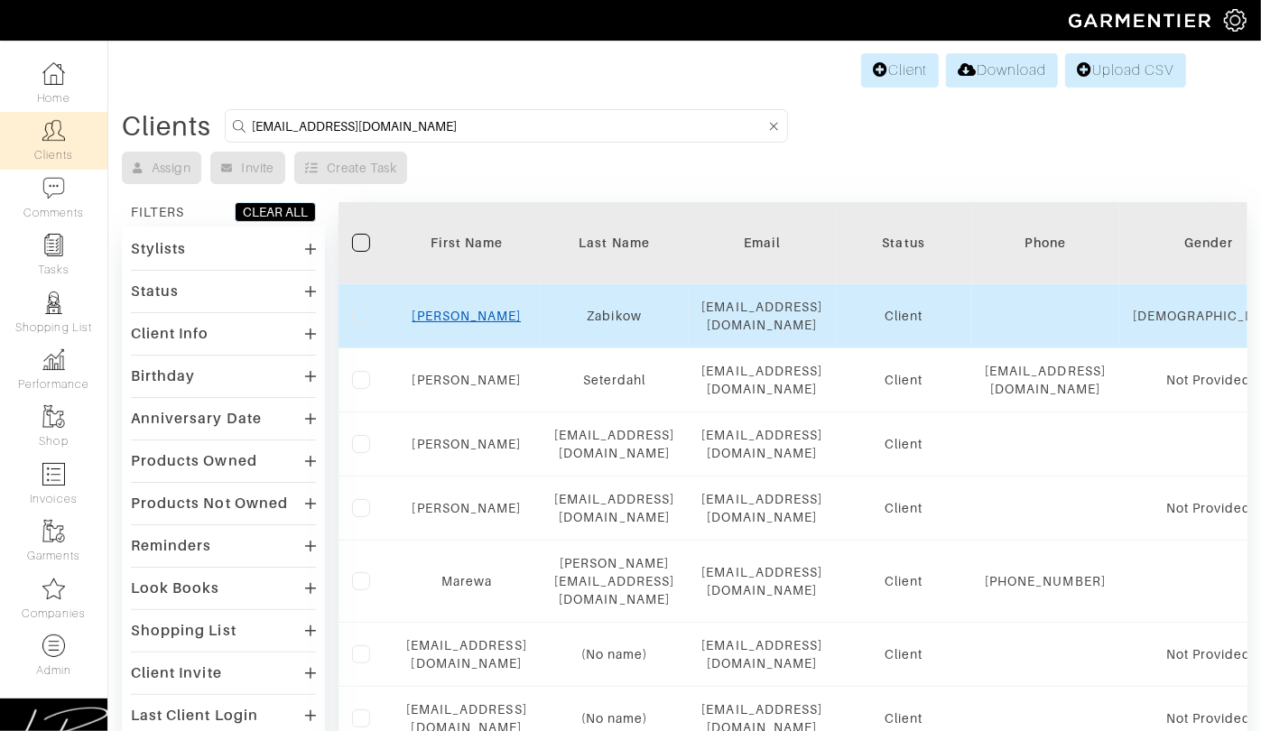
click at [509, 309] on link "[PERSON_NAME]" at bounding box center [467, 316] width 109 height 14
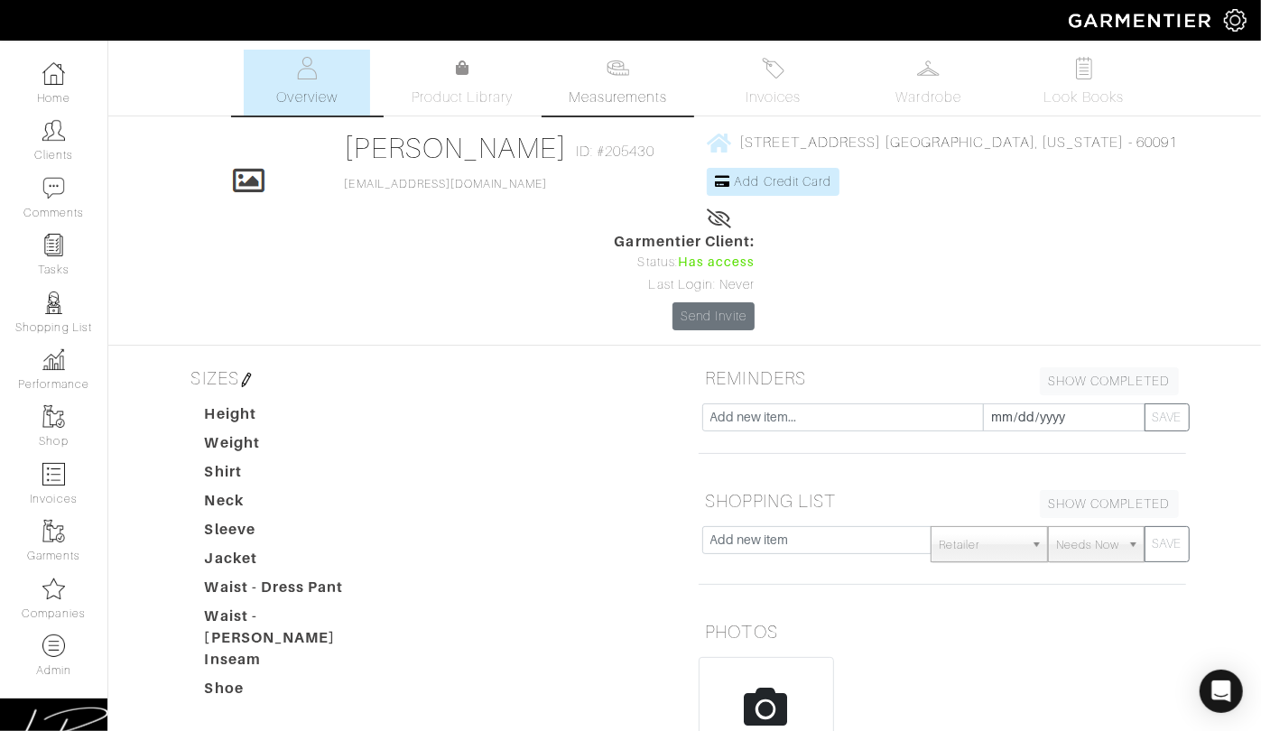
click at [607, 71] on img at bounding box center [618, 68] width 23 height 23
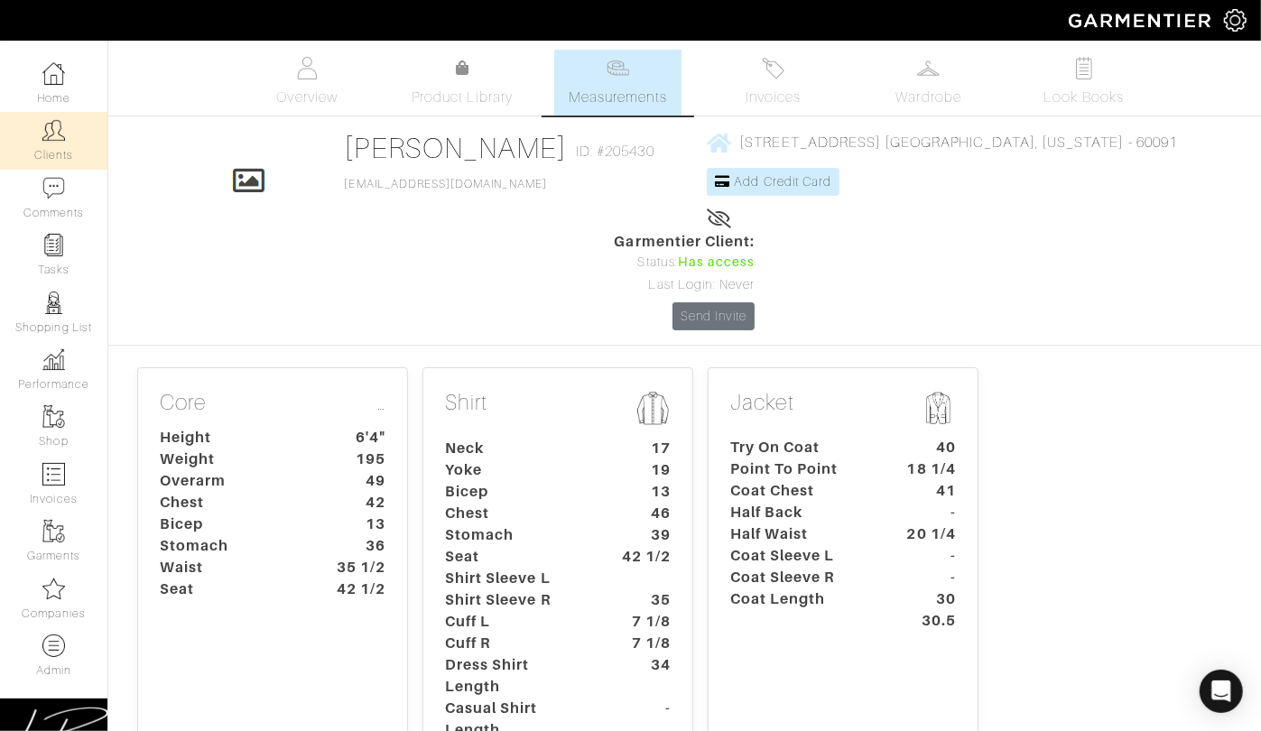
click at [30, 151] on link "Clients" at bounding box center [53, 140] width 107 height 57
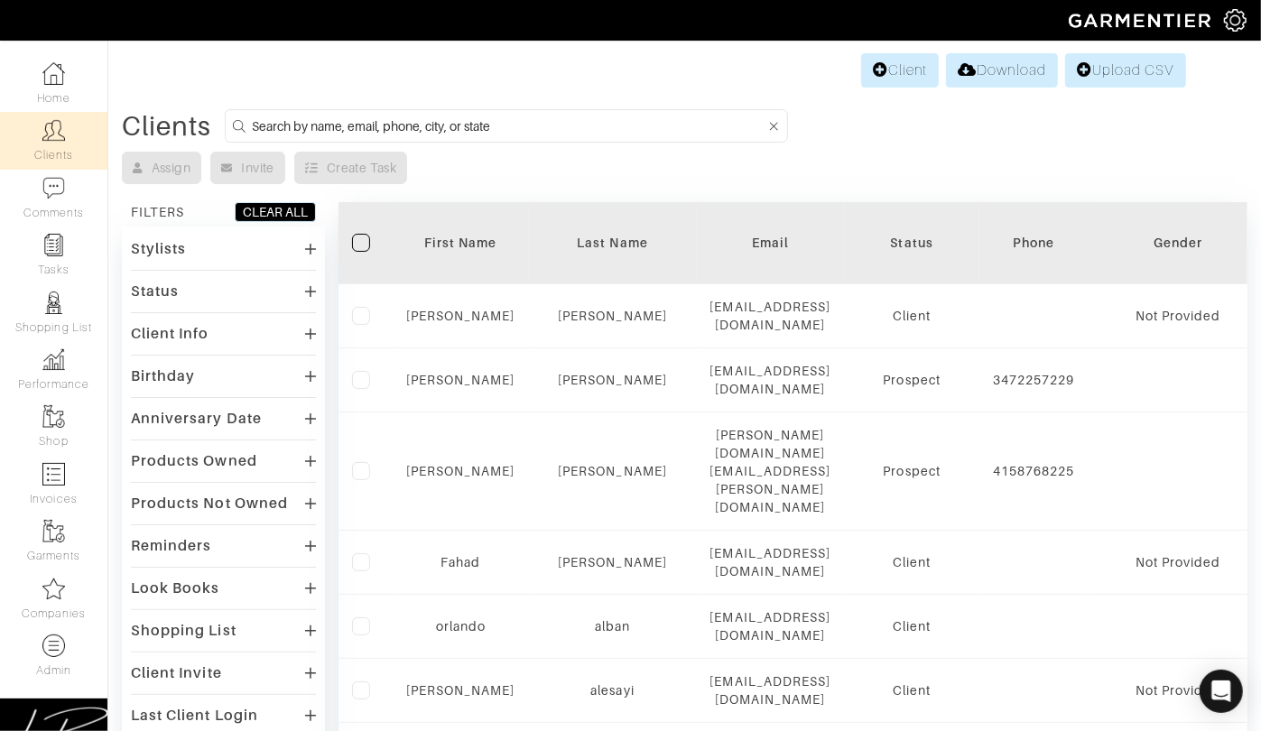
click at [391, 116] on input at bounding box center [509, 126] width 514 height 23
paste input "brandon@ducklaw.com"
type input "brandon@ducklaw.com"
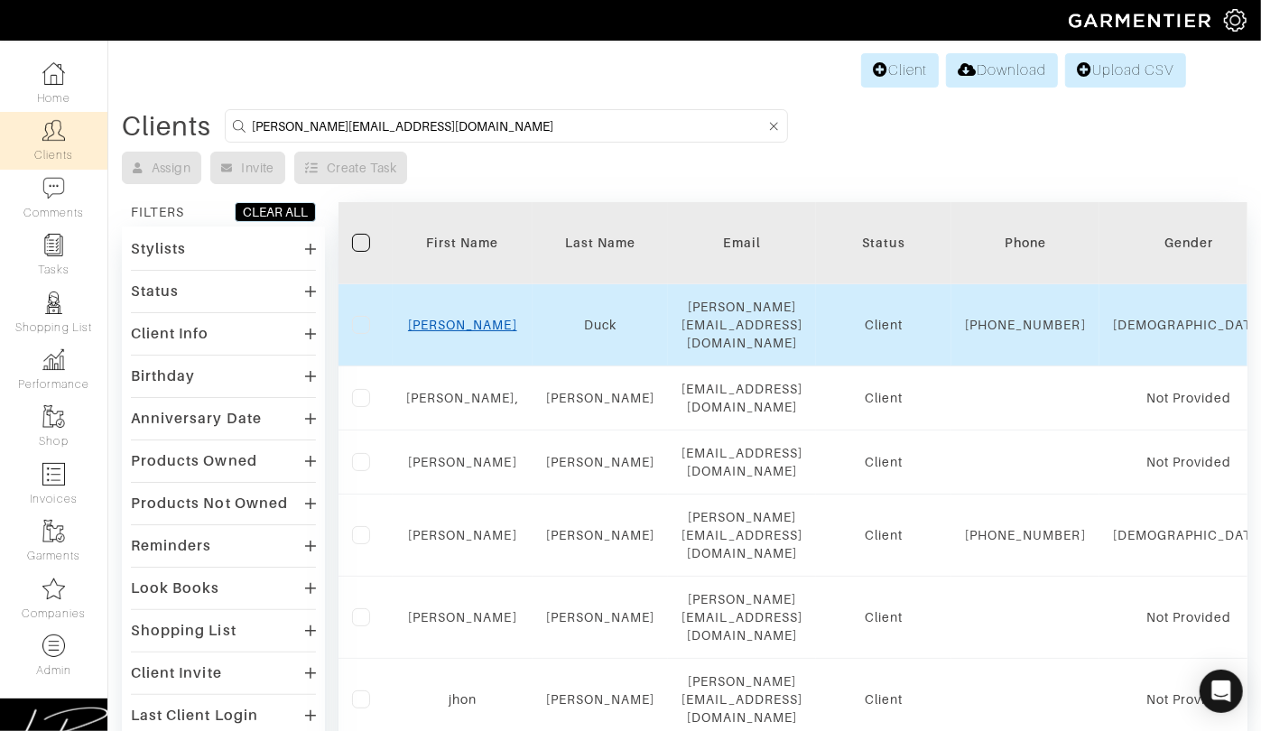
click at [474, 318] on link "Brandon" at bounding box center [462, 325] width 109 height 14
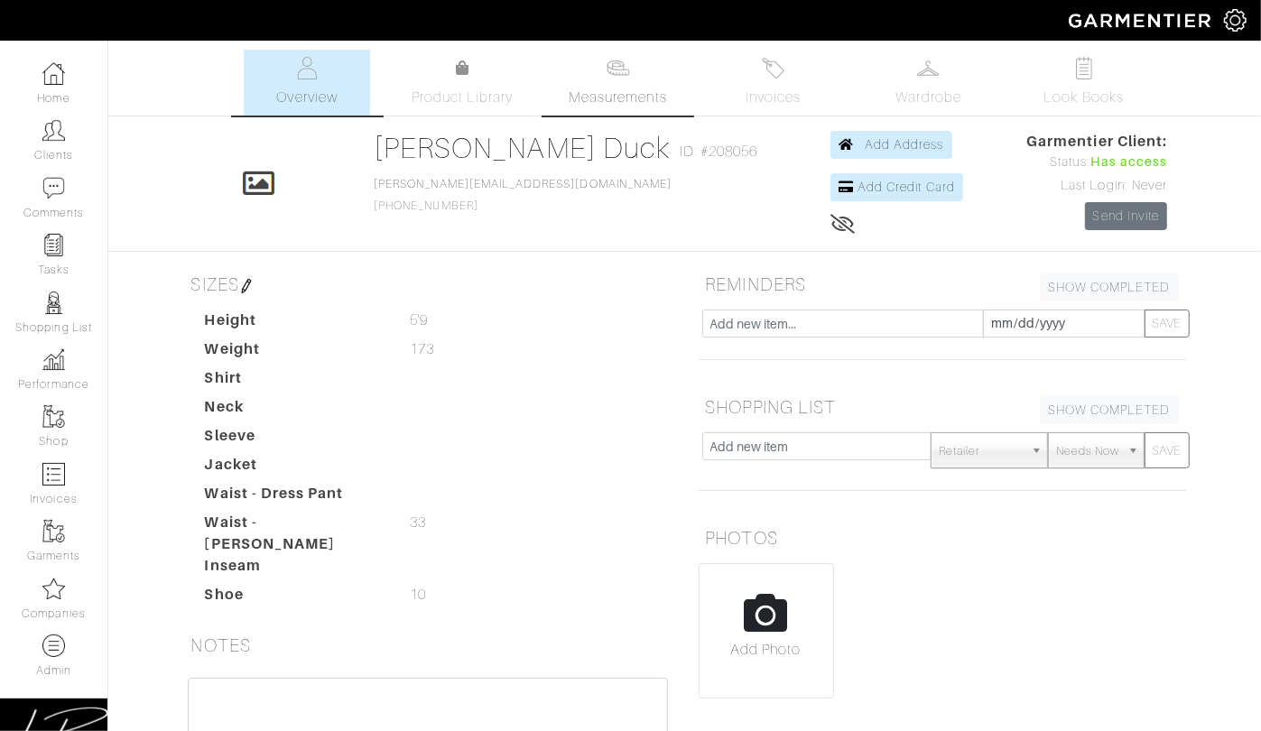
click at [613, 76] on img at bounding box center [618, 68] width 23 height 23
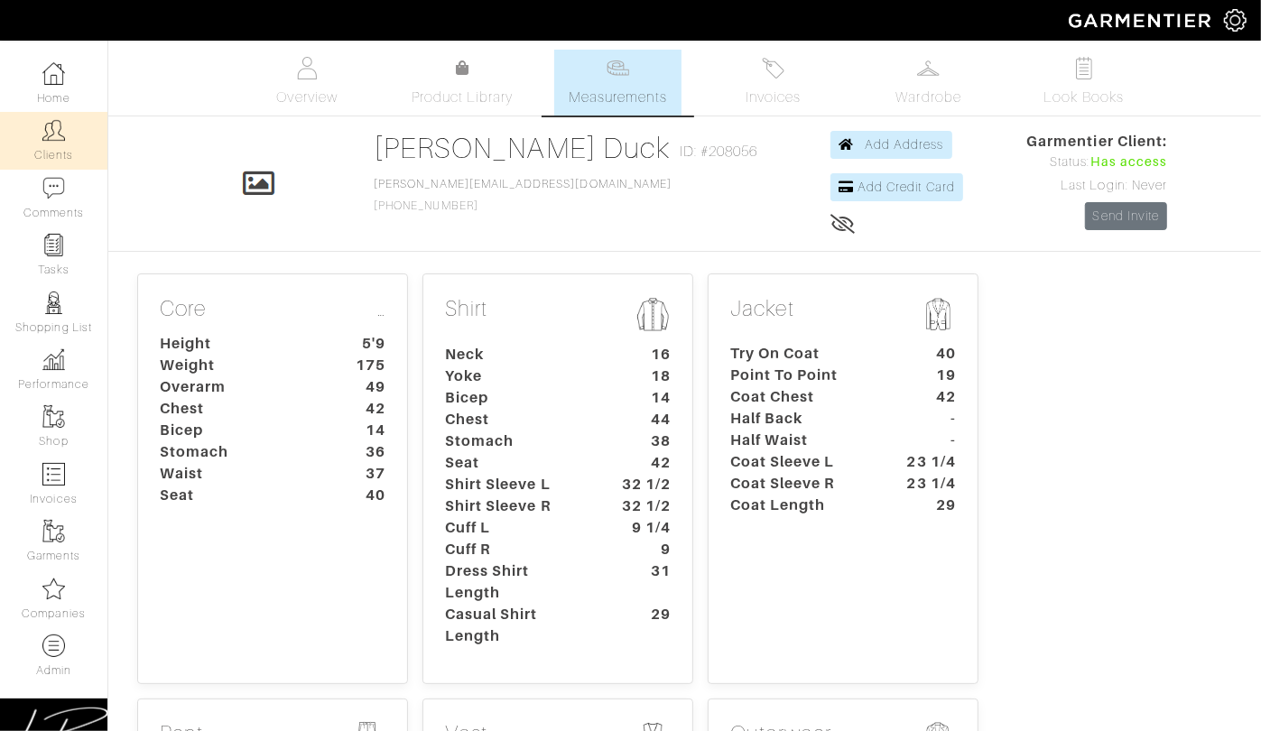
click at [60, 131] on img at bounding box center [53, 130] width 23 height 23
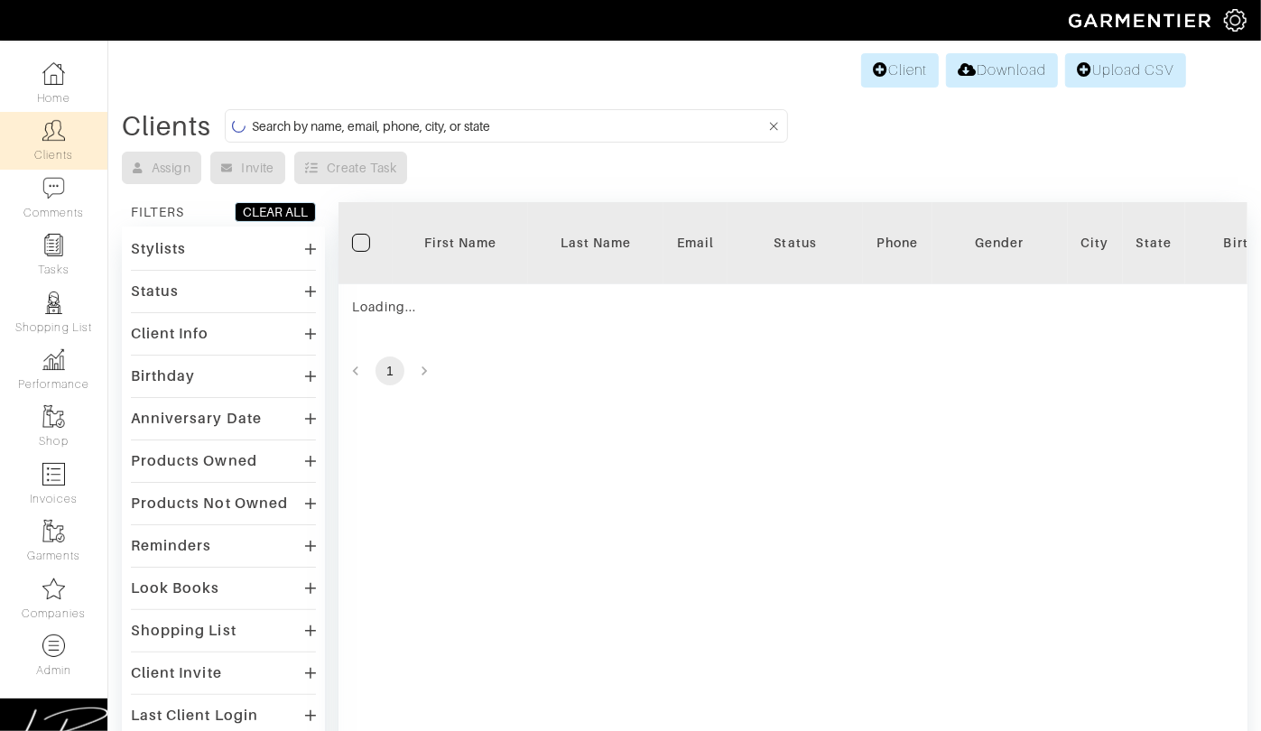
click at [294, 132] on input at bounding box center [509, 126] width 514 height 23
paste input "[EMAIL_ADDRESS][DOMAIN_NAME]"
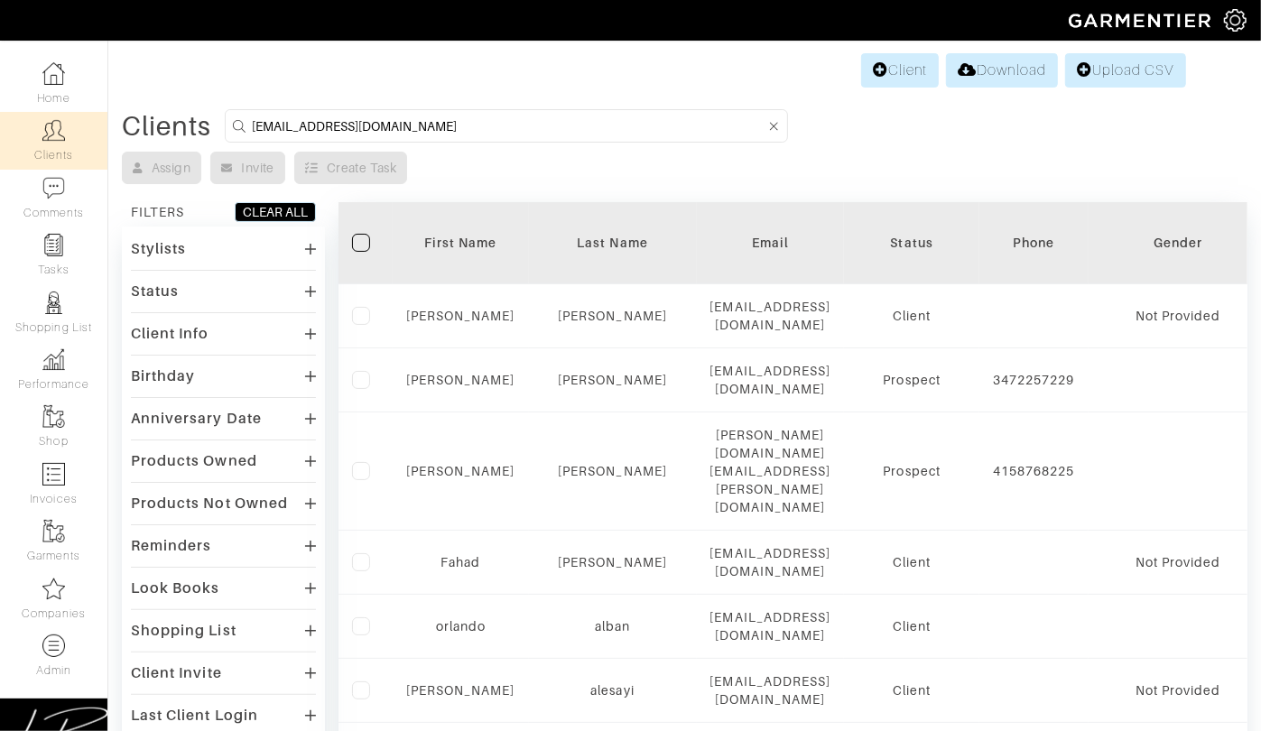
type input "[EMAIL_ADDRESS][DOMAIN_NAME]"
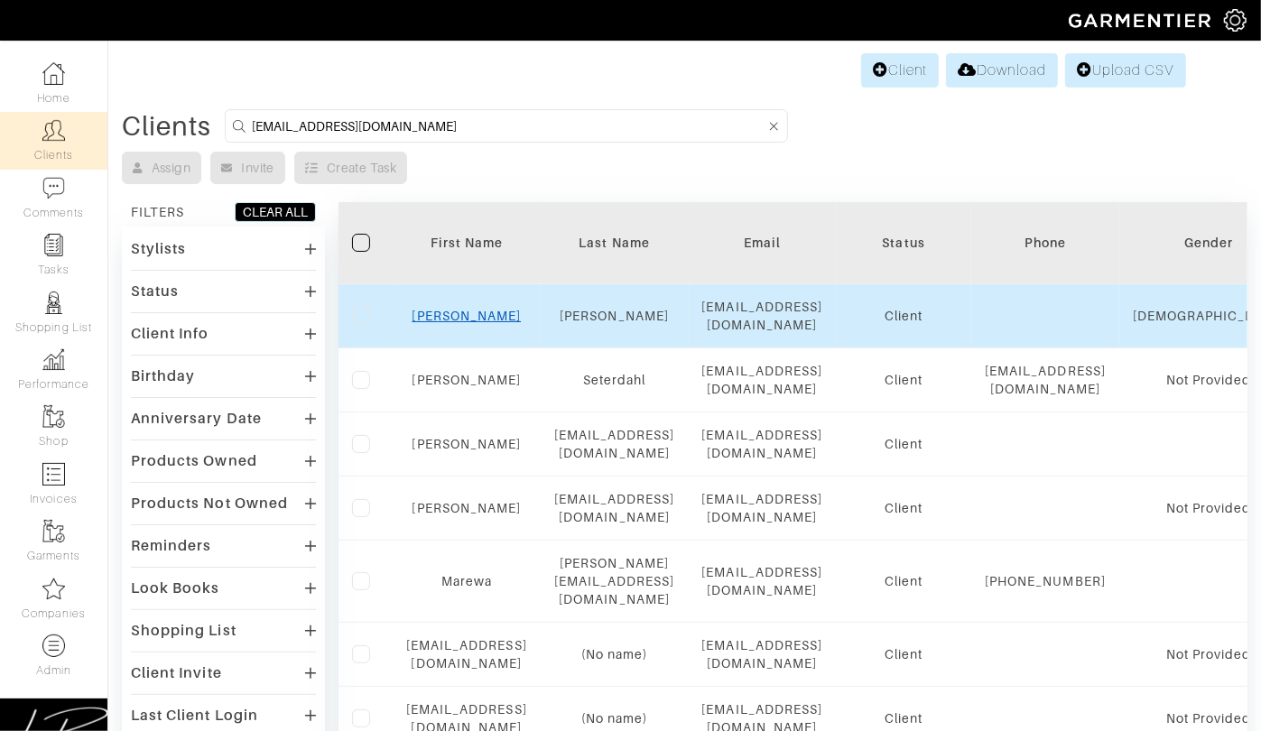
click at [511, 316] on link "[PERSON_NAME]" at bounding box center [467, 316] width 109 height 14
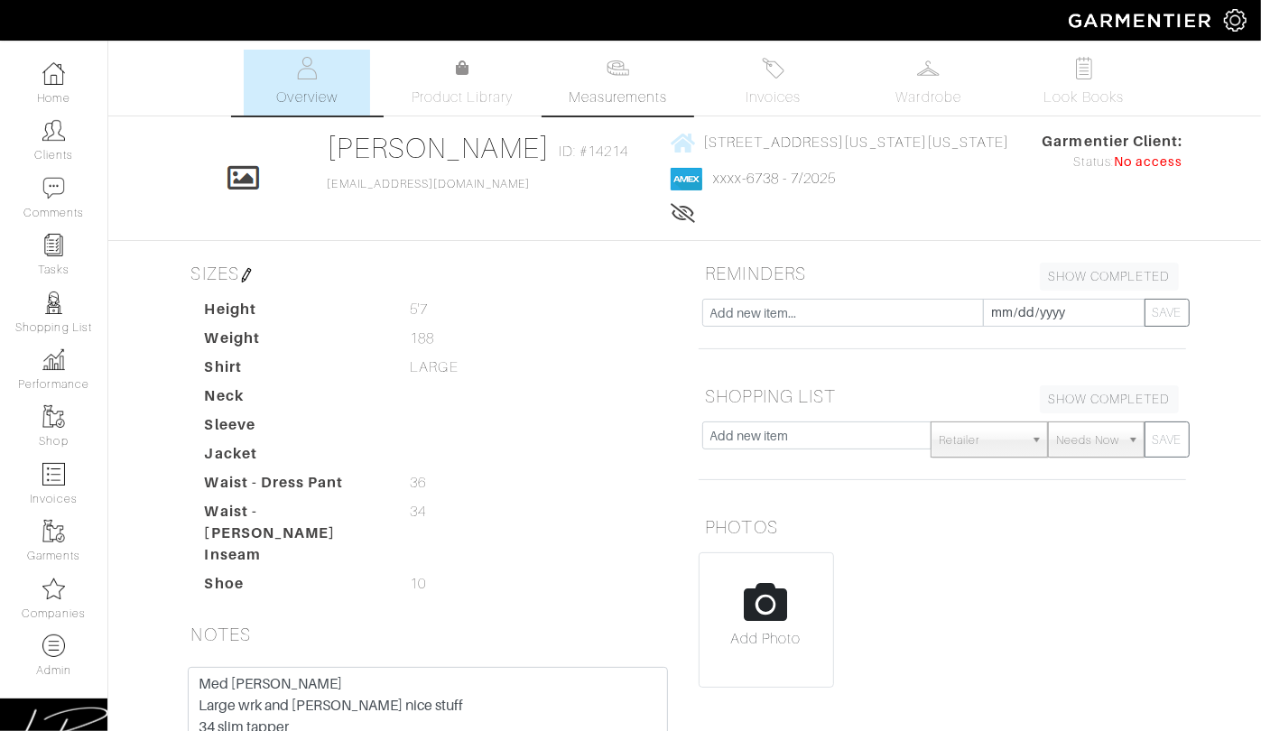
click at [628, 85] on link "Measurements" at bounding box center [617, 83] width 127 height 66
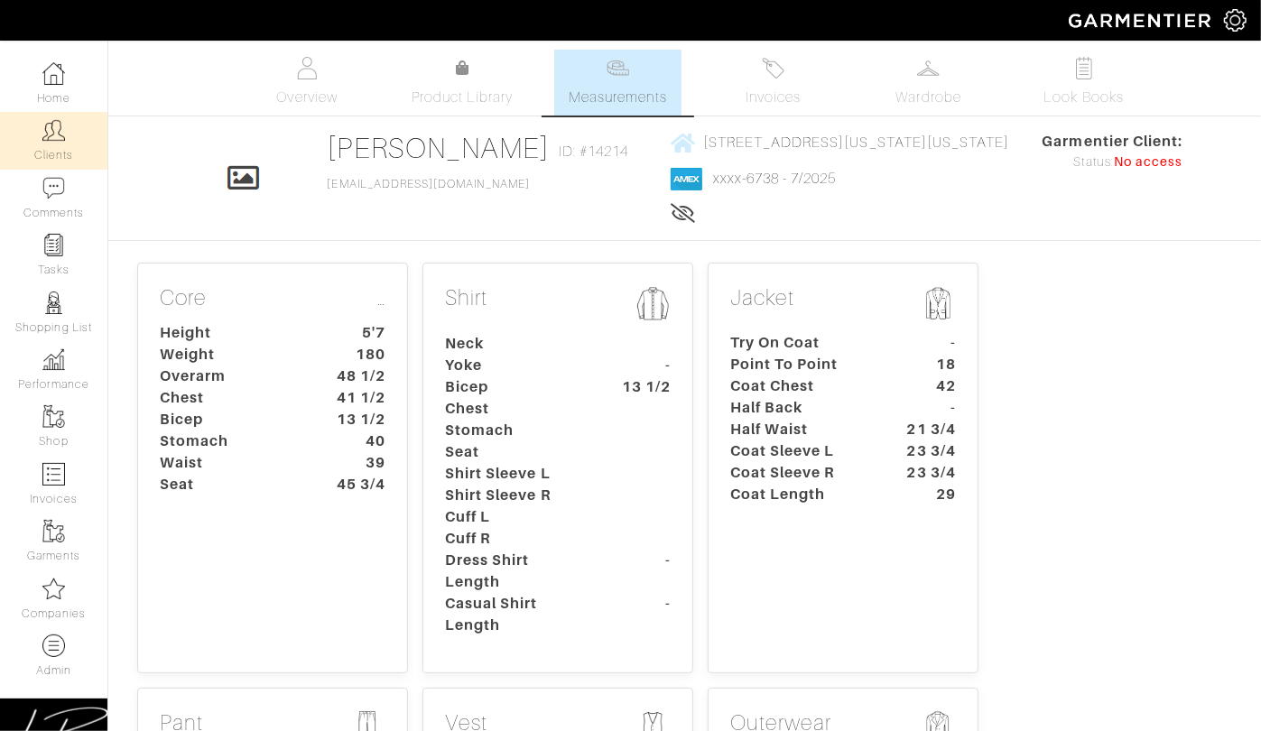
click at [57, 121] on img at bounding box center [53, 130] width 23 height 23
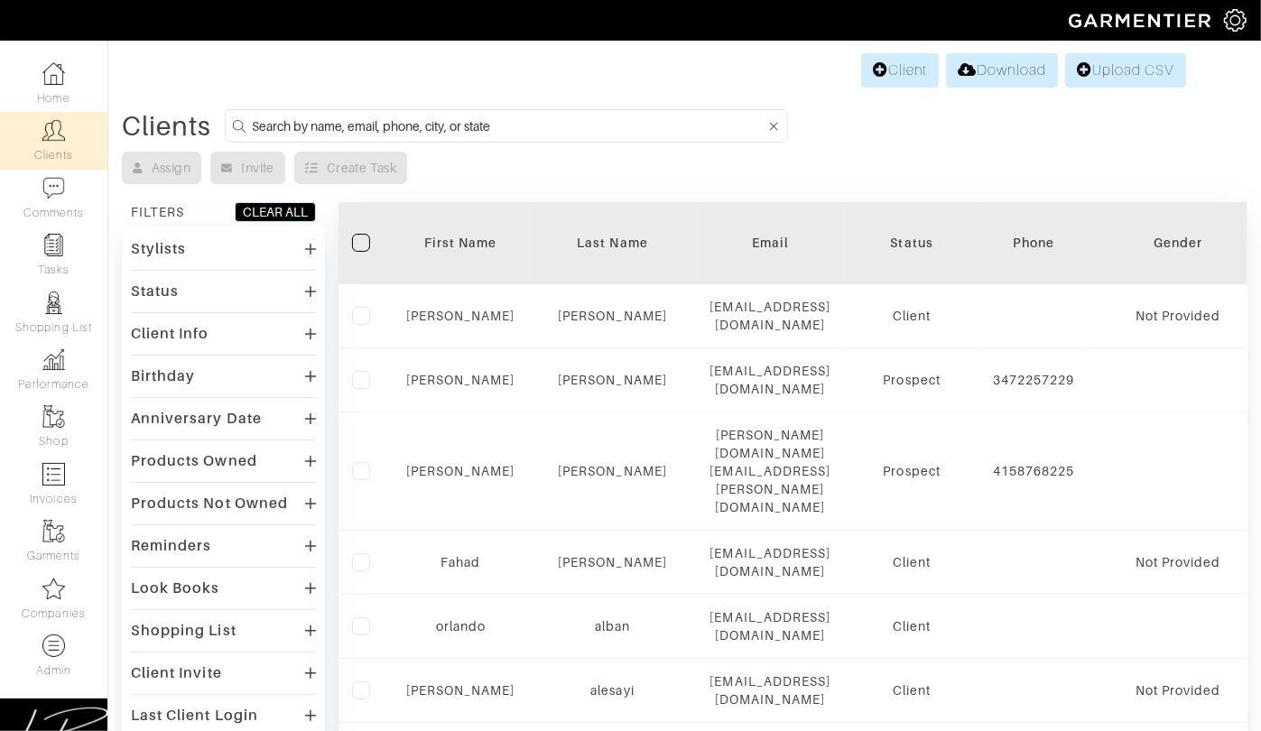
click at [355, 122] on input at bounding box center [509, 126] width 514 height 23
paste input "[EMAIL_ADDRESS][DOMAIN_NAME]"
type input "[EMAIL_ADDRESS][DOMAIN_NAME]"
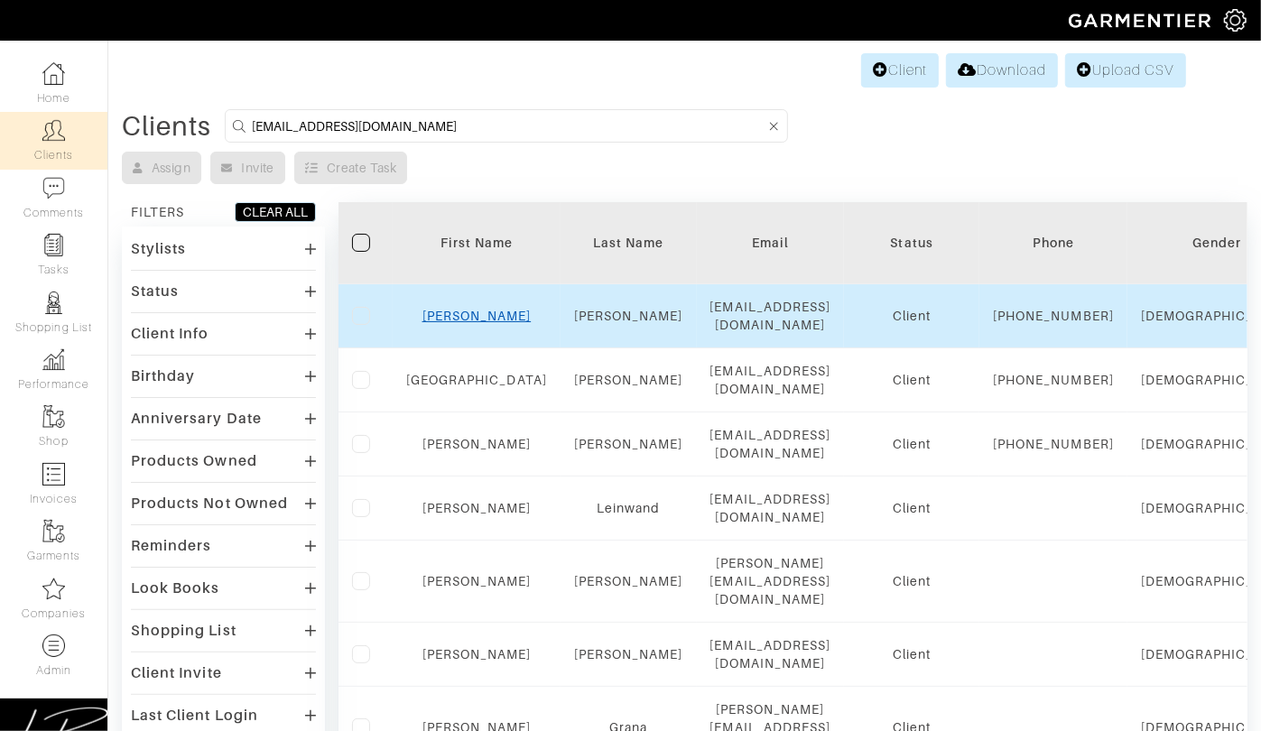
click at [460, 322] on link "[PERSON_NAME]" at bounding box center [477, 316] width 109 height 14
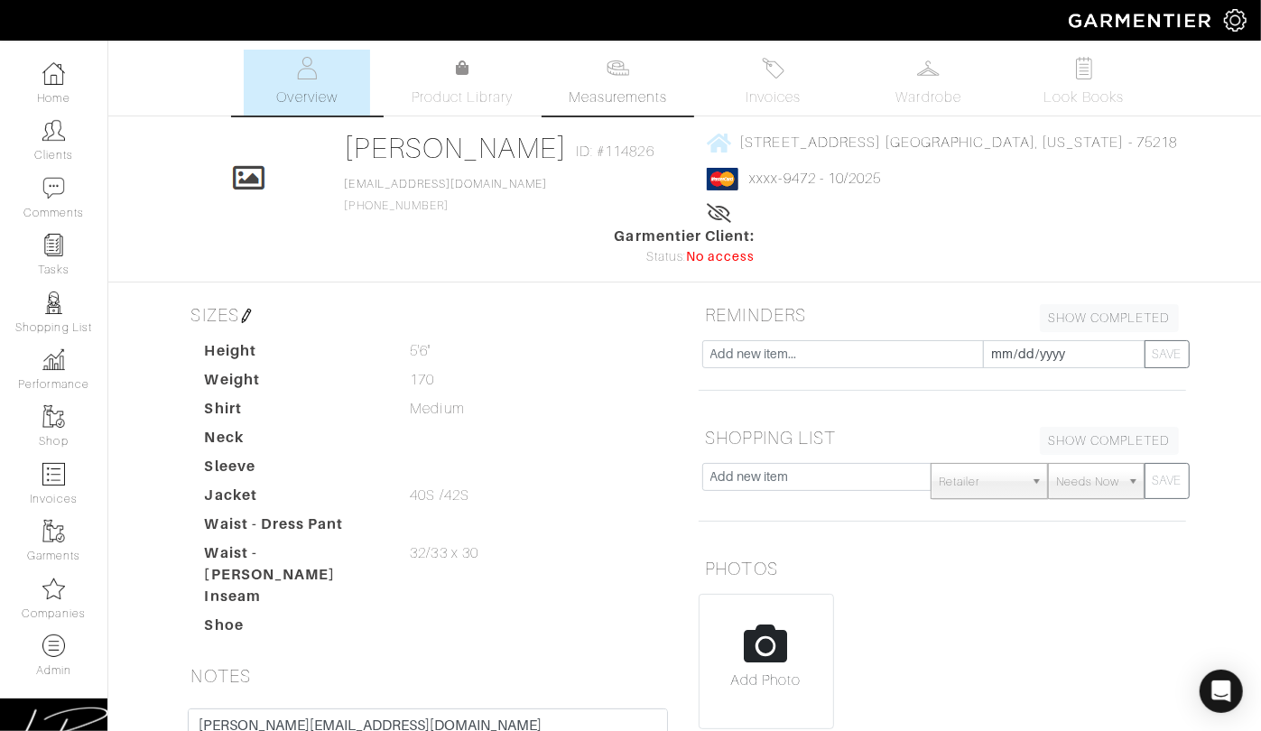
click at [645, 75] on link "Measurements" at bounding box center [617, 83] width 127 height 66
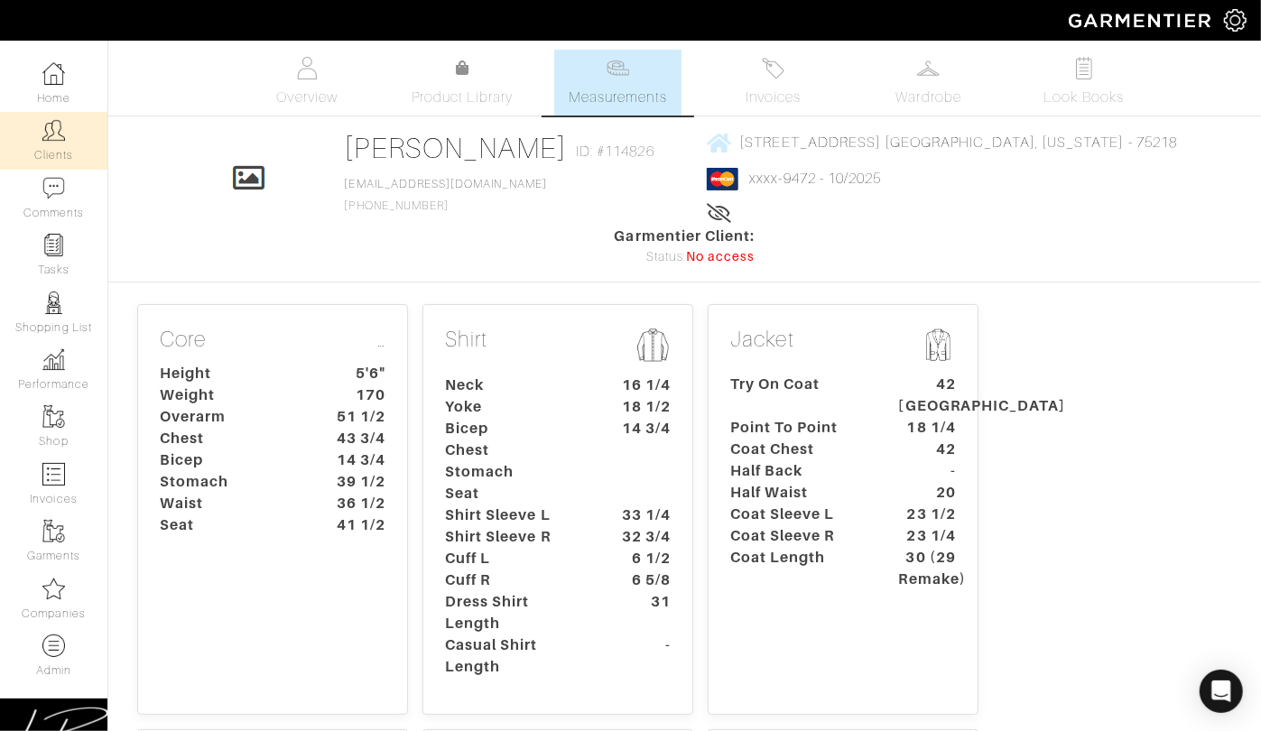
click at [49, 152] on link "Clients" at bounding box center [53, 140] width 107 height 57
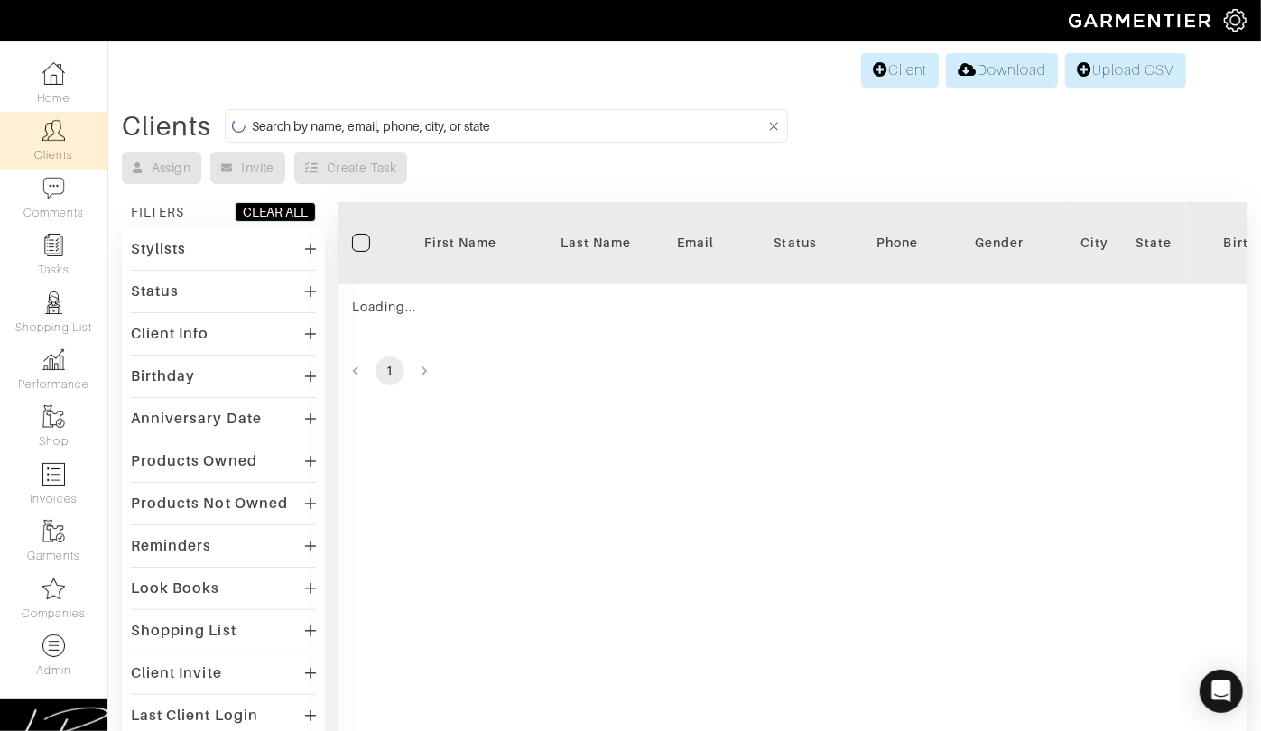
click at [329, 126] on input at bounding box center [509, 126] width 514 height 23
paste input "[PERSON_NAME][EMAIL_ADDRESS][PERSON_NAME][DOMAIN_NAME]"
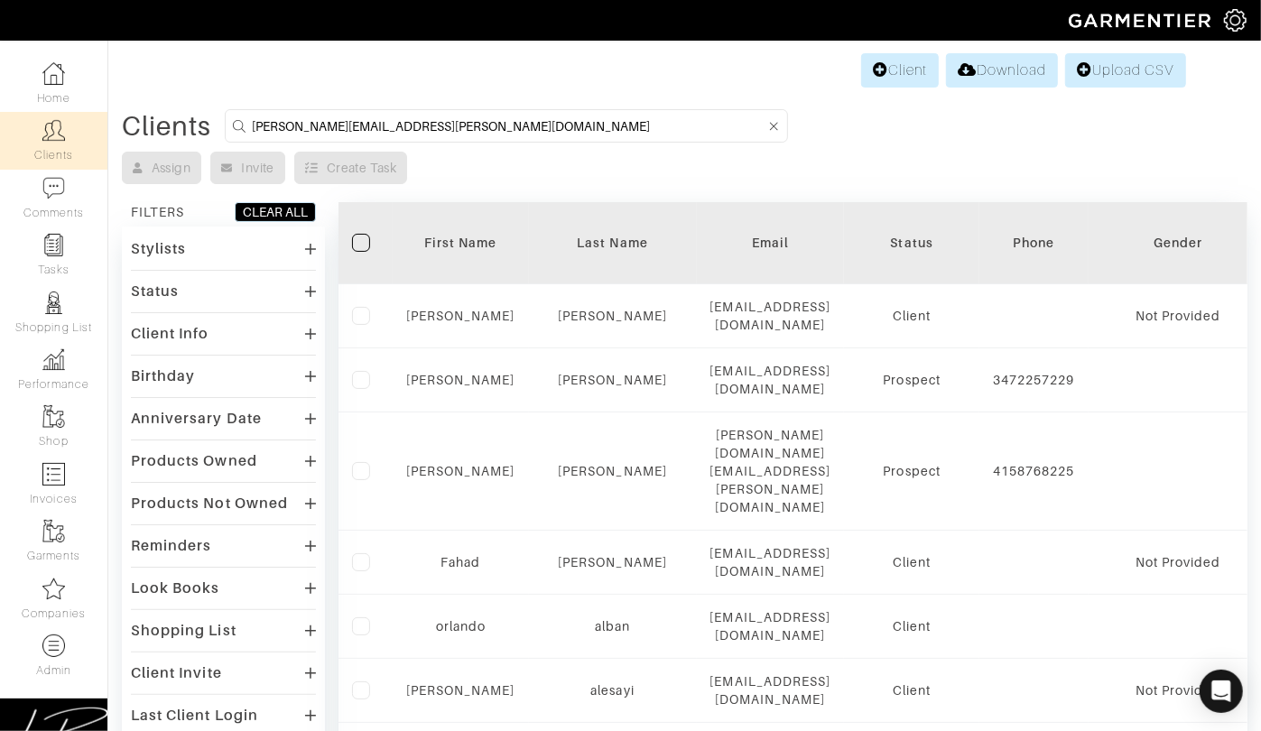
type input "[PERSON_NAME][EMAIL_ADDRESS][PERSON_NAME][DOMAIN_NAME]"
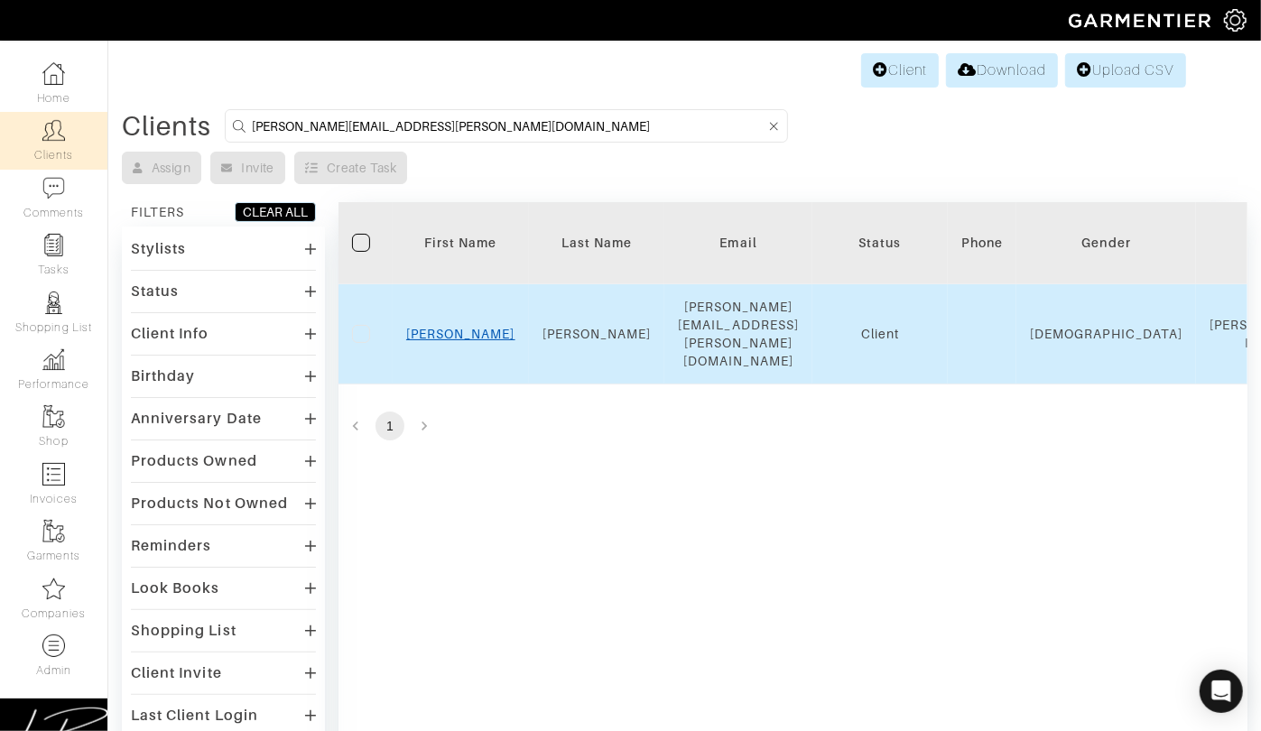
scroll to position [1, 0]
click at [459, 326] on link "Britt" at bounding box center [460, 333] width 109 height 14
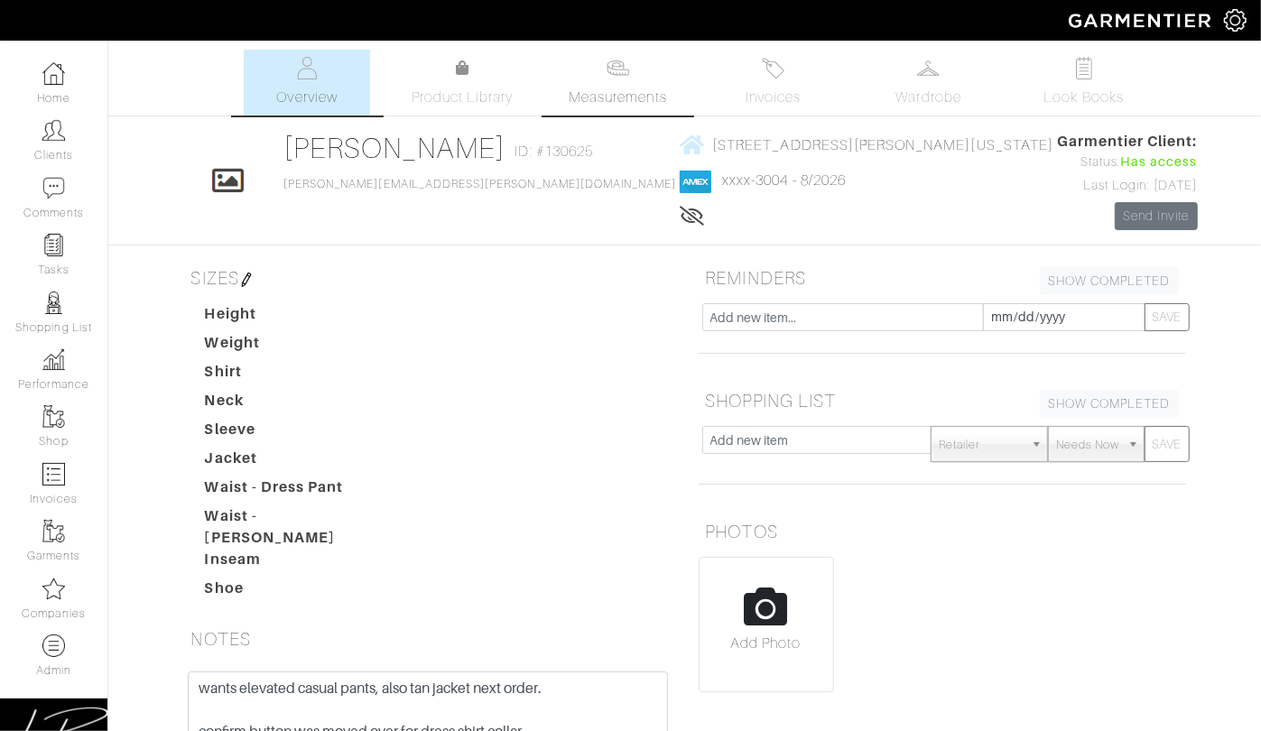
click at [615, 72] on img at bounding box center [618, 68] width 23 height 23
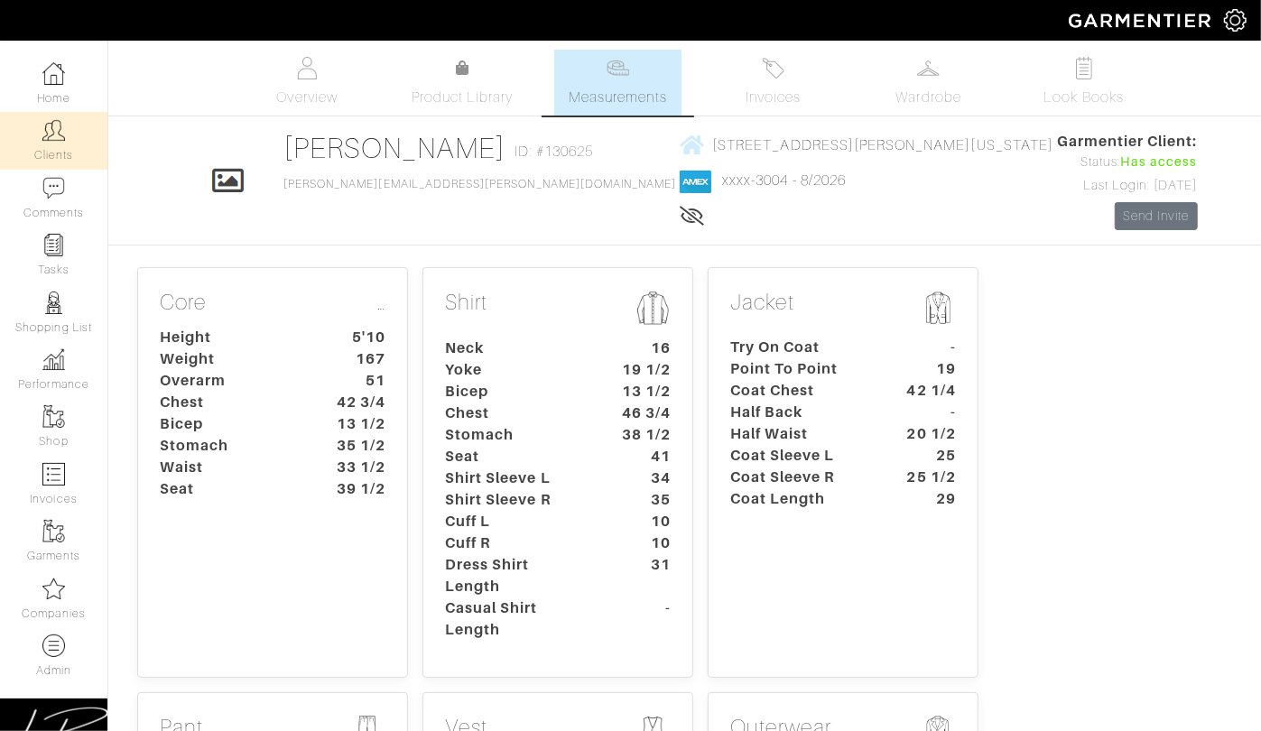
click at [64, 145] on link "Clients" at bounding box center [53, 140] width 107 height 57
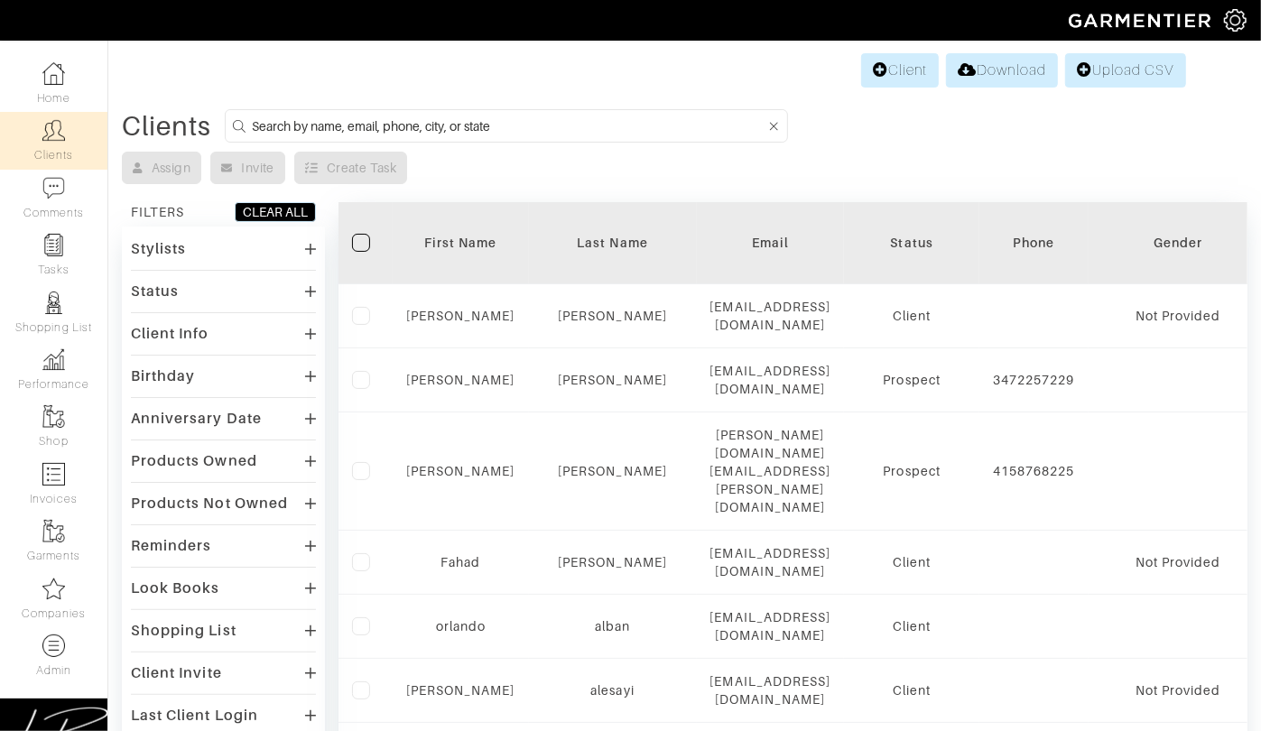
click at [413, 122] on input at bounding box center [509, 126] width 514 height 23
paste input "[EMAIL_ADDRESS][DOMAIN_NAME]"
type input "[EMAIL_ADDRESS][DOMAIN_NAME]"
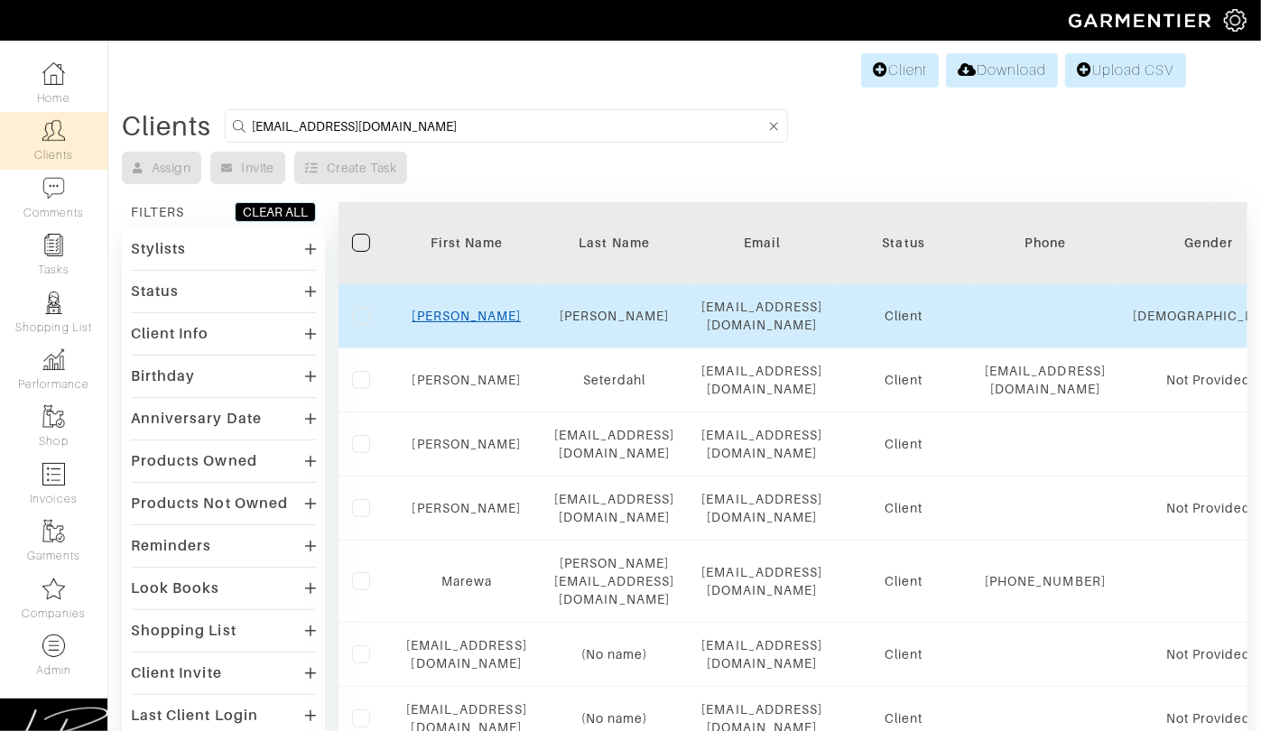
click at [510, 309] on link "[PERSON_NAME]" at bounding box center [467, 316] width 109 height 14
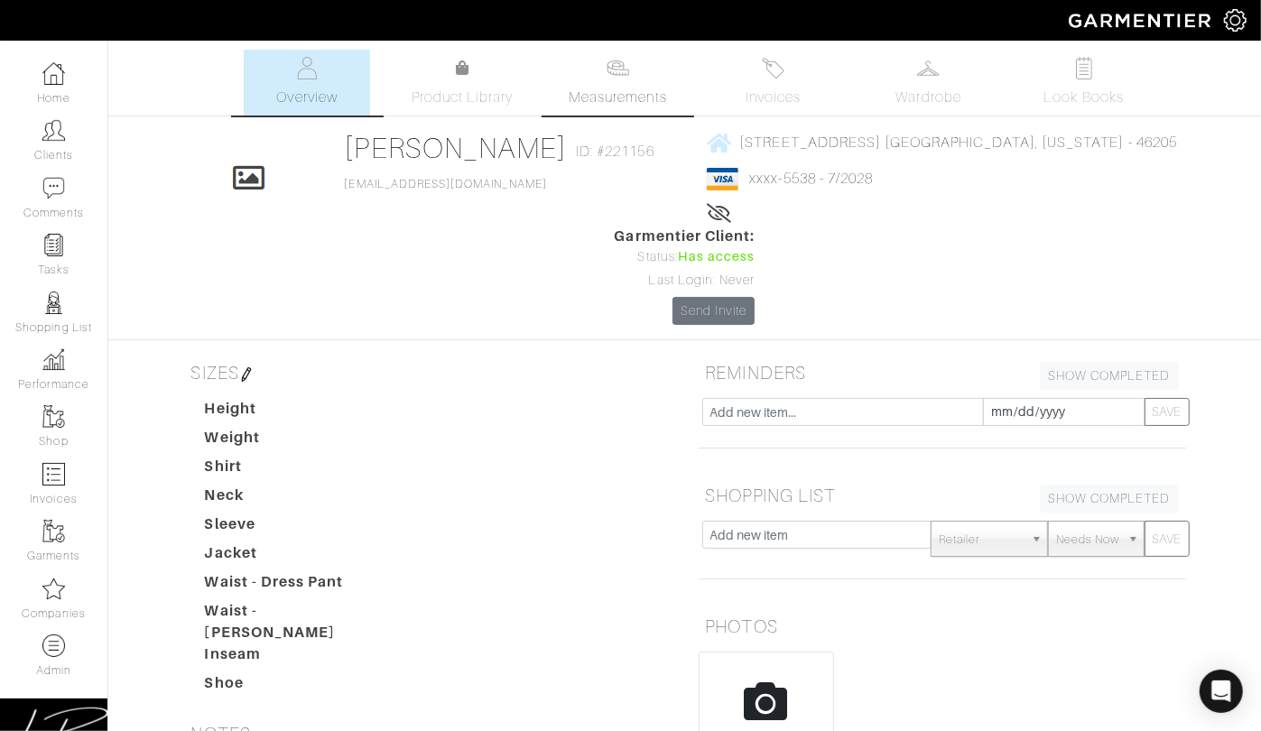
click at [607, 71] on img at bounding box center [618, 68] width 23 height 23
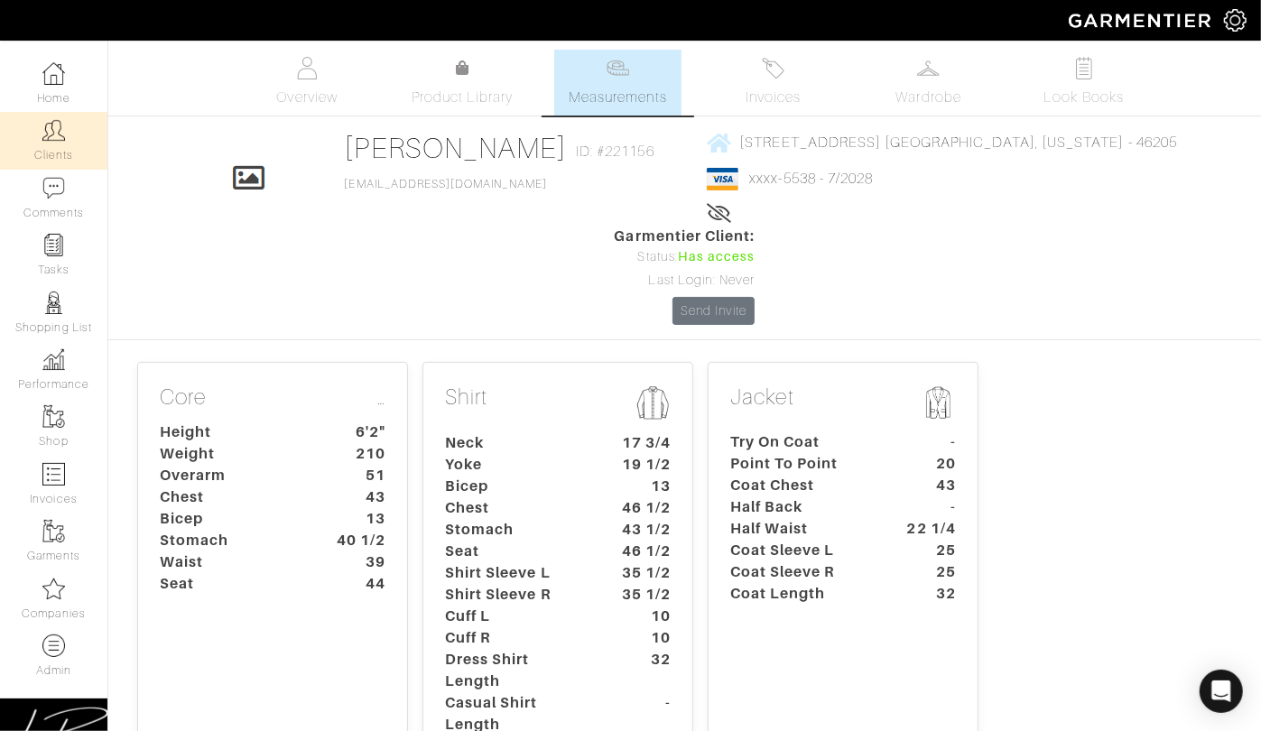
click at [59, 141] on img at bounding box center [53, 130] width 23 height 23
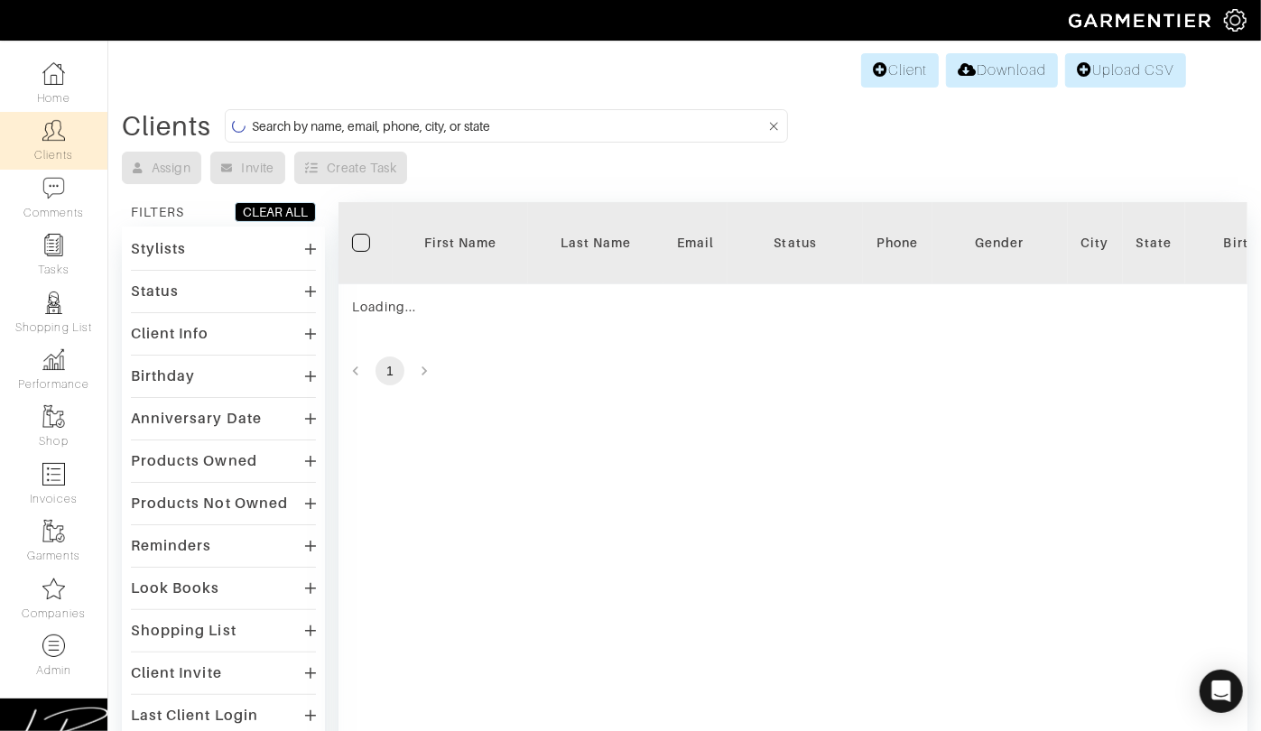
click at [331, 116] on input at bounding box center [509, 126] width 514 height 23
paste input "pelicc@alumni.nd.edu"
type input "pelicc@alumni.nd.edu"
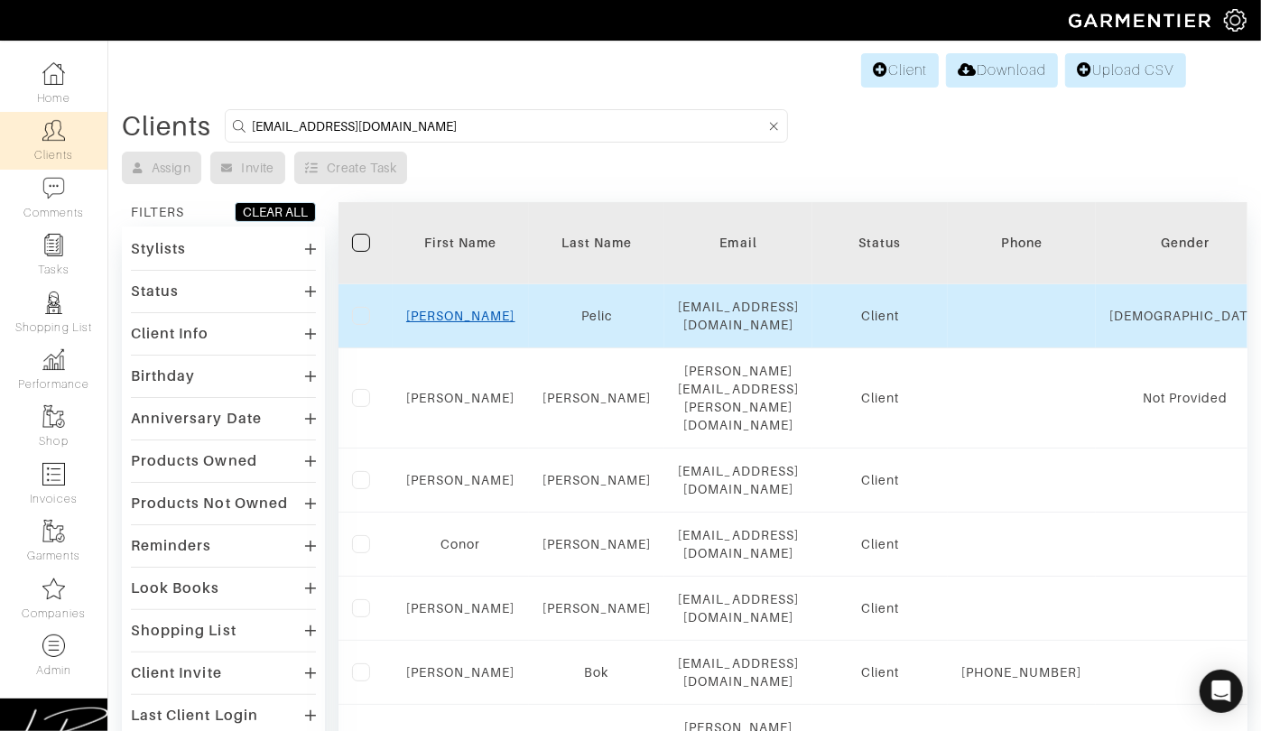
click at [469, 309] on link "Chris" at bounding box center [460, 316] width 109 height 14
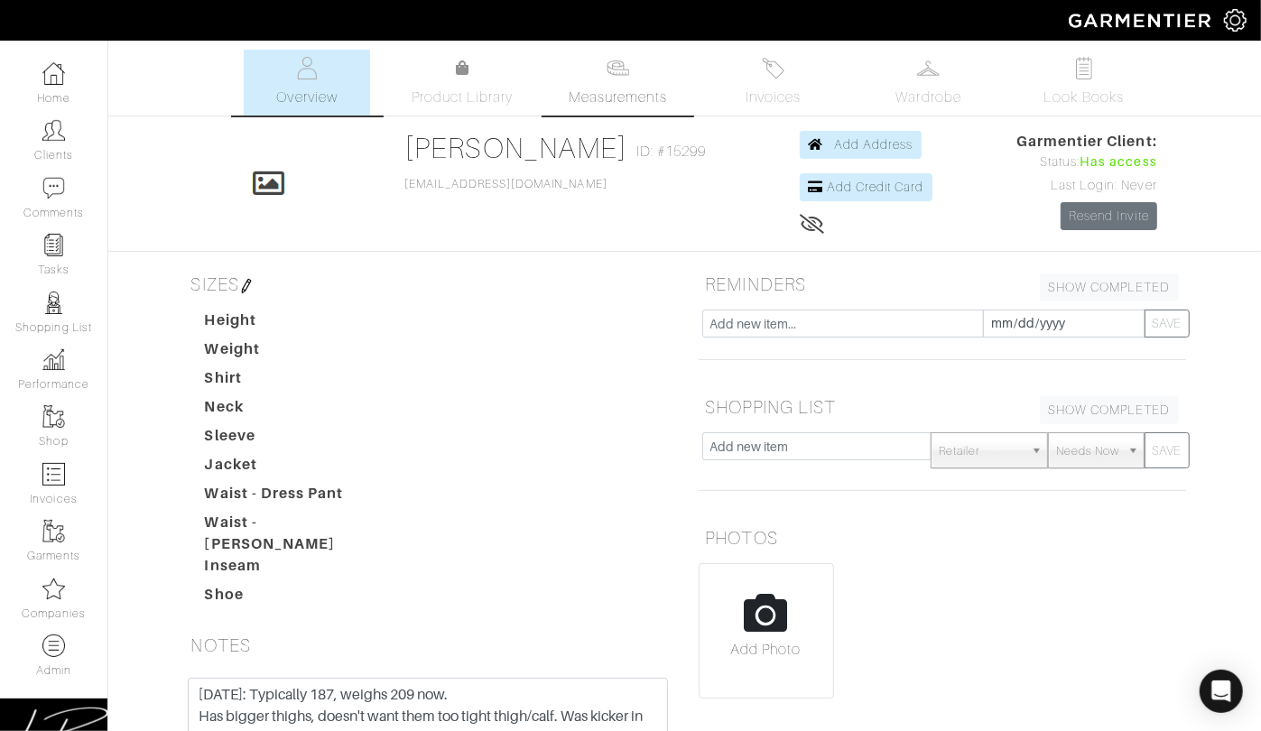
click at [619, 80] on link "Measurements" at bounding box center [617, 83] width 127 height 66
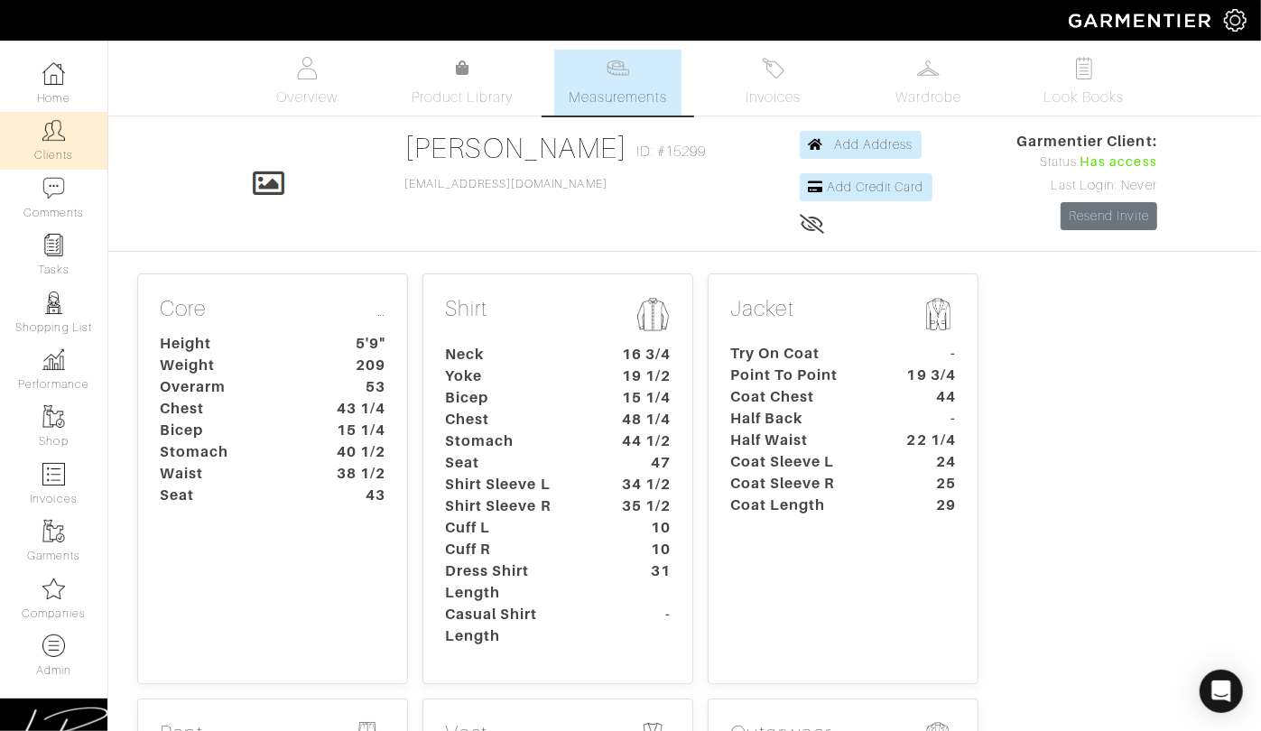
click at [66, 151] on link "Clients" at bounding box center [53, 140] width 107 height 57
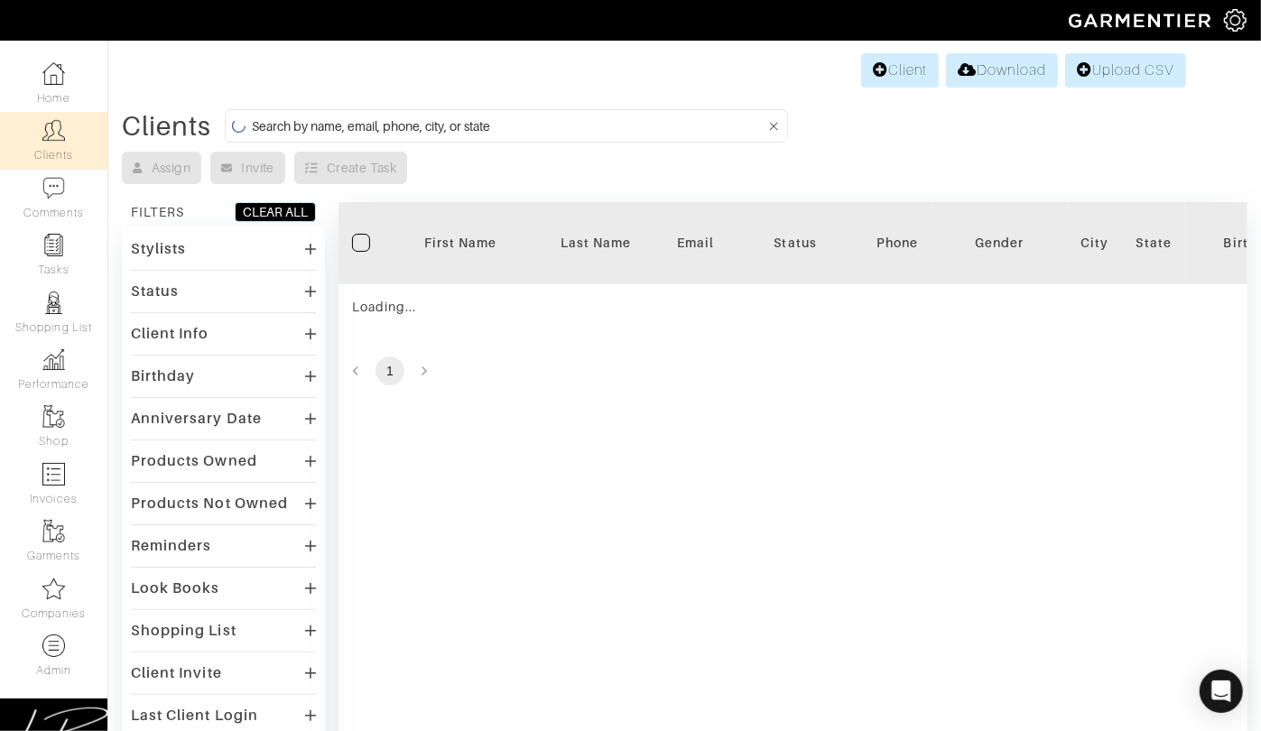
click at [280, 122] on input at bounding box center [509, 126] width 514 height 23
paste input "[EMAIL_ADDRESS][DOMAIN_NAME]"
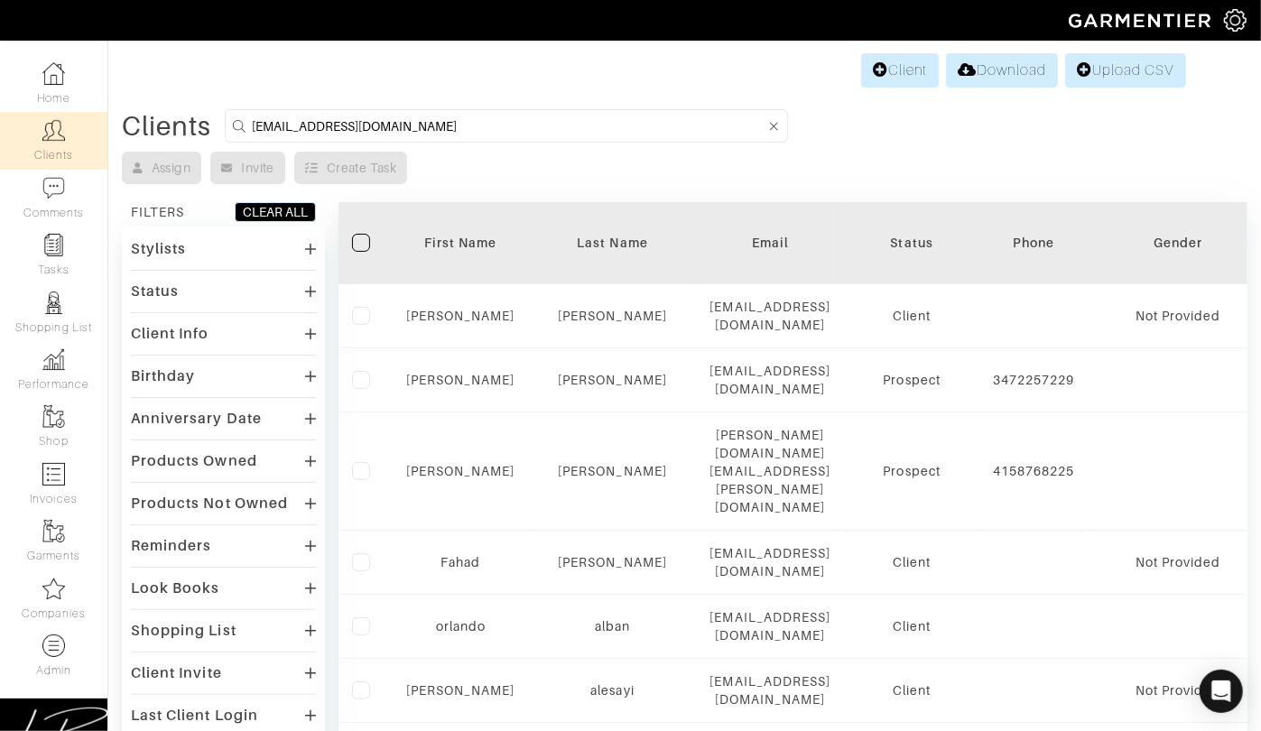
type input "[EMAIL_ADDRESS][DOMAIN_NAME]"
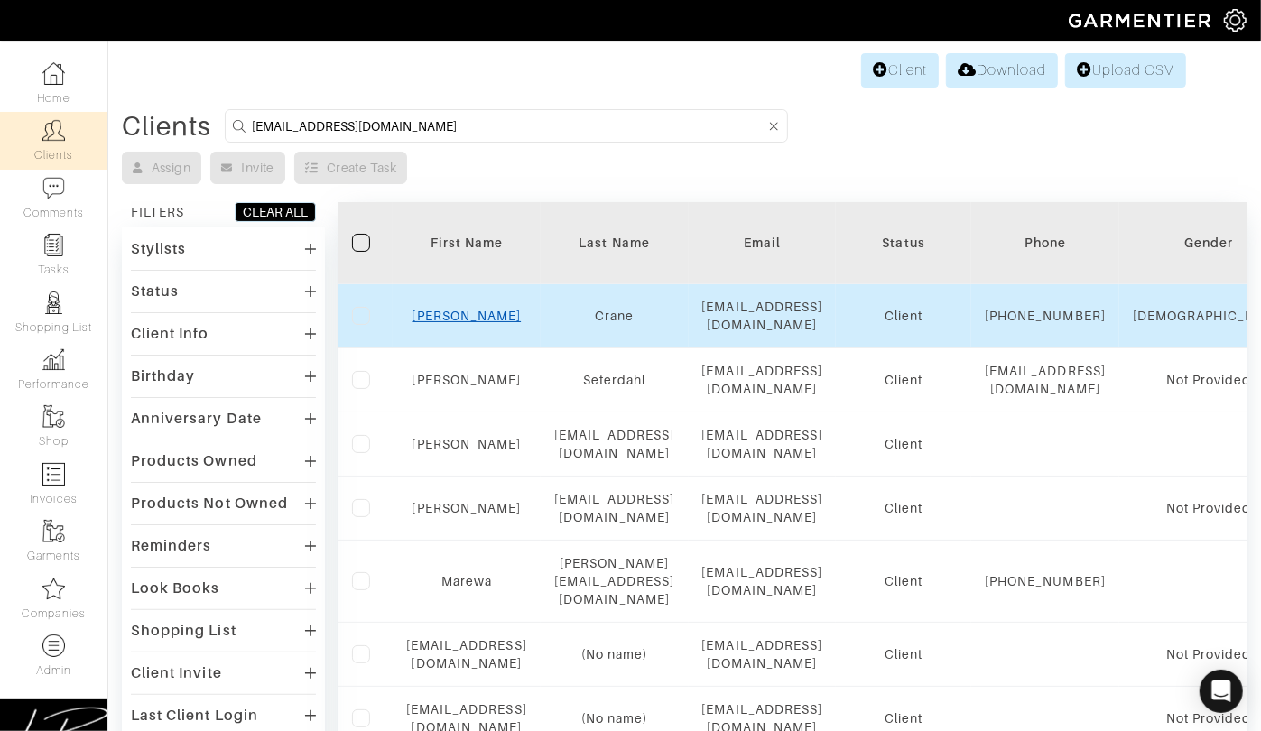
click at [496, 313] on link "Nathaniel" at bounding box center [467, 316] width 109 height 14
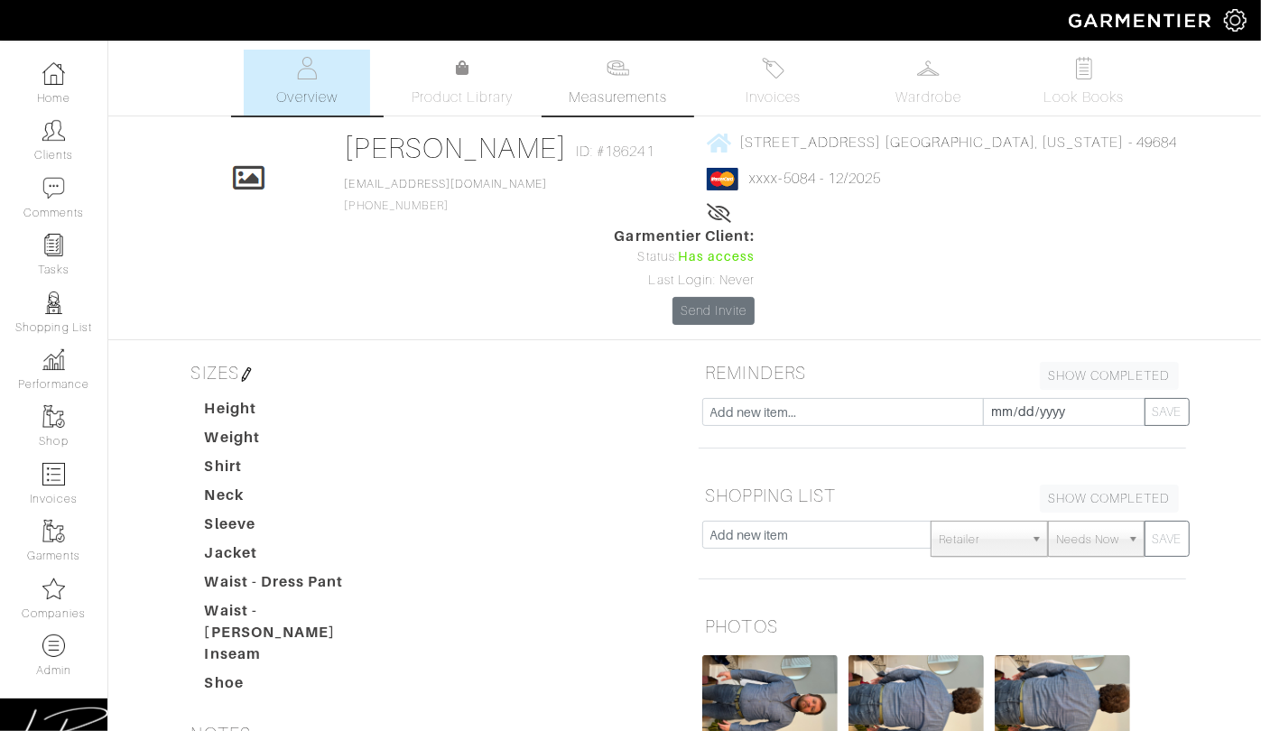
click at [647, 89] on span "Measurements" at bounding box center [618, 98] width 98 height 22
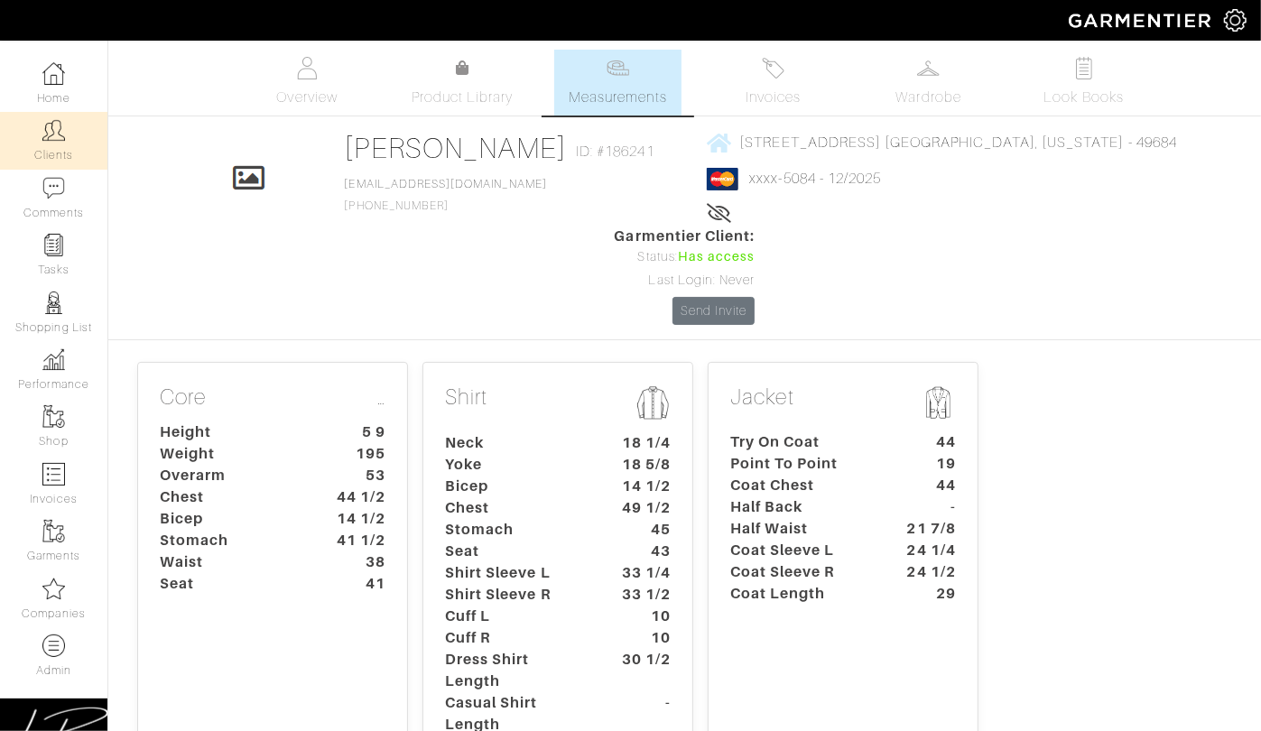
click at [59, 127] on img at bounding box center [53, 130] width 23 height 23
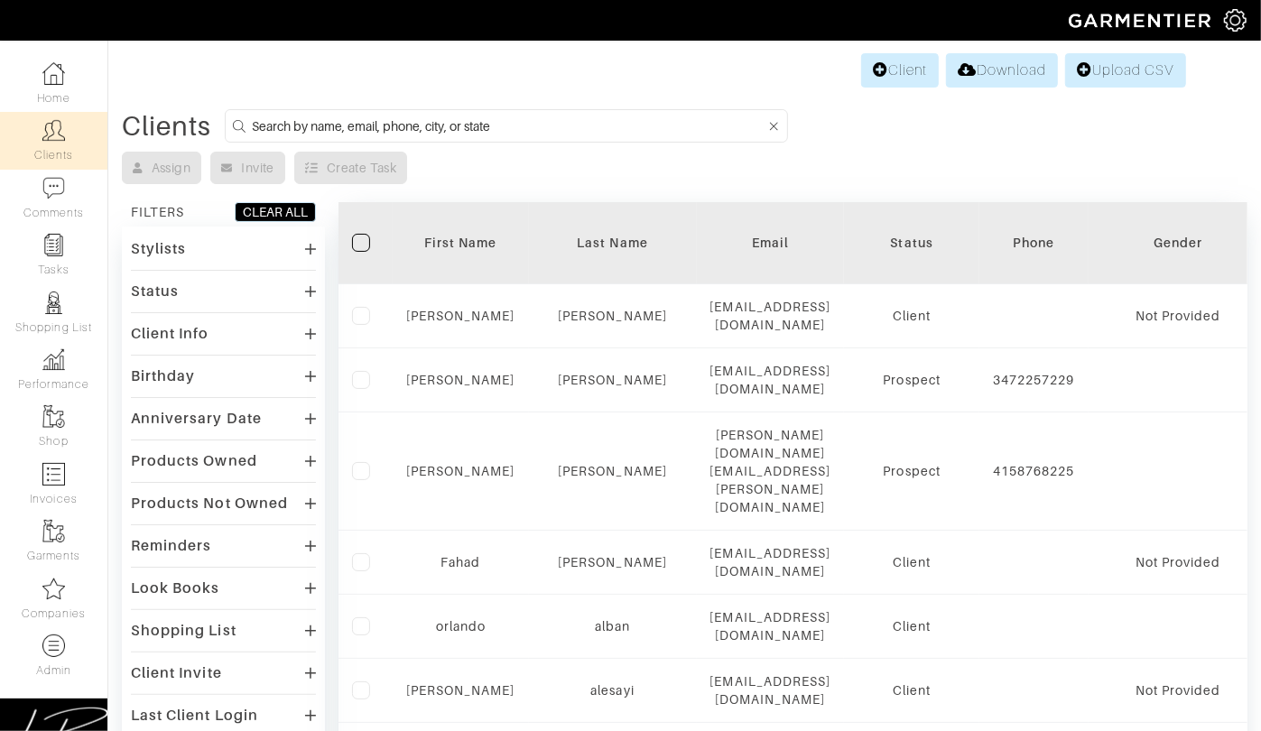
click at [354, 126] on input at bounding box center [509, 126] width 514 height 23
paste input "xtratall.gc@gmail.com"
type input "xtratall.gc@gmail.com"
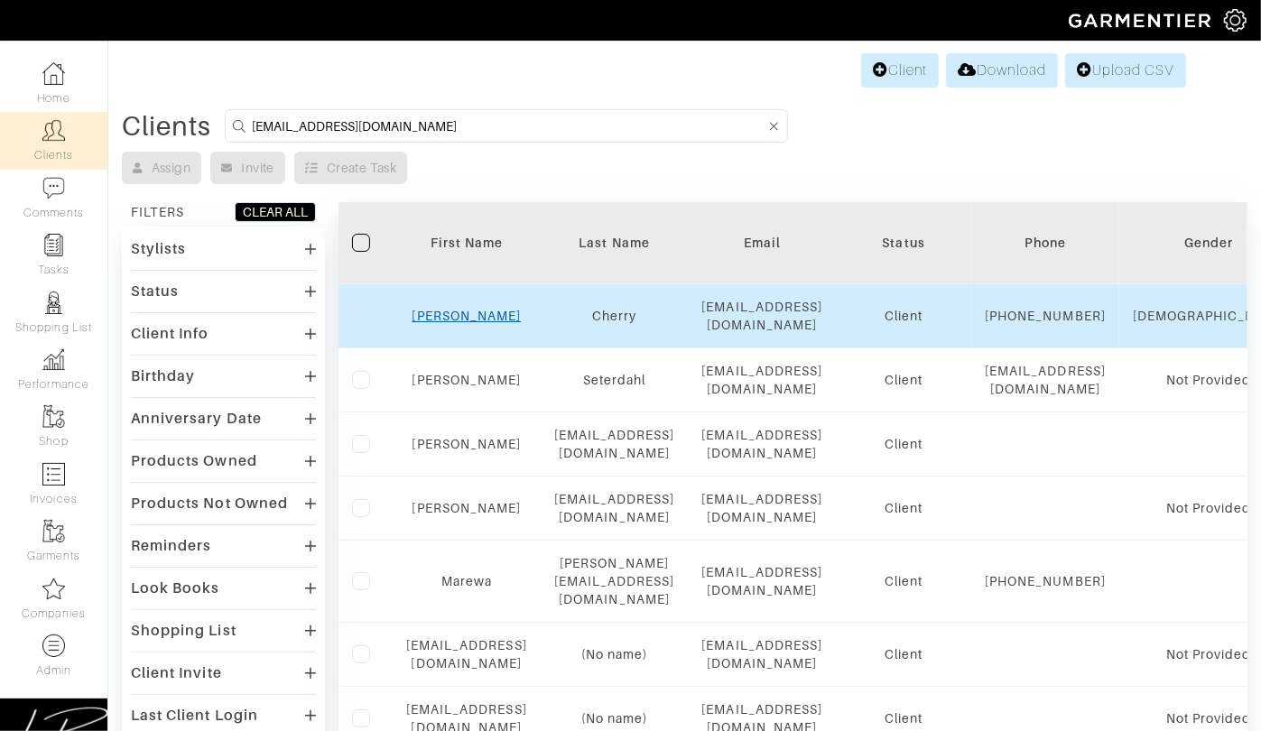
click at [514, 310] on link "Gary" at bounding box center [467, 316] width 109 height 14
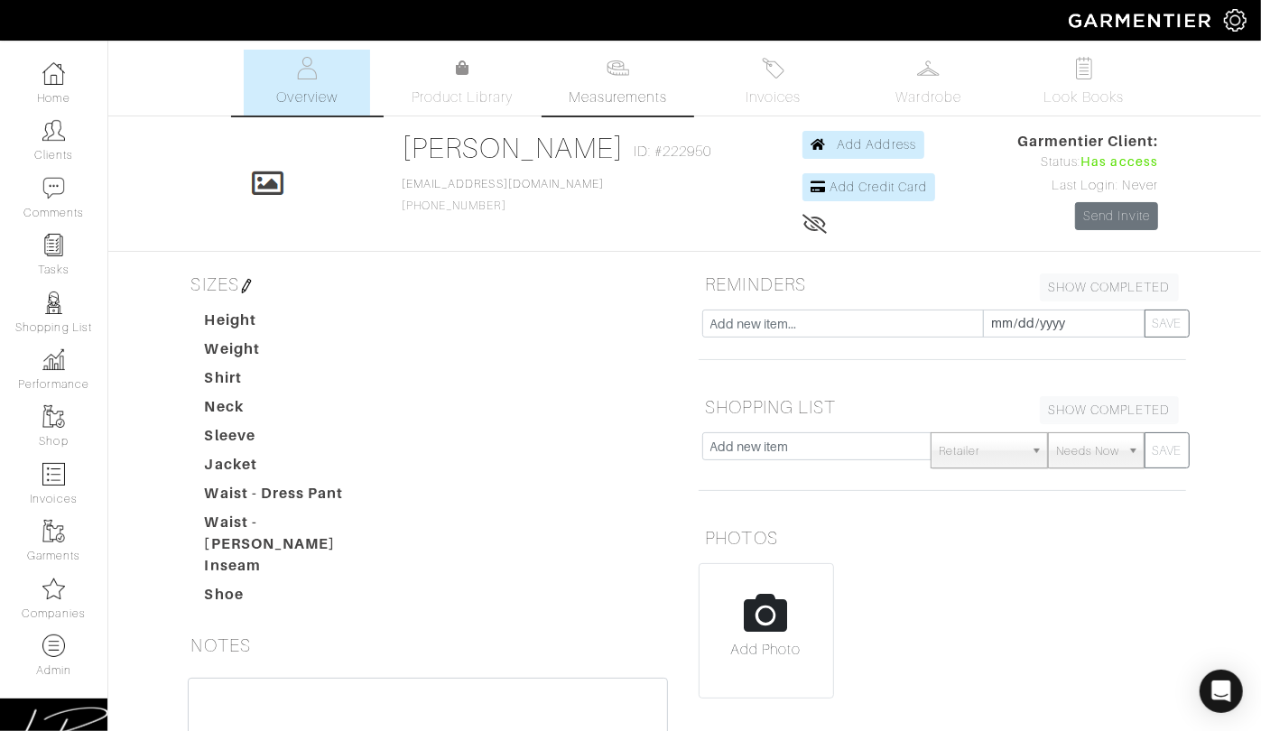
click at [609, 88] on span "Measurements" at bounding box center [618, 98] width 98 height 22
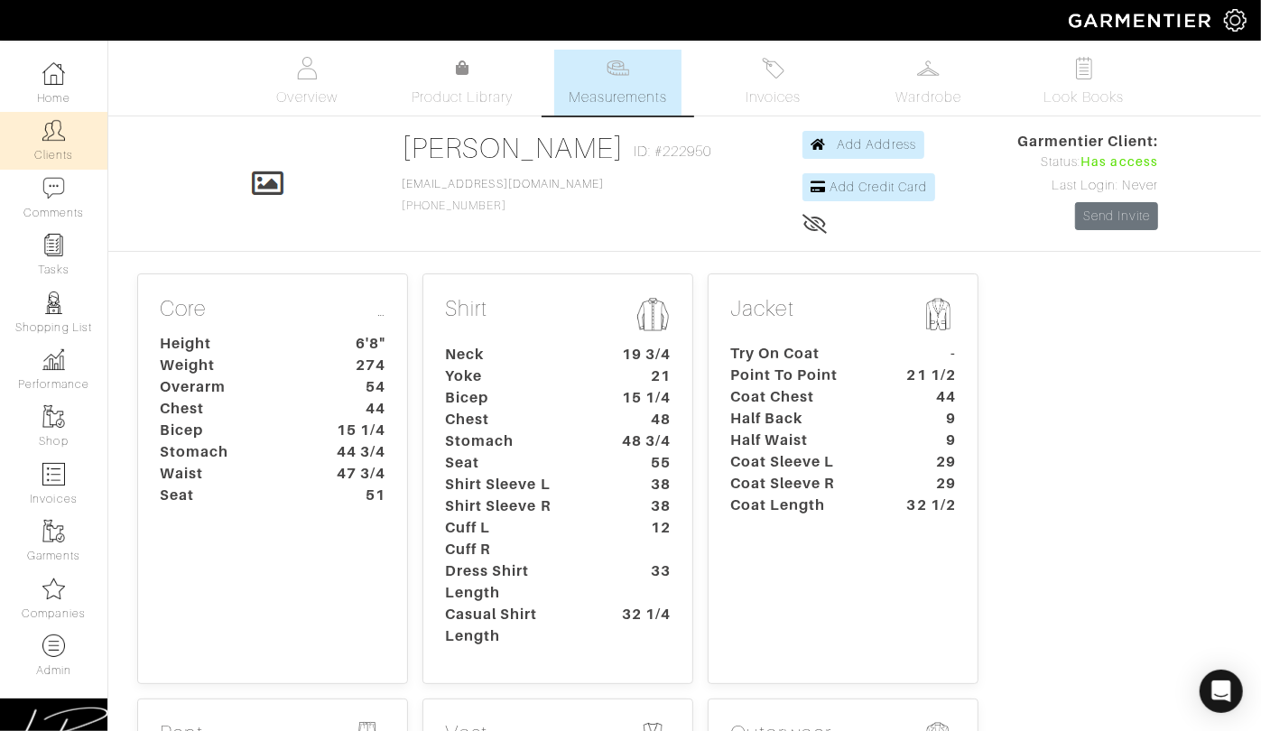
click at [63, 148] on link "Clients" at bounding box center [53, 140] width 107 height 57
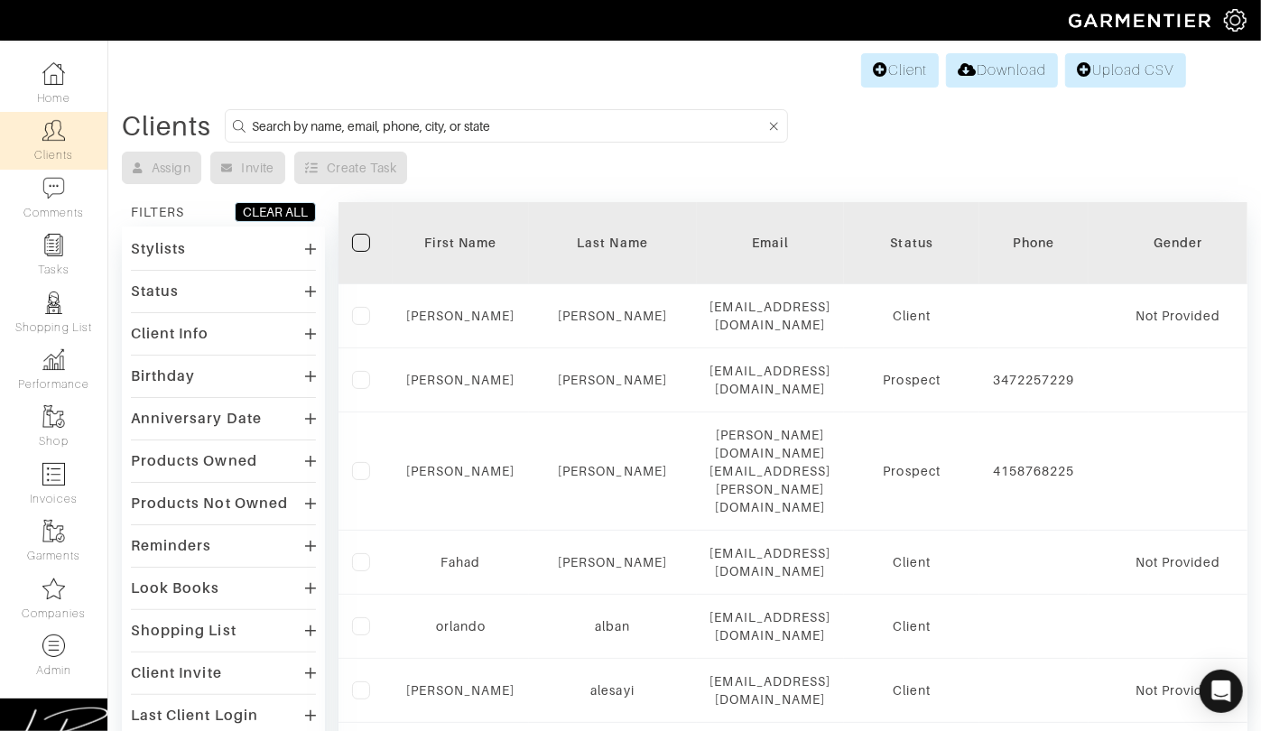
click at [332, 123] on input at bounding box center [509, 126] width 514 height 23
paste input "basim.mansour@michaelandson.com"
type input "basim.mansour@michaelandson.com"
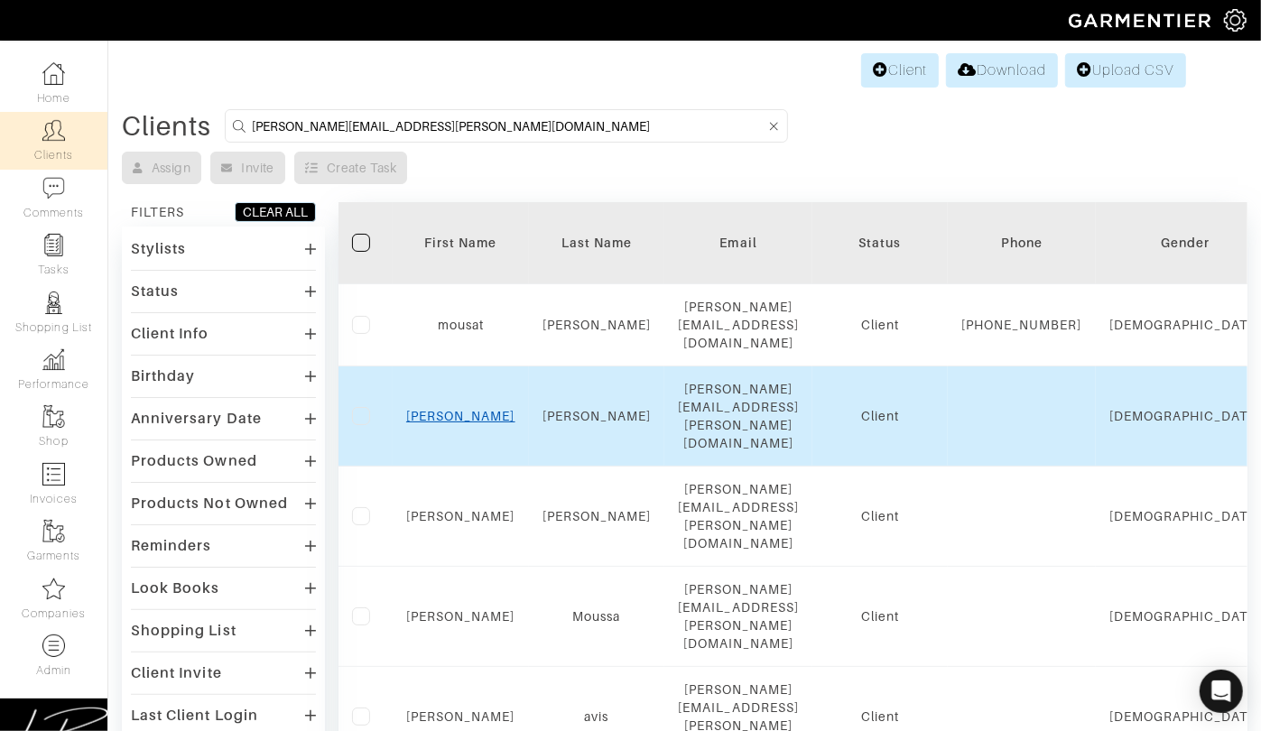
click at [467, 409] on link "Basim" at bounding box center [460, 416] width 109 height 14
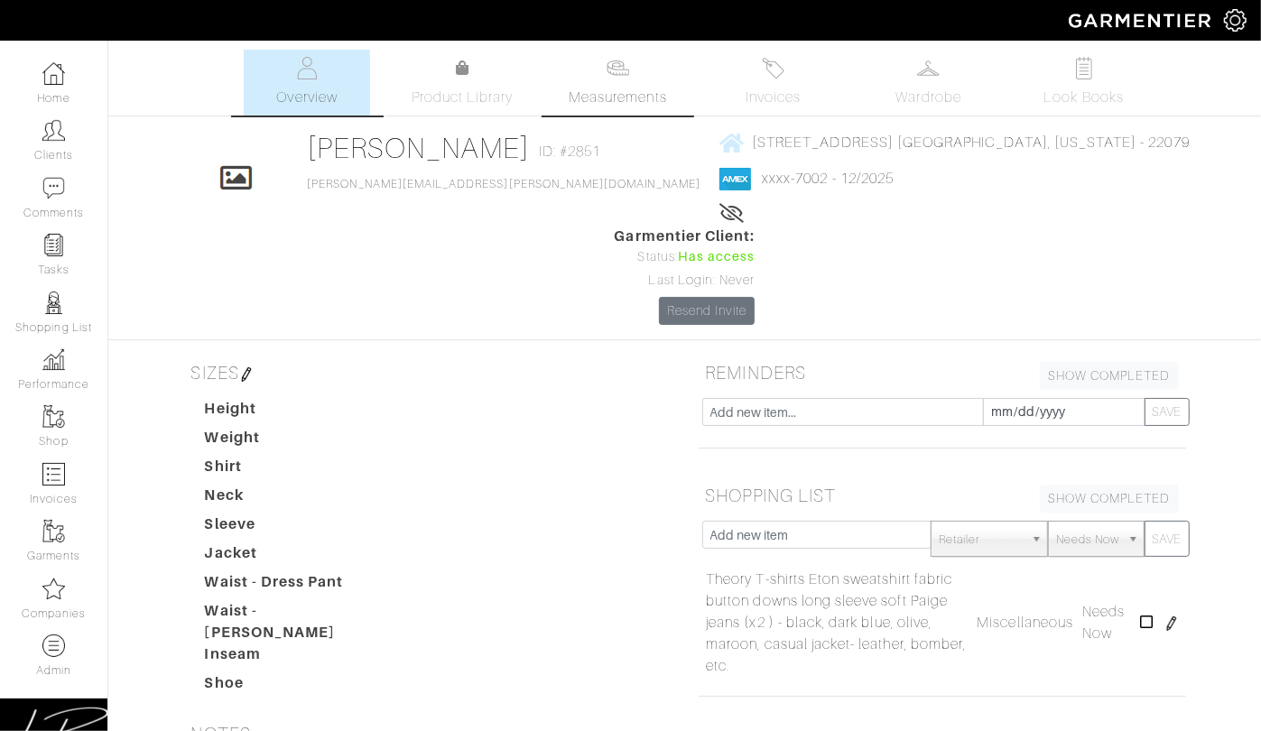
click at [614, 80] on link "Measurements" at bounding box center [617, 83] width 127 height 66
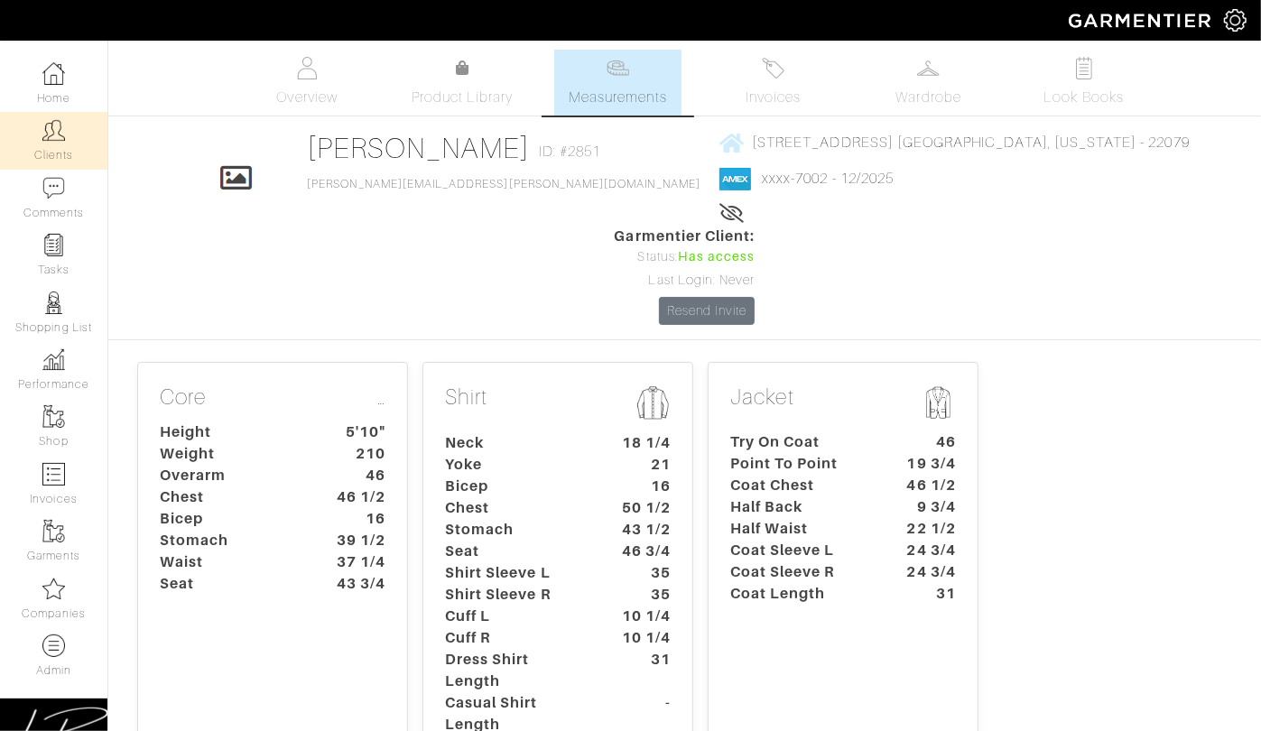
click at [41, 145] on link "Clients" at bounding box center [53, 140] width 107 height 57
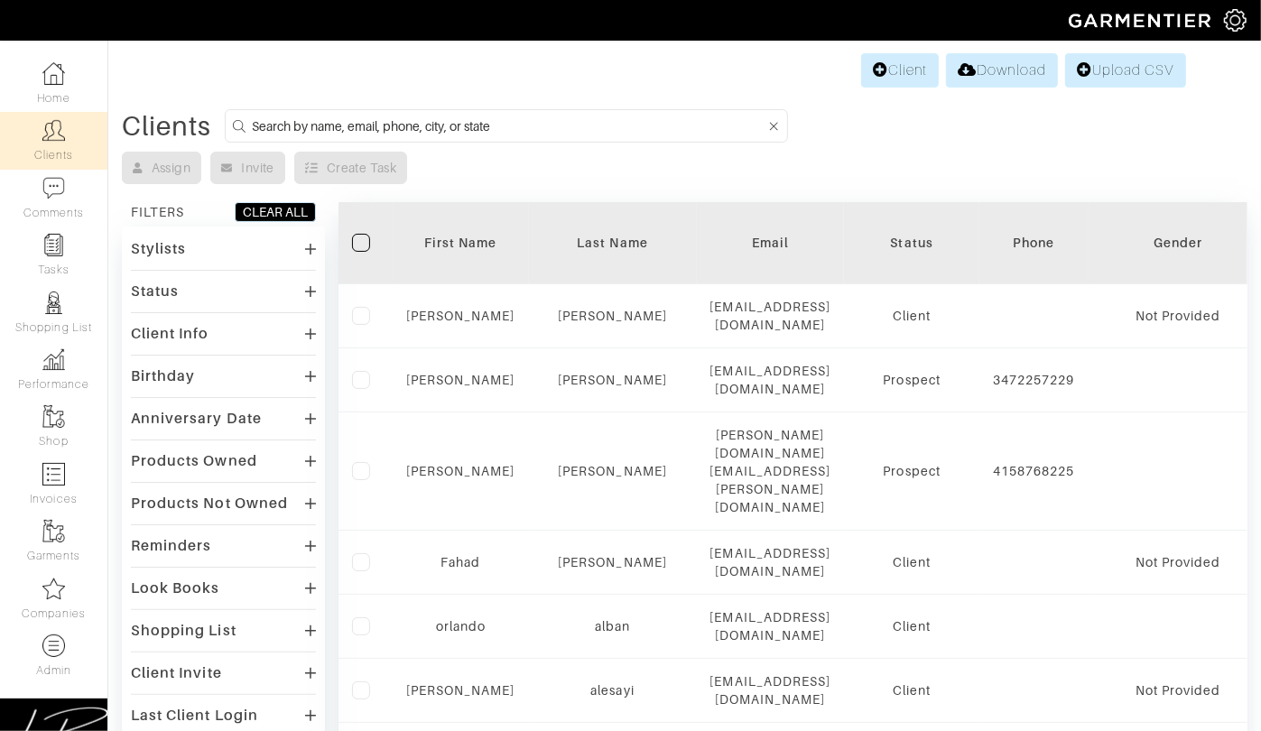
click at [271, 129] on input at bounding box center [509, 126] width 514 height 23
paste input "wsgivens@notreal.com"
type input "wsgivens@notreal.com"
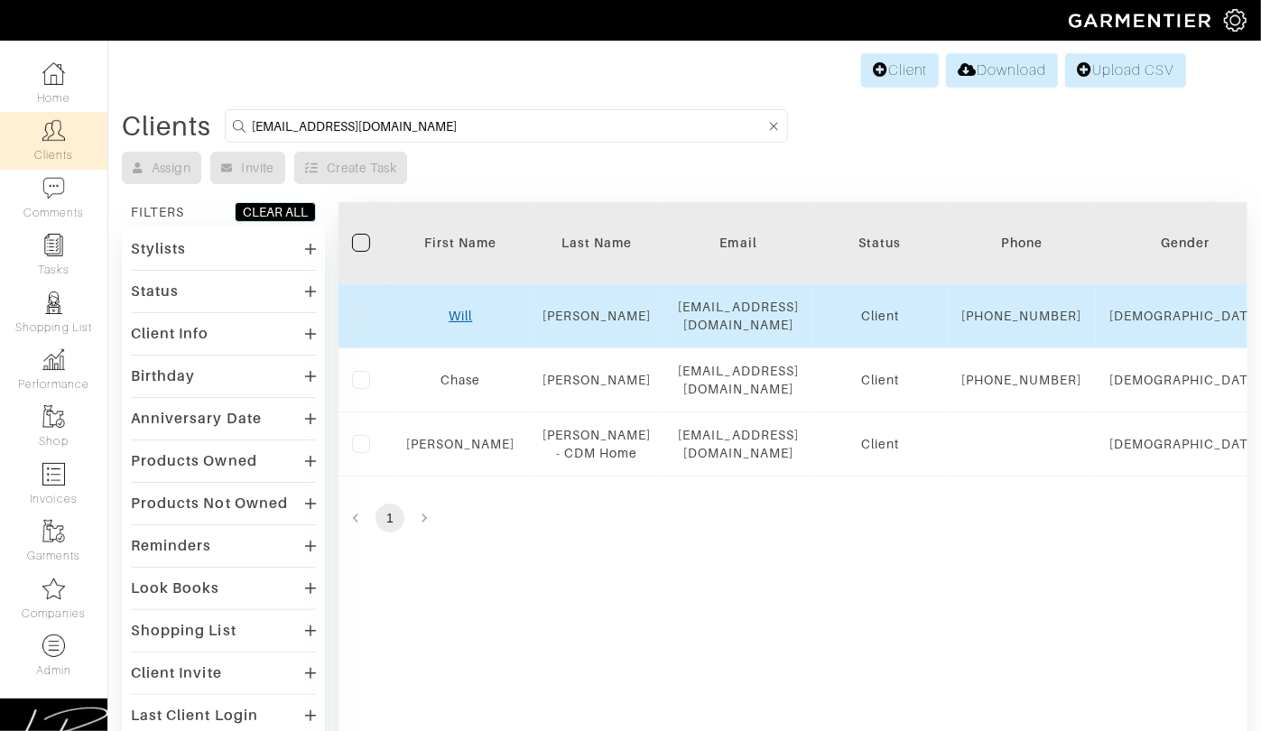
scroll to position [2, 0]
click at [451, 321] on link "Will" at bounding box center [460, 314] width 23 height 14
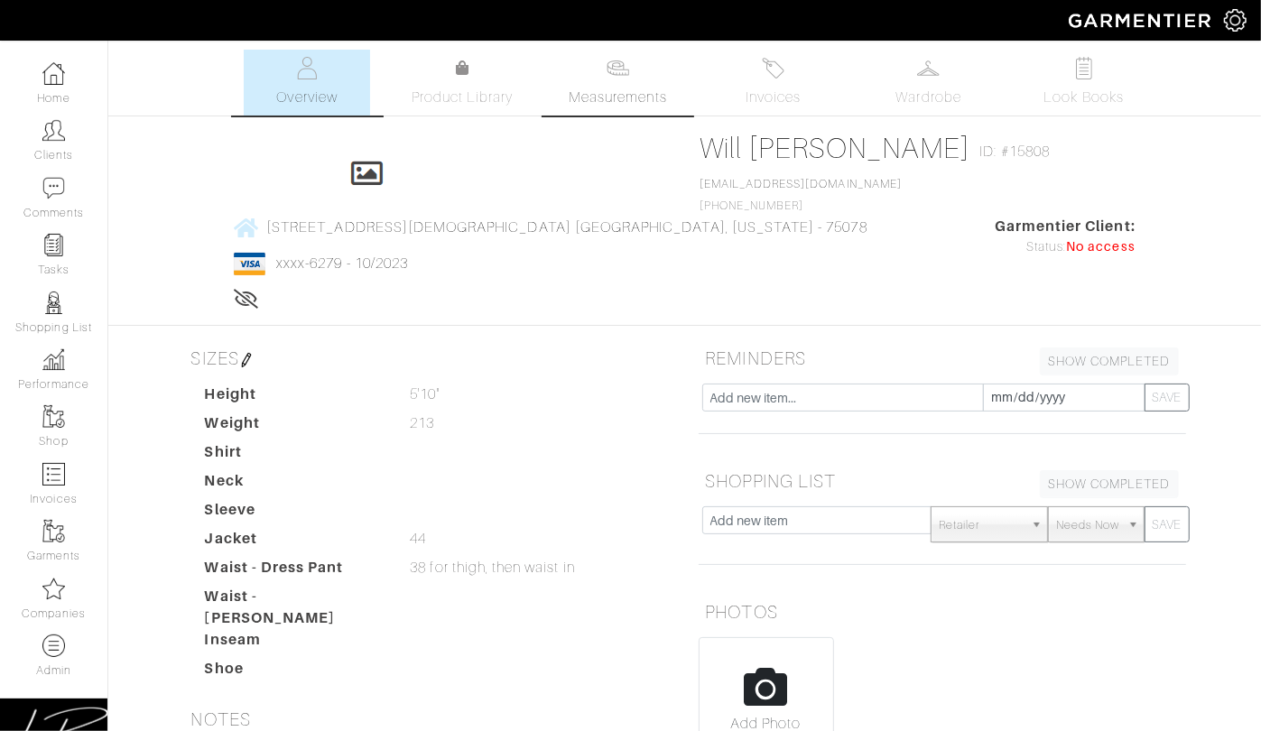
click at [623, 91] on span "Measurements" at bounding box center [618, 98] width 98 height 22
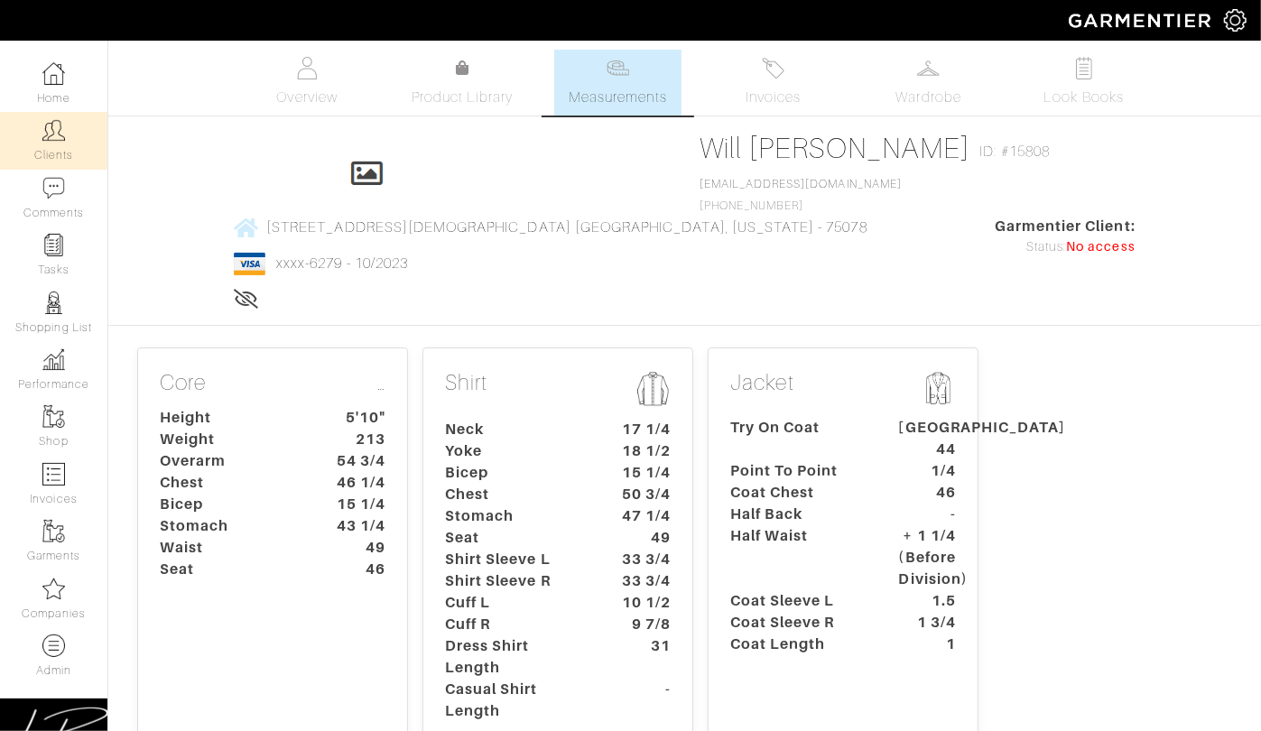
click at [51, 145] on link "Clients" at bounding box center [53, 140] width 107 height 57
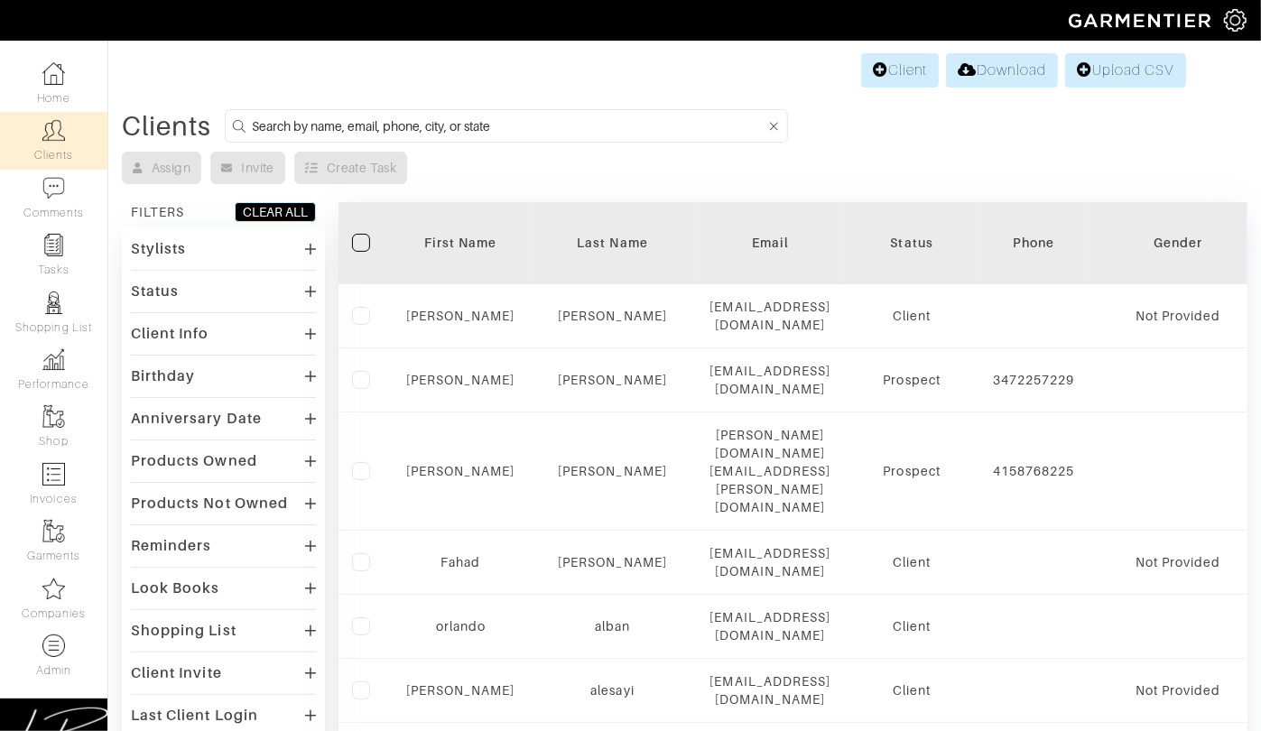
click at [284, 125] on input at bounding box center [509, 126] width 514 height 23
paste input "[PERSON_NAME][EMAIL_ADDRESS][DOMAIN_NAME]"
type input "[PERSON_NAME][EMAIL_ADDRESS][DOMAIN_NAME]"
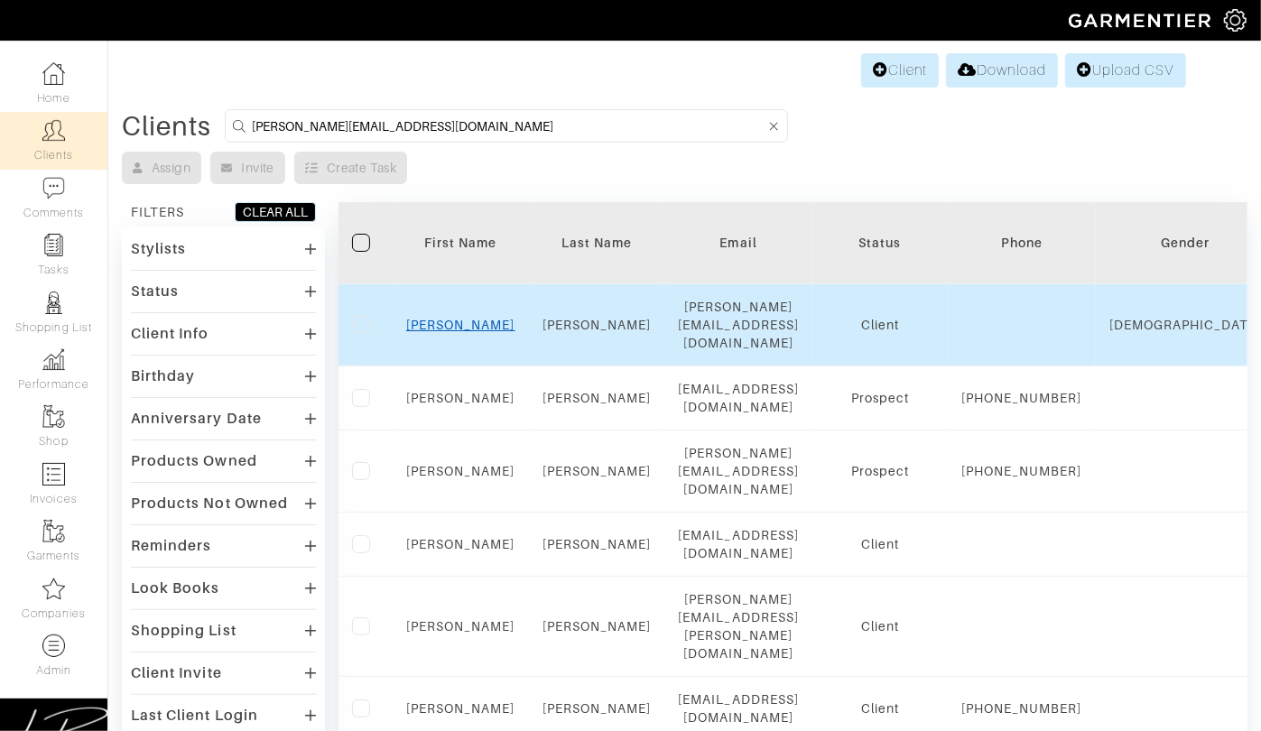
click at [454, 318] on link "[PERSON_NAME]" at bounding box center [460, 325] width 109 height 14
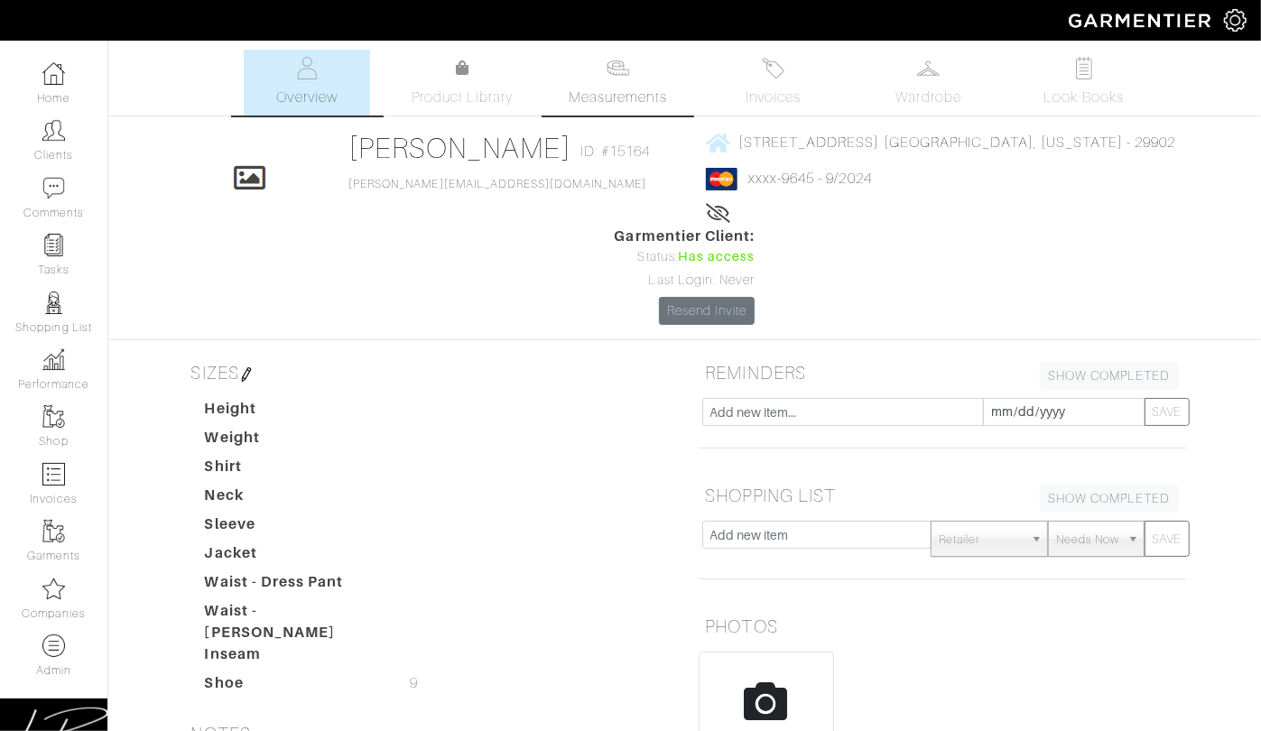
click at [639, 96] on span "Measurements" at bounding box center [618, 98] width 98 height 22
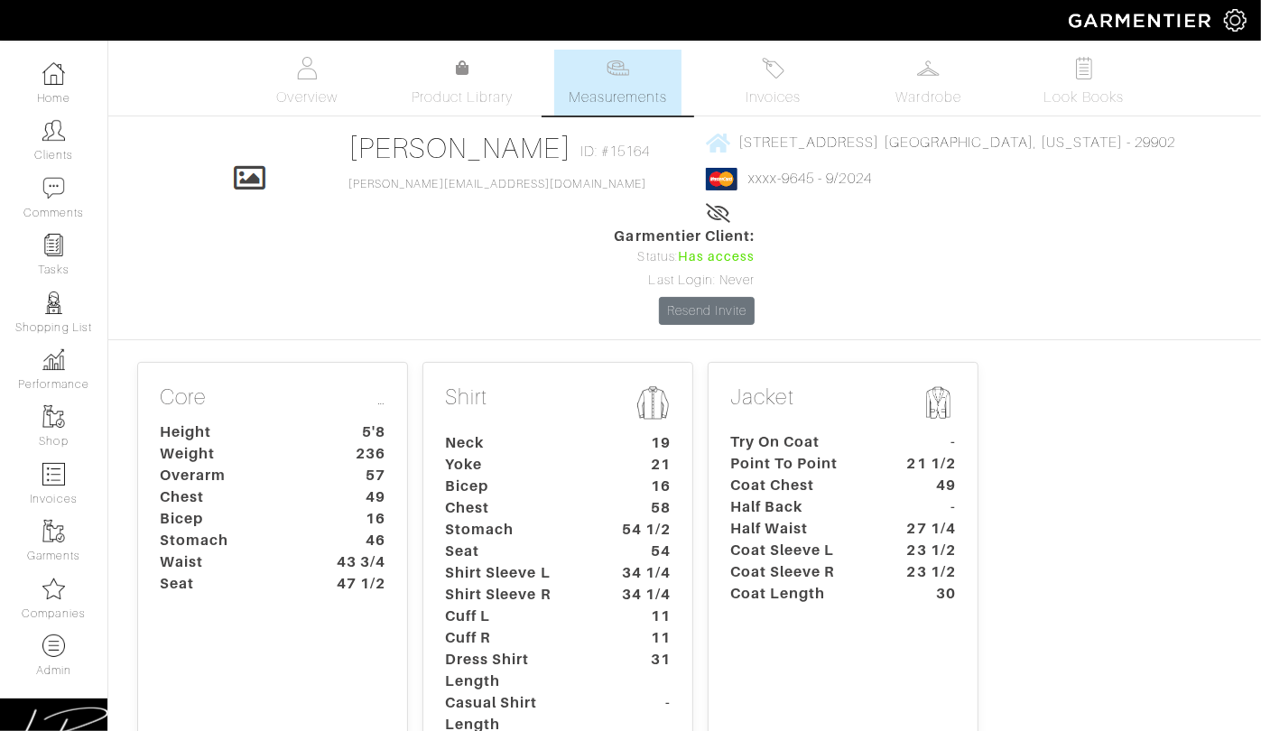
scroll to position [1, 0]
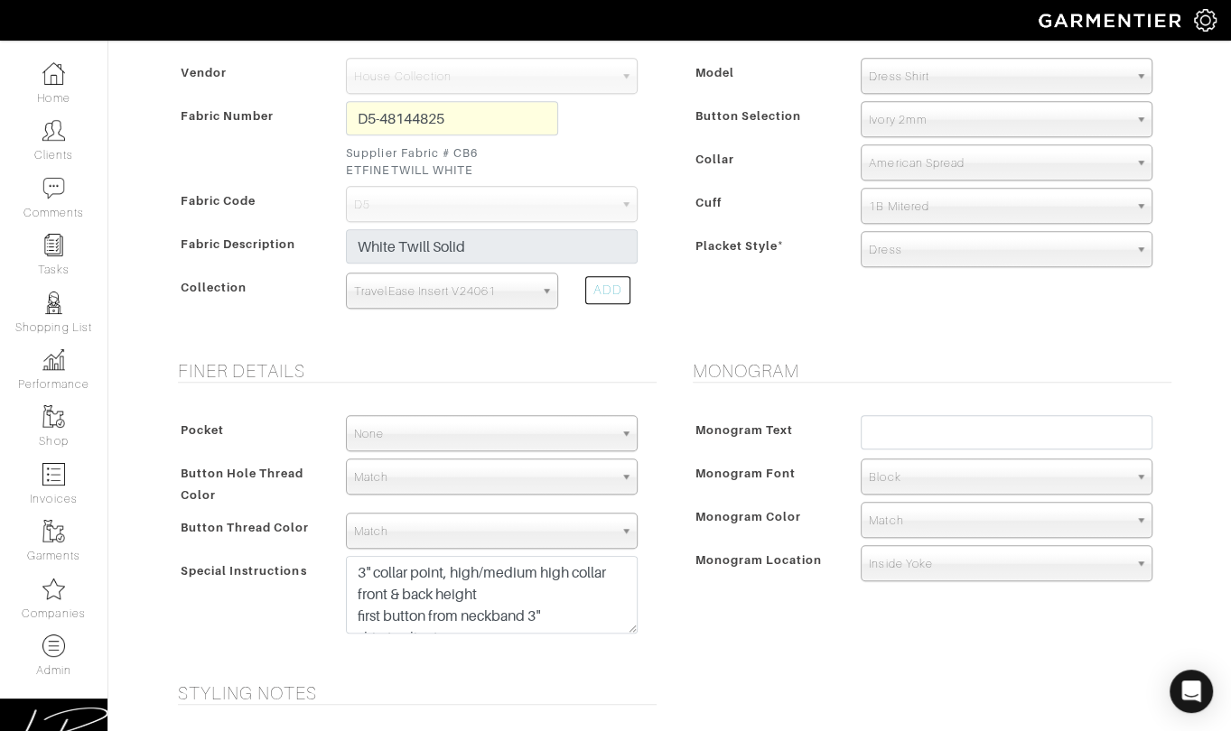
scroll to position [1318, 0]
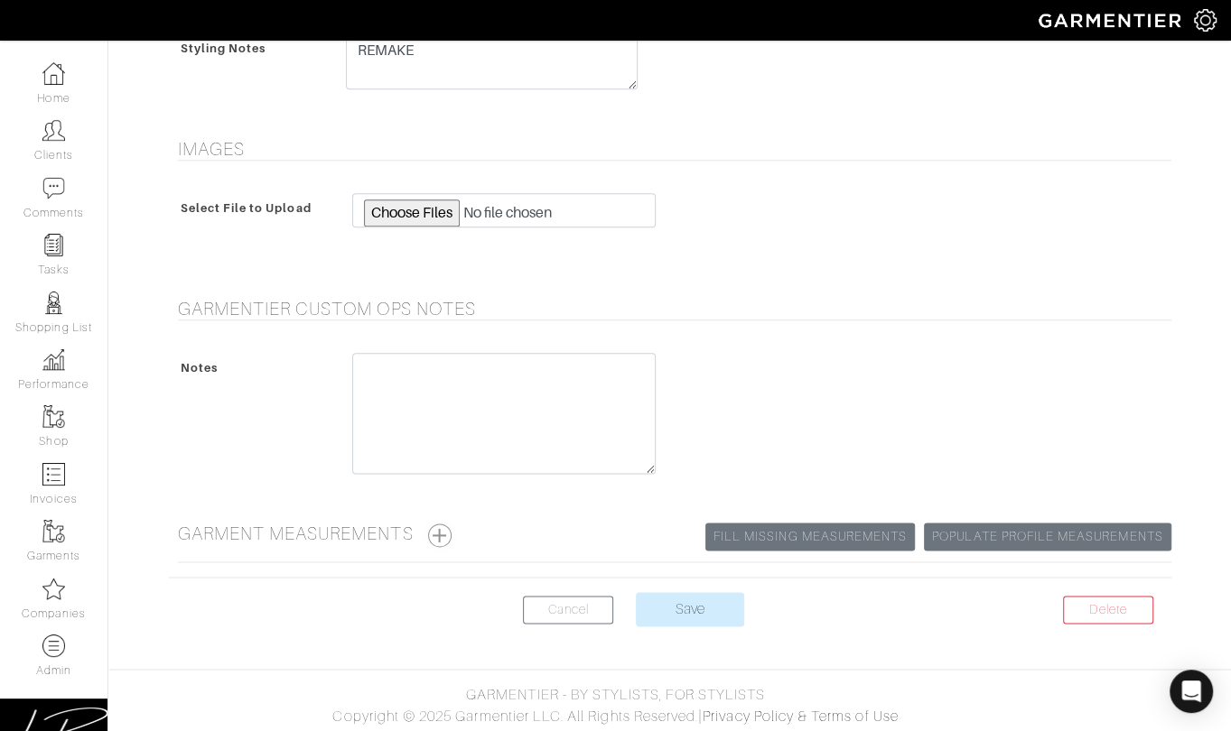
click at [410, 525] on button "button" at bounding box center [439, 535] width 23 height 23
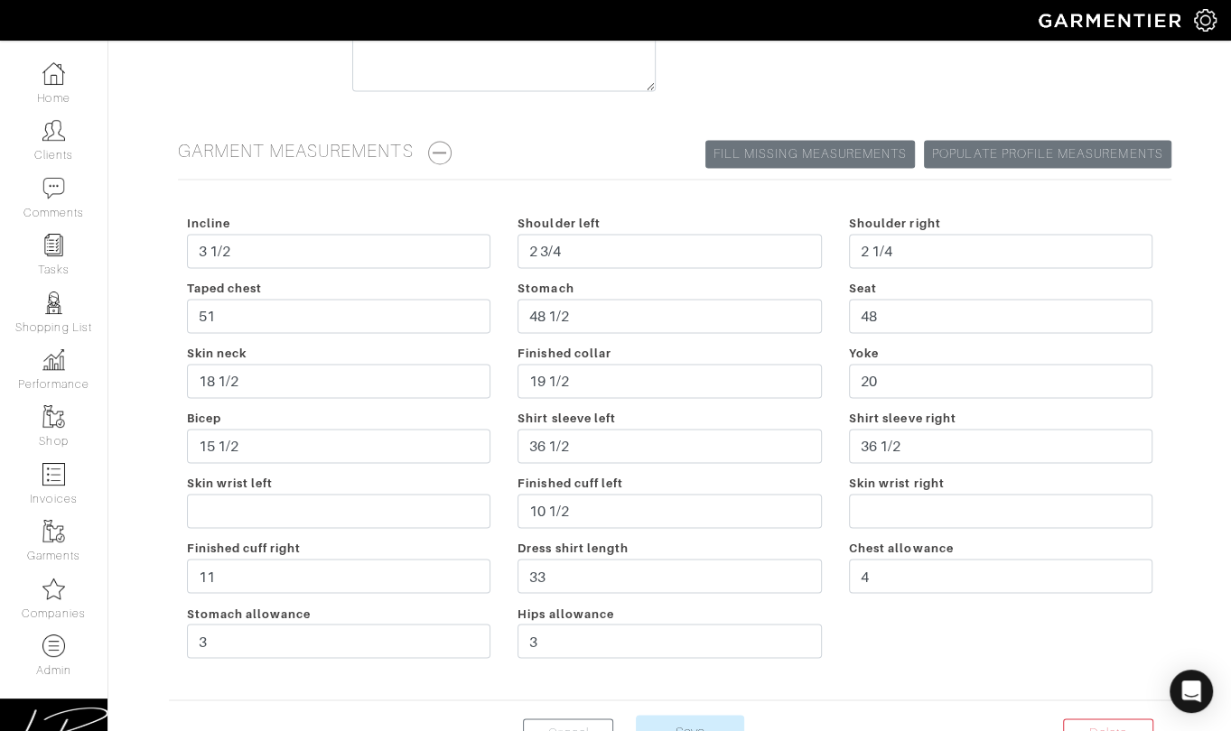
scroll to position [1704, 0]
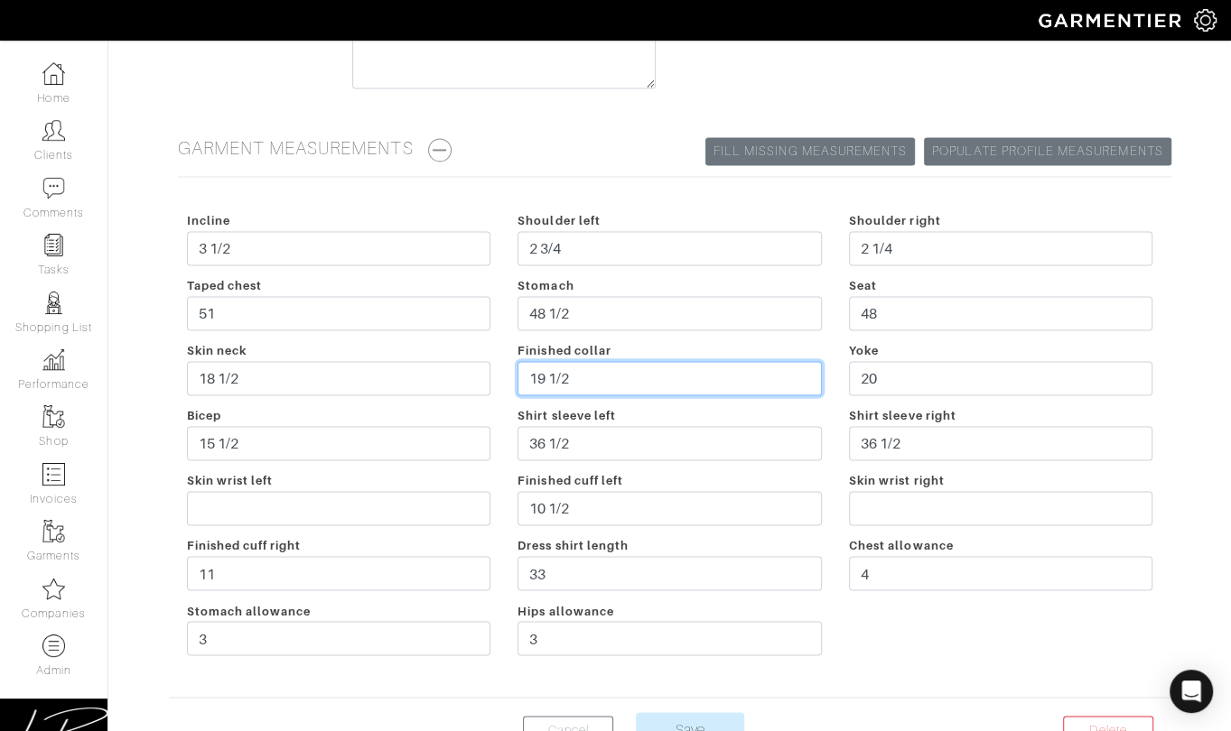
click at [410, 361] on input "19 1/2" at bounding box center [669, 378] width 304 height 34
type input "19"
click at [410, 150] on h5 "Garment Measurements Populate Profile Measurements Fill Missing Measurements" at bounding box center [674, 149] width 993 height 24
click at [410, 714] on input "Save" at bounding box center [690, 729] width 108 height 34
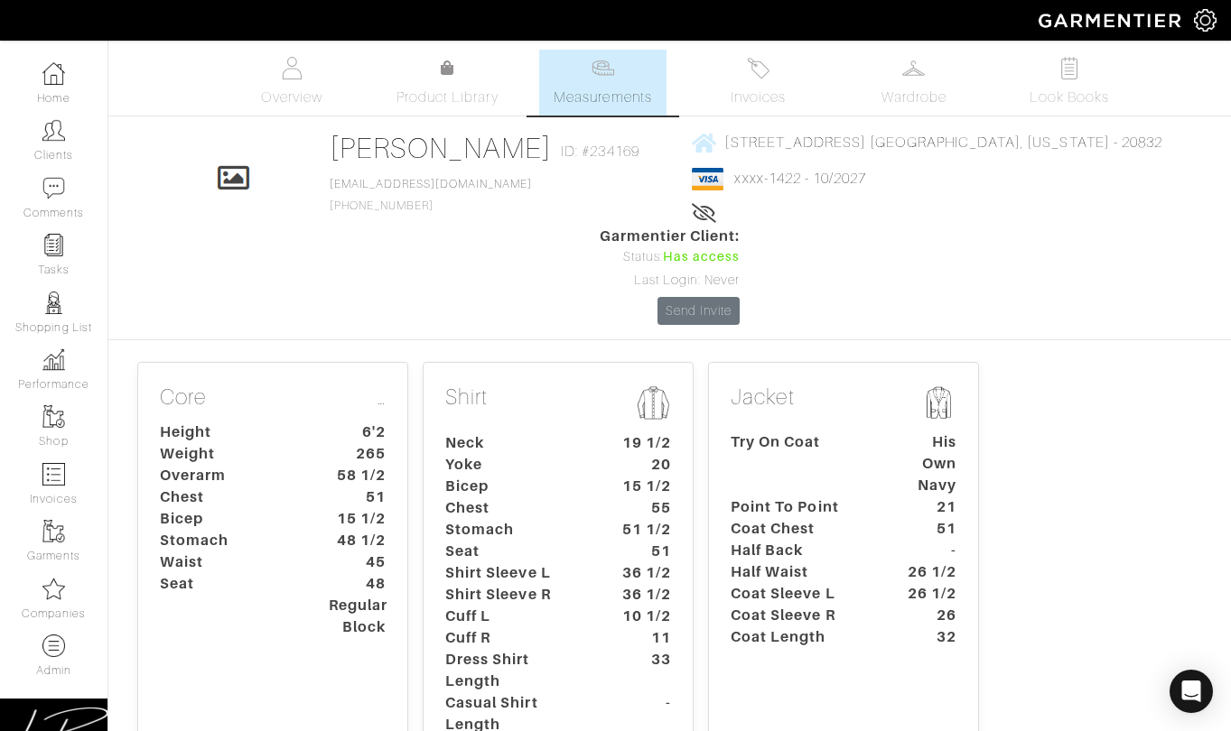
scroll to position [190, 0]
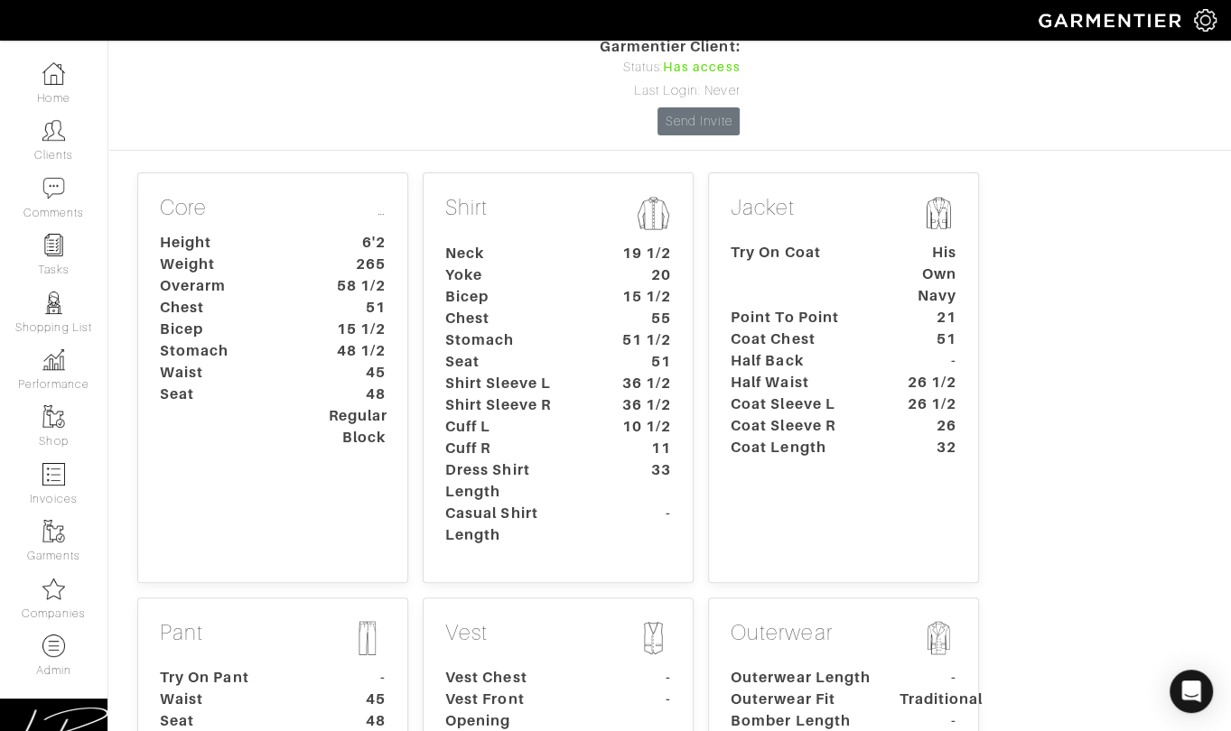
click at [778, 350] on dt "Half Back" at bounding box center [801, 361] width 169 height 22
click at [561, 416] on dt "Cuff L" at bounding box center [516, 427] width 169 height 22
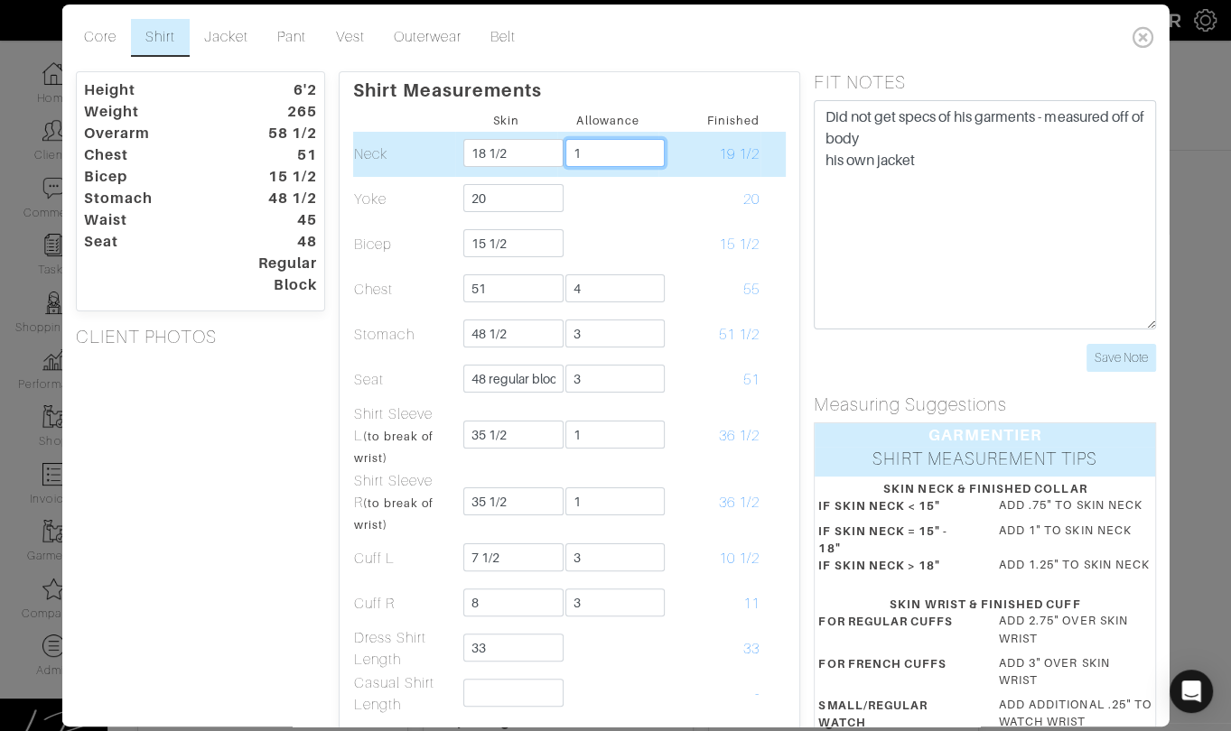
click at [592, 159] on input "1" at bounding box center [614, 153] width 100 height 28
type input "3/4"
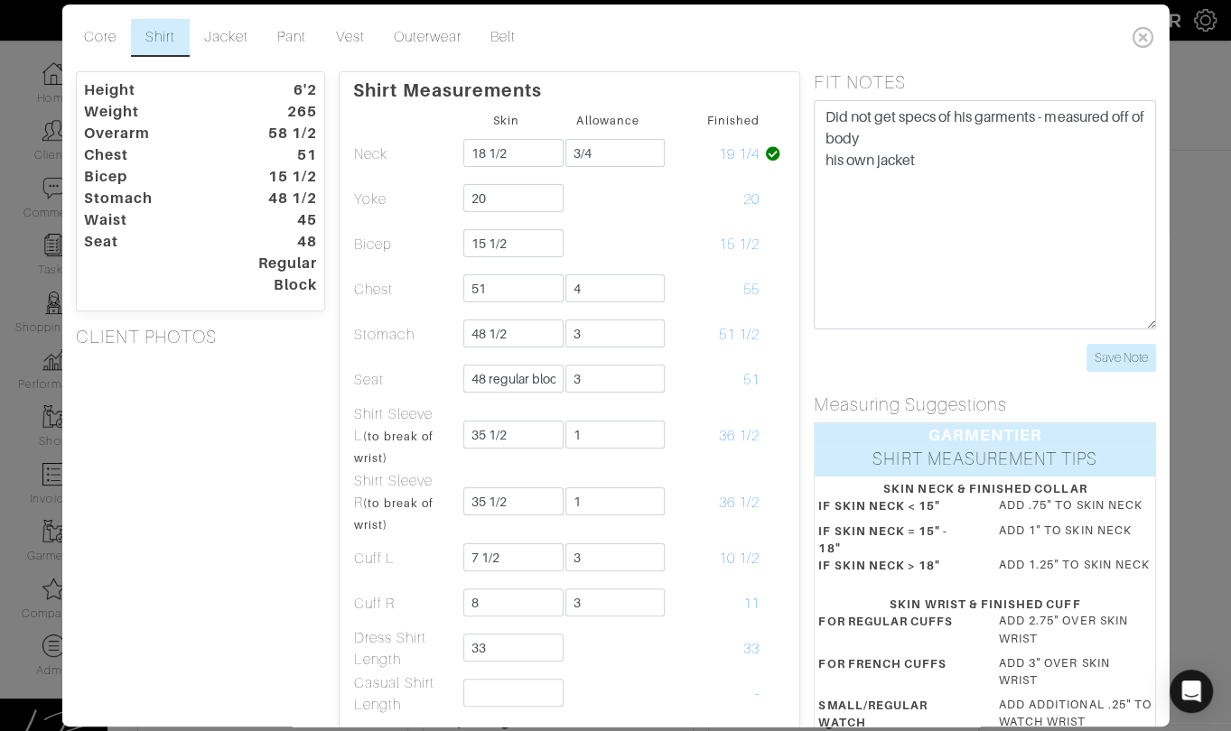
click at [596, 31] on ul "Core Shirt Jacket Pant Vest Outerwear Belt" at bounding box center [597, 38] width 1056 height 38
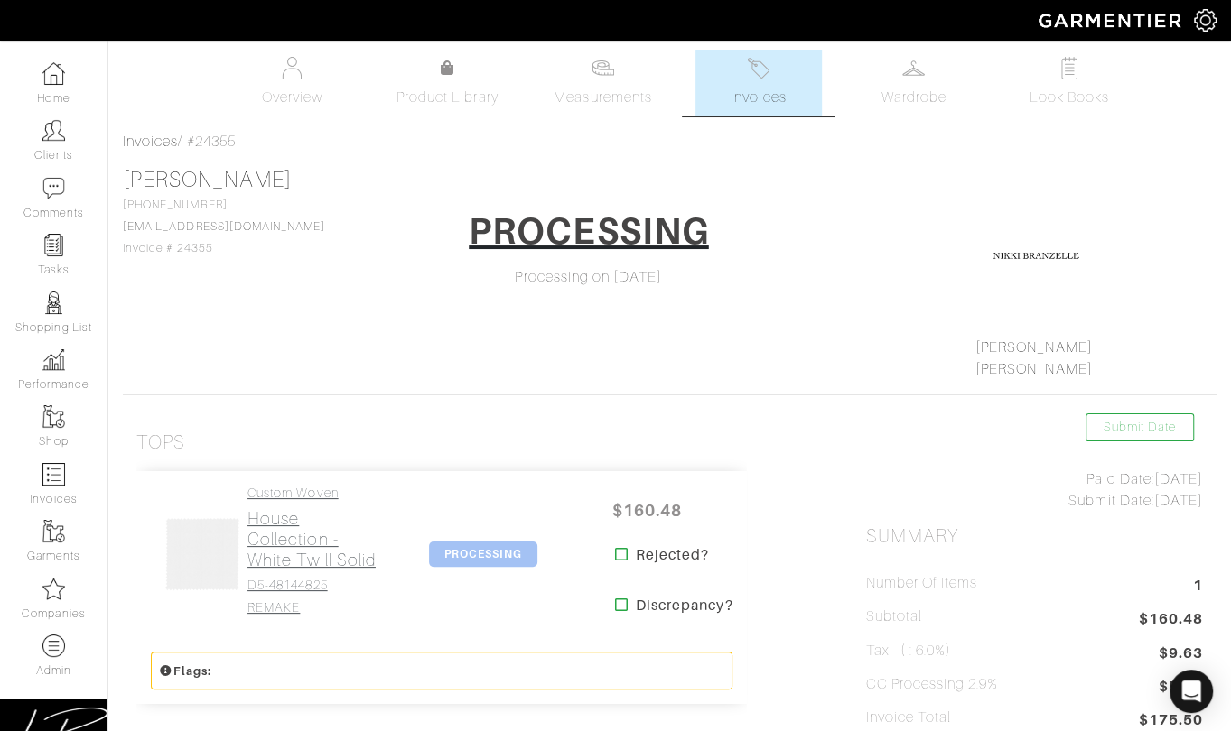
click at [335, 509] on h2 "House Collection - White Twill Solid" at bounding box center [314, 539] width 134 height 62
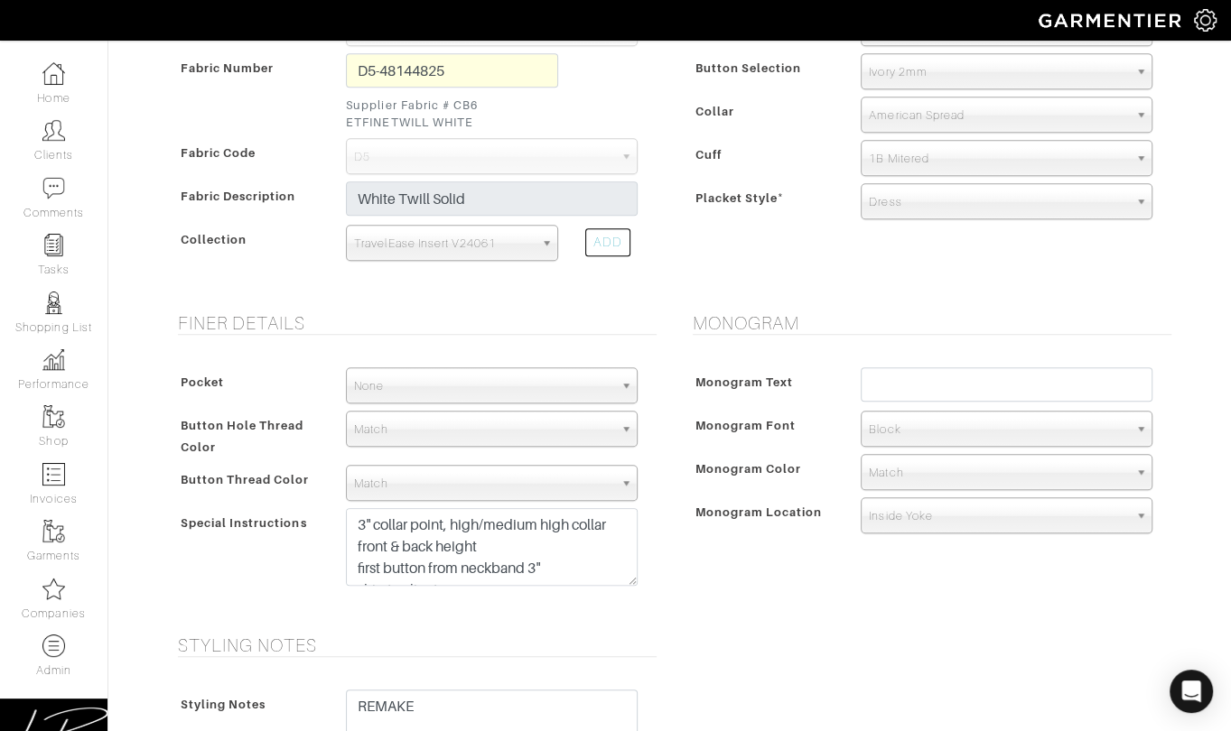
scroll to position [1318, 0]
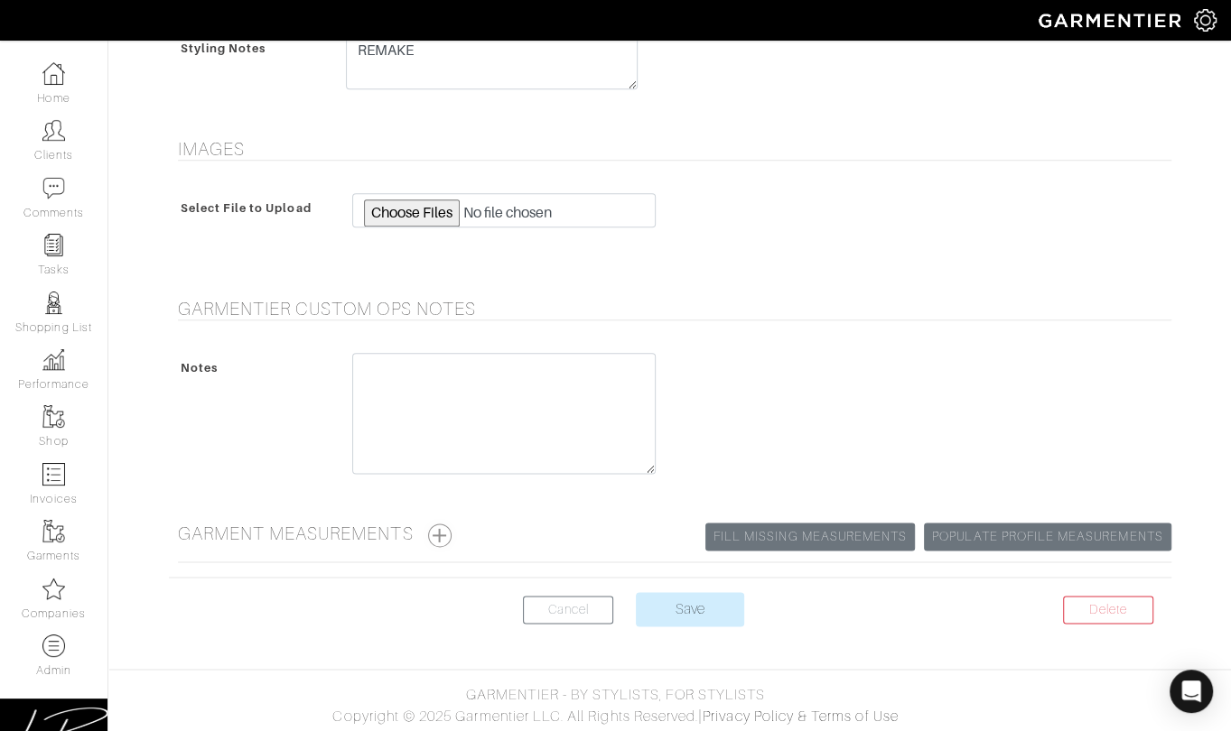
click at [440, 539] on button "button" at bounding box center [439, 535] width 23 height 23
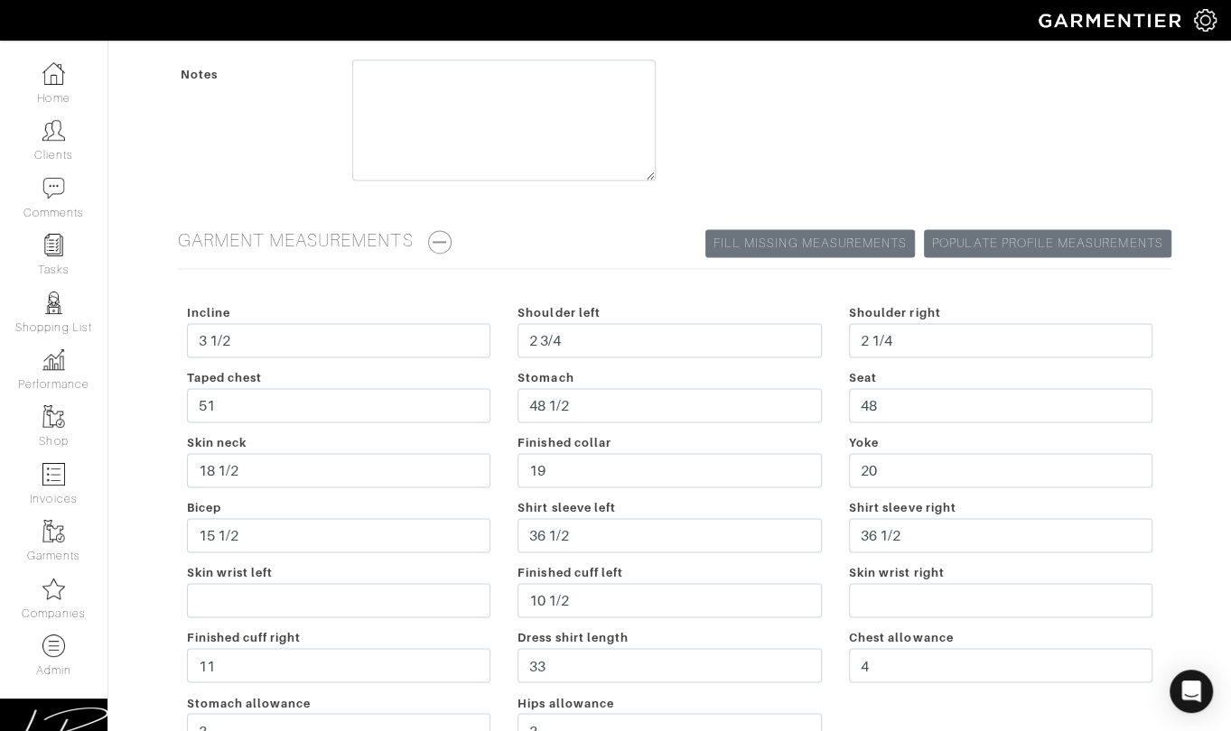
scroll to position [1703, 0]
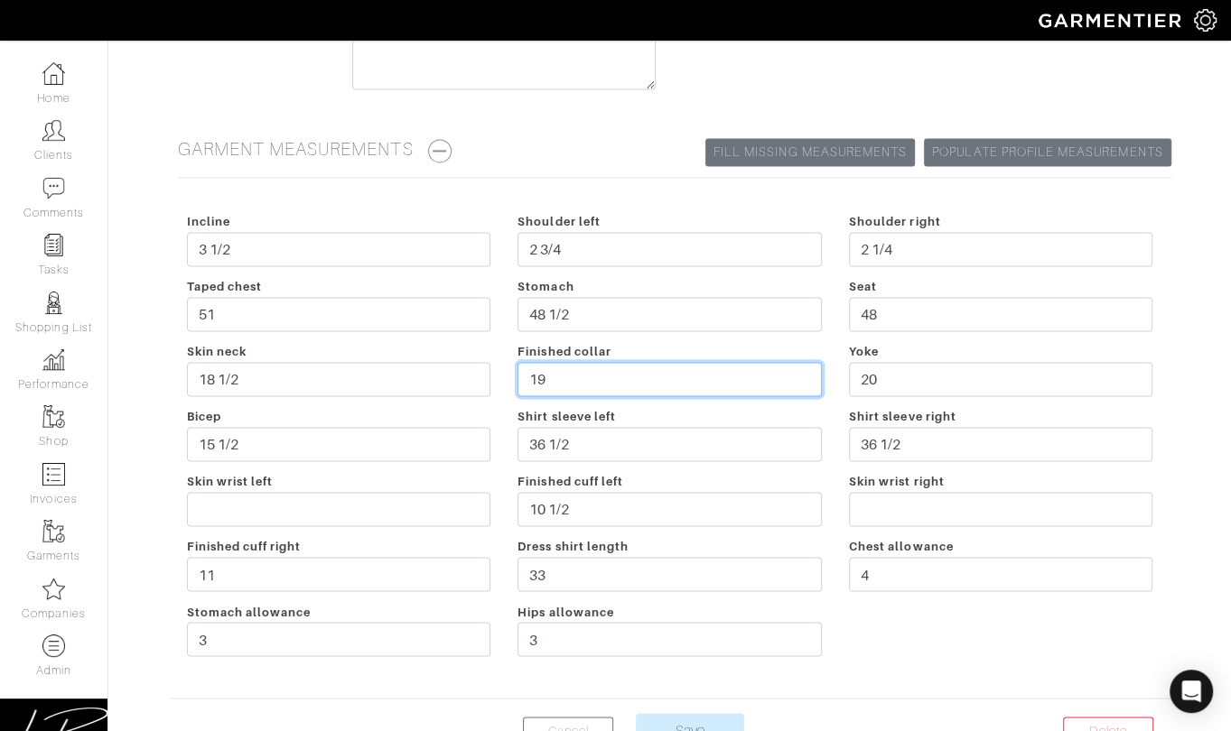
click at [596, 367] on input "19" at bounding box center [669, 379] width 304 height 34
type input "19 1/4"
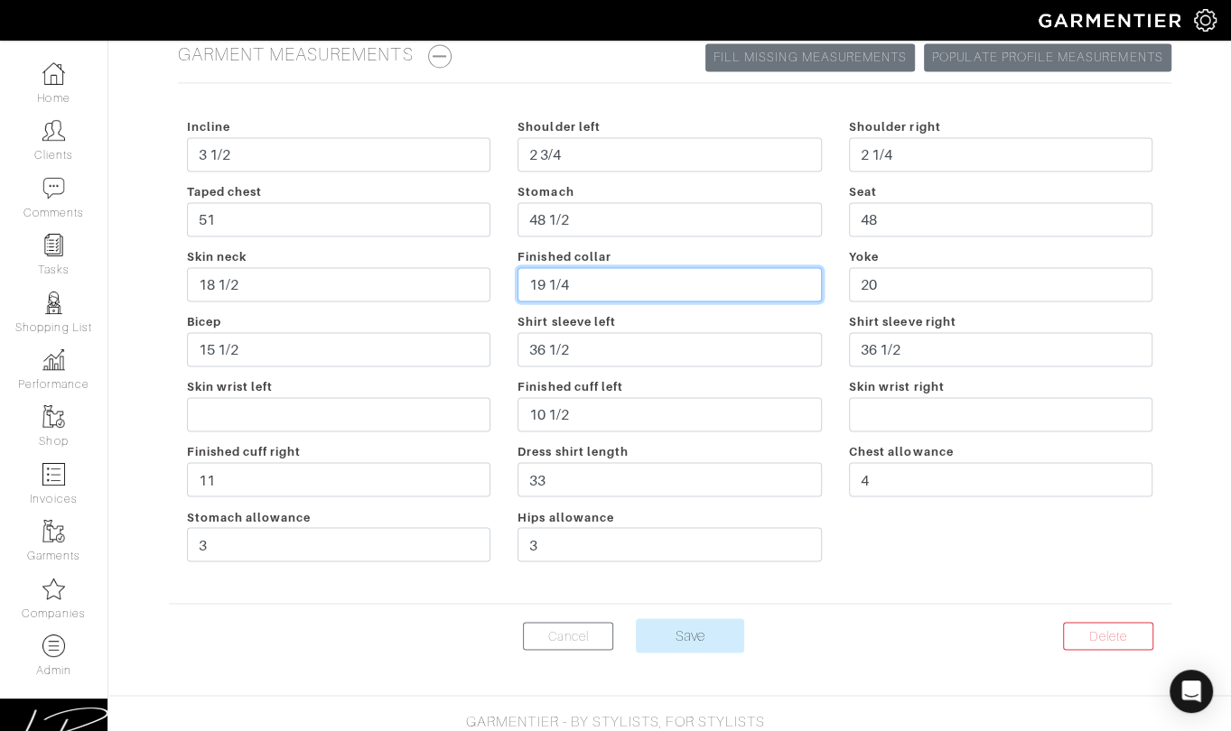
scroll to position [1824, 0]
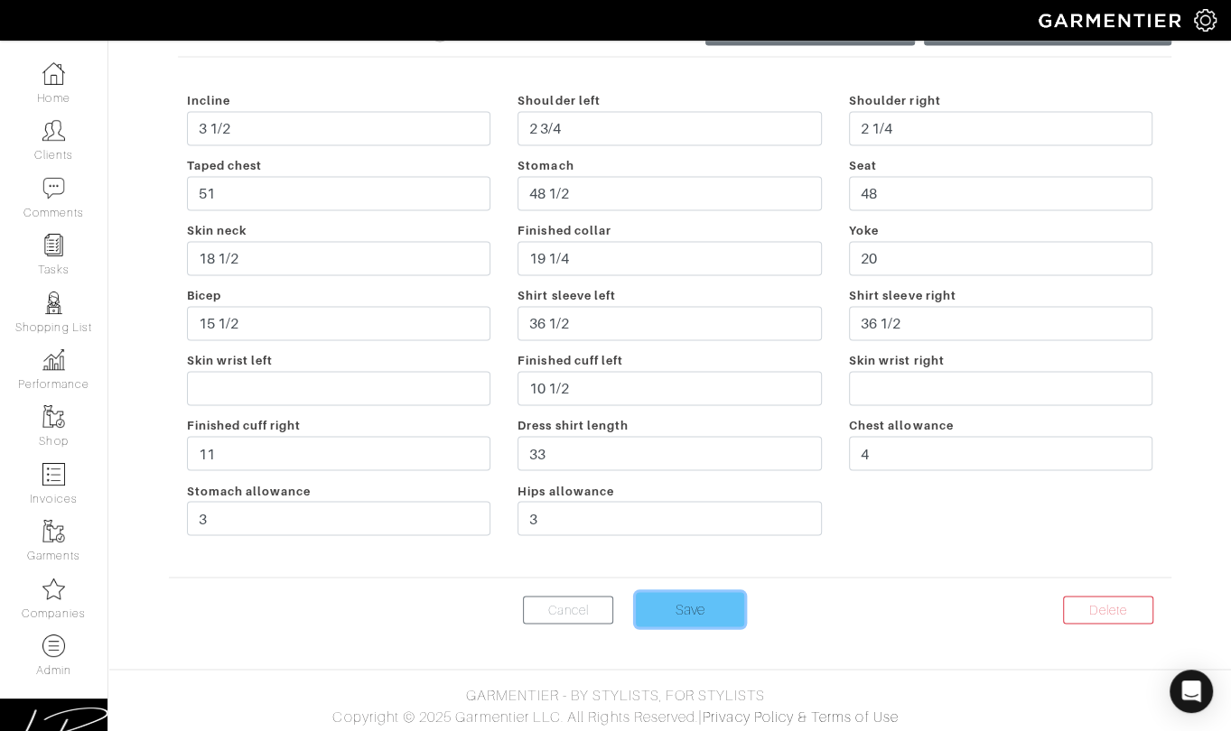
click at [664, 603] on input "Save" at bounding box center [690, 609] width 108 height 34
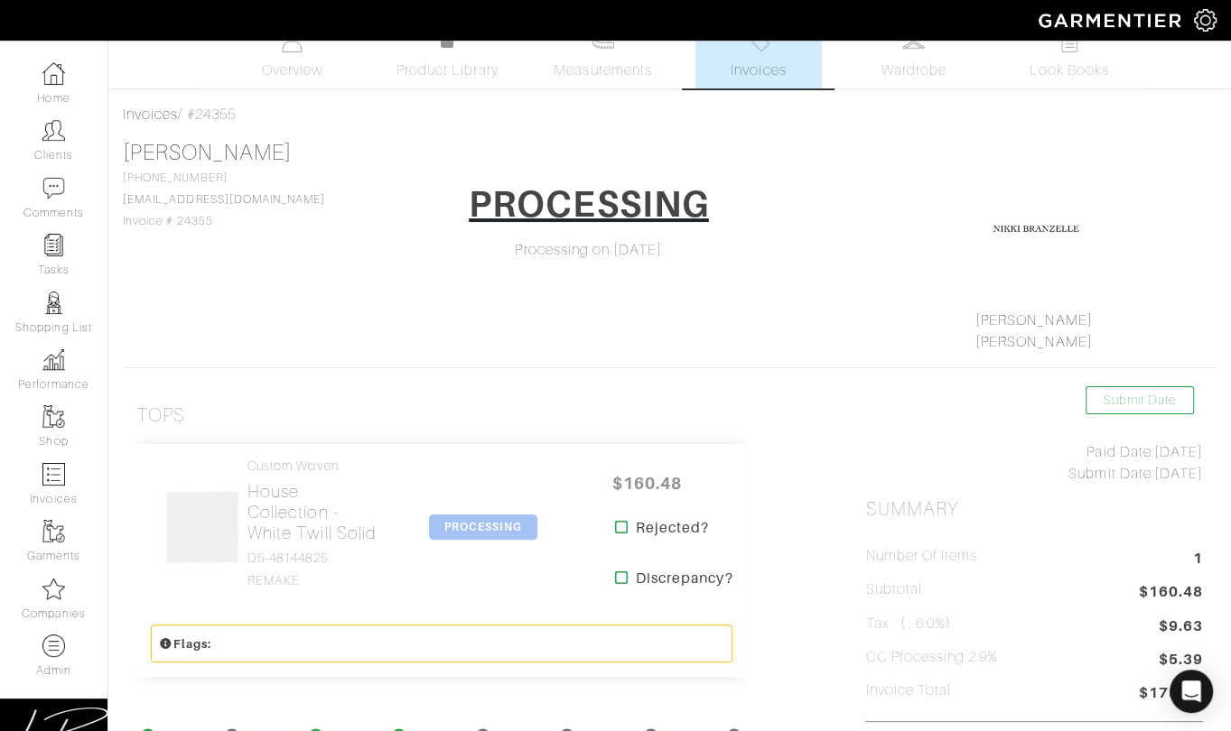
scroll to position [25, 0]
click at [474, 209] on h1 "PROCESSING" at bounding box center [589, 205] width 240 height 43
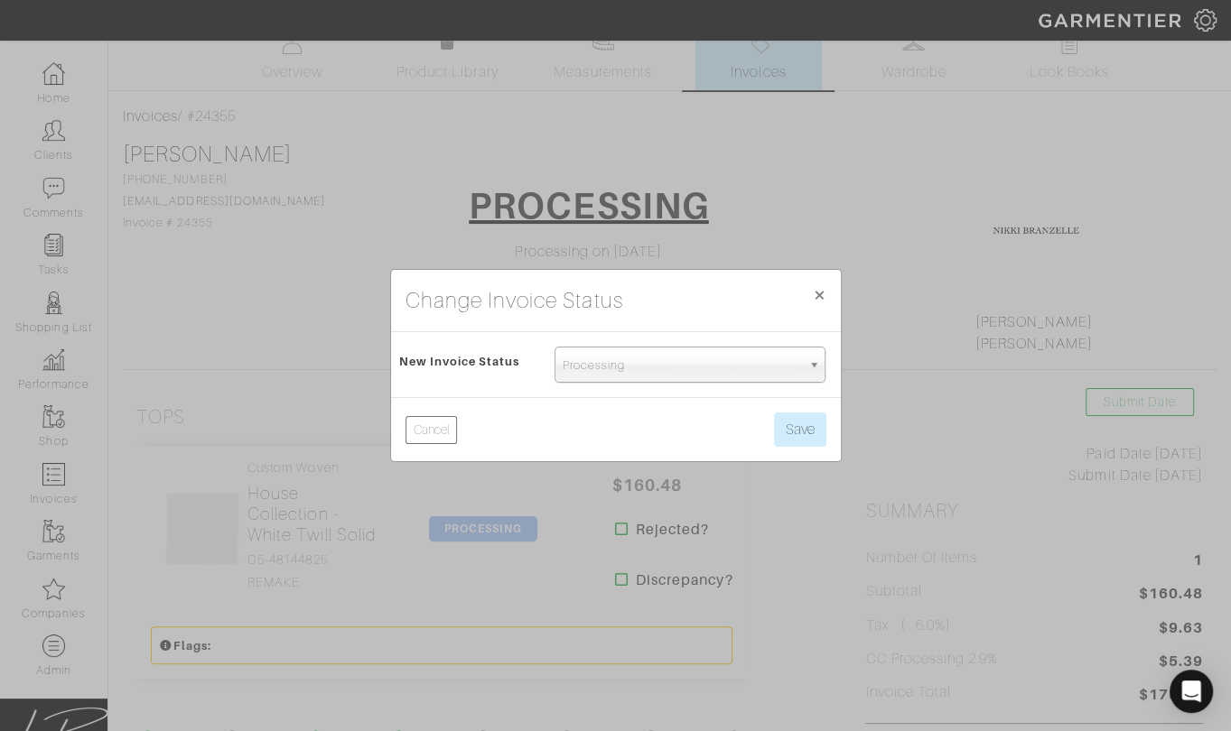
click at [587, 367] on span "Processing" at bounding box center [681, 366] width 239 height 36
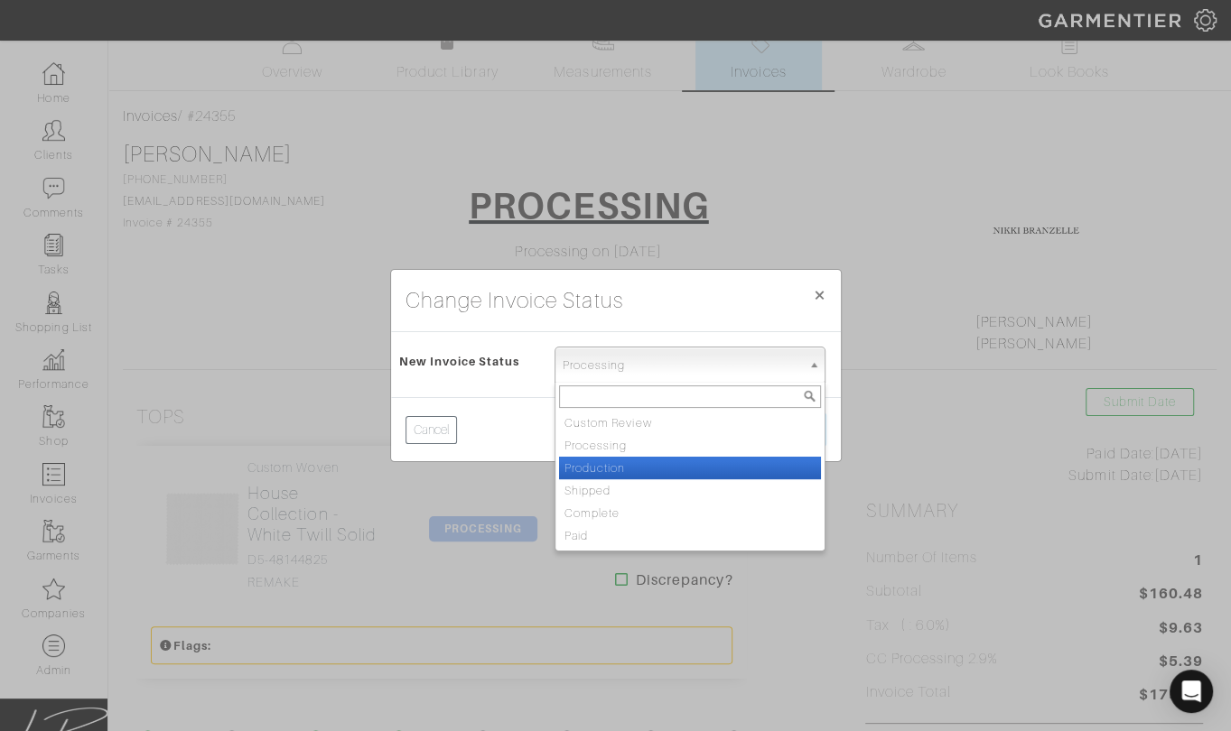
drag, startPoint x: 614, startPoint y: 471, endPoint x: 639, endPoint y: 472, distance: 25.3
click at [614, 471] on li "Production" at bounding box center [690, 468] width 263 height 23
select select "Production"
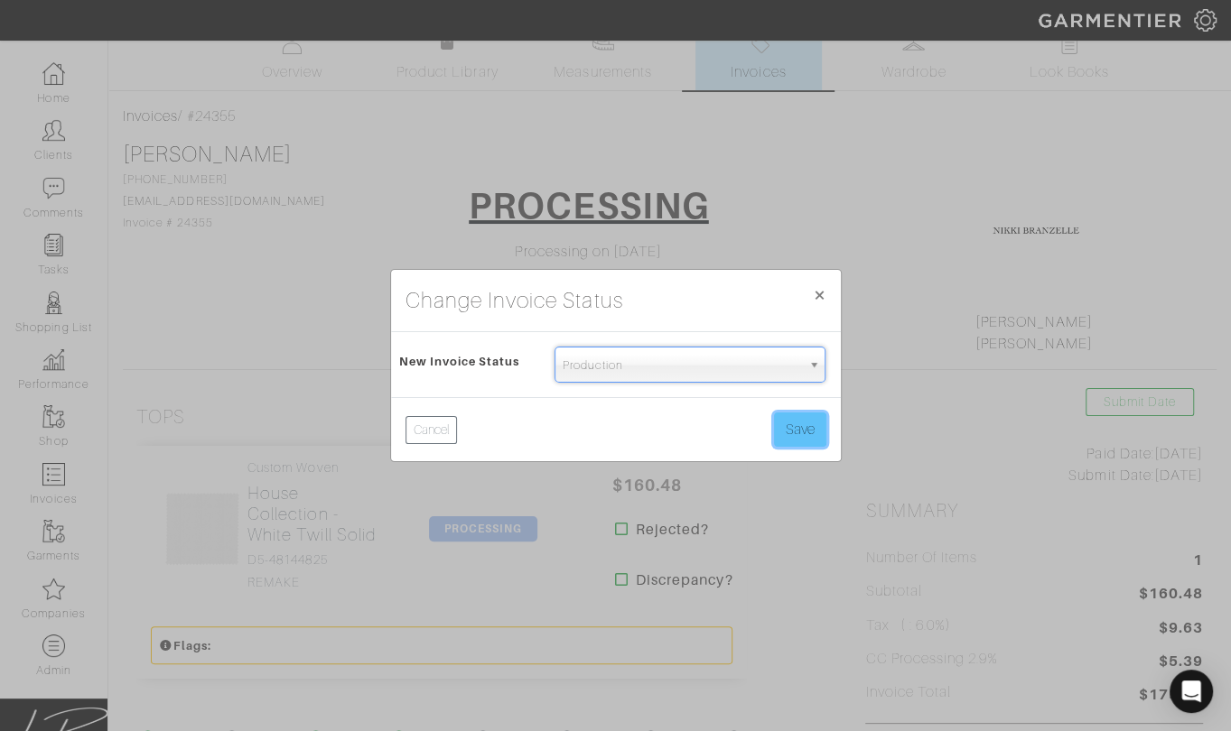
click at [803, 432] on button "Save" at bounding box center [800, 430] width 52 height 34
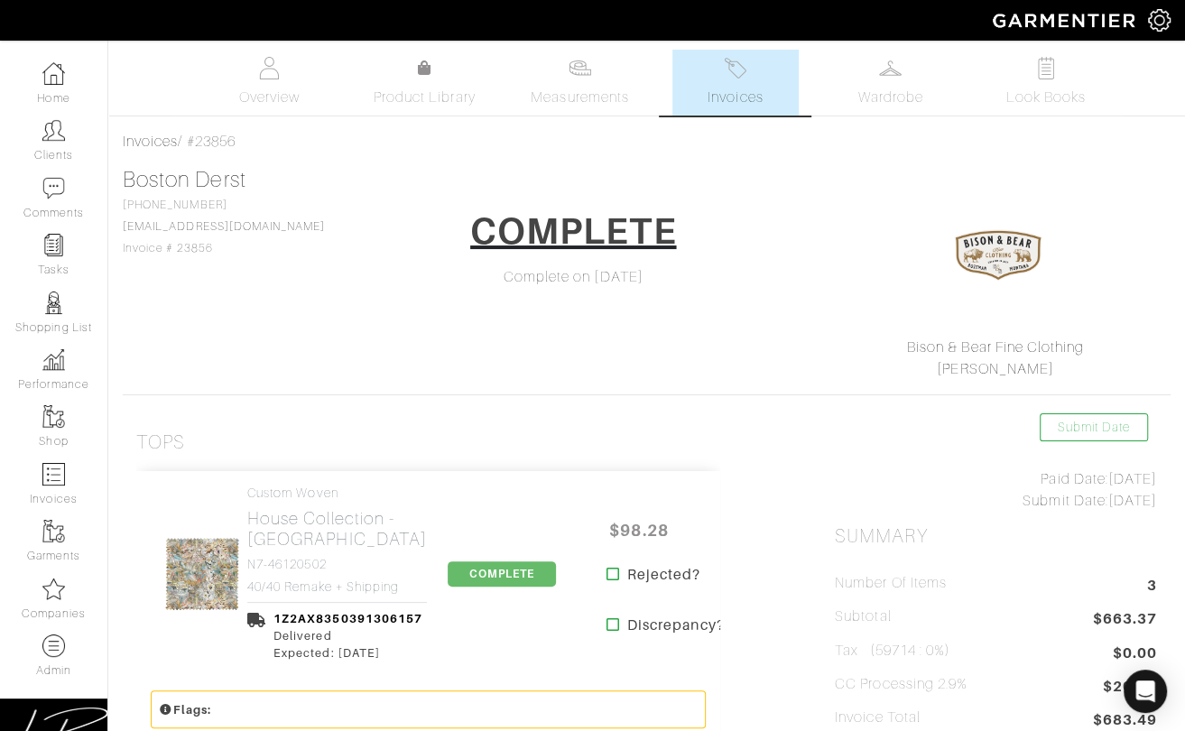
click at [718, 89] on span "Invoices" at bounding box center [735, 98] width 55 height 22
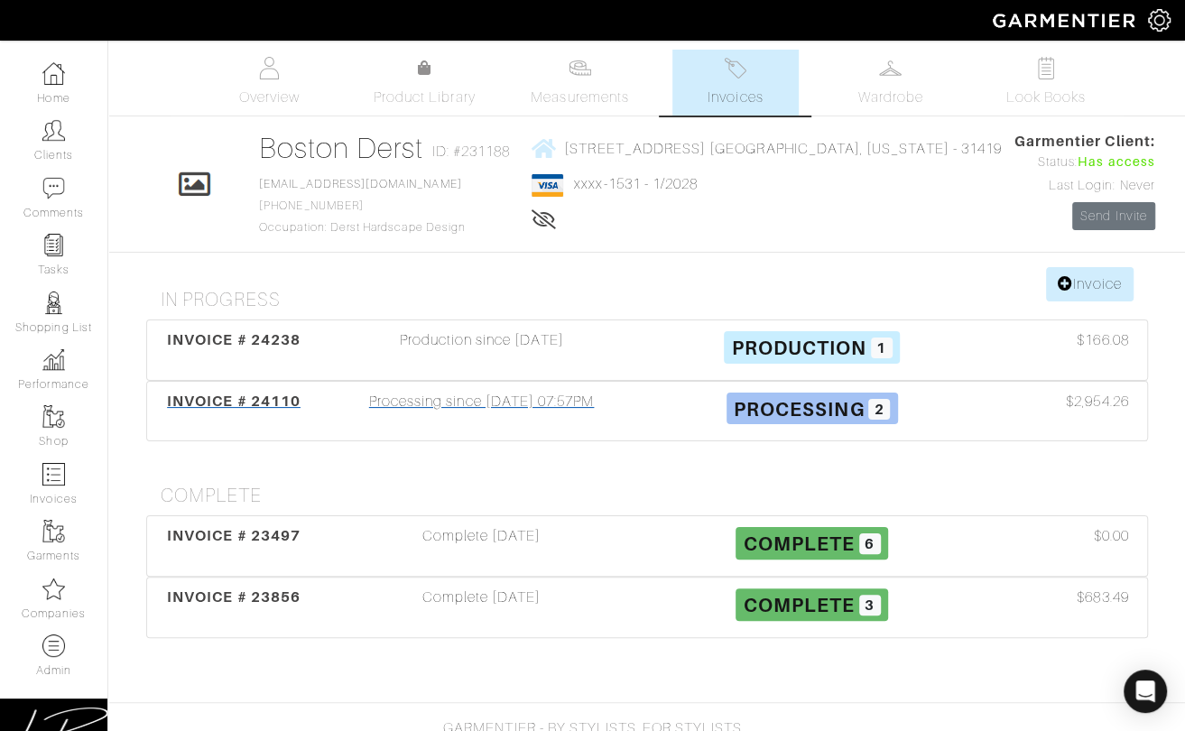
scroll to position [34, 0]
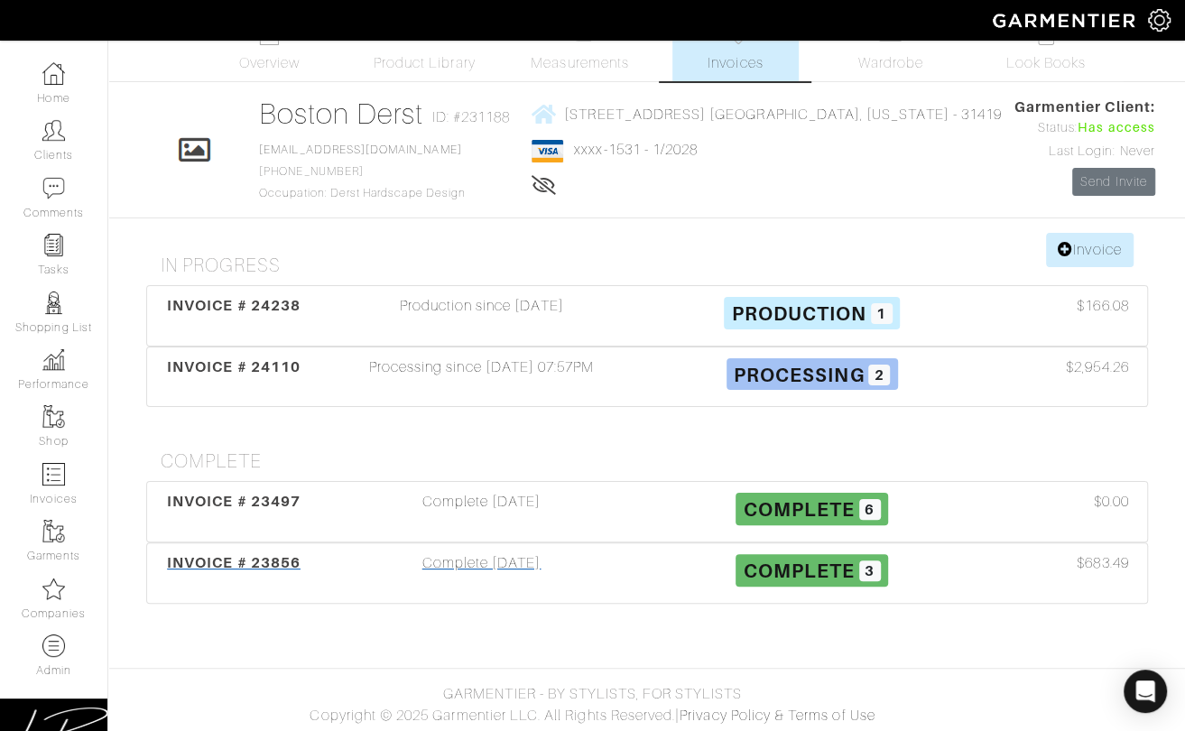
click at [519, 553] on div "Complete [DATE]" at bounding box center [482, 574] width 330 height 42
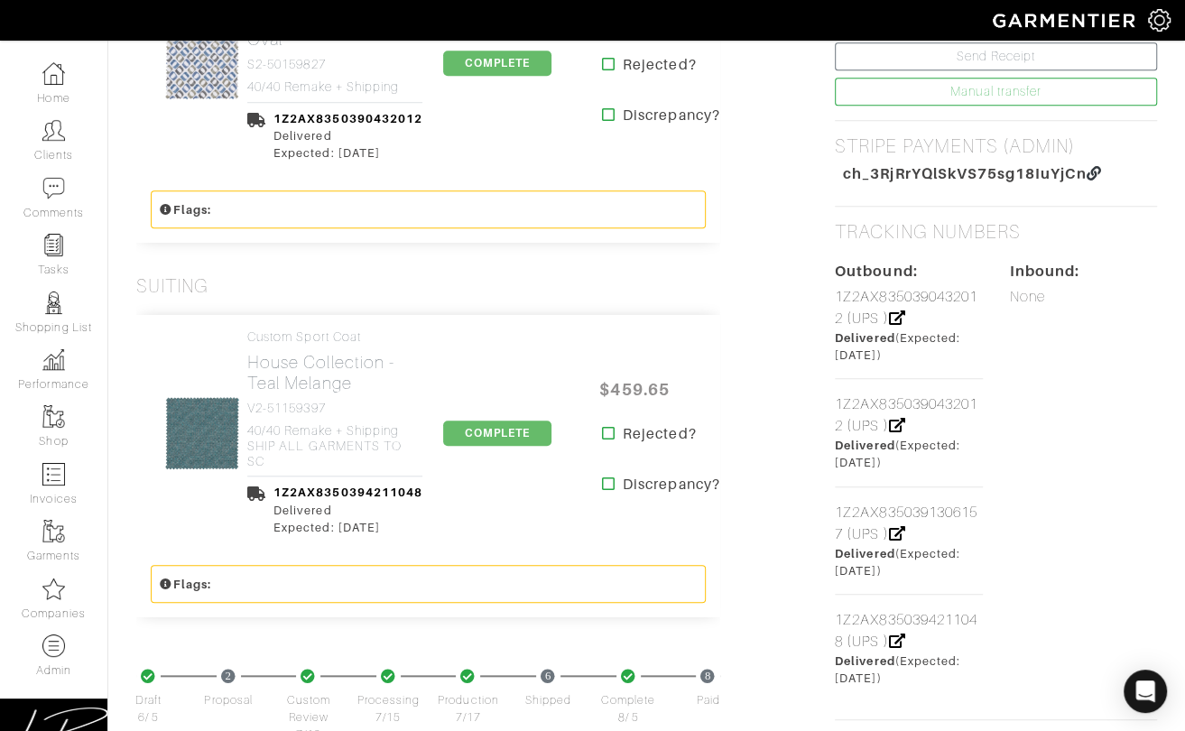
scroll to position [812, 0]
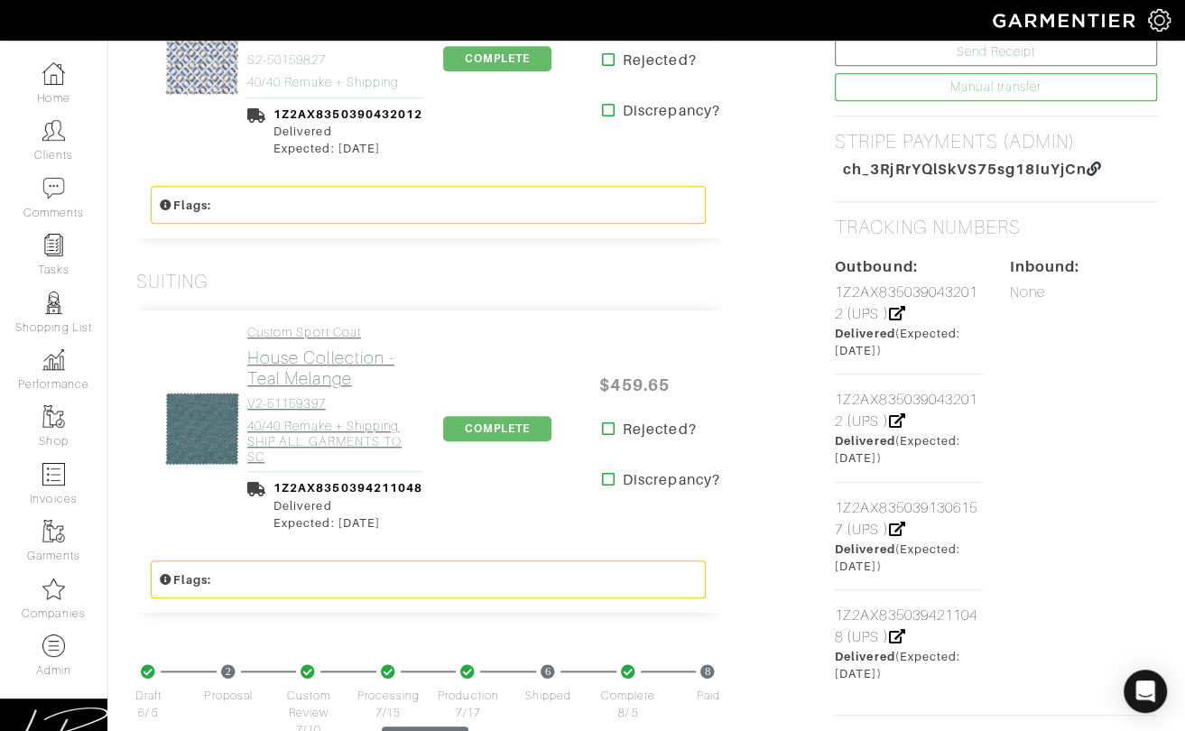
click at [309, 460] on h4 "40/40 Remake + Shipping SHIP ALL GARMENTS TO SC" at bounding box center [334, 441] width 175 height 45
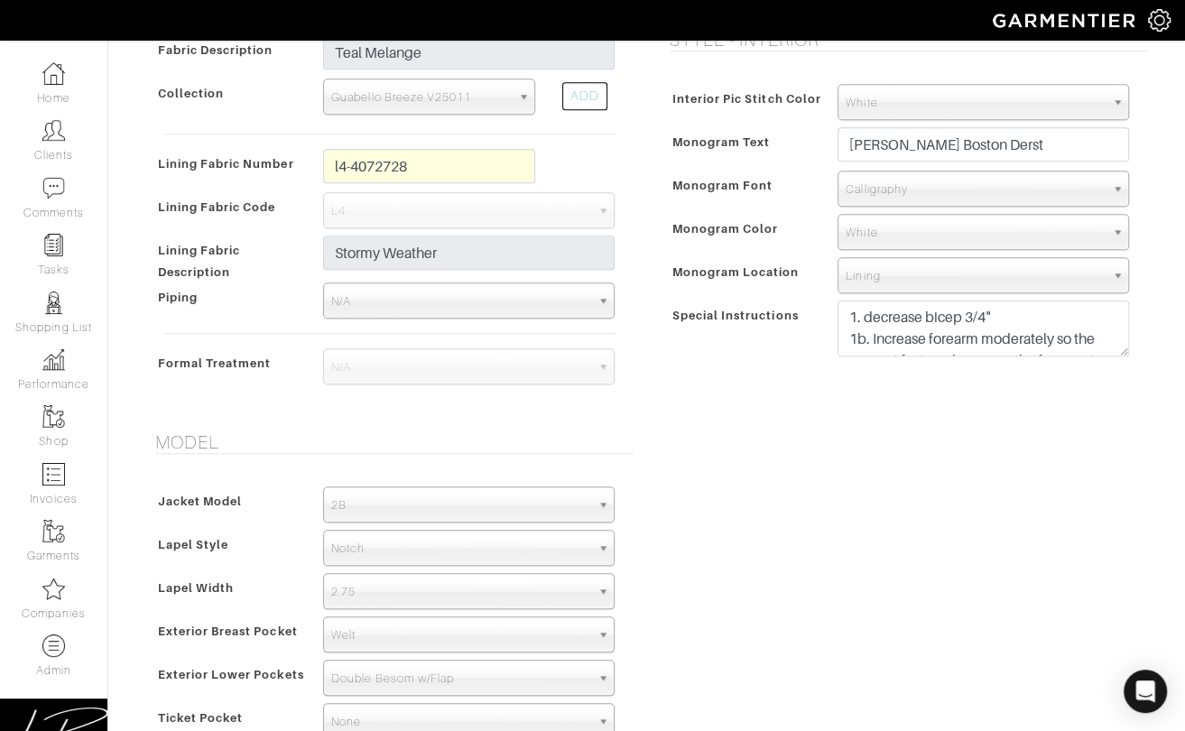
scroll to position [875, 0]
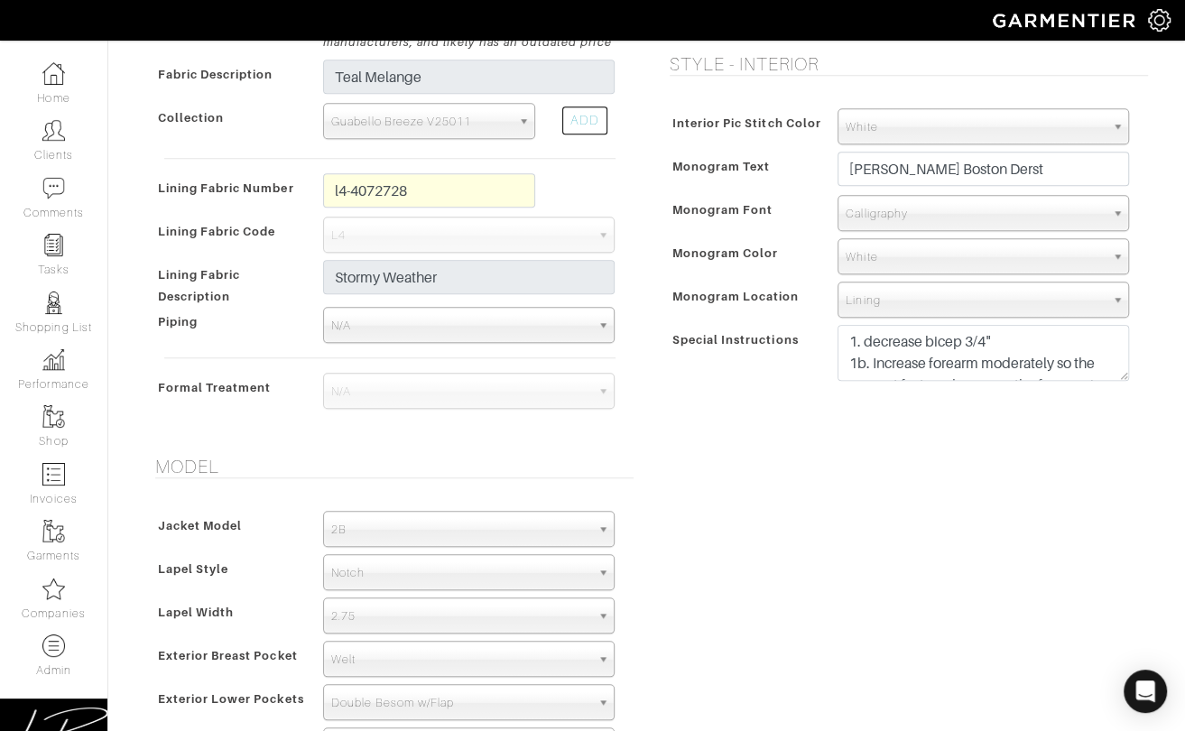
drag, startPoint x: 1048, startPoint y: 422, endPoint x: 1056, endPoint y: 413, distance: 11.5
click at [1049, 420] on div "Style - Exterior Button Selection Match Formal - Fabric Covered with Formal Tre…" at bounding box center [904, 88] width 515 height 692
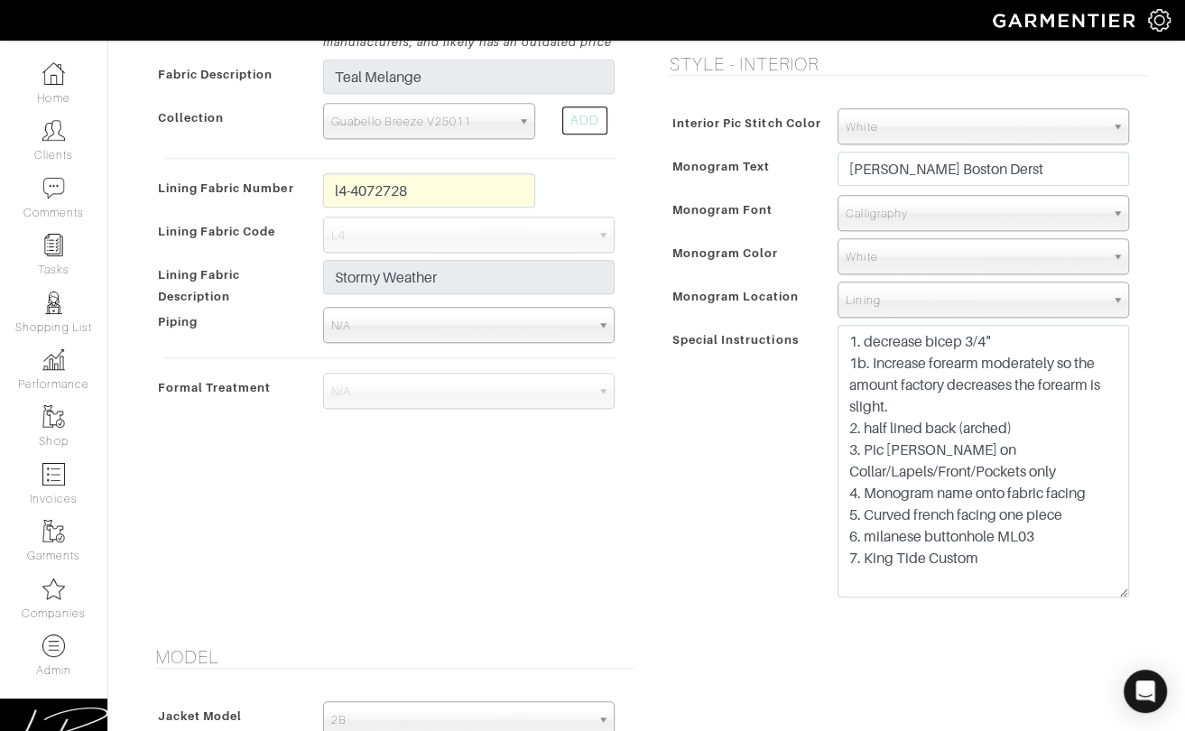
drag, startPoint x: 1119, startPoint y: 376, endPoint x: 1105, endPoint y: 594, distance: 218.9
click at [1105, 594] on textarea "1. decrease bicep 3/4" 1b. Increase forearm moderately so the amount factory de…" at bounding box center [984, 461] width 292 height 273
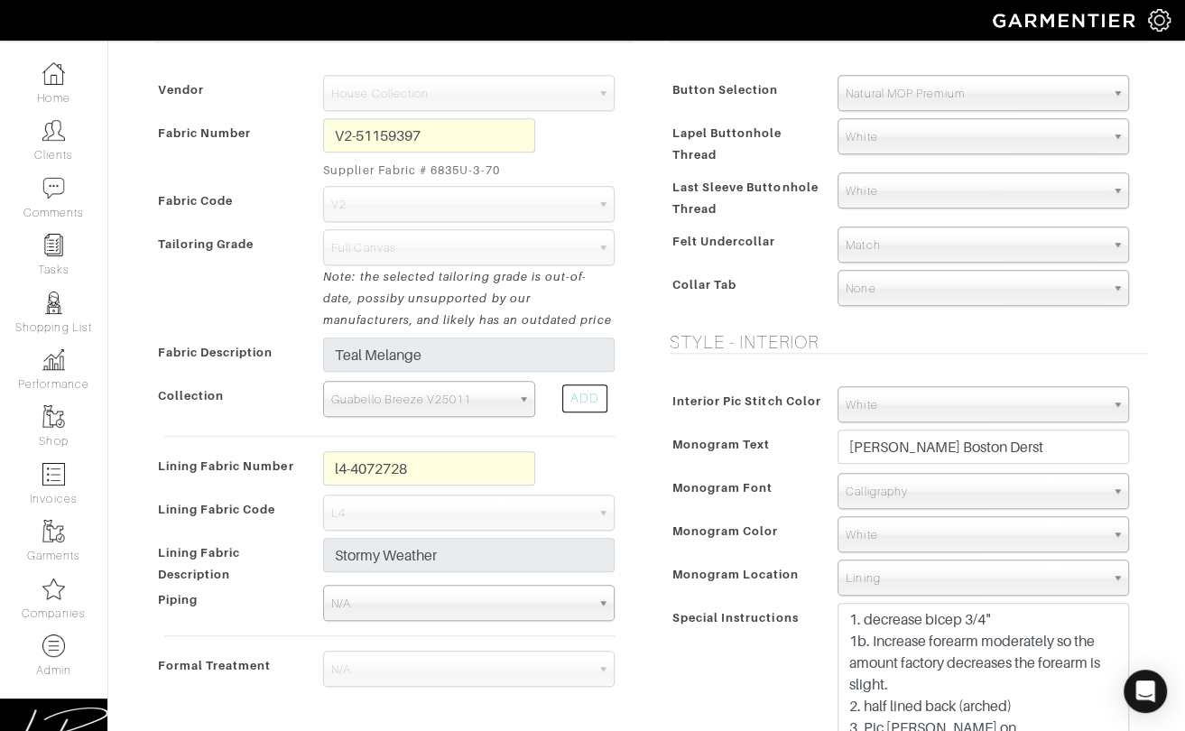
scroll to position [0, 0]
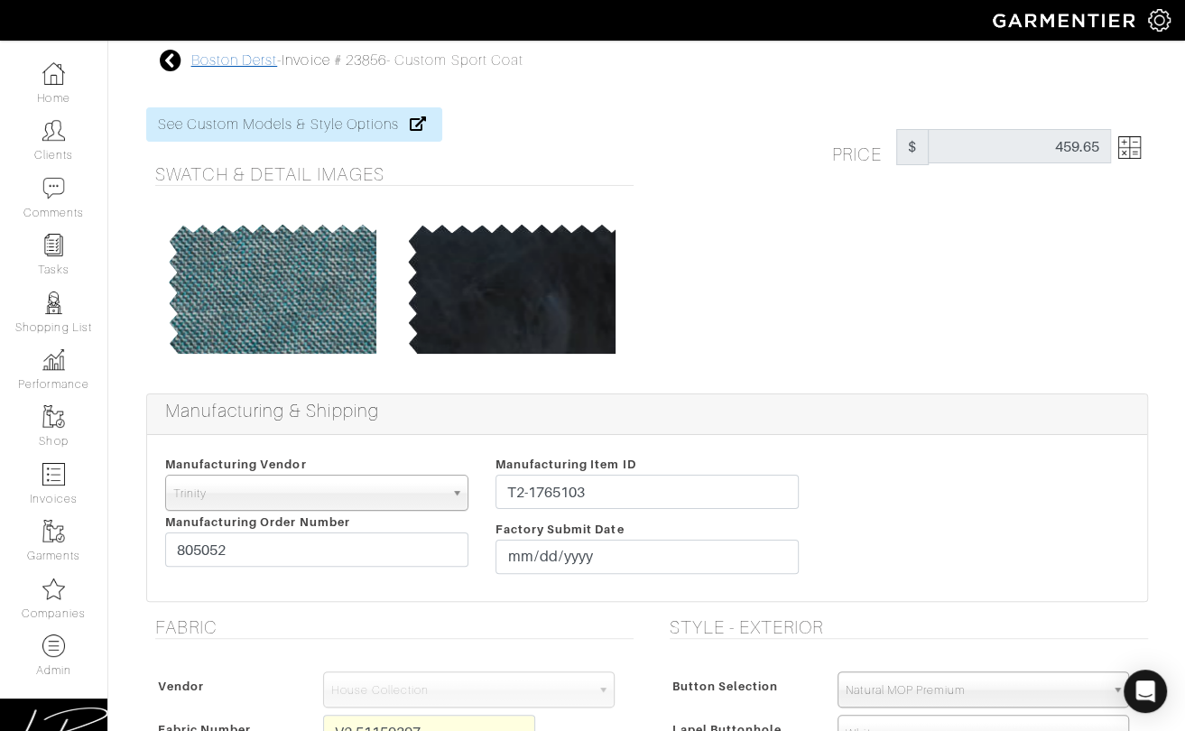
click at [233, 62] on link "Boston Derst" at bounding box center [234, 60] width 87 height 16
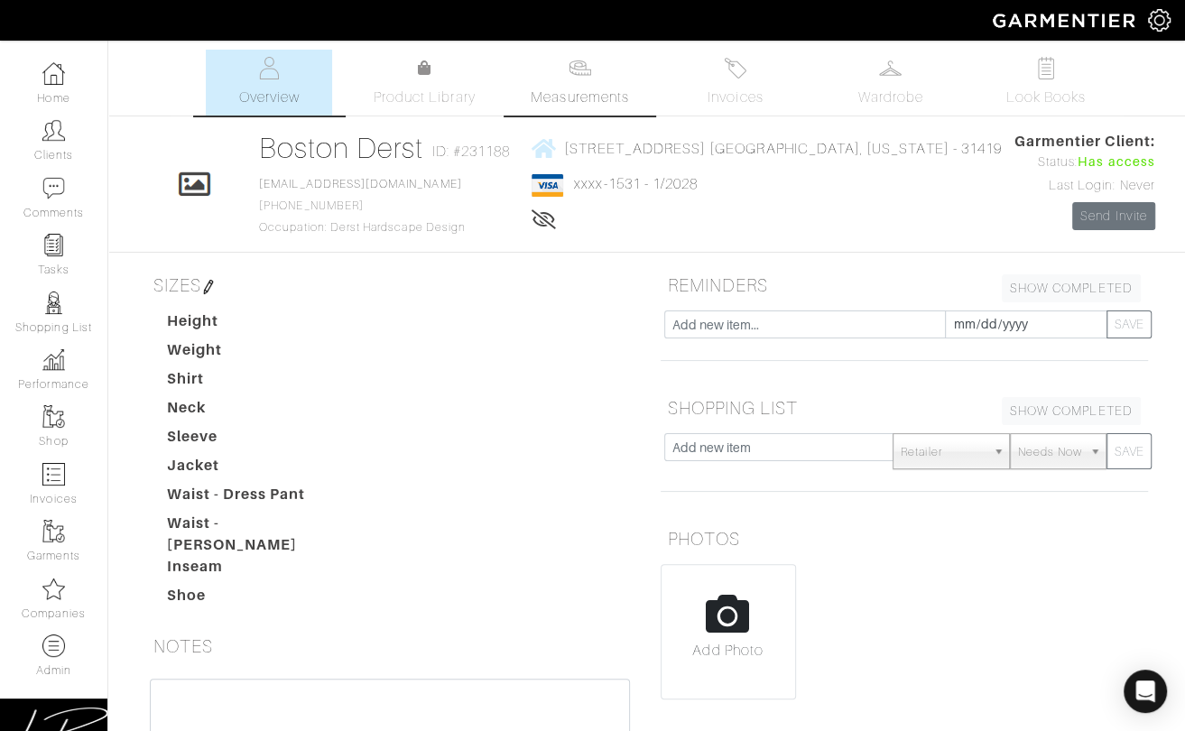
click at [546, 83] on link "Measurements" at bounding box center [579, 83] width 127 height 66
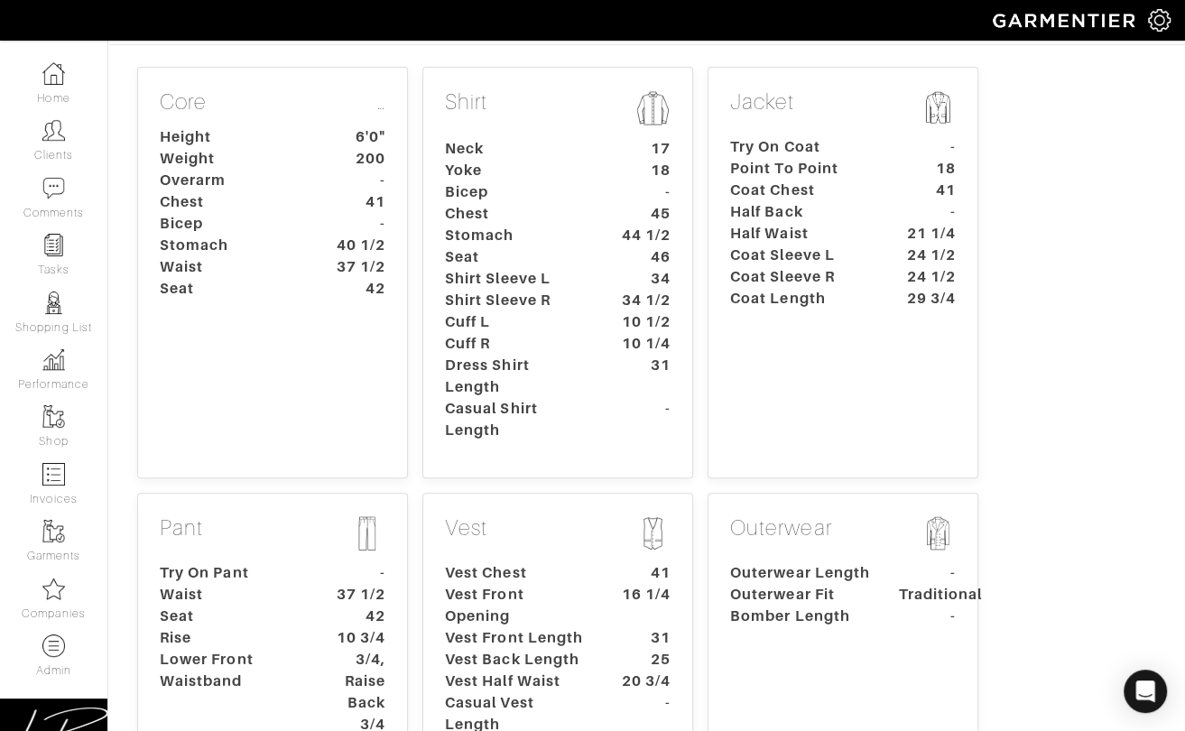
scroll to position [218, 0]
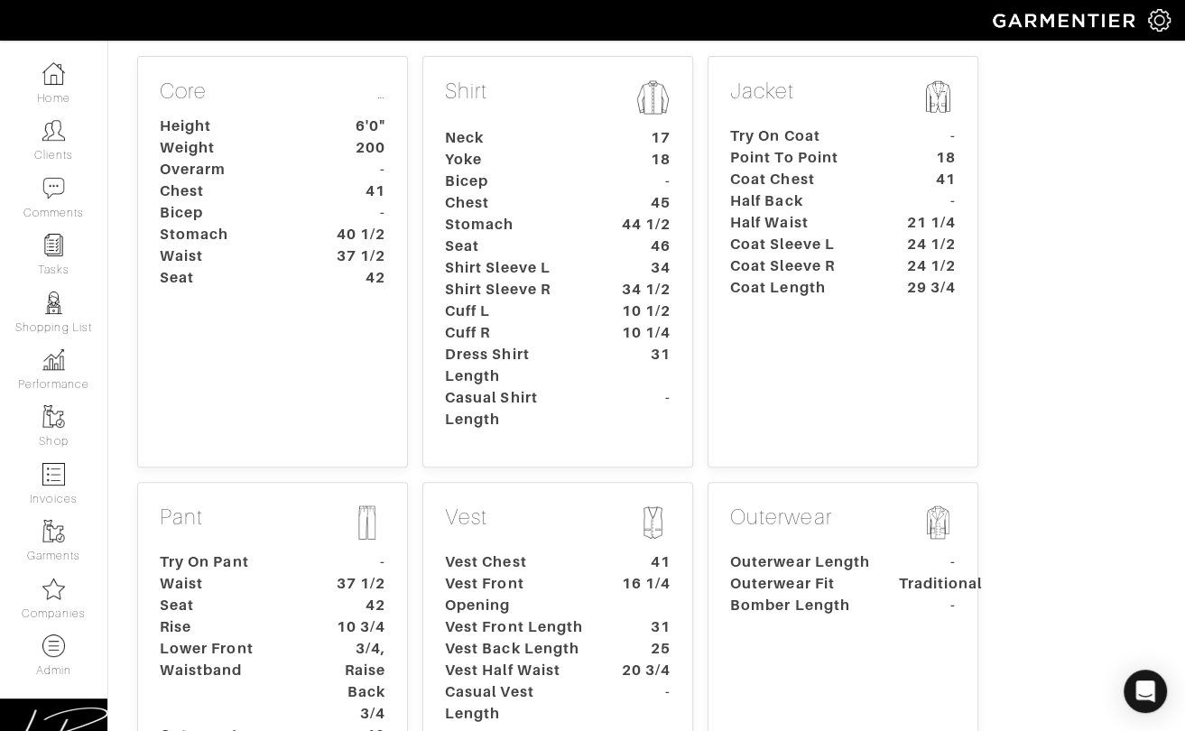
click at [785, 321] on div "Jacket Try On Coat - Point To Point 18 Coat Chest 41 Half Back - Half Waist 21 …" at bounding box center [843, 261] width 271 height 411
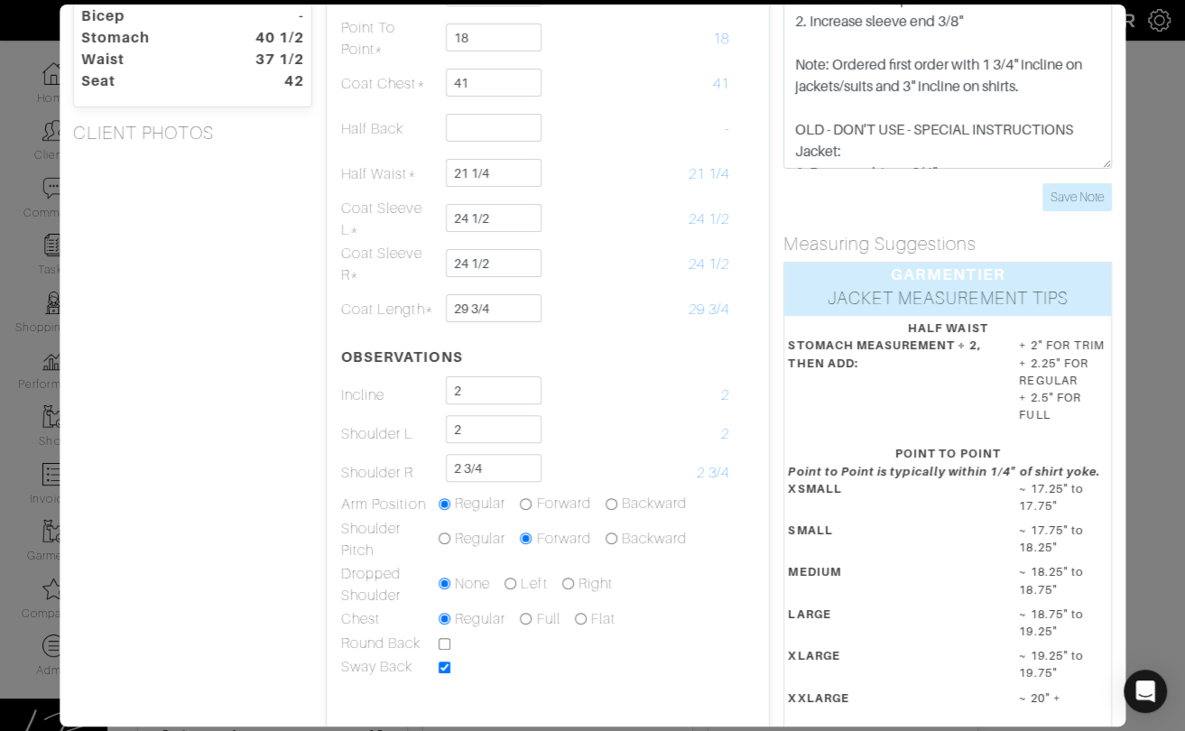
scroll to position [177, 0]
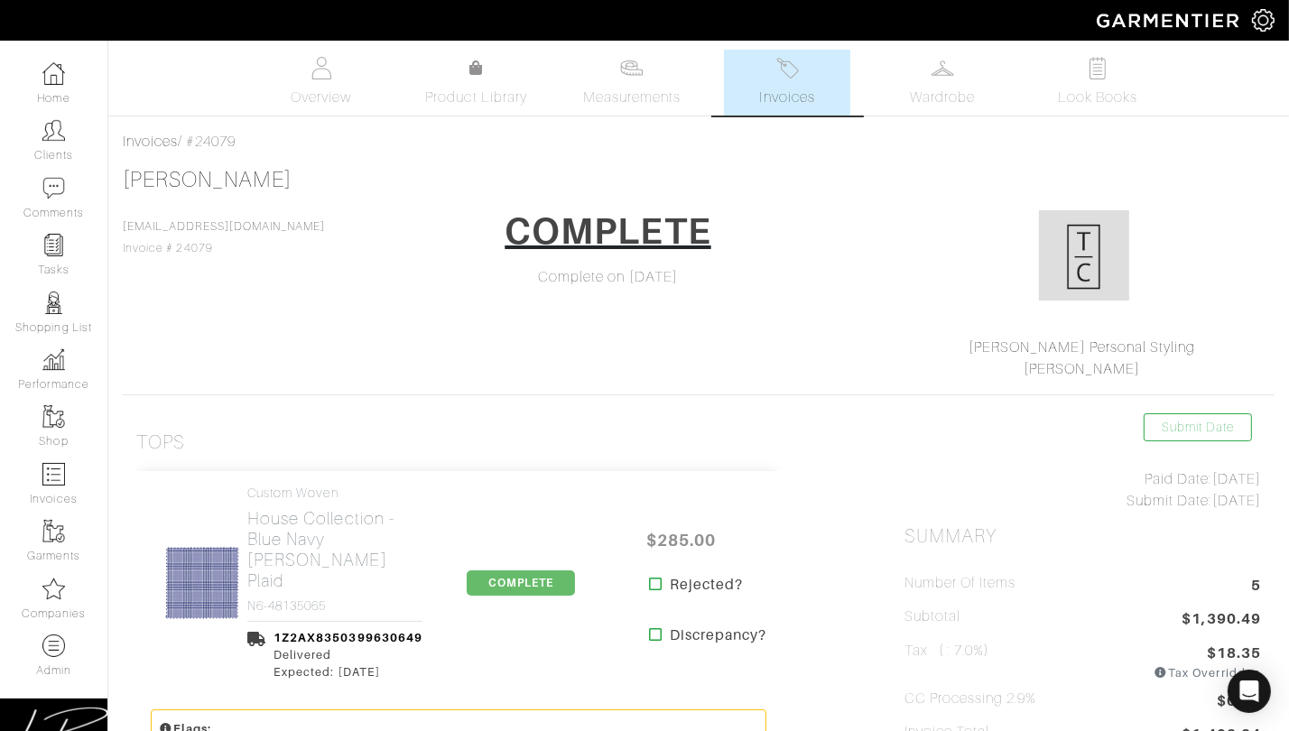
click at [384, 237] on div "Jamie Blake jameshaleblake@icloud.com Invoice # 24079 COMPLETE Complete on 08/1…" at bounding box center [699, 273] width 1152 height 213
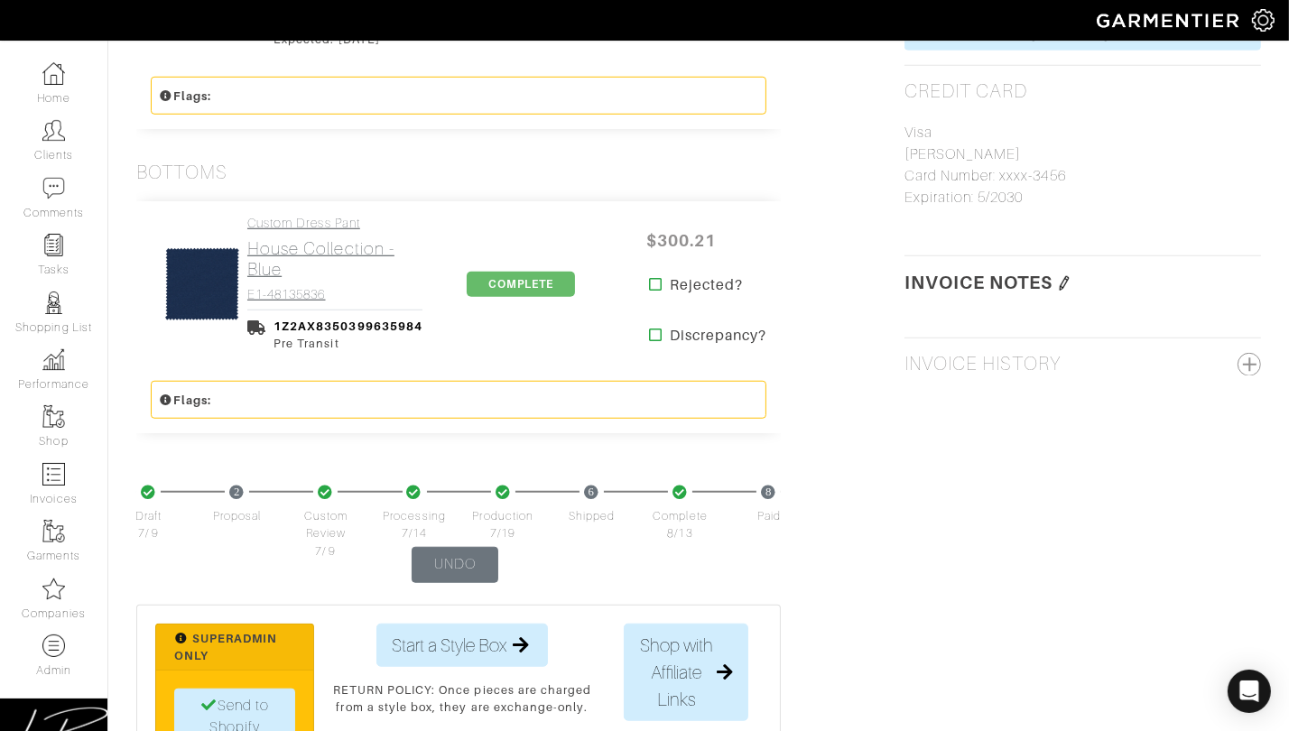
scroll to position [1380, 0]
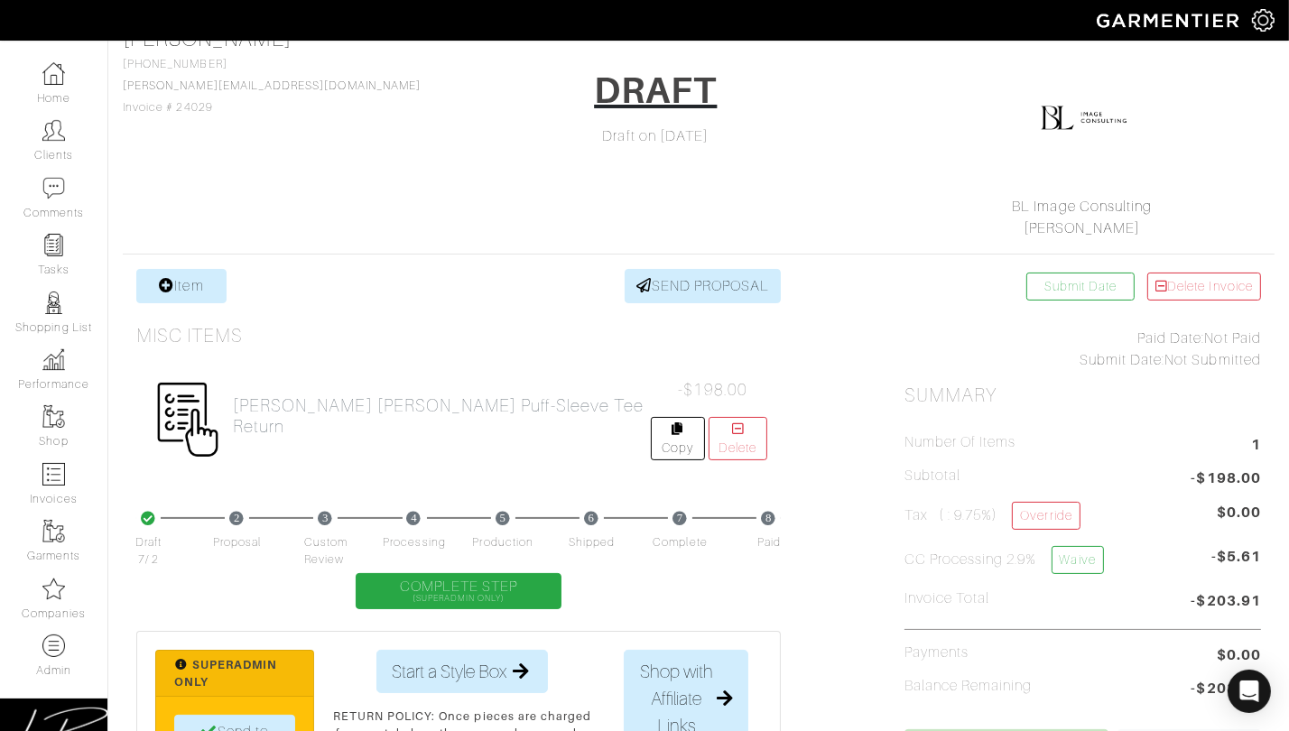
scroll to position [153, 0]
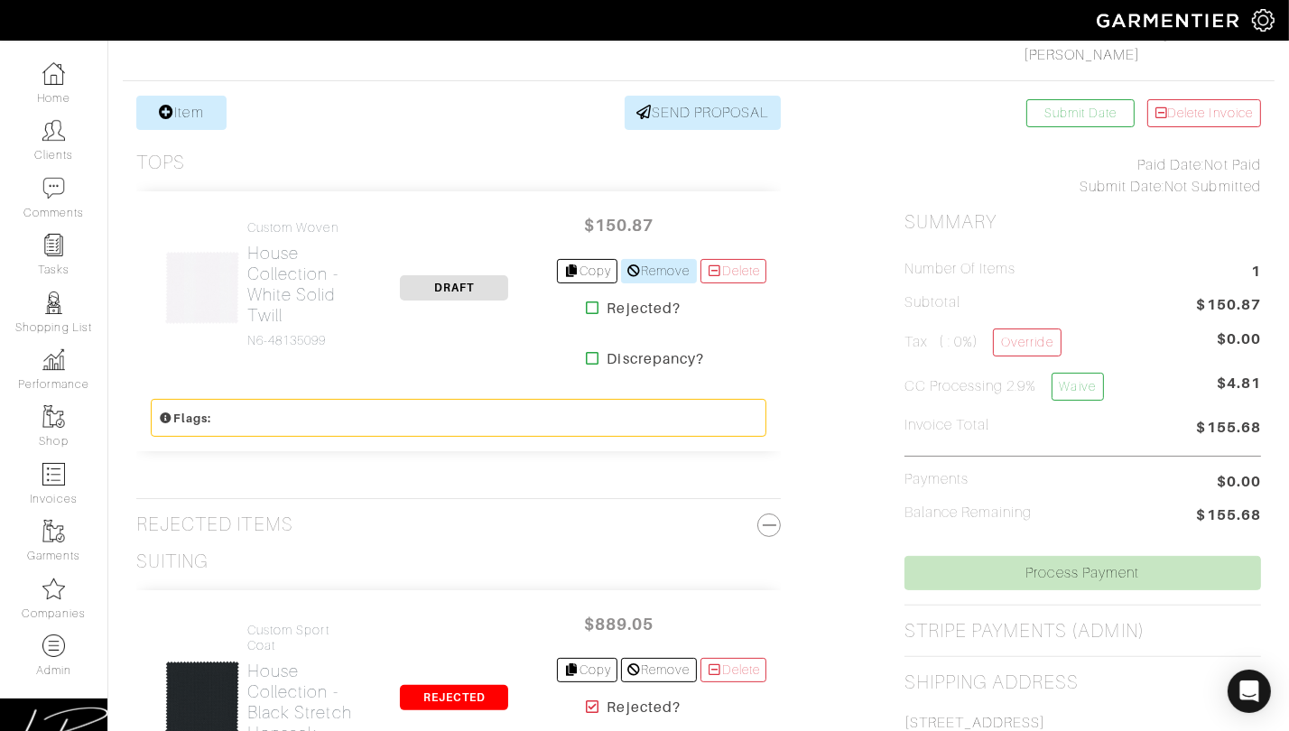
scroll to position [318, 0]
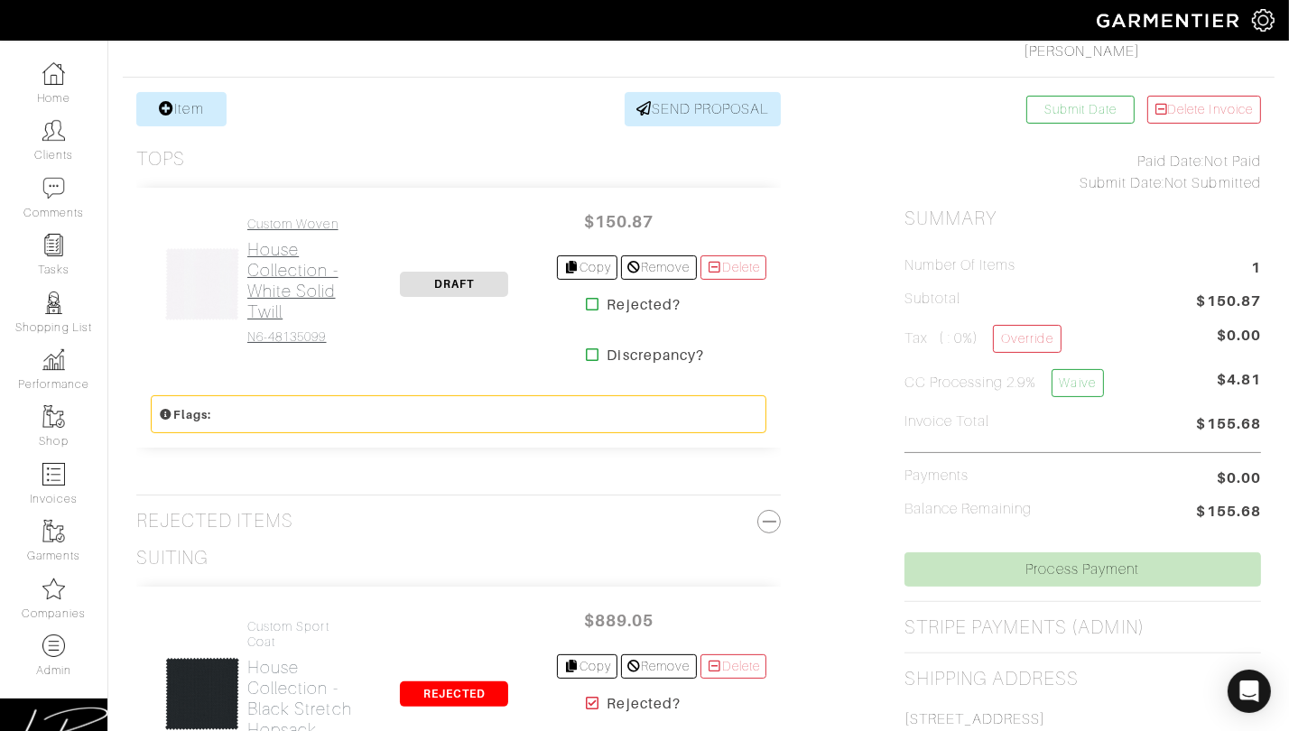
click at [276, 240] on h2 "House Collection - White Solid Twill" at bounding box center [299, 280] width 105 height 83
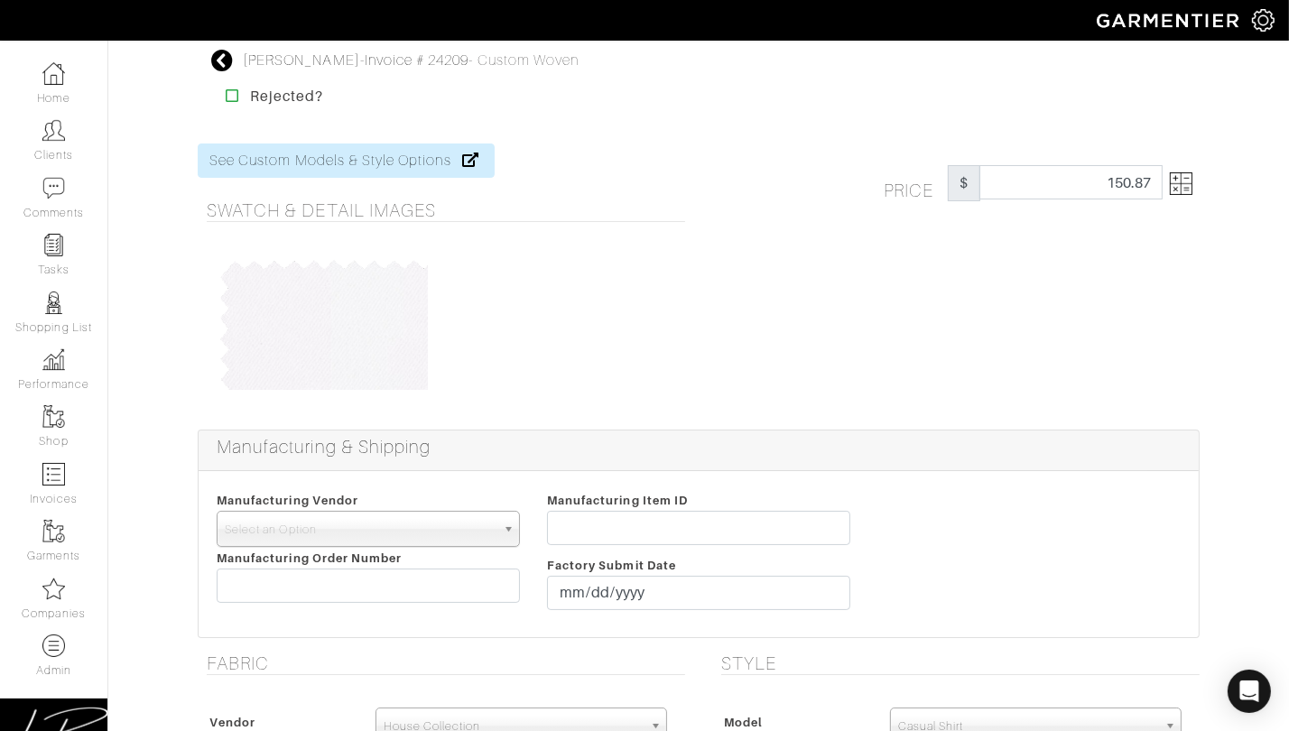
click at [1192, 181] on img at bounding box center [1181, 183] width 23 height 23
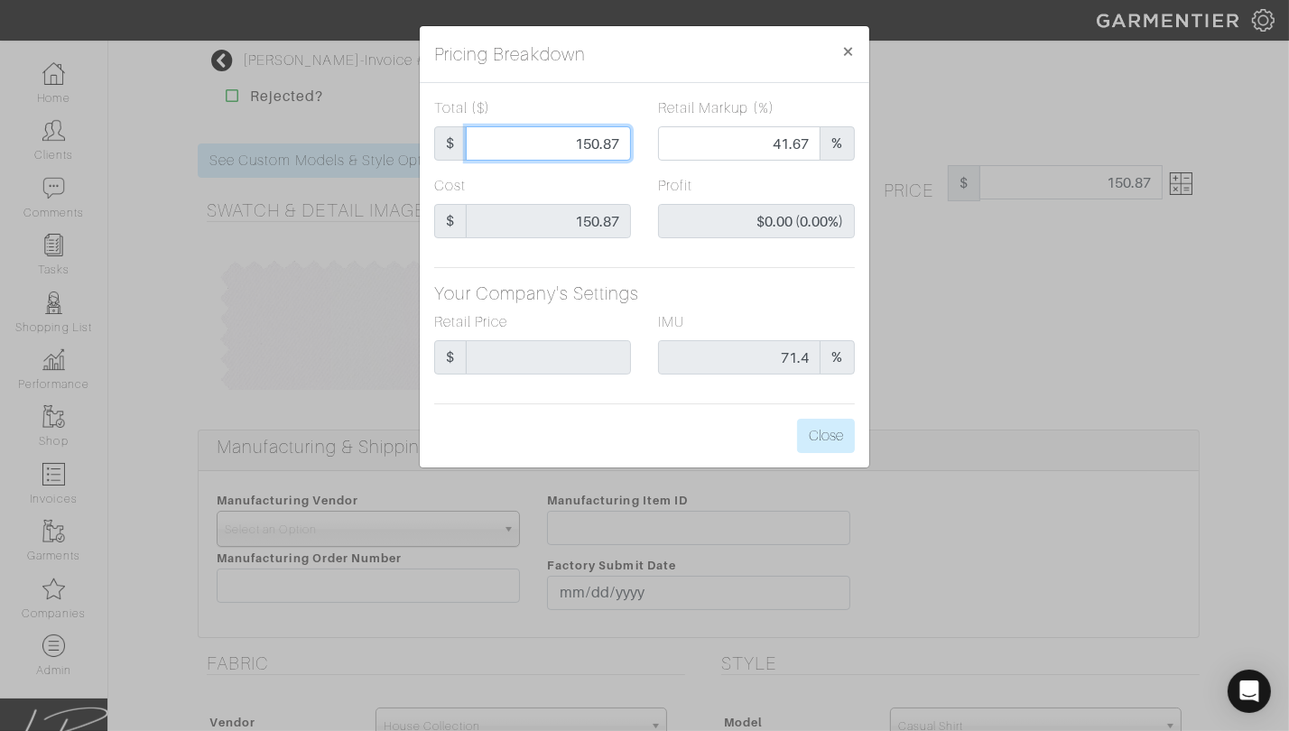
drag, startPoint x: 555, startPoint y: 138, endPoint x: 629, endPoint y: 136, distance: 74.1
click at [627, 137] on input "150.87" at bounding box center [548, 143] width 165 height 34
type input "9"
type input "0.00"
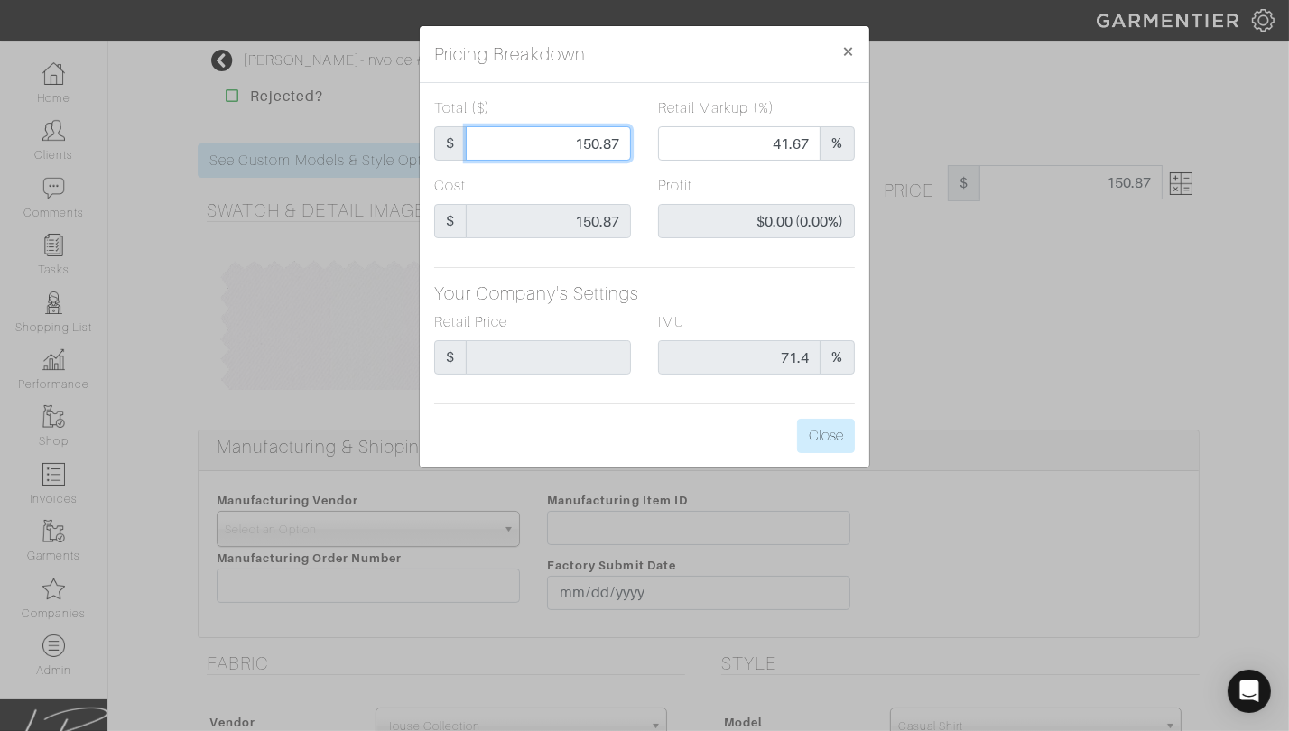
type input "-$141.87 (-1576.33%)"
type input "98"
type input "10.20"
type input "-$52.87 (-53.95%)"
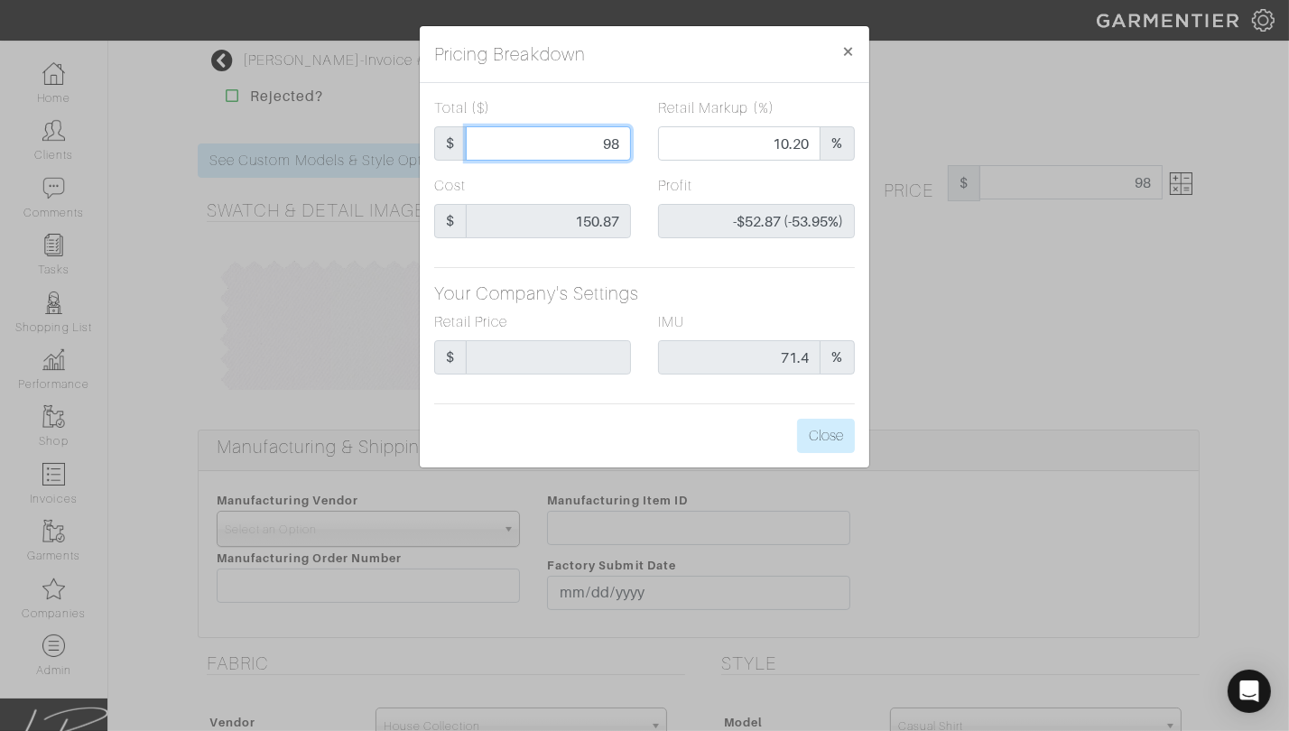
type input "98."
type input "98.0"
type input "98.05"
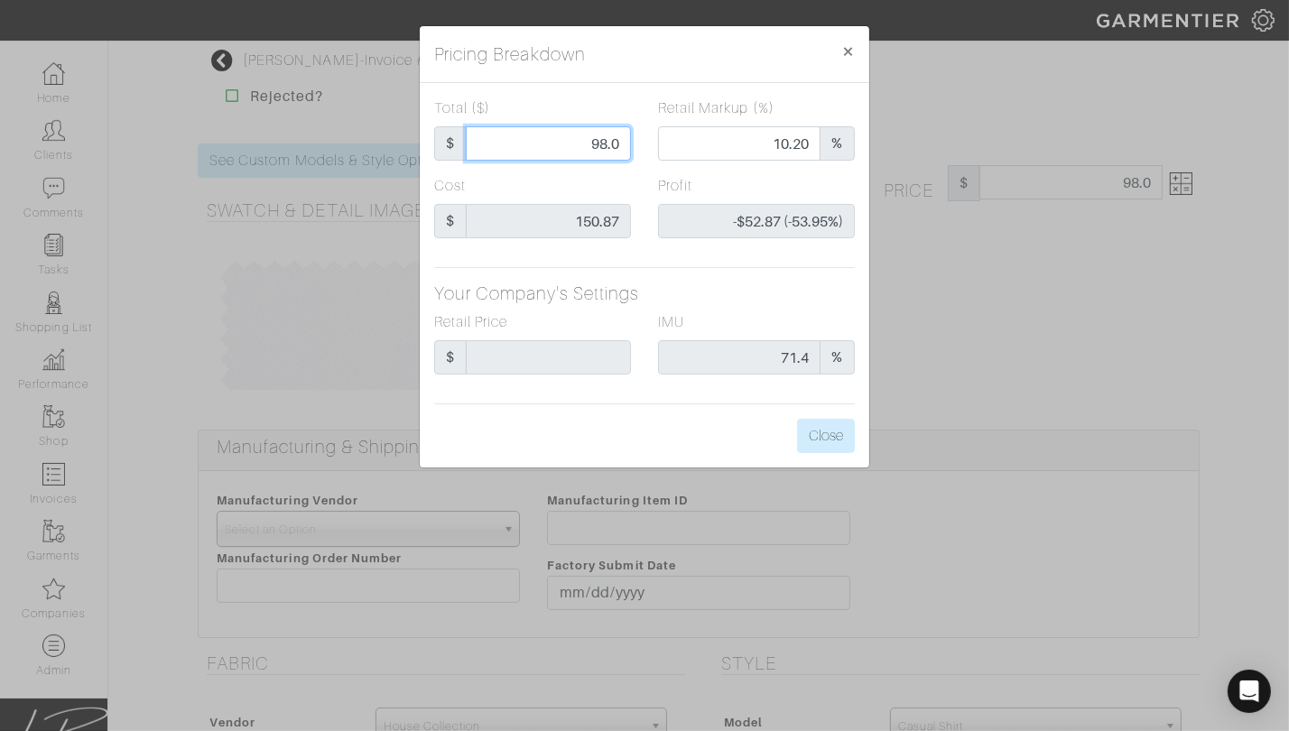
type input "98.05"
type input "10.25"
type input "-$52.82 (-53.87%)"
type input "98.0"
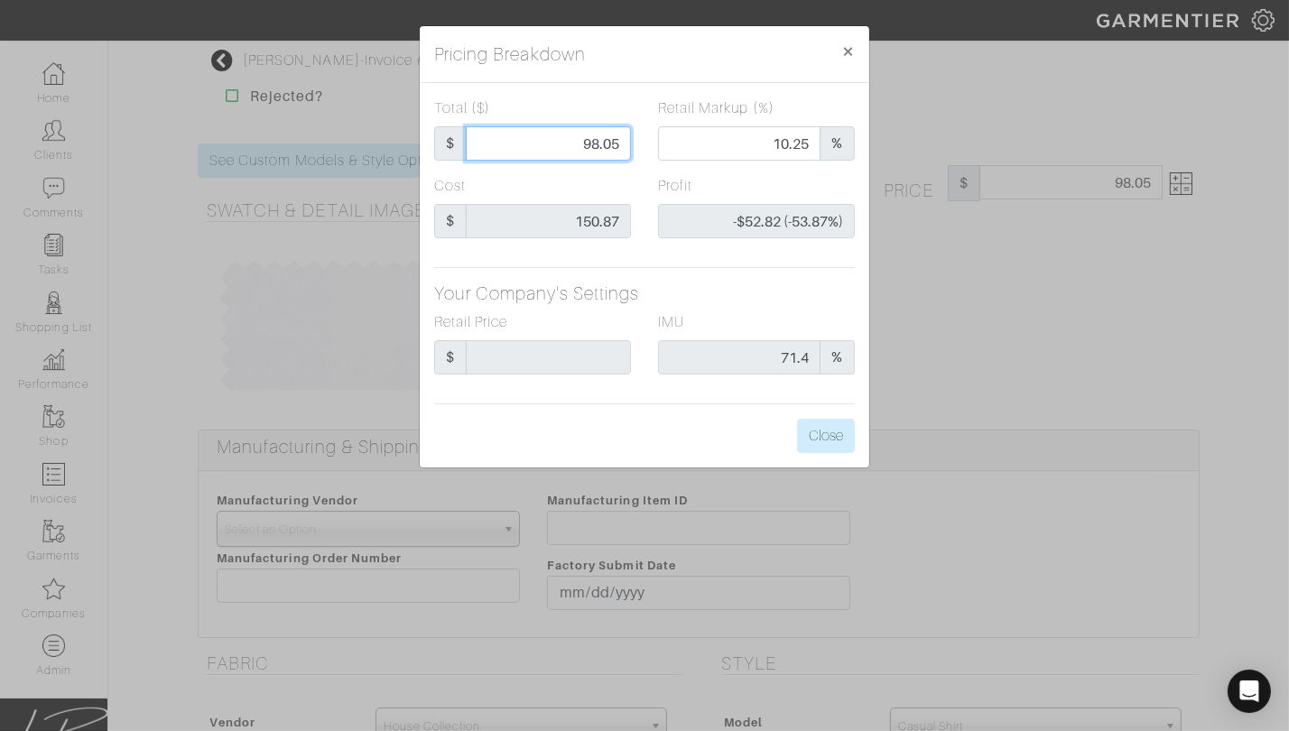
type input "10.20"
type input "-$52.87 (-53.95%)"
type input "98.06"
type input "10.26"
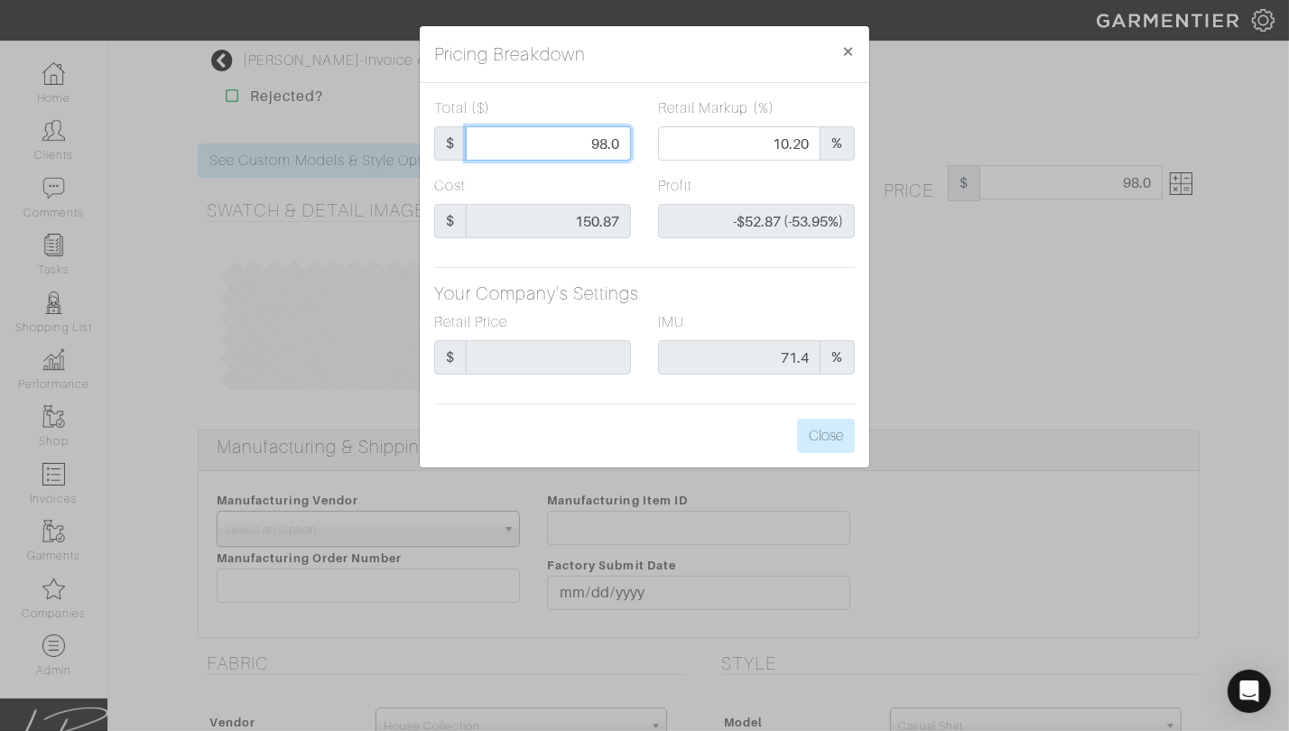
type input "-$52.81 (-53.85%)"
type input "98.06"
click at [617, 71] on div "Pricing Breakdown ×" at bounding box center [645, 54] width 450 height 57
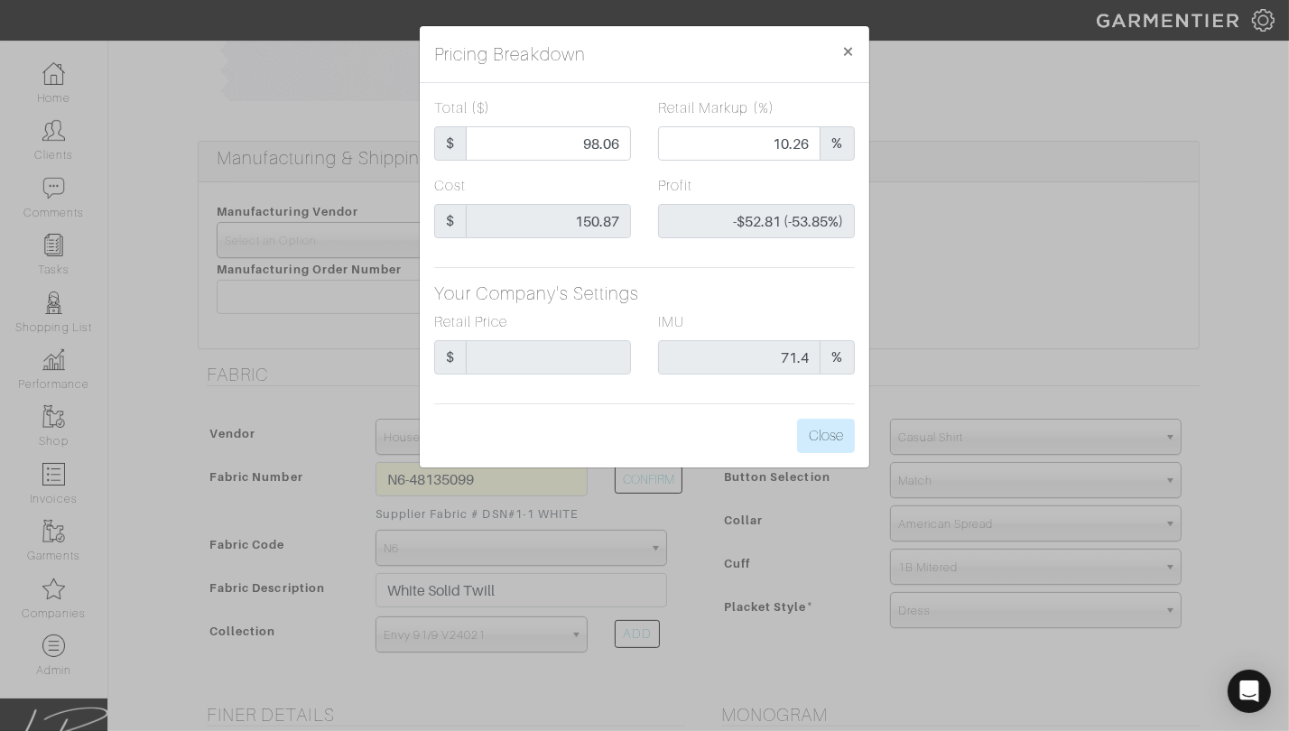
scroll to position [291, 0]
click at [825, 442] on button "Close" at bounding box center [826, 436] width 58 height 34
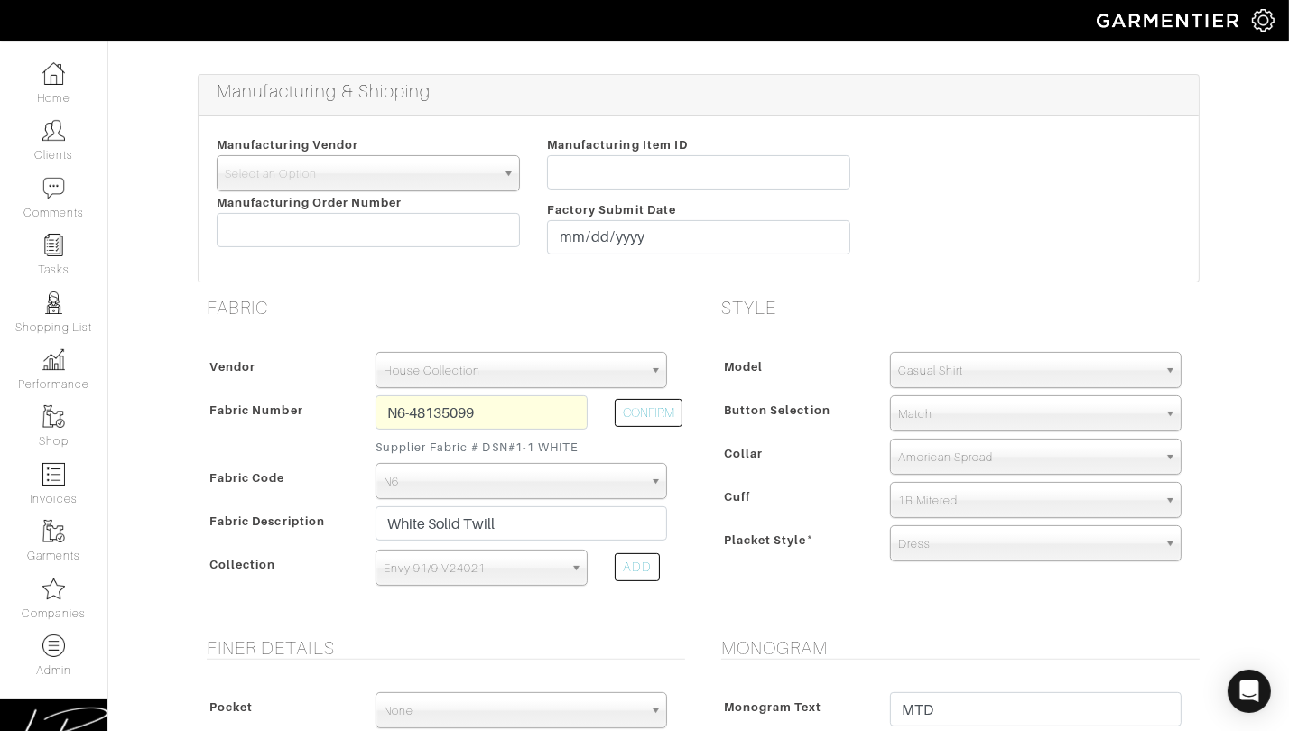
scroll to position [358, 0]
drag, startPoint x: 519, startPoint y: 416, endPoint x: 516, endPoint y: 401, distance: 15.8
click at [516, 386] on div "Vendor Scabal Loro Piana Gladson Dormeuil House Collection London Marzoni Holla…" at bounding box center [442, 473] width 488 height 282
click at [922, 403] on span "Match" at bounding box center [1027, 413] width 259 height 36
type input "m"
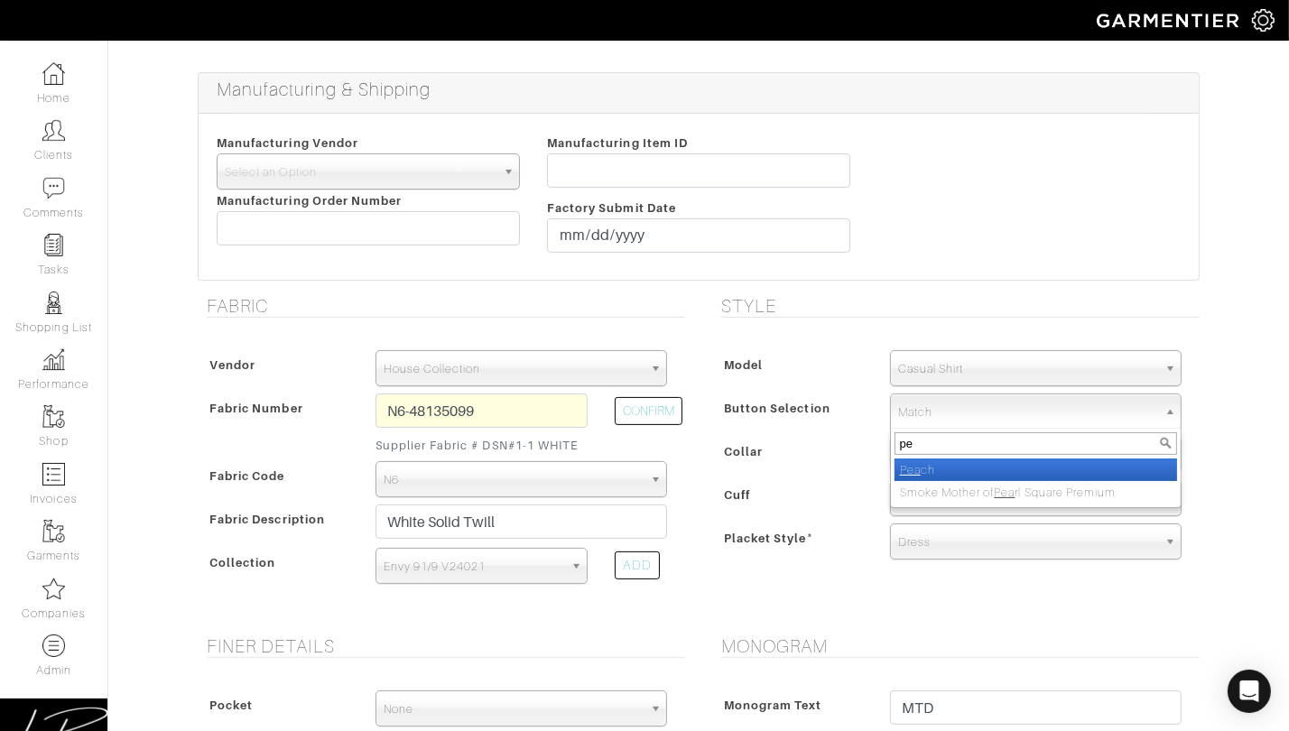
type input "p"
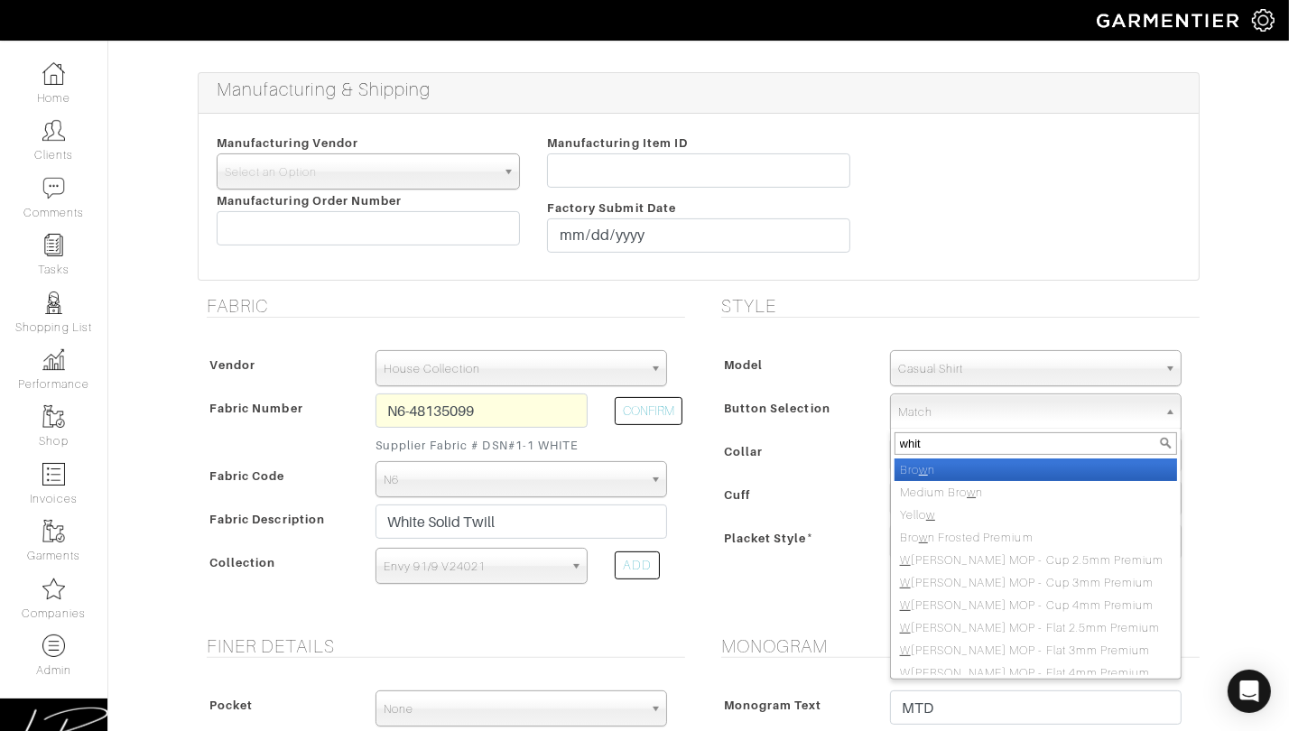
type input "white"
select select "56"
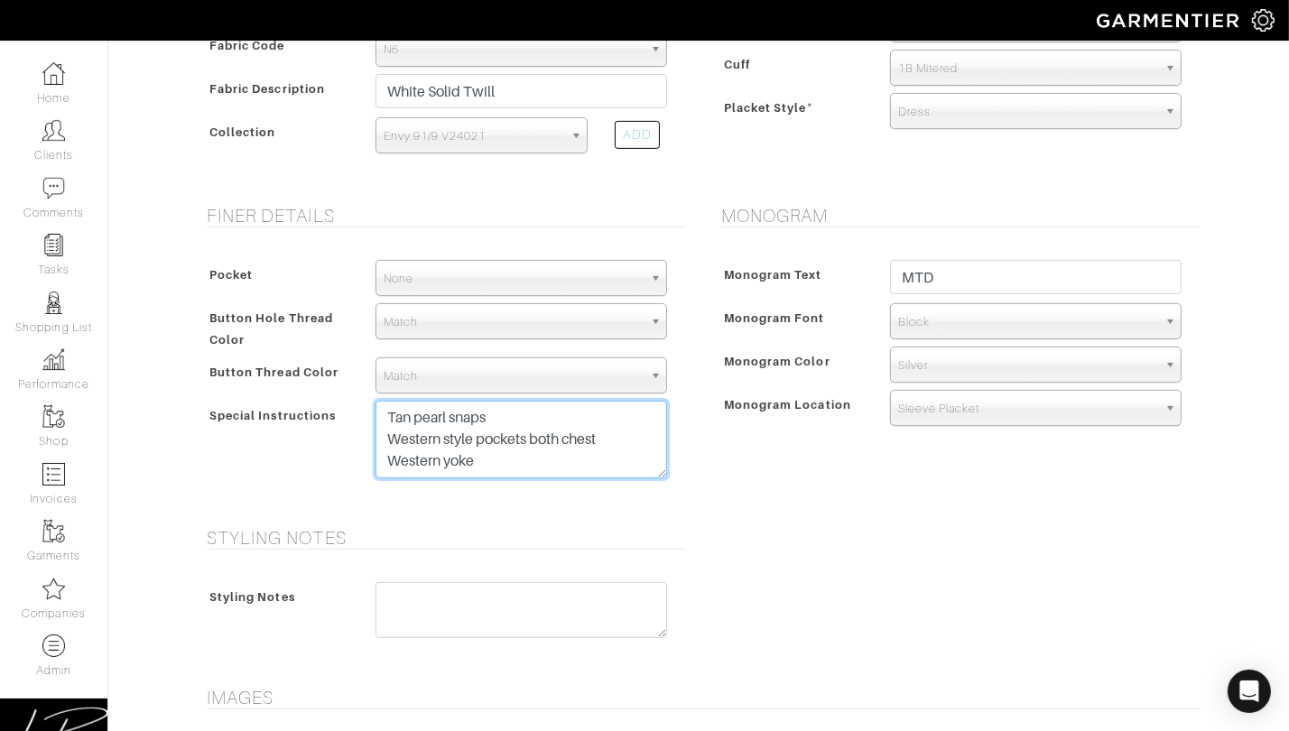
click at [648, 469] on textarea "Tan pearl snaps Western style pockets both chest Western yoke" at bounding box center [522, 440] width 292 height 78
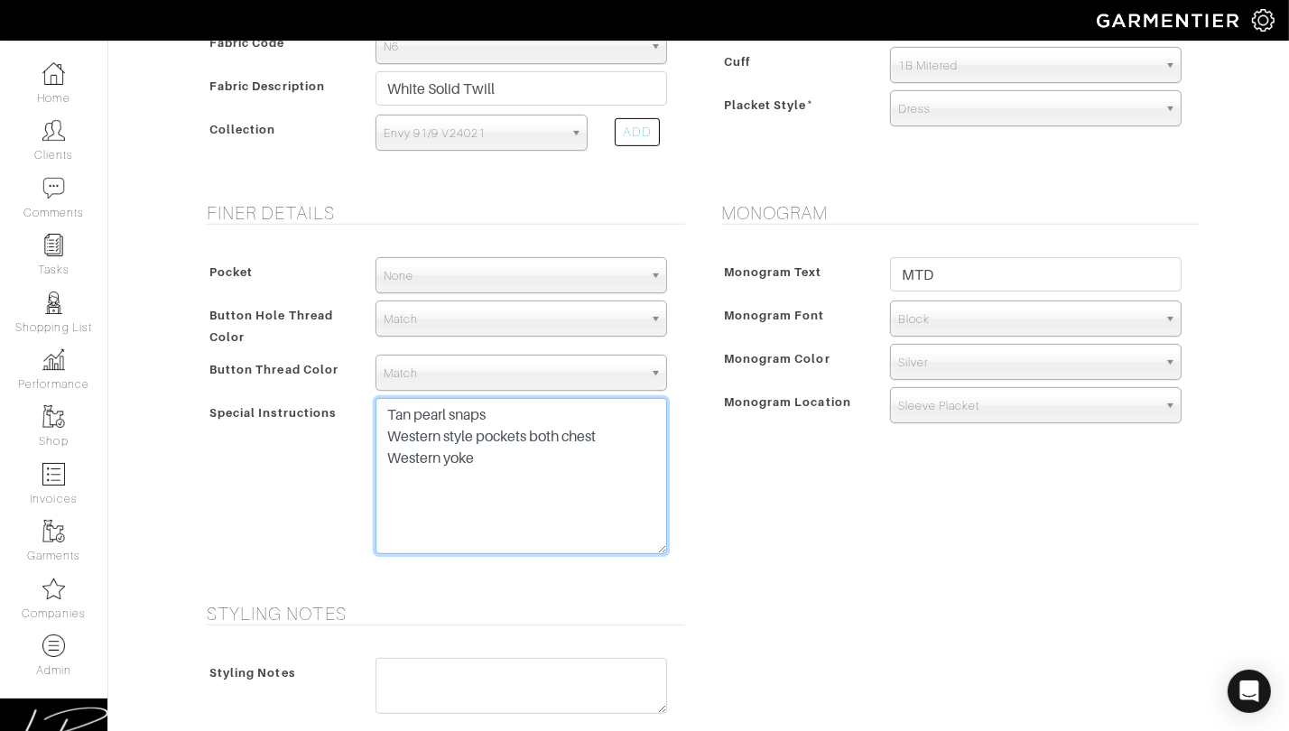
scroll to position [797, 0]
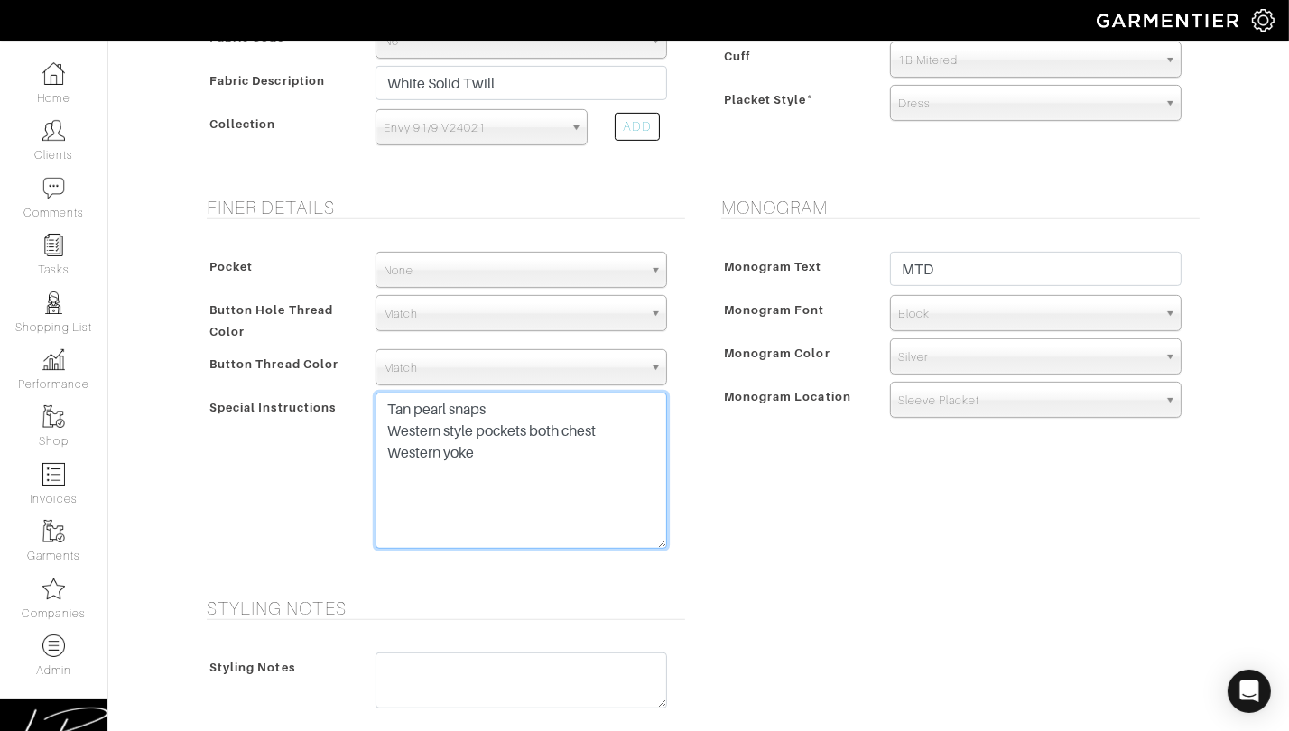
drag, startPoint x: 661, startPoint y: 469, endPoint x: 669, endPoint y: 544, distance: 76.3
click at [669, 545] on div "Tan pearl snaps Western style pockets both chest Western yoke" at bounding box center [521, 475] width 319 height 165
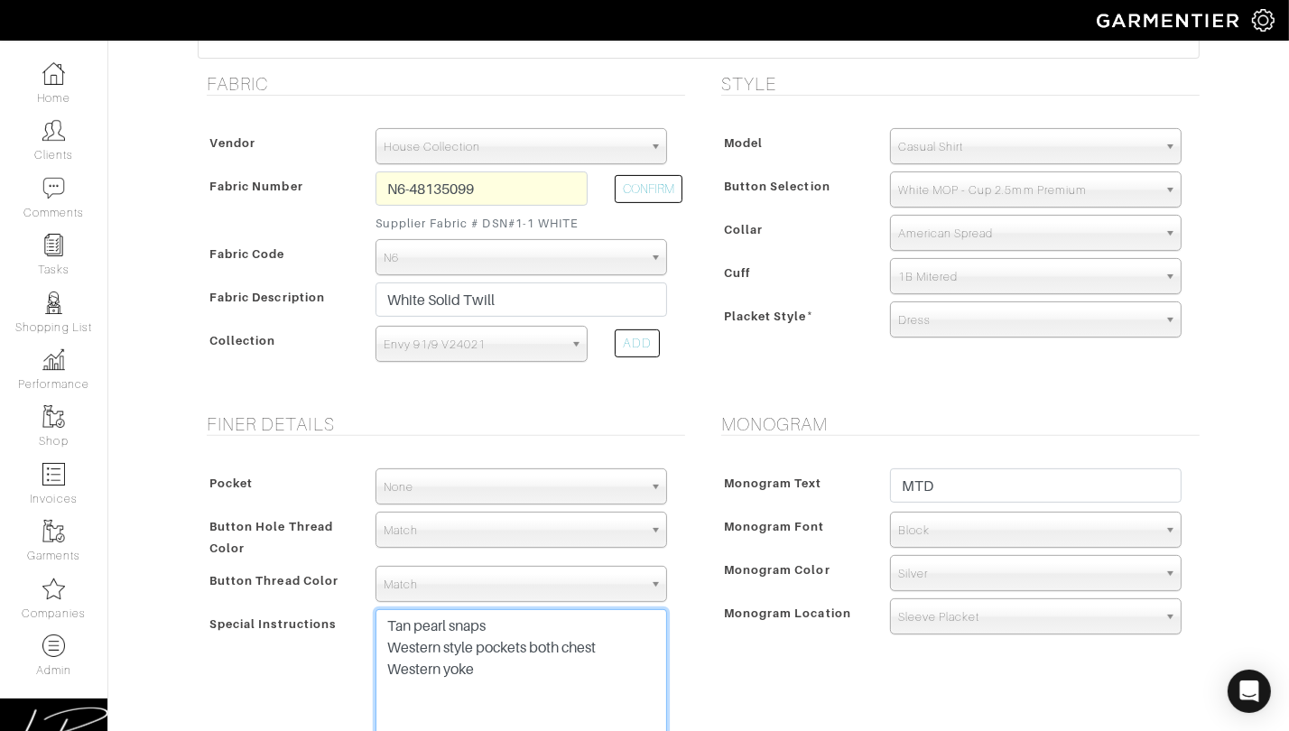
scroll to position [579, 0]
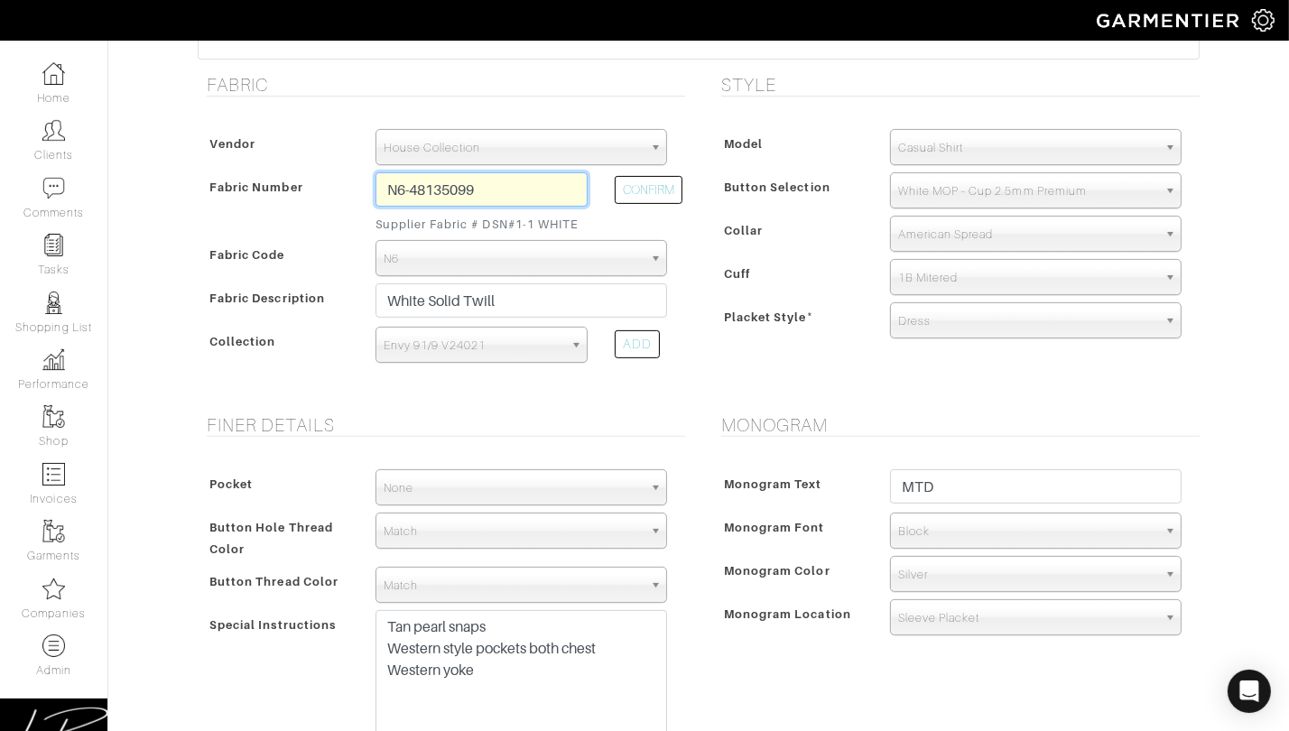
drag, startPoint x: 497, startPoint y: 189, endPoint x: 357, endPoint y: 197, distance: 141.1
click at [356, 181] on div "Fabric Number N6-48135099 Supplier Fabric # DSN#1-1 WHITE CONFIRM" at bounding box center [441, 206] width 479 height 68
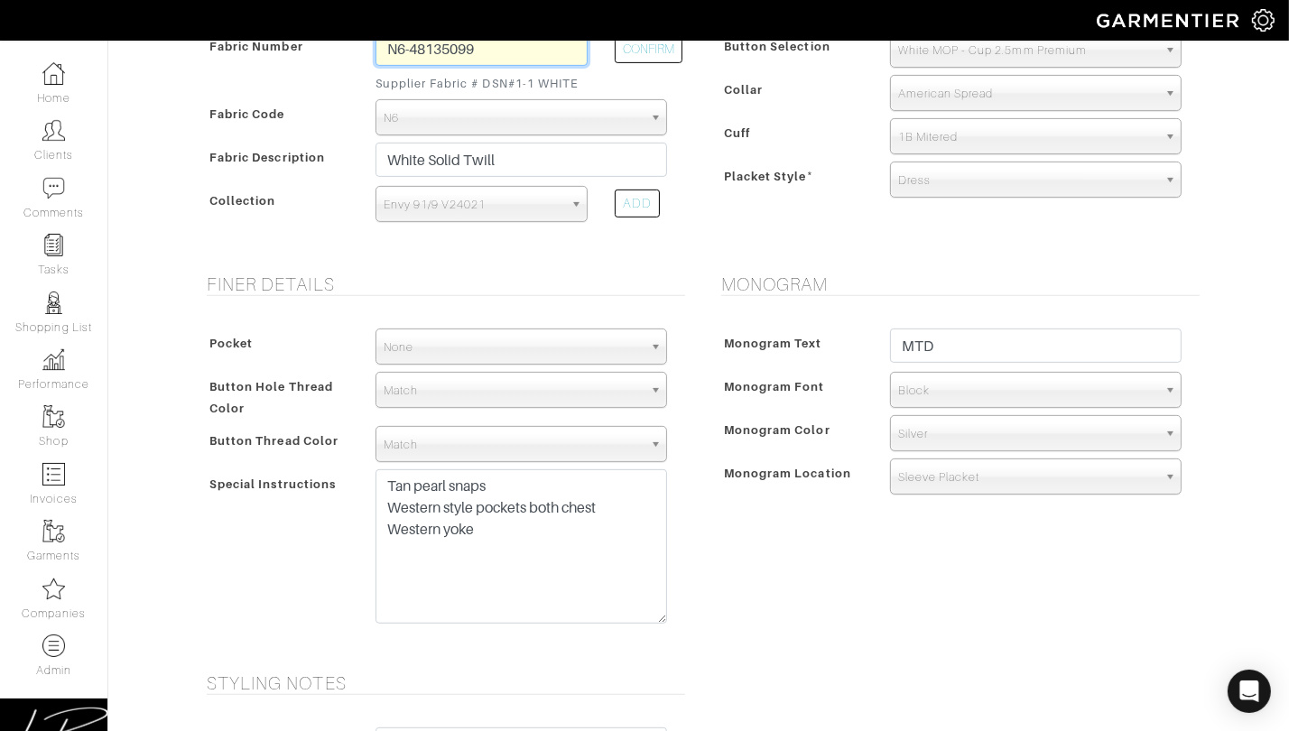
scroll to position [726, 0]
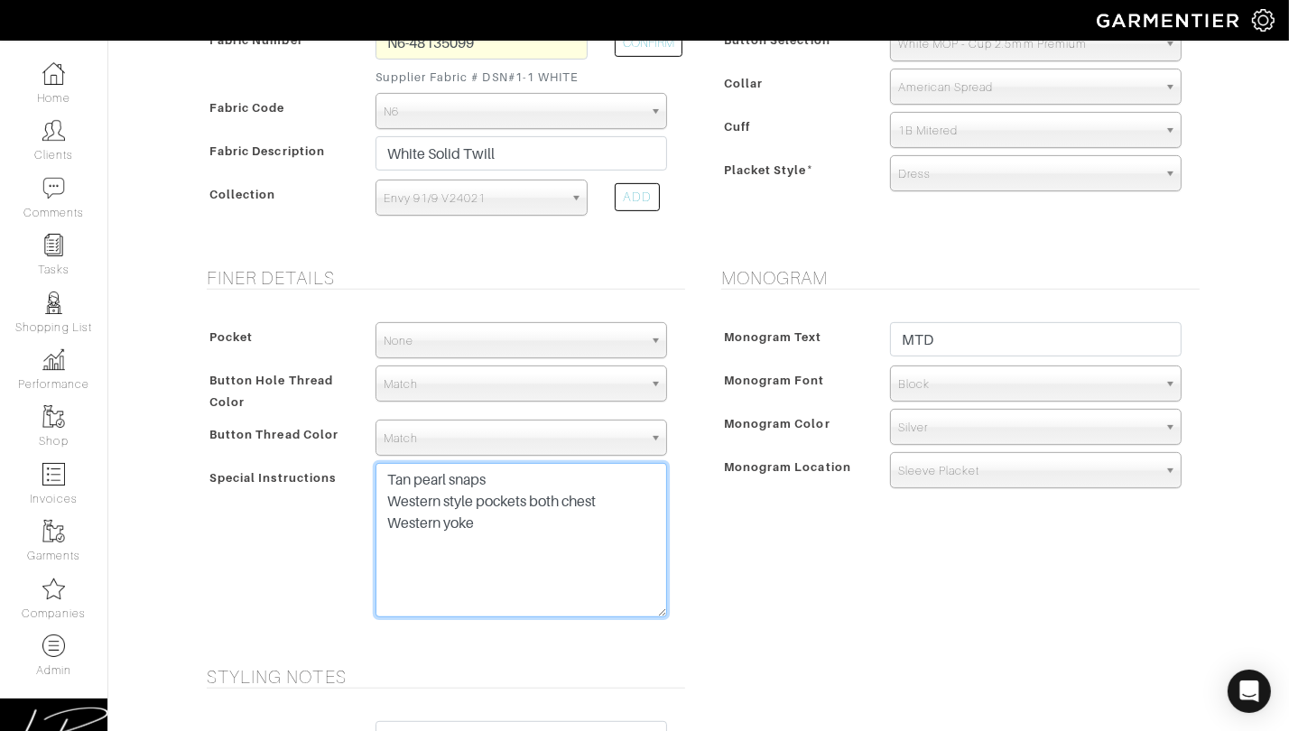
click at [518, 505] on textarea "Tan pearl snaps Western style pockets both chest Western yoke" at bounding box center [522, 540] width 292 height 154
click at [531, 517] on textarea "Tan pearl snaps Western style pockets both chest Western yoke" at bounding box center [522, 540] width 292 height 154
type textarea "Tan pearl snaps Western style pockets both chest Western yoke 2b mitered cuff"
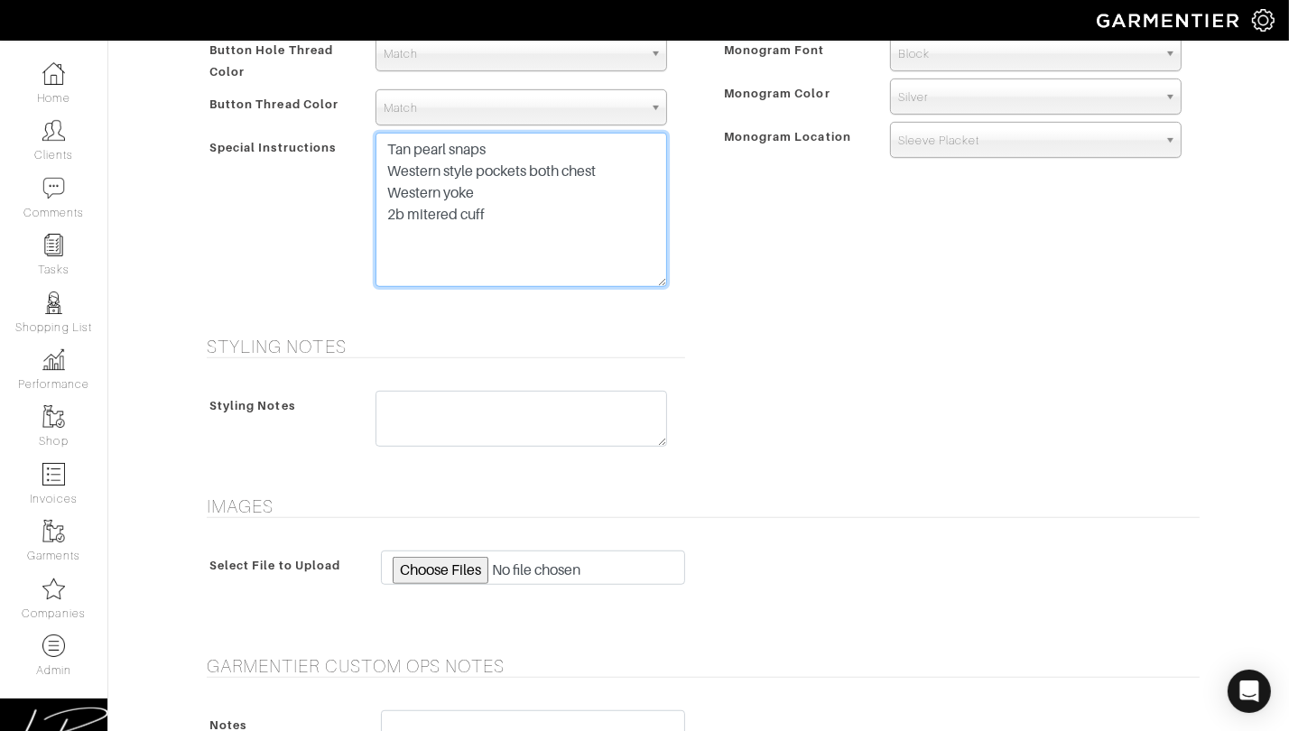
scroll to position [1064, 0]
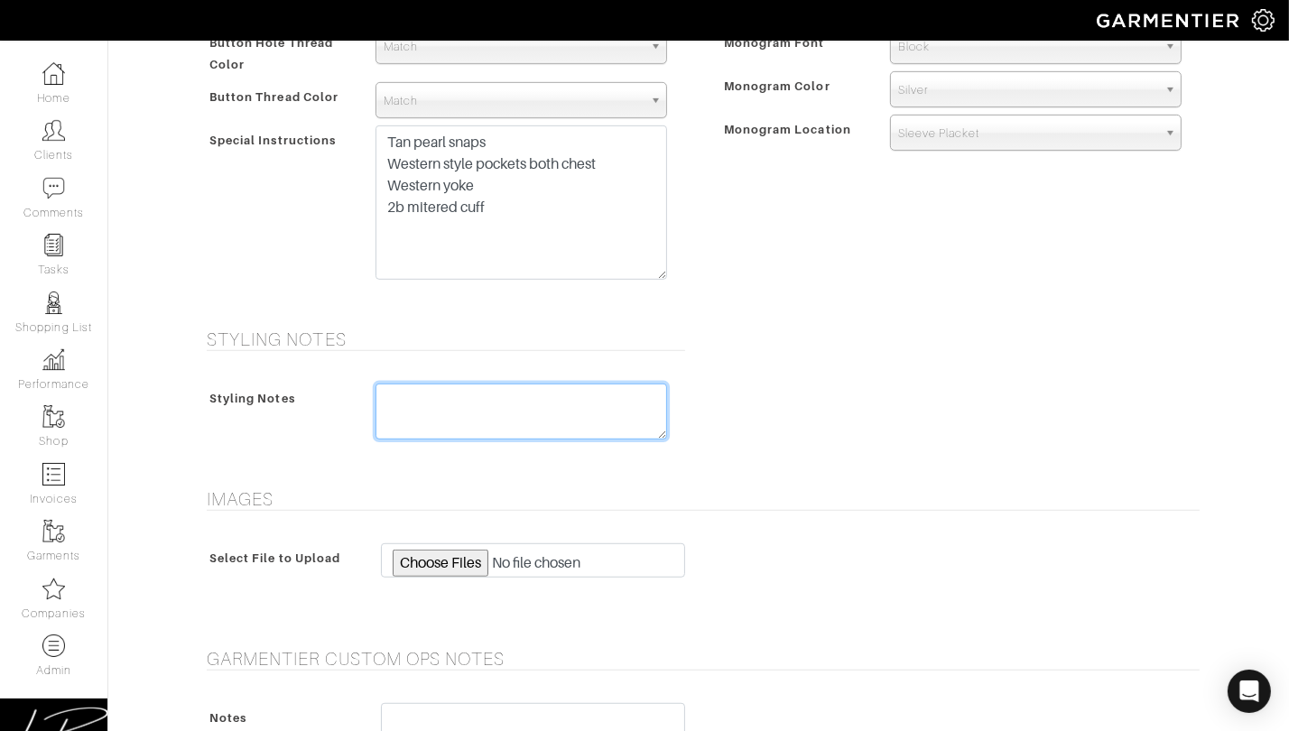
click at [445, 412] on textarea at bounding box center [522, 412] width 292 height 56
type textarea "need pocket size"
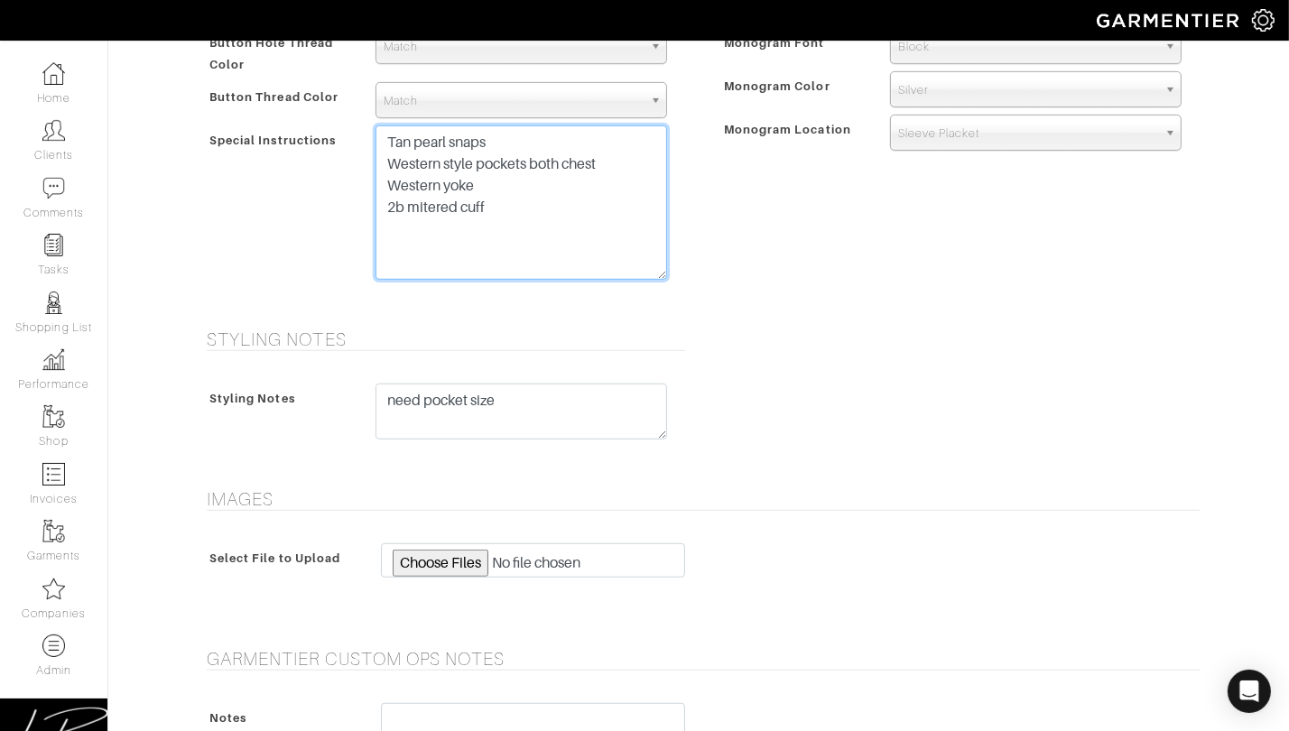
click at [522, 205] on textarea "Tan pearl snaps Western style pockets both chest Western yoke" at bounding box center [522, 202] width 292 height 154
paste textarea "double wide pic stitching on"
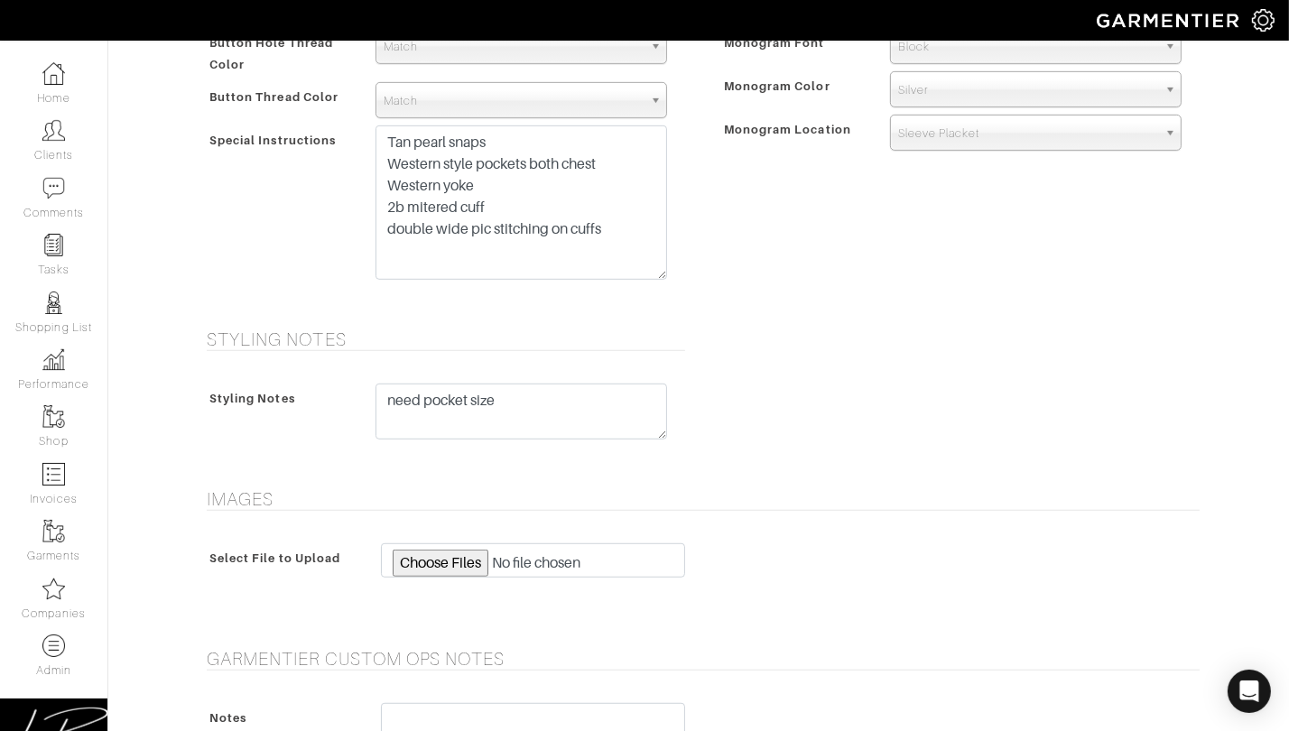
click at [727, 265] on div "Monogram Monogram Text MTD Monogram Font N/A Script Calligraphy Times Roman Blo…" at bounding box center [956, 118] width 515 height 377
click at [633, 229] on textarea "Tan pearl snaps Western style pockets both chest Western yoke" at bounding box center [522, 202] width 292 height 154
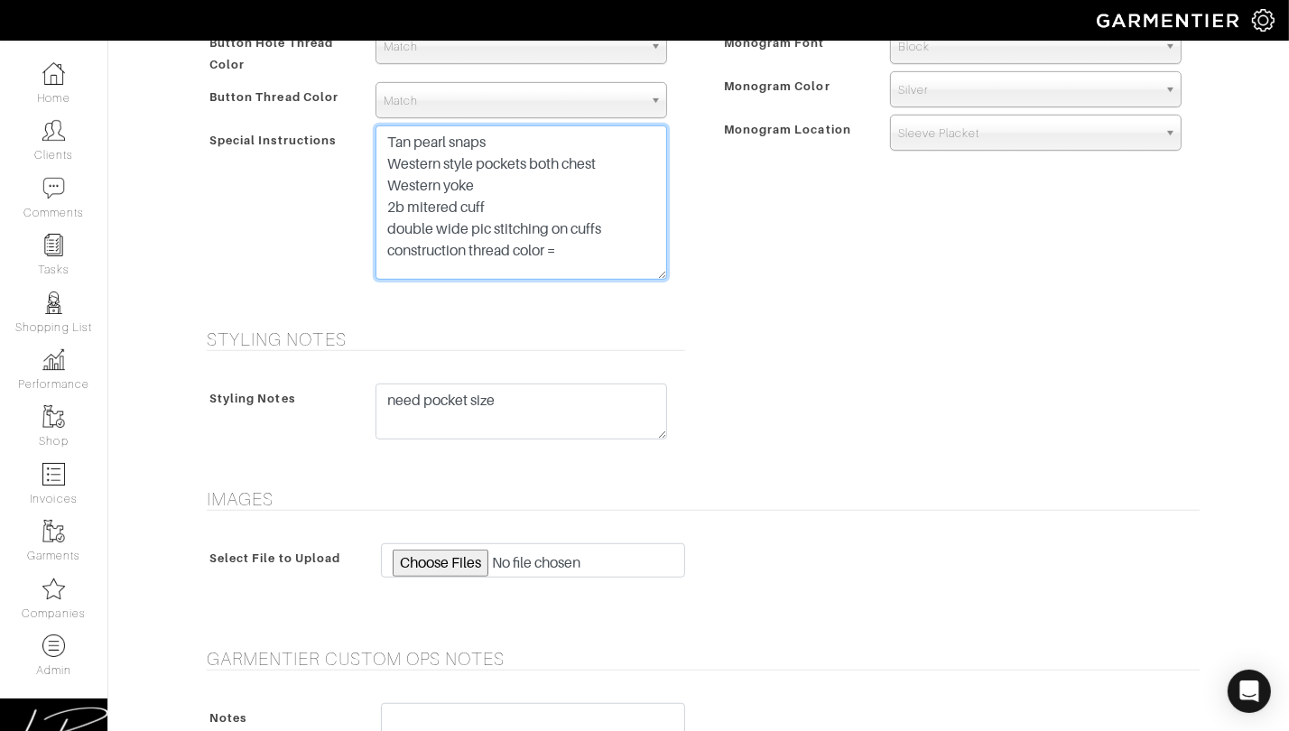
click at [650, 216] on textarea "Tan pearl snaps Western style pockets both chest Western yoke" at bounding box center [522, 202] width 292 height 154
click at [642, 228] on textarea "Tan pearl snaps Western style pockets both chest Western yoke" at bounding box center [522, 202] width 292 height 154
click at [595, 274] on textarea "Tan pearl snaps Western style pockets both chest Western yoke" at bounding box center [522, 202] width 292 height 154
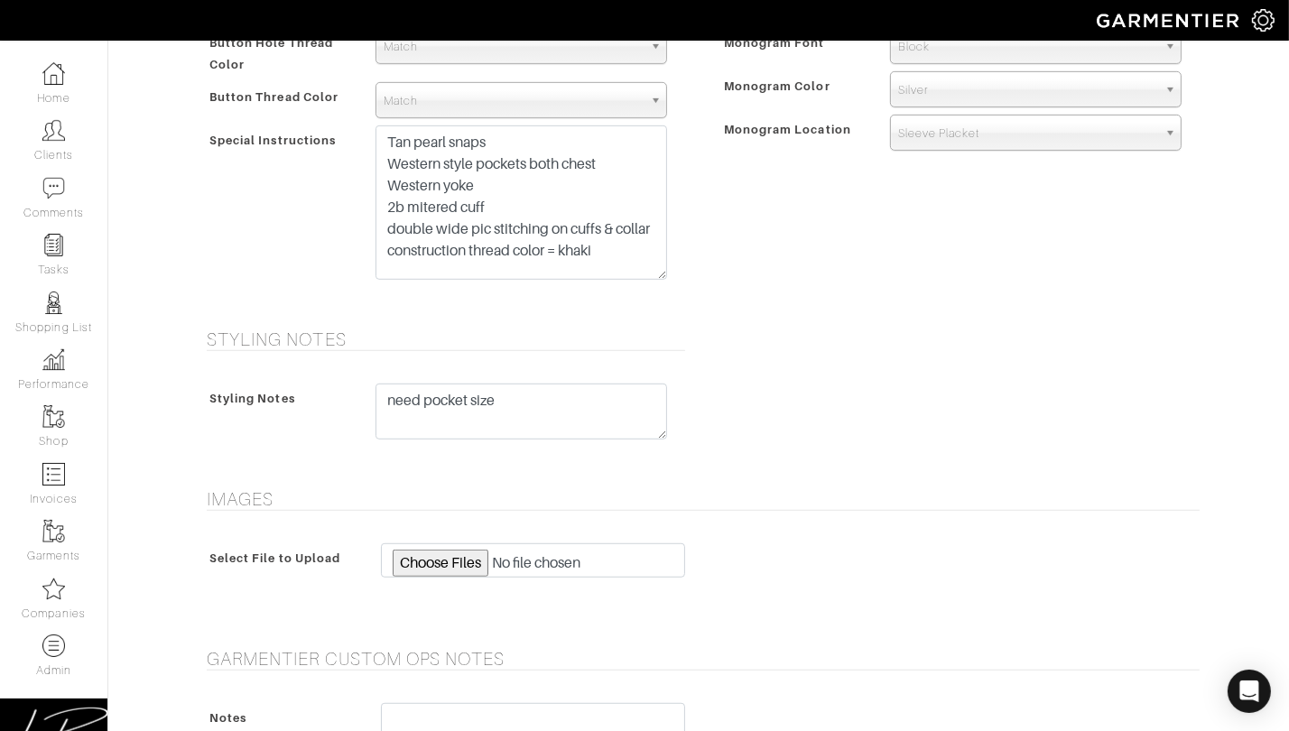
click at [776, 296] on div "Monogram Monogram Text MTD Monogram Font N/A Script Calligraphy Times Roman Blo…" at bounding box center [956, 118] width 515 height 377
click at [620, 265] on textarea "Tan pearl snaps Western style pockets both chest Western yoke" at bounding box center [522, 202] width 292 height 154
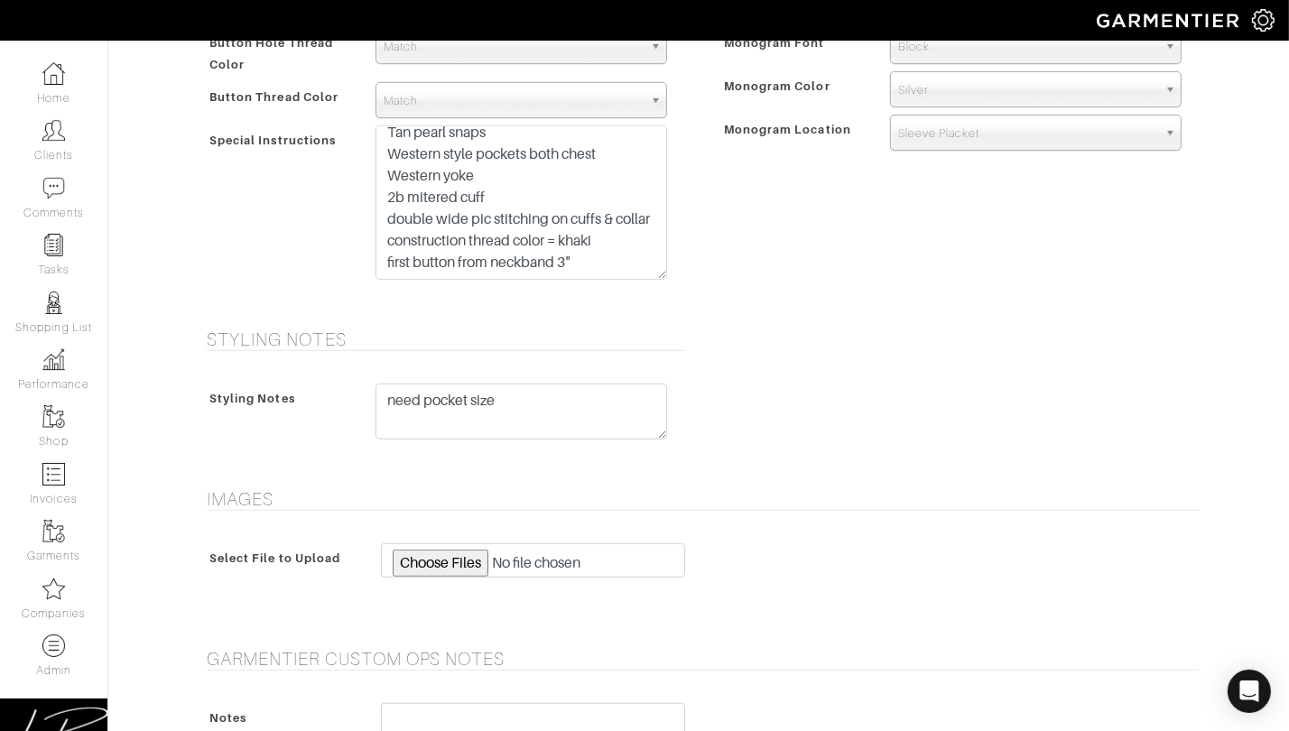
drag, startPoint x: 809, startPoint y: 251, endPoint x: 702, endPoint y: 293, distance: 115.2
click at [809, 251] on div "Monogram Monogram Text MTD Monogram Font N/A Script Calligraphy Times Roman Blo…" at bounding box center [956, 118] width 515 height 377
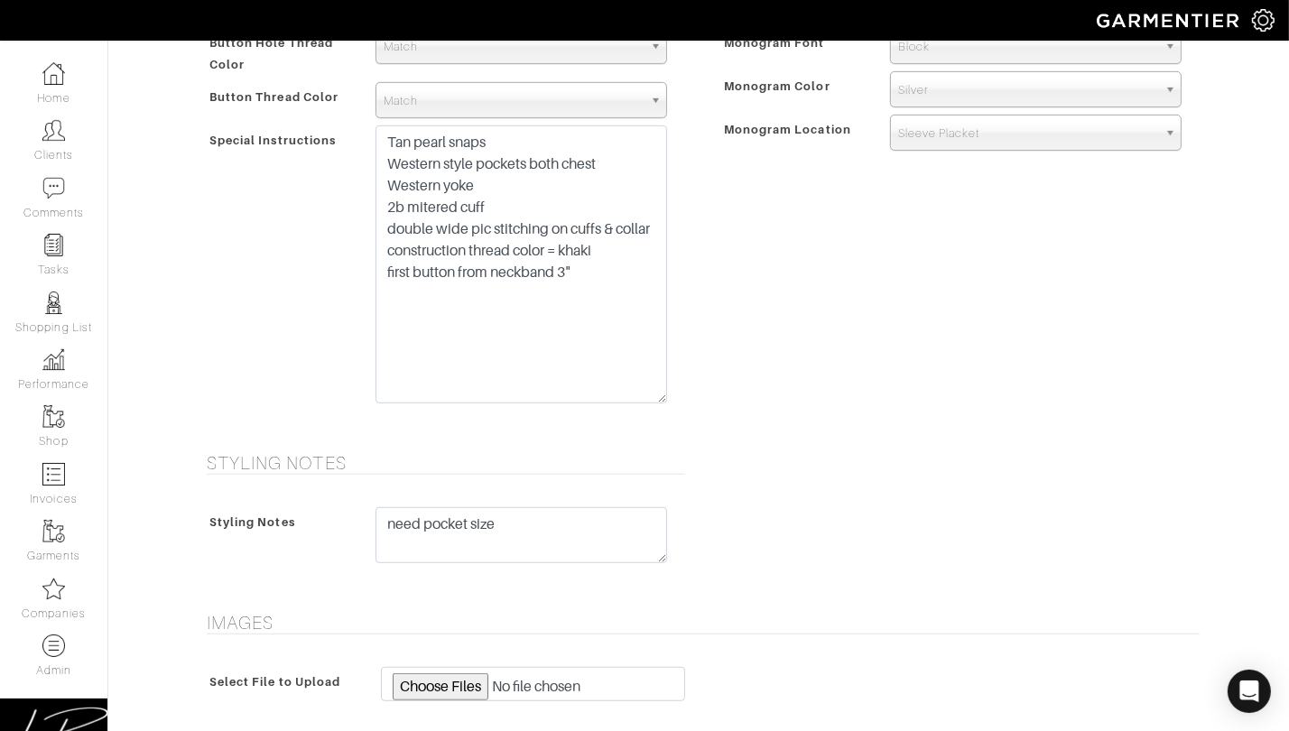
drag, startPoint x: 661, startPoint y: 285, endPoint x: 654, endPoint y: 407, distance: 122.1
click at [655, 404] on textarea "Tan pearl snaps Western style pockets both chest Western yoke" at bounding box center [522, 264] width 292 height 278
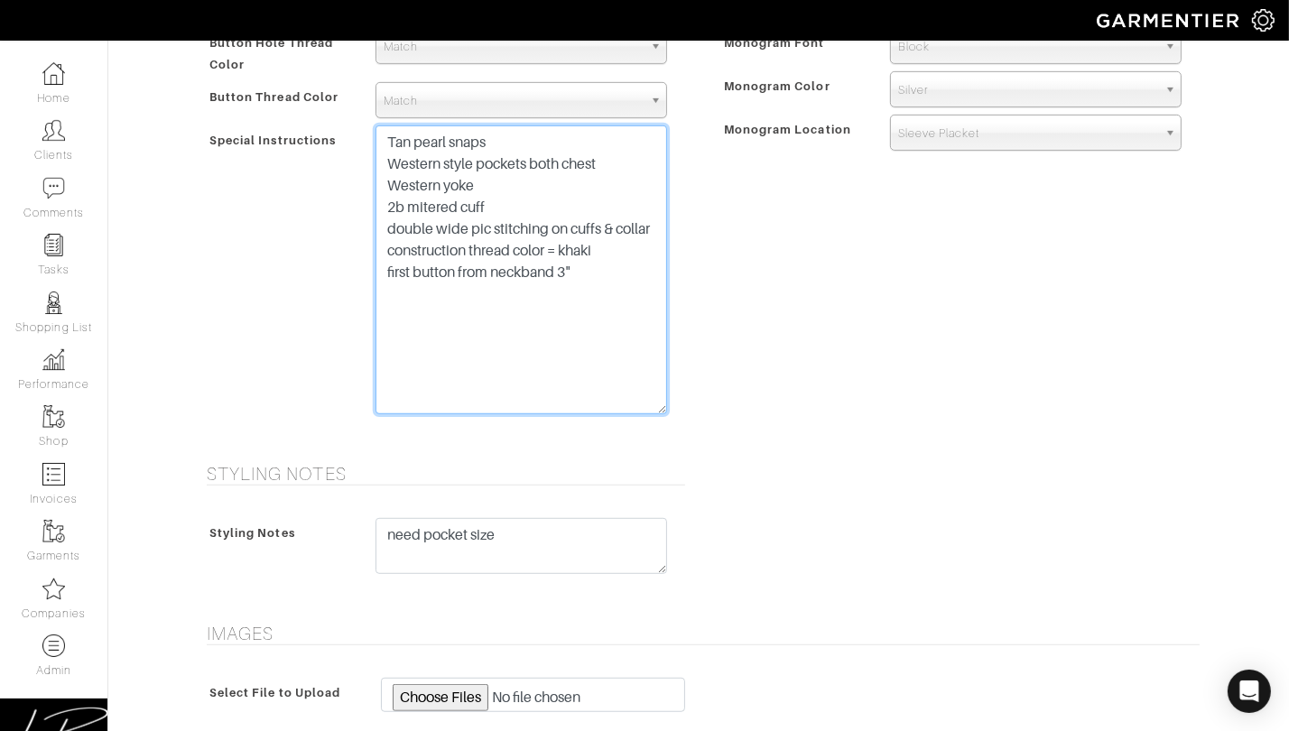
click at [621, 283] on textarea "Tan pearl snaps Western style pockets both chest Western yoke" at bounding box center [522, 269] width 292 height 289
click at [639, 162] on textarea "Tan pearl snaps Western style pockets both chest Western yoke" at bounding box center [522, 269] width 292 height 289
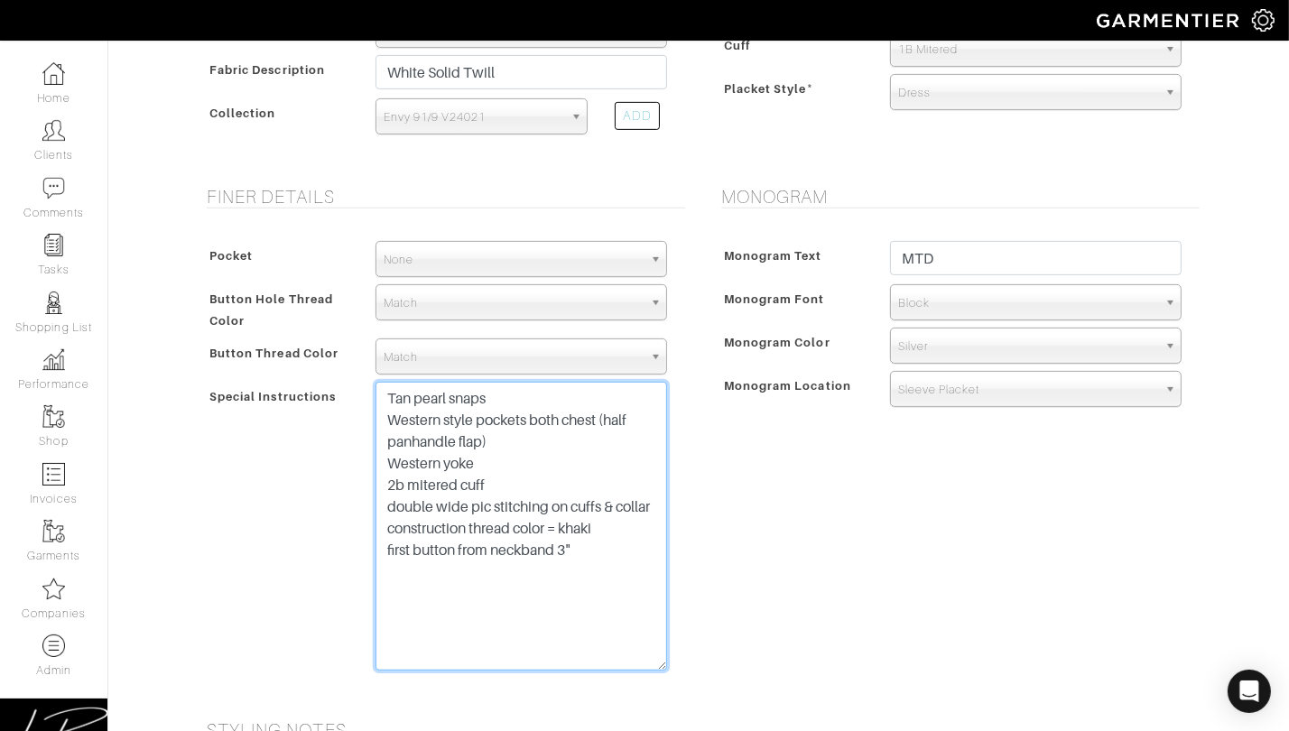
scroll to position [748, 0]
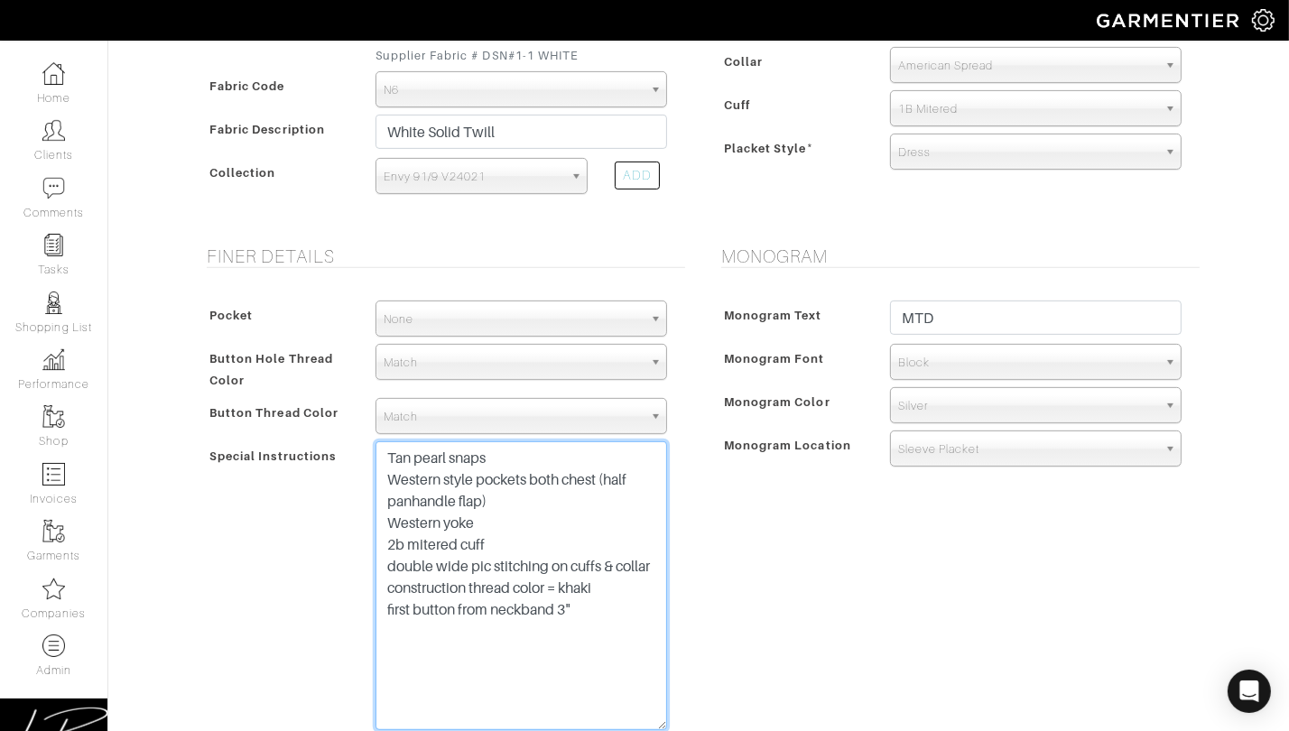
type textarea "Tan pearl snaps Western style pockets both chest (half panhandle flap) Western …"
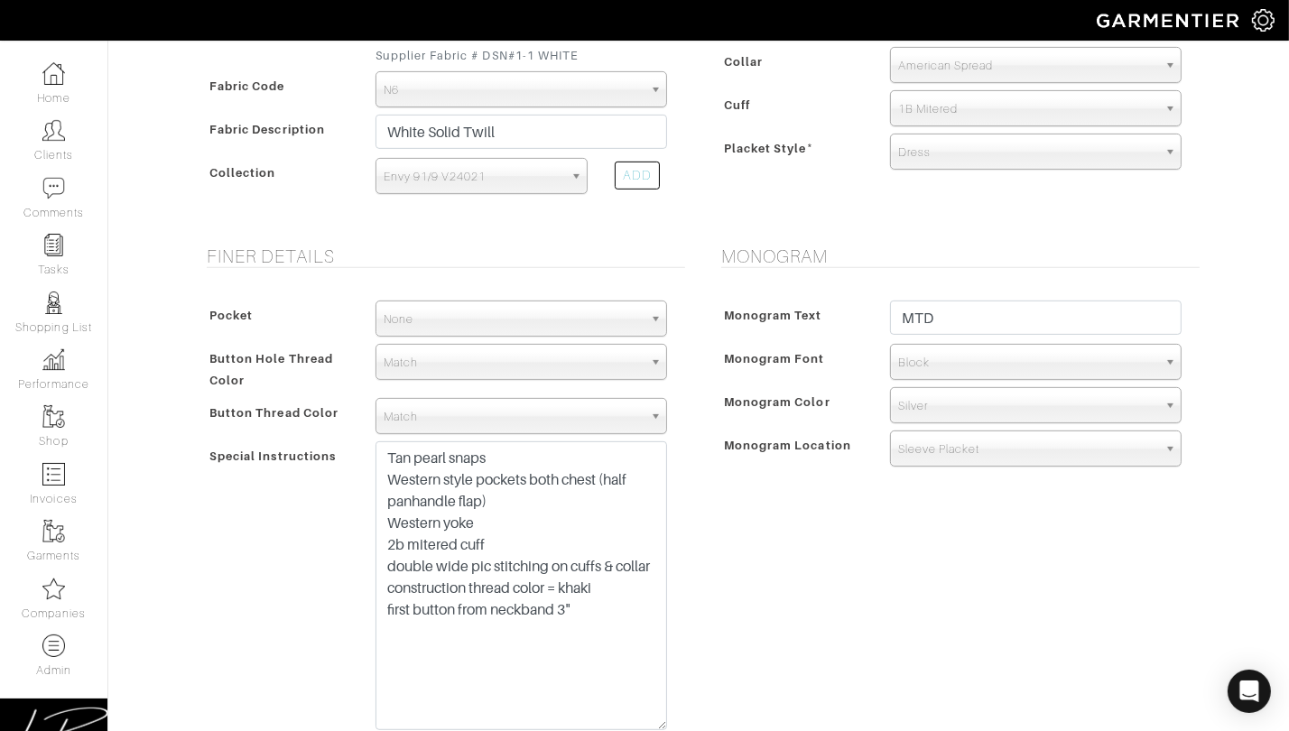
click at [527, 324] on span "None" at bounding box center [513, 320] width 259 height 36
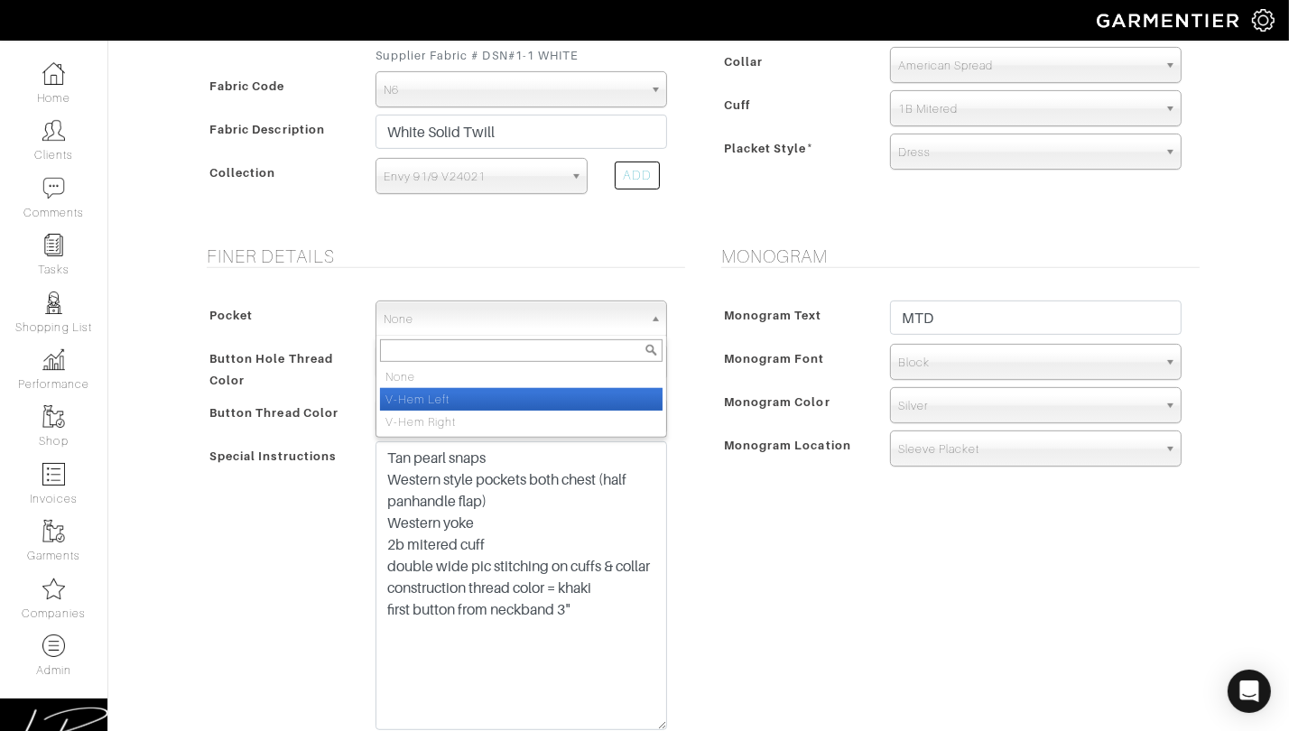
click at [520, 389] on li "V-Hem Left" at bounding box center [521, 399] width 283 height 23
select select "V-Hem Left"
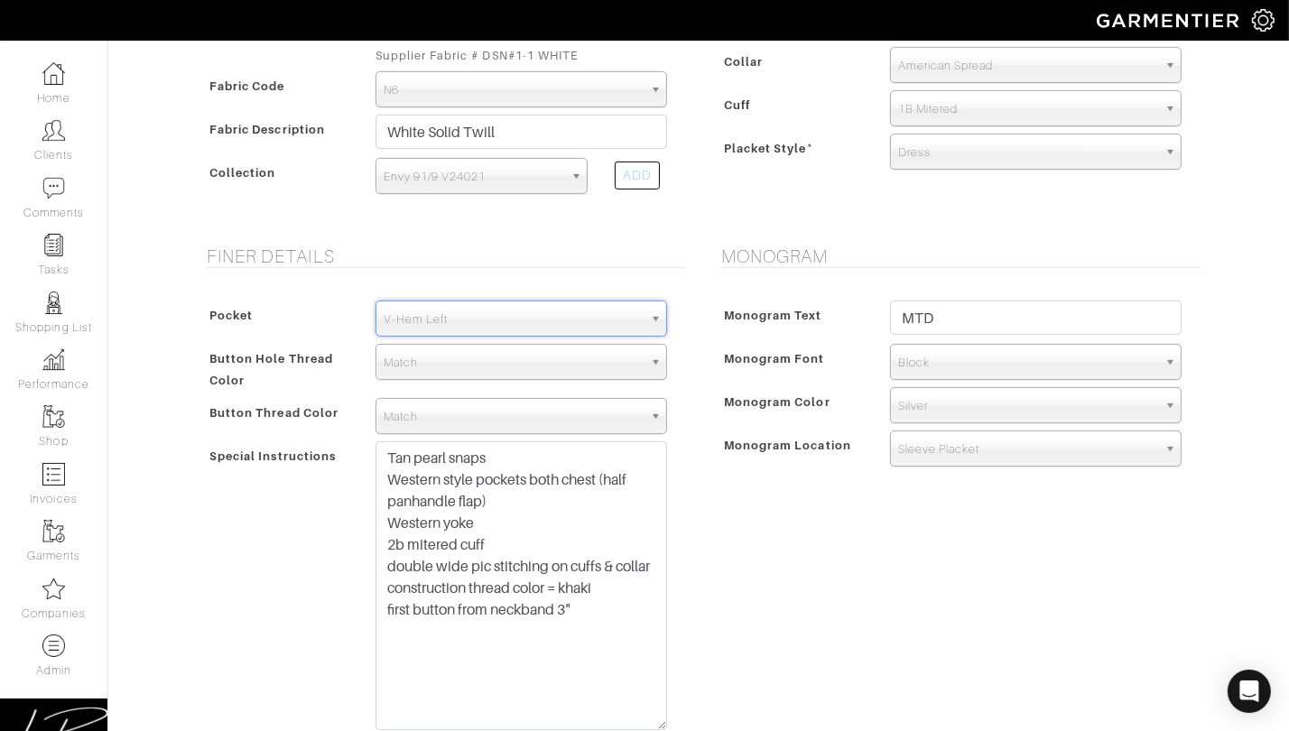
click at [740, 317] on span "Monogram Text" at bounding box center [773, 315] width 98 height 26
click at [691, 370] on div "Finer Details Pocket None V-Hem Left V-Hem Right V-Hem Left None V-Hem Left V-H…" at bounding box center [441, 502] width 515 height 512
click at [322, 344] on div "Button Hole Thread Color Match Aubergine Azure Beige Black Blue British Navy Bu…" at bounding box center [441, 367] width 479 height 47
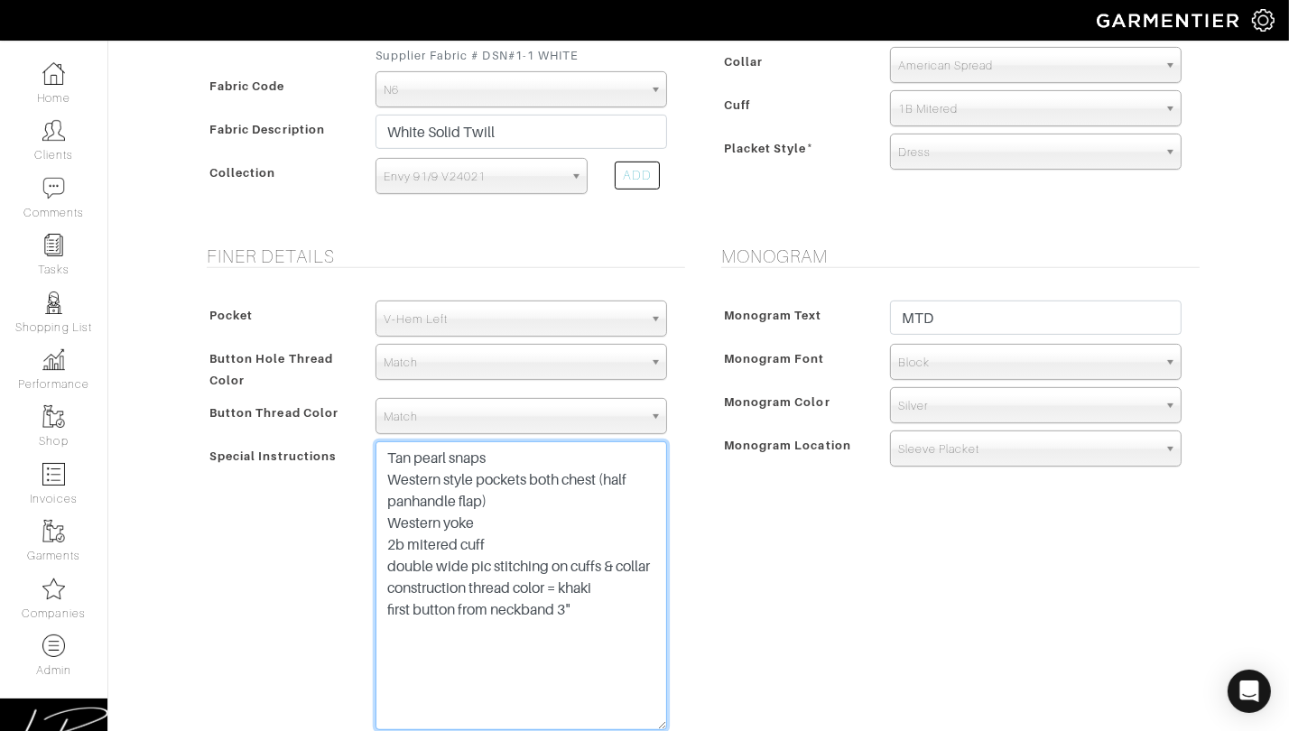
click at [633, 629] on textarea "Tan pearl snaps Western style pockets both chest Western yoke" at bounding box center [522, 585] width 292 height 289
type textarea "Tan pearl snaps Western style pockets both chest (half panhandle flap) Western …"
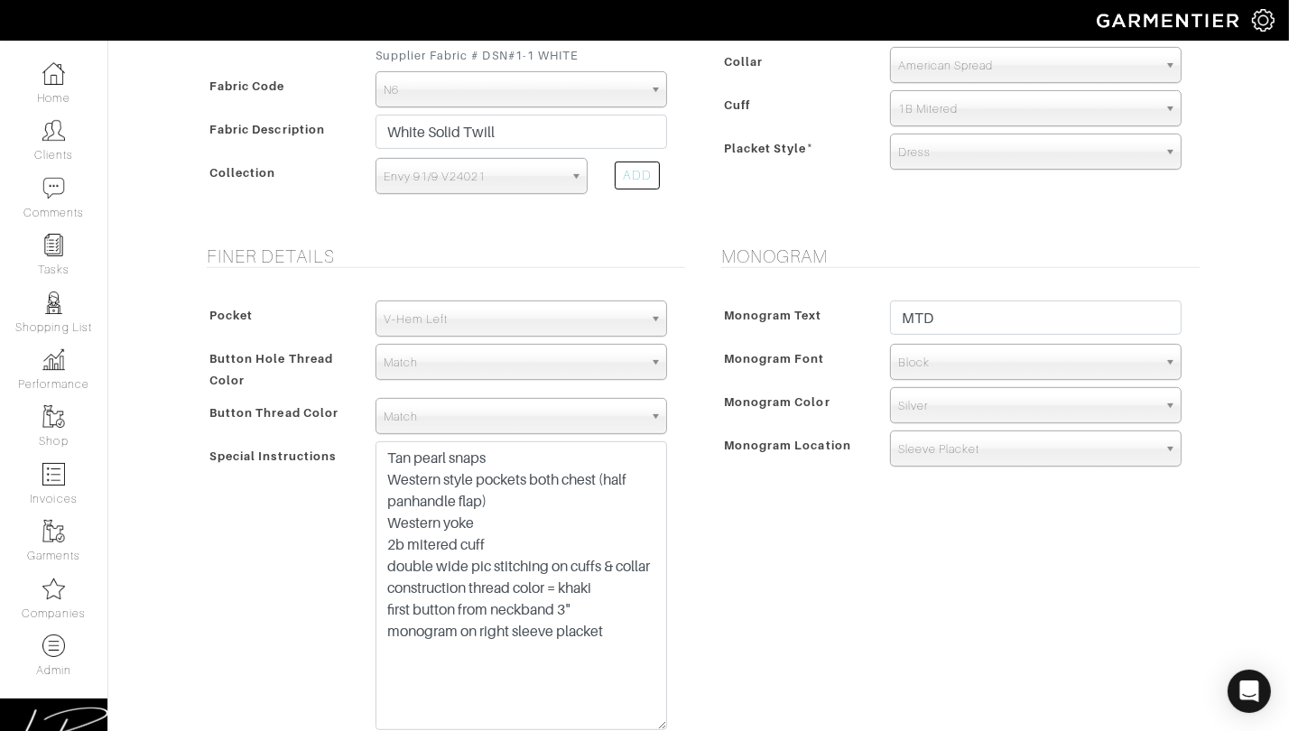
click at [1097, 548] on div "Monogram Monogram Text MTD Monogram Font N/A Script Calligraphy Times Roman Blo…" at bounding box center [956, 502] width 515 height 512
click at [963, 415] on span "Silver" at bounding box center [1027, 406] width 259 height 36
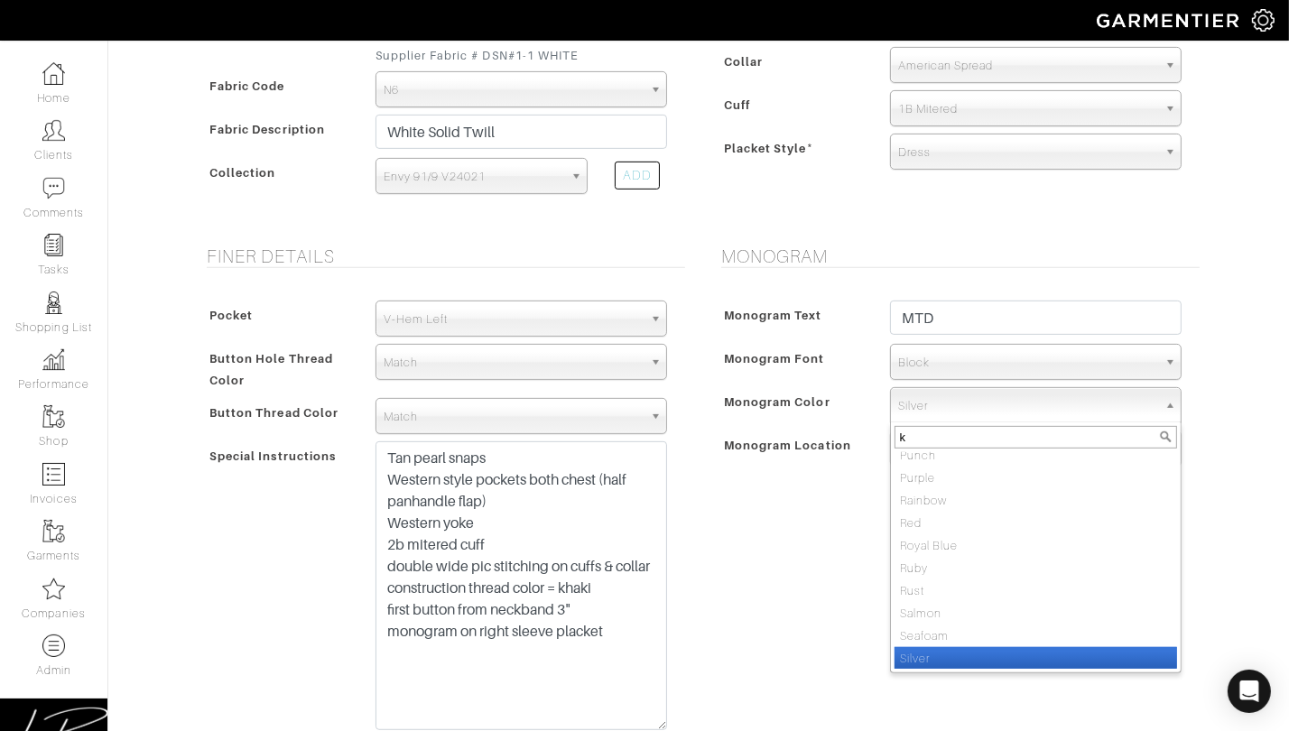
scroll to position [0, 0]
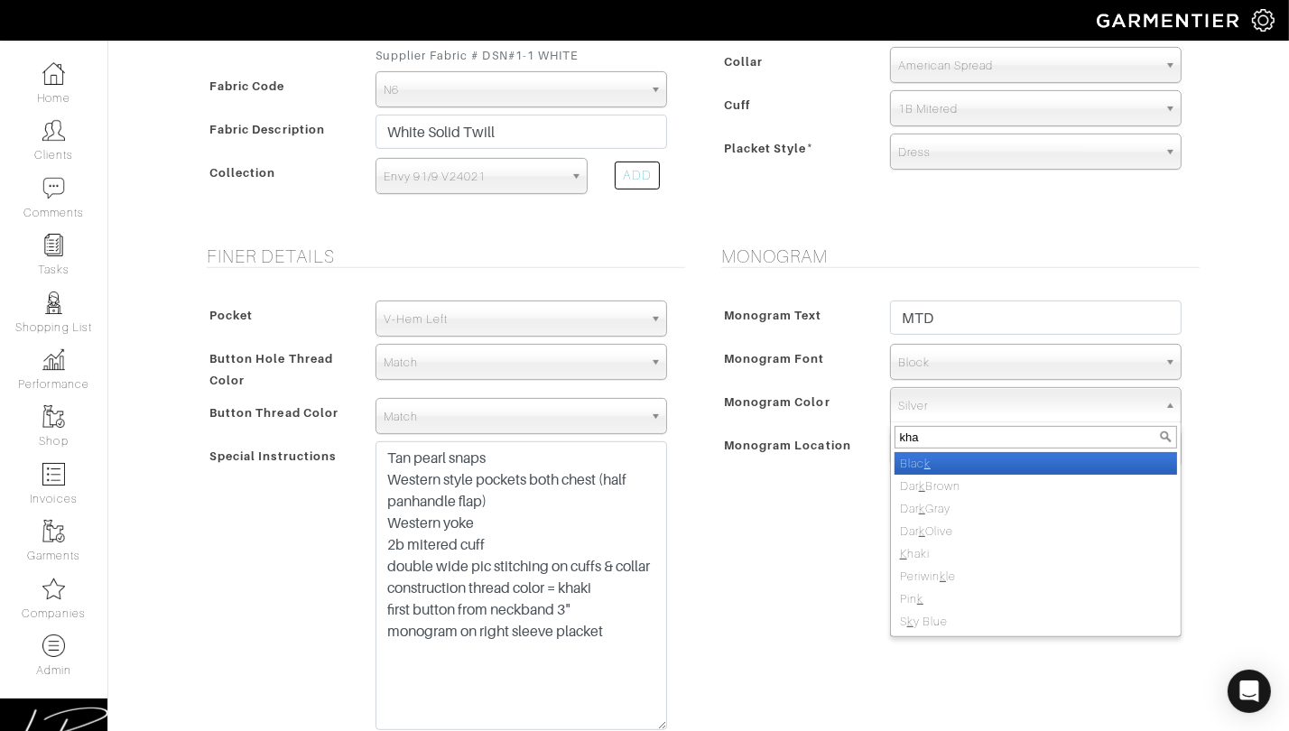
type input "khak"
select select "42"
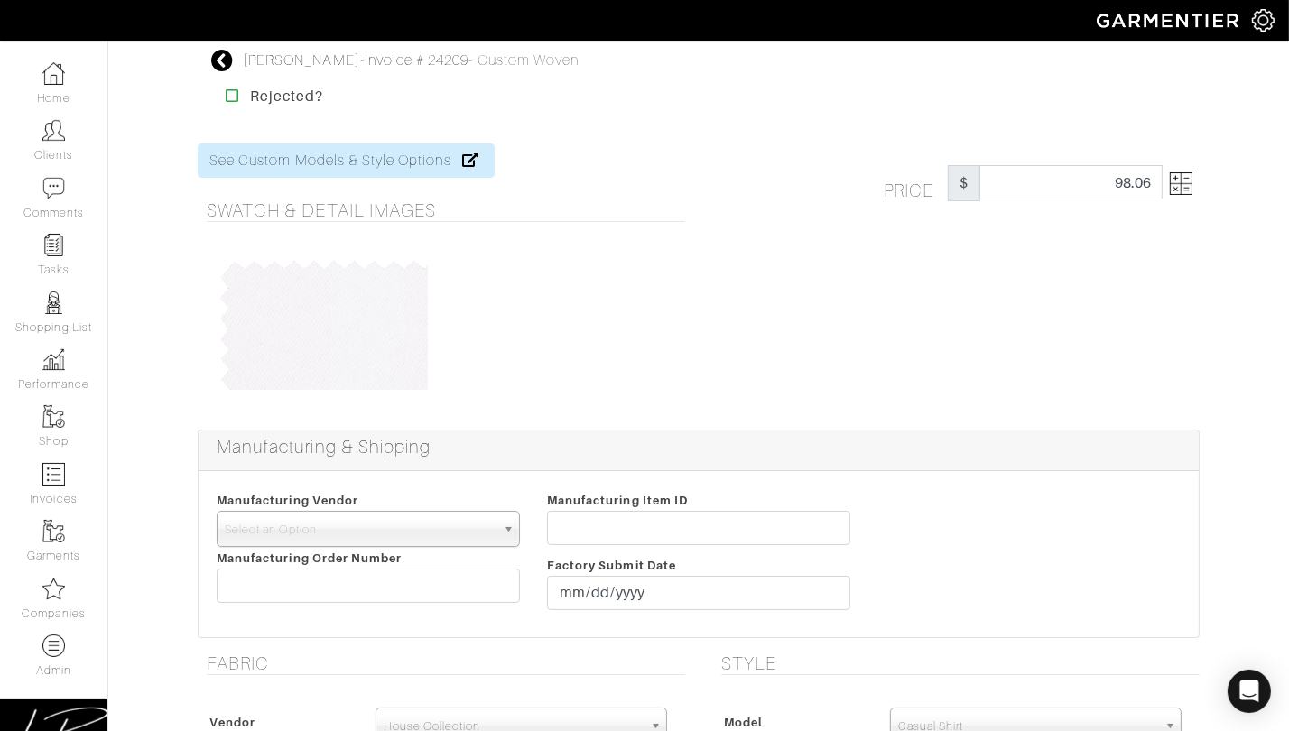
click at [1185, 194] on img at bounding box center [1181, 183] width 23 height 23
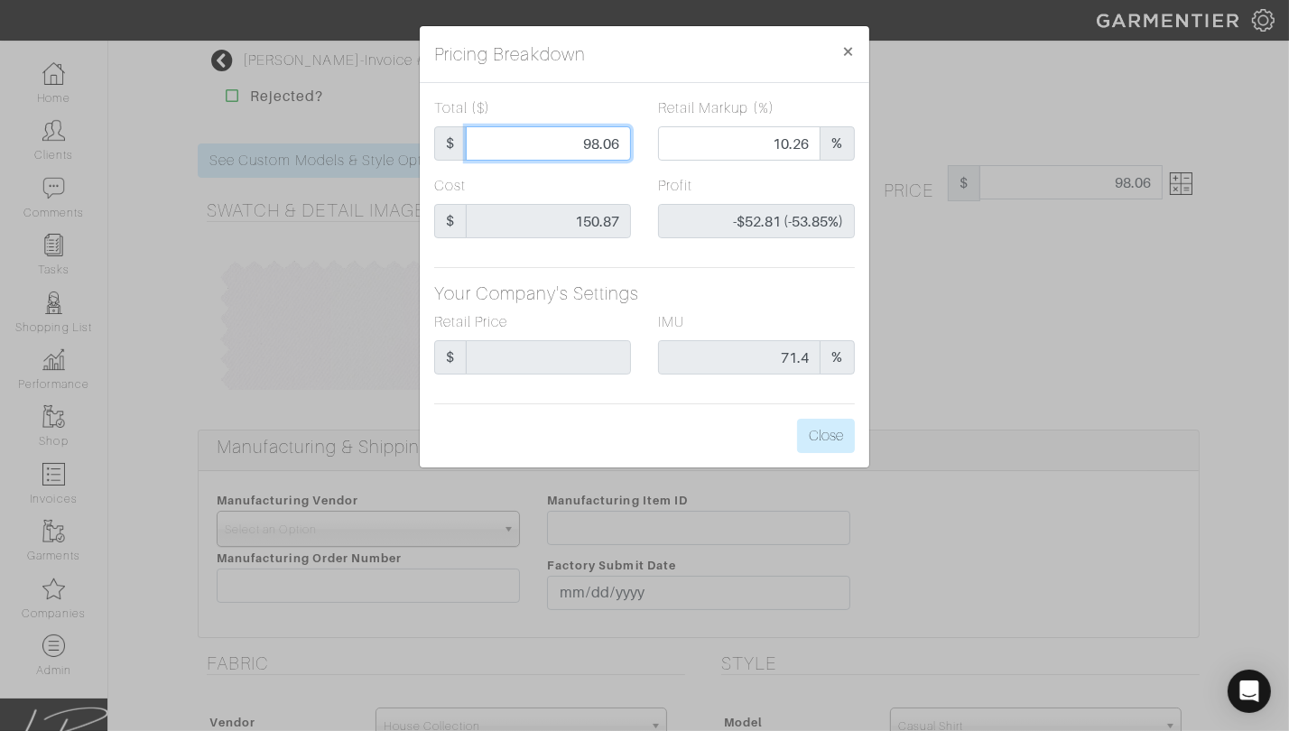
drag, startPoint x: 562, startPoint y: 138, endPoint x: 636, endPoint y: 139, distance: 74.9
click at [636, 139] on div "Total ($) $ 98.06" at bounding box center [533, 137] width 224 height 78
type input "9"
type input "0.00"
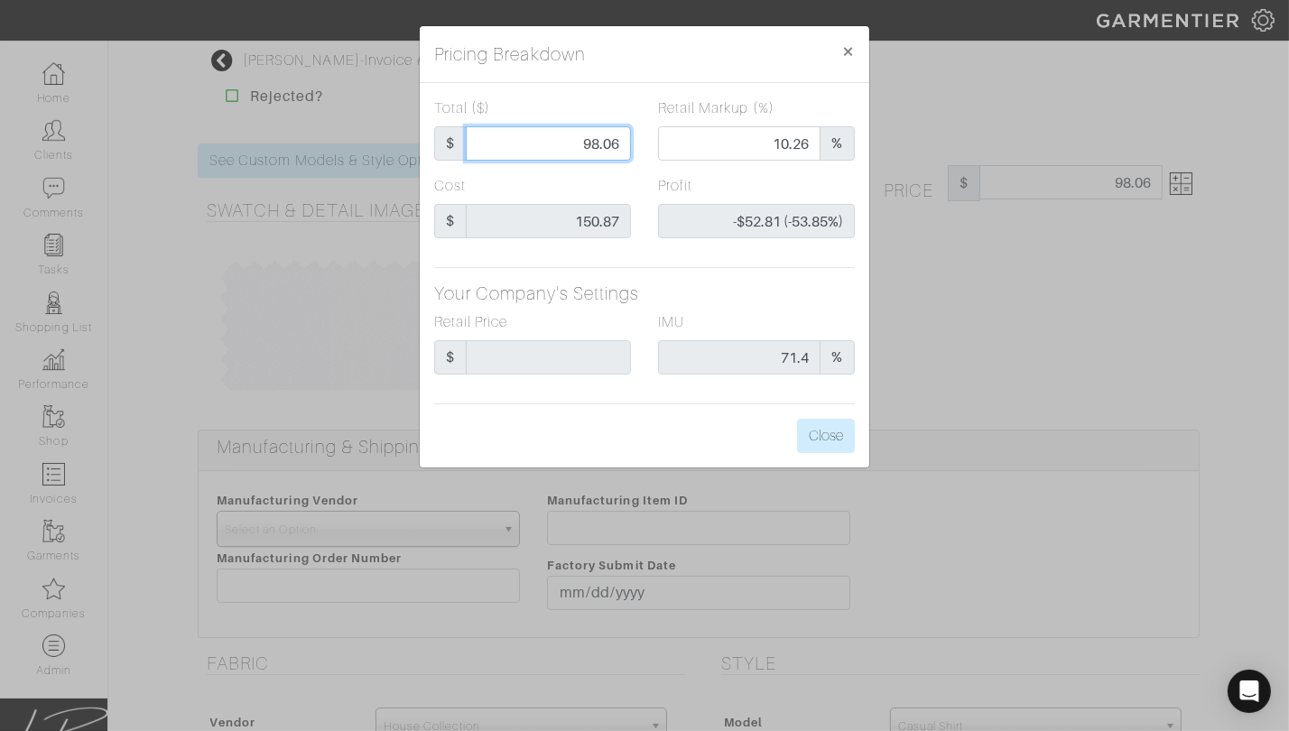
type input "-$141.87 (-1576.33%)"
type input "90"
type input "2.22"
type input "-$60.87 (-67.63%)"
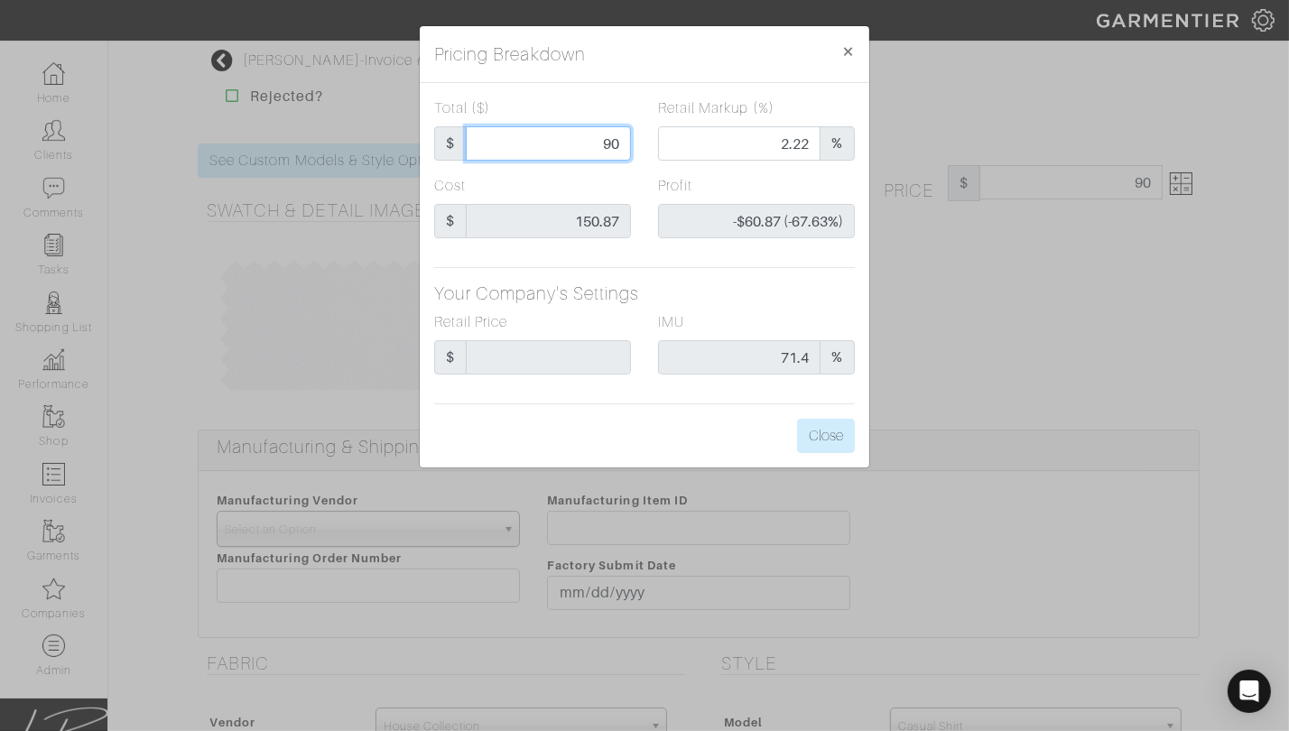
type input "90."
type input "90.5"
type input "2.76"
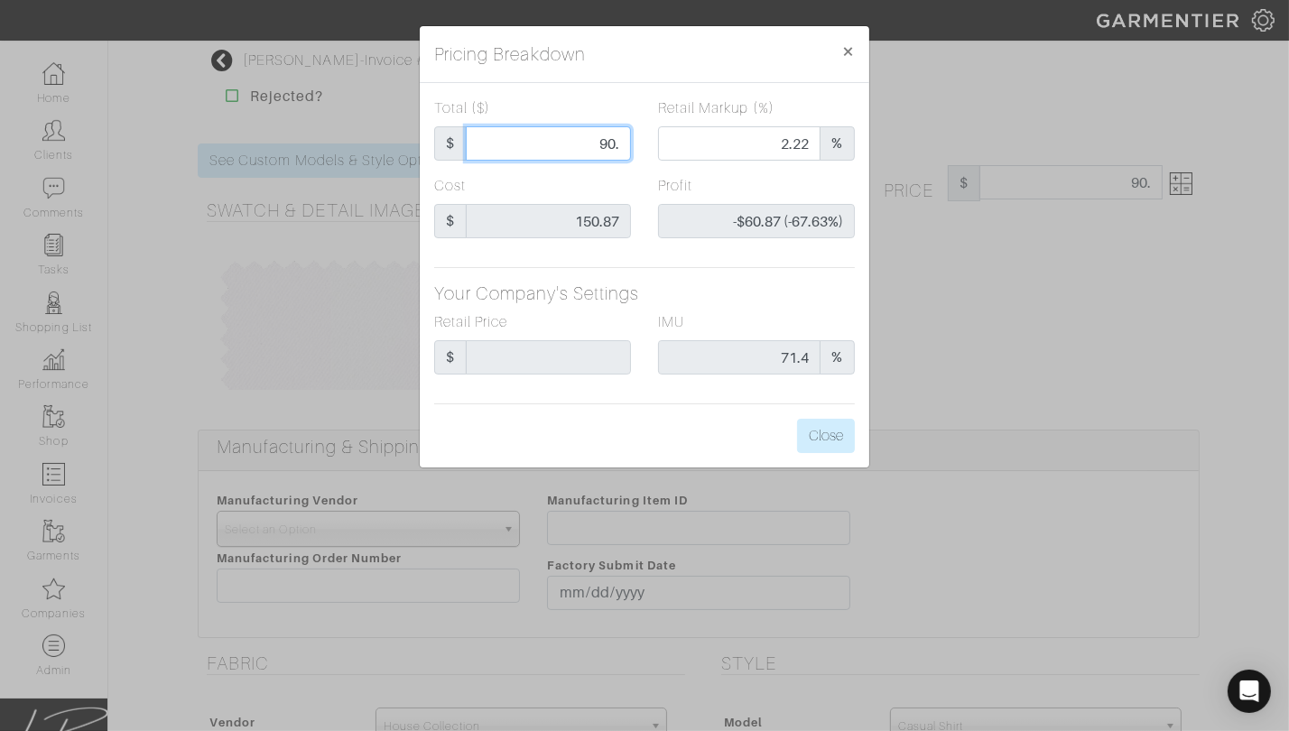
type input "-$60.37 (-66.71%)"
type input "90.52"
type input "2.78"
type input "-$60.35 (-66.67%)"
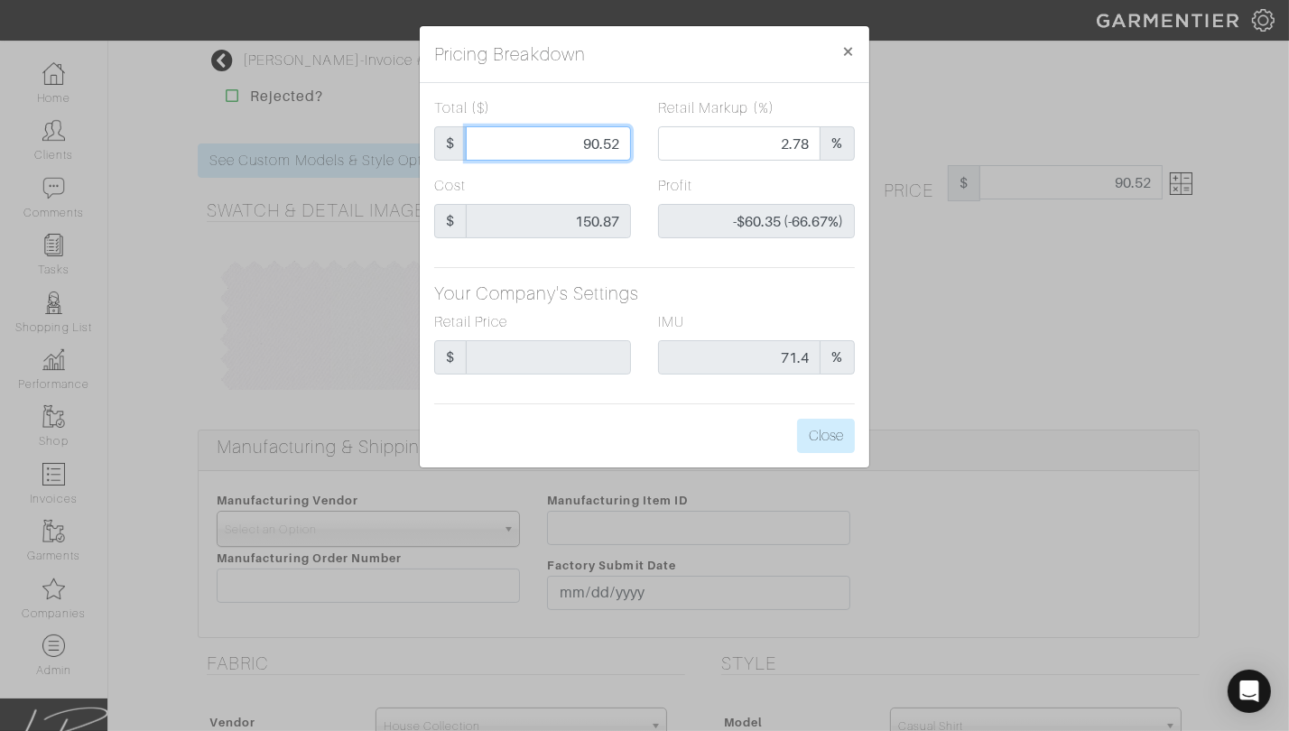
type input "90.52"
drag, startPoint x: 635, startPoint y: 84, endPoint x: 653, endPoint y: 119, distance: 39.6
click at [636, 88] on div "Total ($) $ 90.52 Retail Markup (%) 2.78 % Cost $ 150.87 Profit -$60.35 (-66.67…" at bounding box center [645, 275] width 450 height 385
click at [850, 441] on button "Close" at bounding box center [826, 436] width 58 height 34
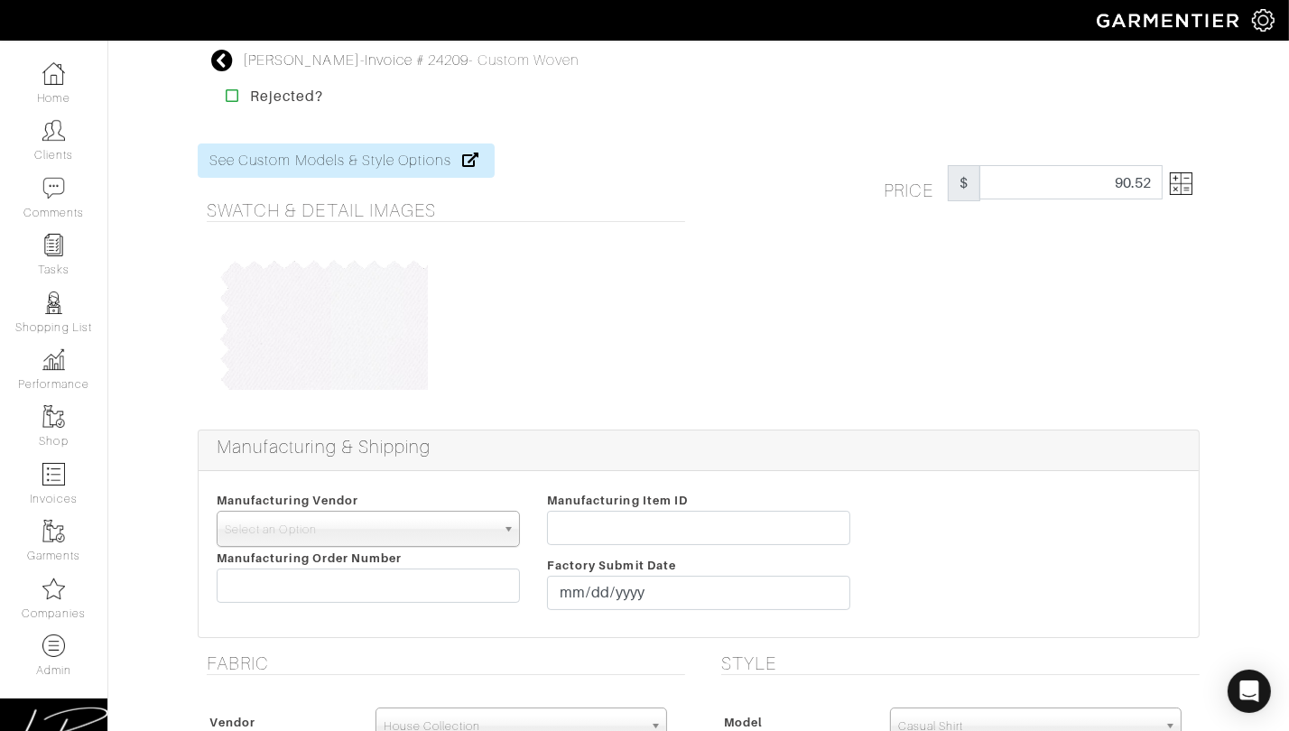
click at [838, 445] on h5 "Manufacturing & Shipping" at bounding box center [703, 447] width 973 height 22
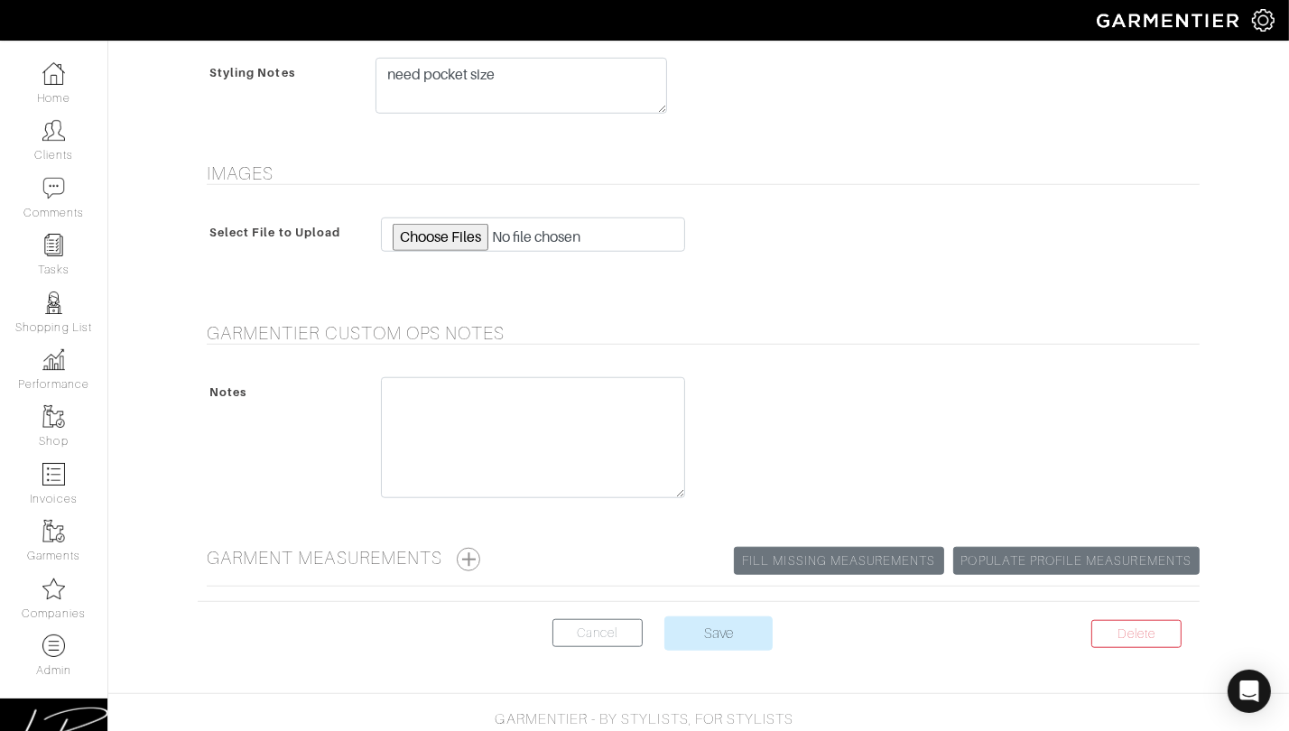
scroll to position [1548, 0]
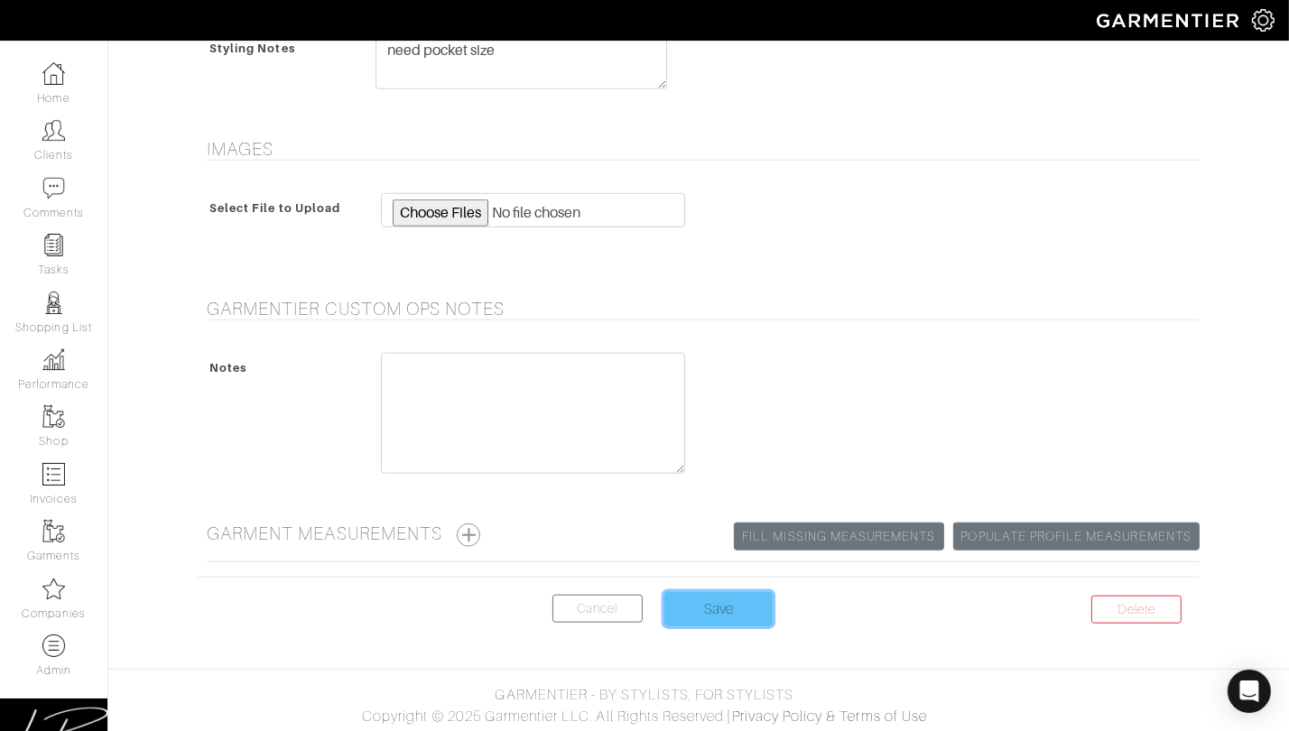
click at [711, 601] on input "Save" at bounding box center [718, 609] width 108 height 34
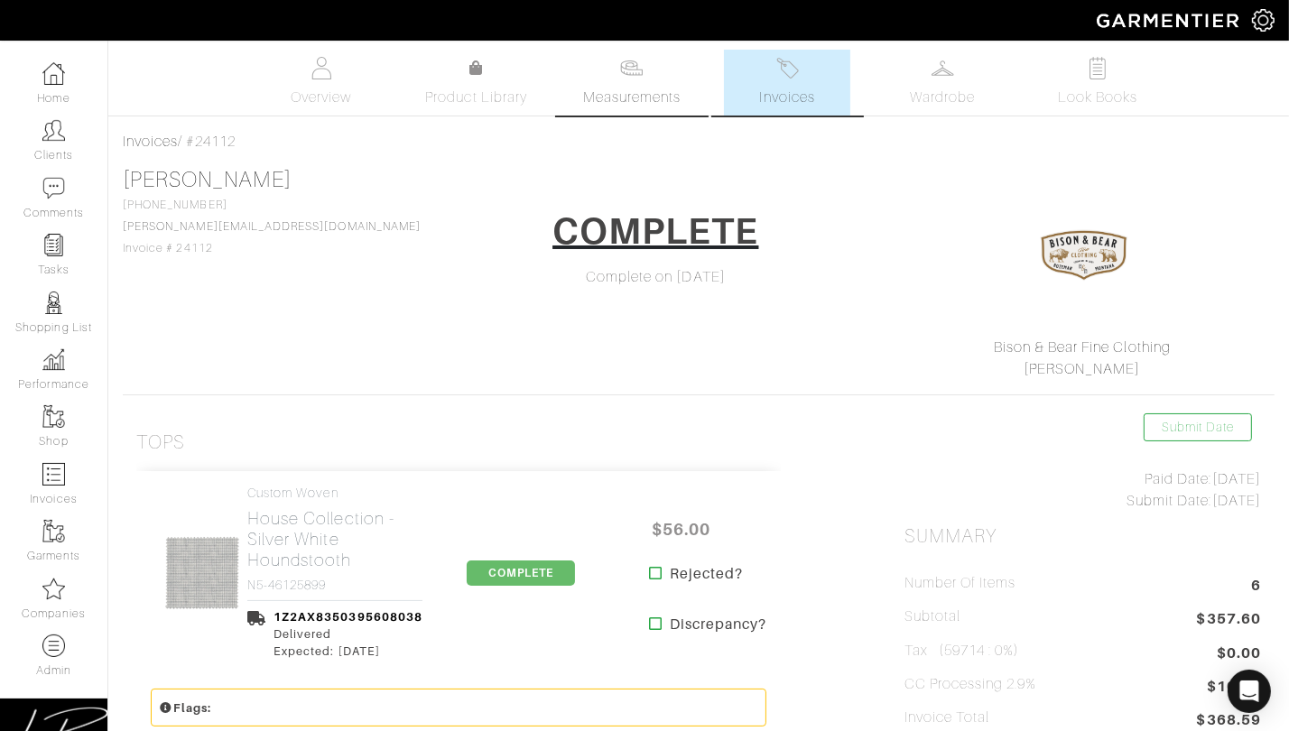
click at [622, 93] on span "Measurements" at bounding box center [632, 98] width 98 height 22
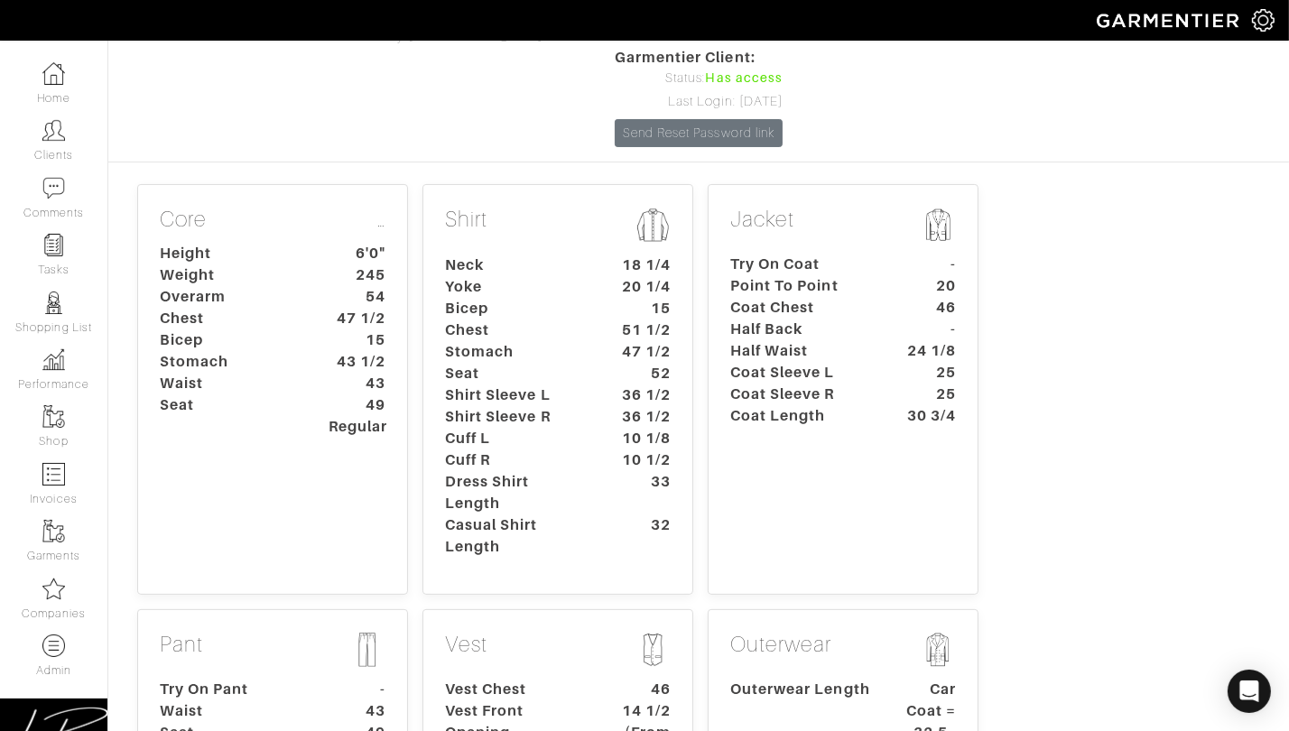
scroll to position [188, 0]
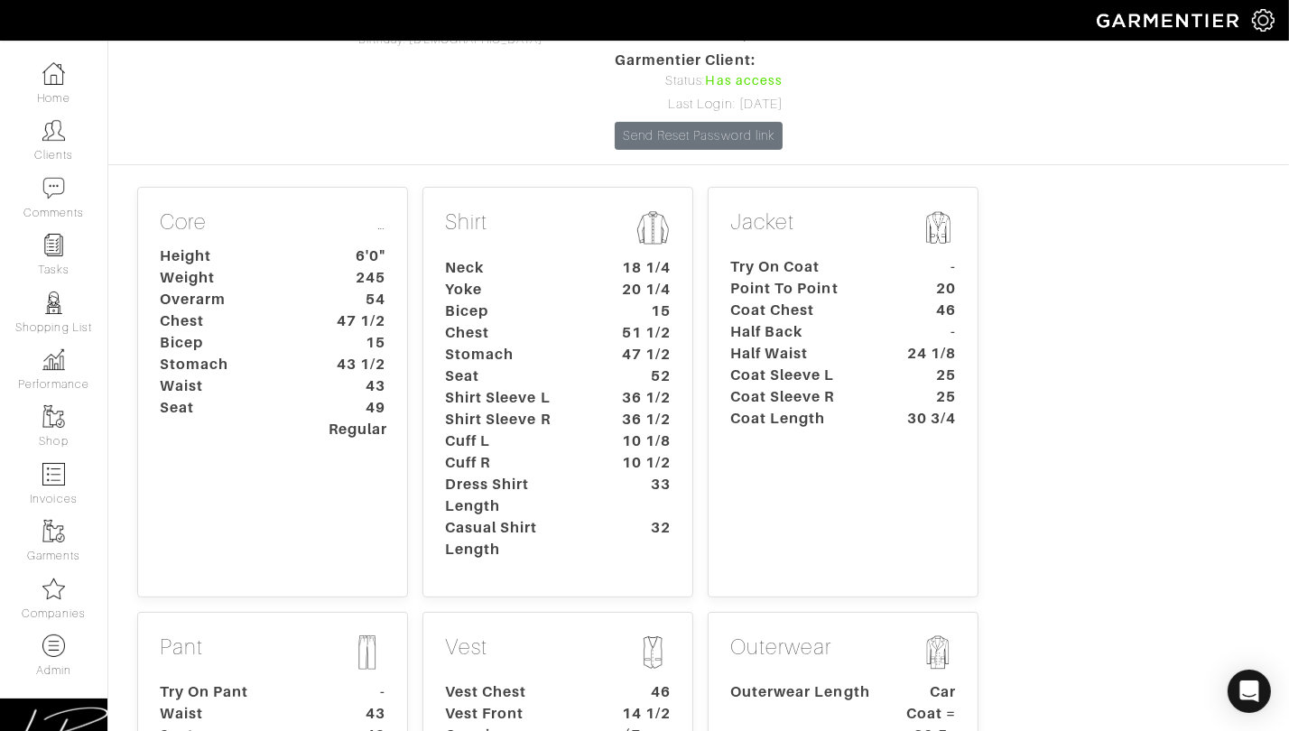
click at [571, 474] on dt "Dress Shirt Length" at bounding box center [516, 495] width 169 height 43
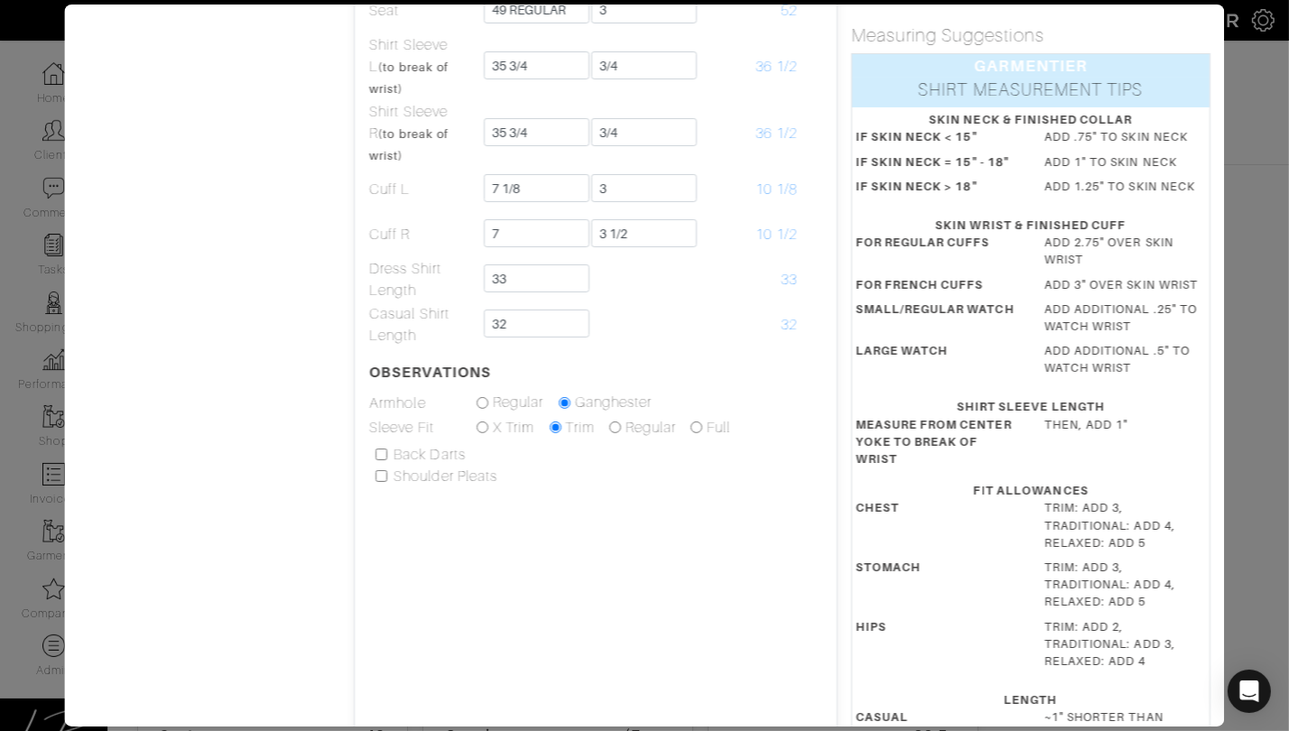
scroll to position [370, 0]
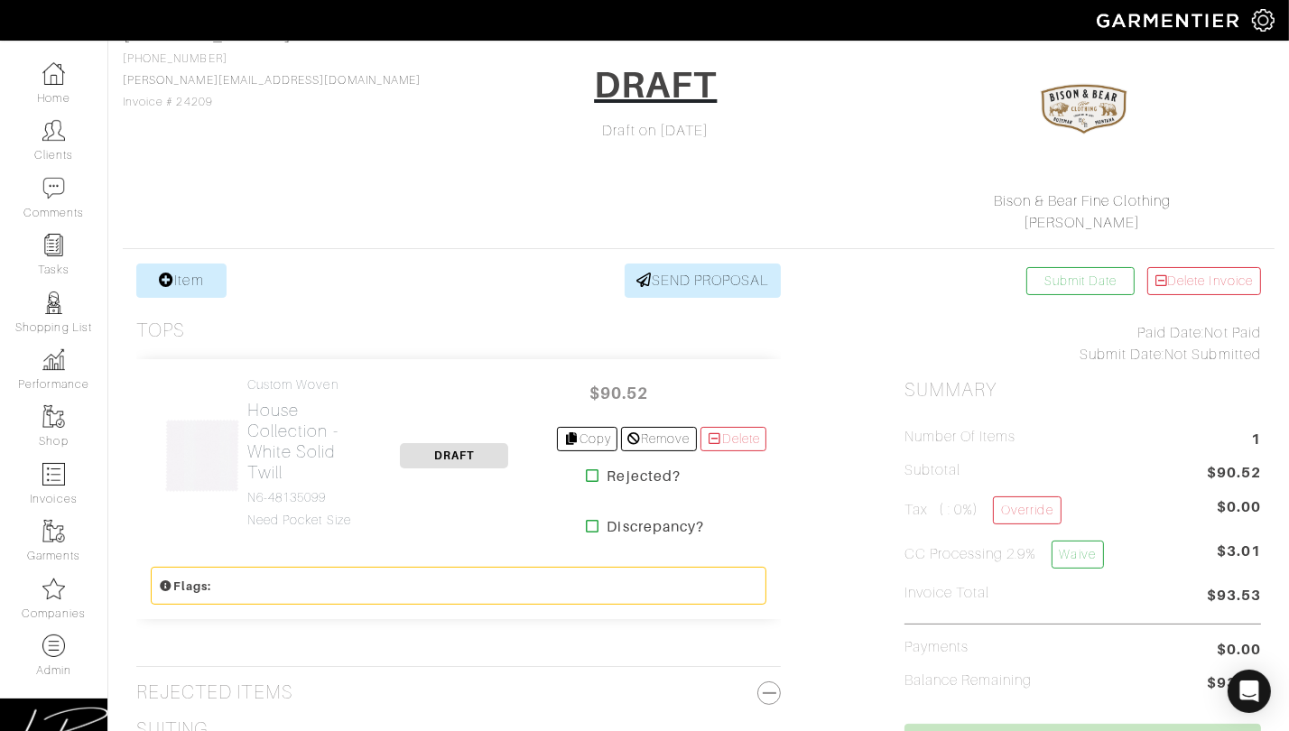
scroll to position [203, 0]
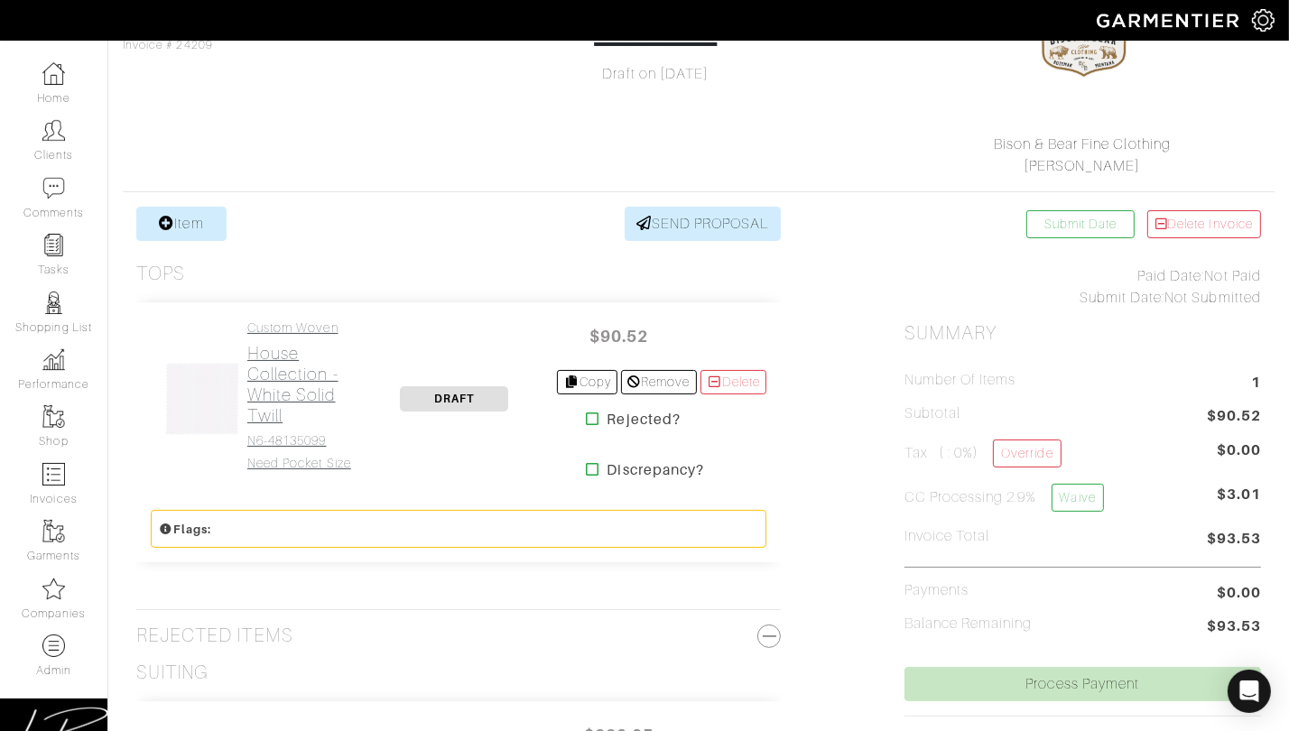
click at [298, 442] on h4 "N6-48135099" at bounding box center [299, 440] width 105 height 15
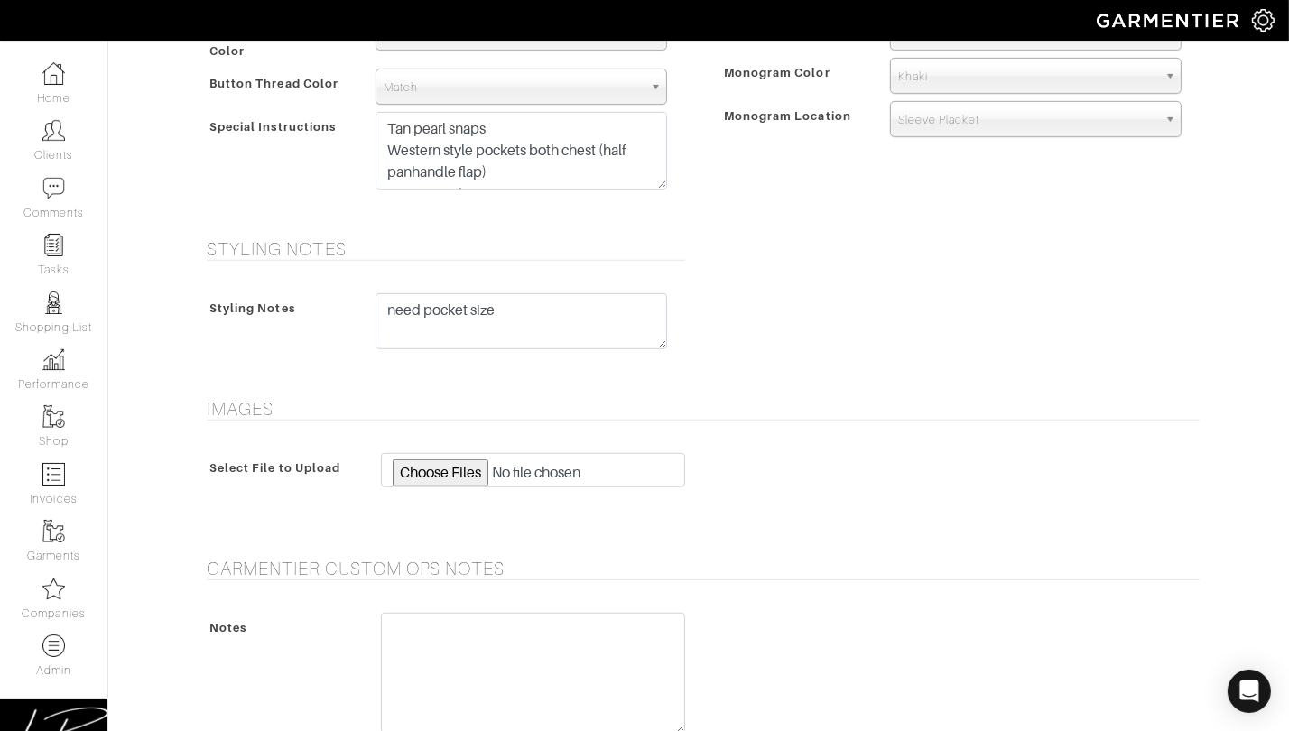
scroll to position [1069, 0]
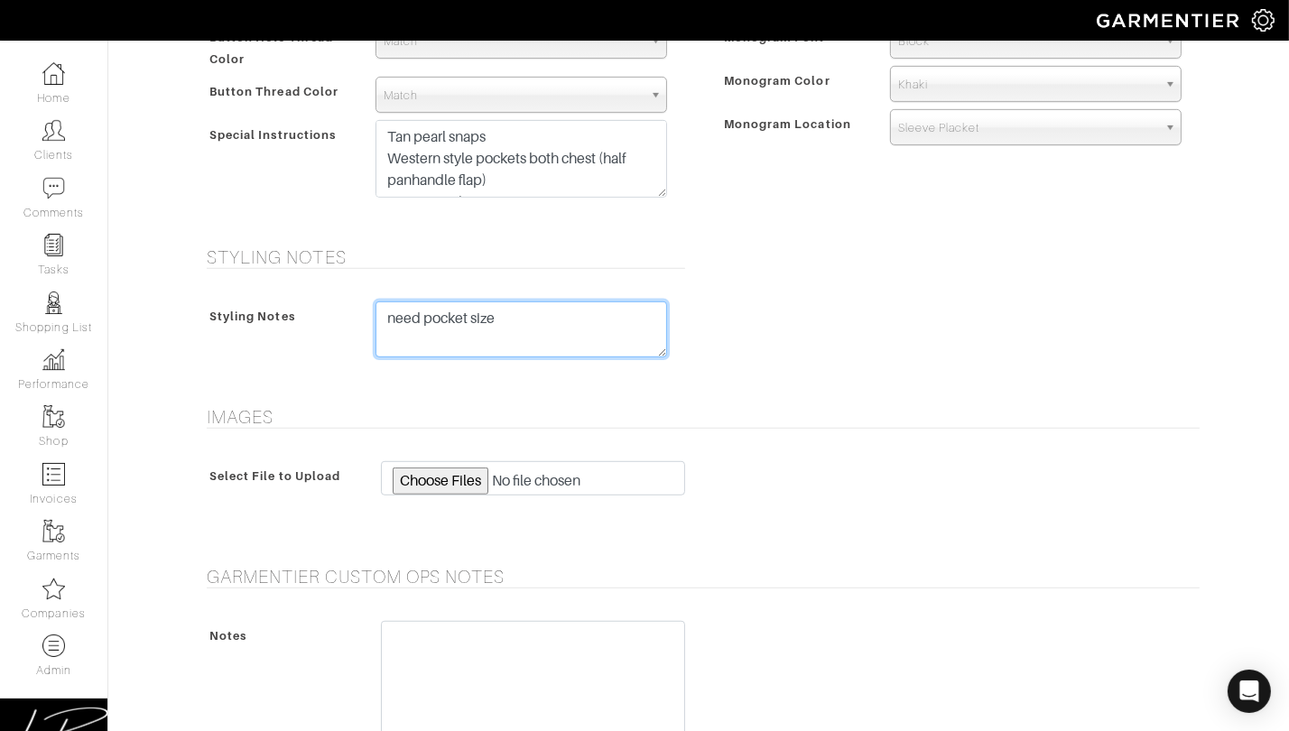
drag, startPoint x: 515, startPoint y: 321, endPoint x: 519, endPoint y: 297, distance: 24.8
click at [519, 297] on div "Styling Notes need pocket size" at bounding box center [442, 333] width 488 height 101
drag, startPoint x: 941, startPoint y: 285, endPoint x: 935, endPoint y: 294, distance: 10.5
click at [939, 288] on div "Styling Notes Styling Notes need pocket size" at bounding box center [698, 315] width 1029 height 138
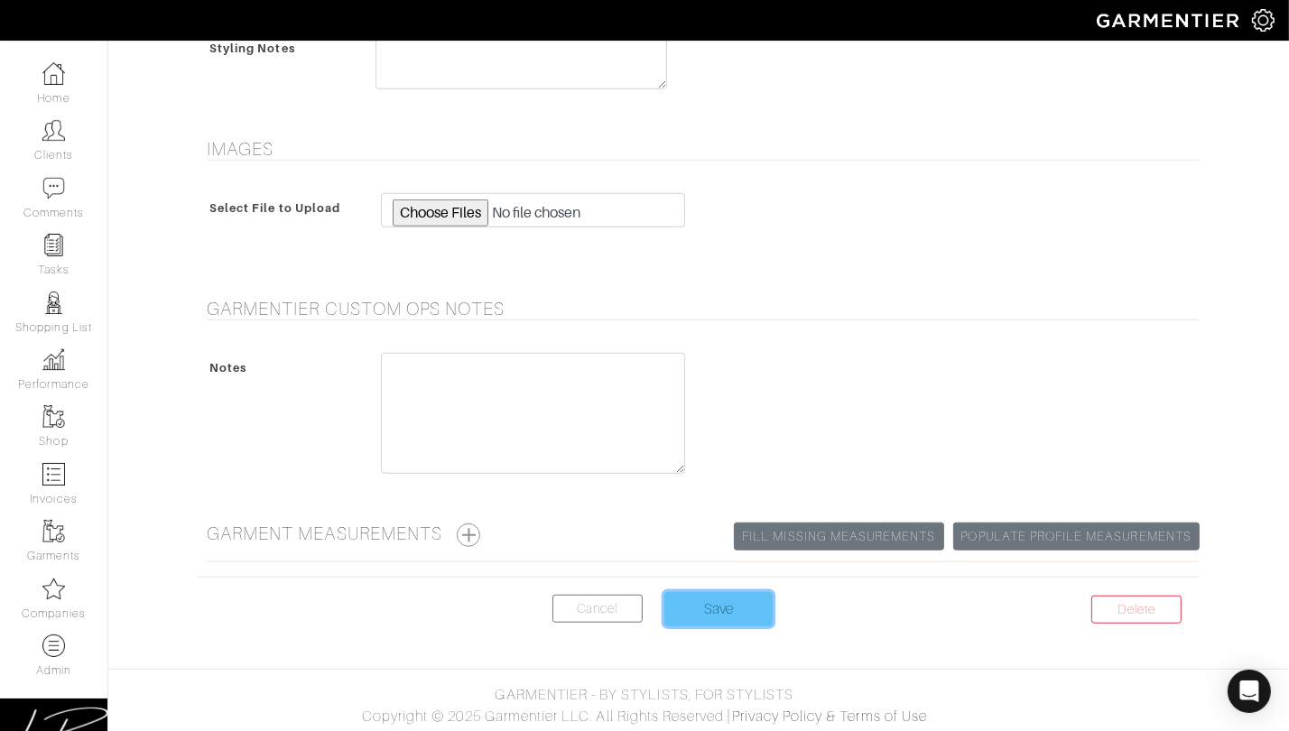
click at [730, 595] on input "Save" at bounding box center [718, 609] width 108 height 34
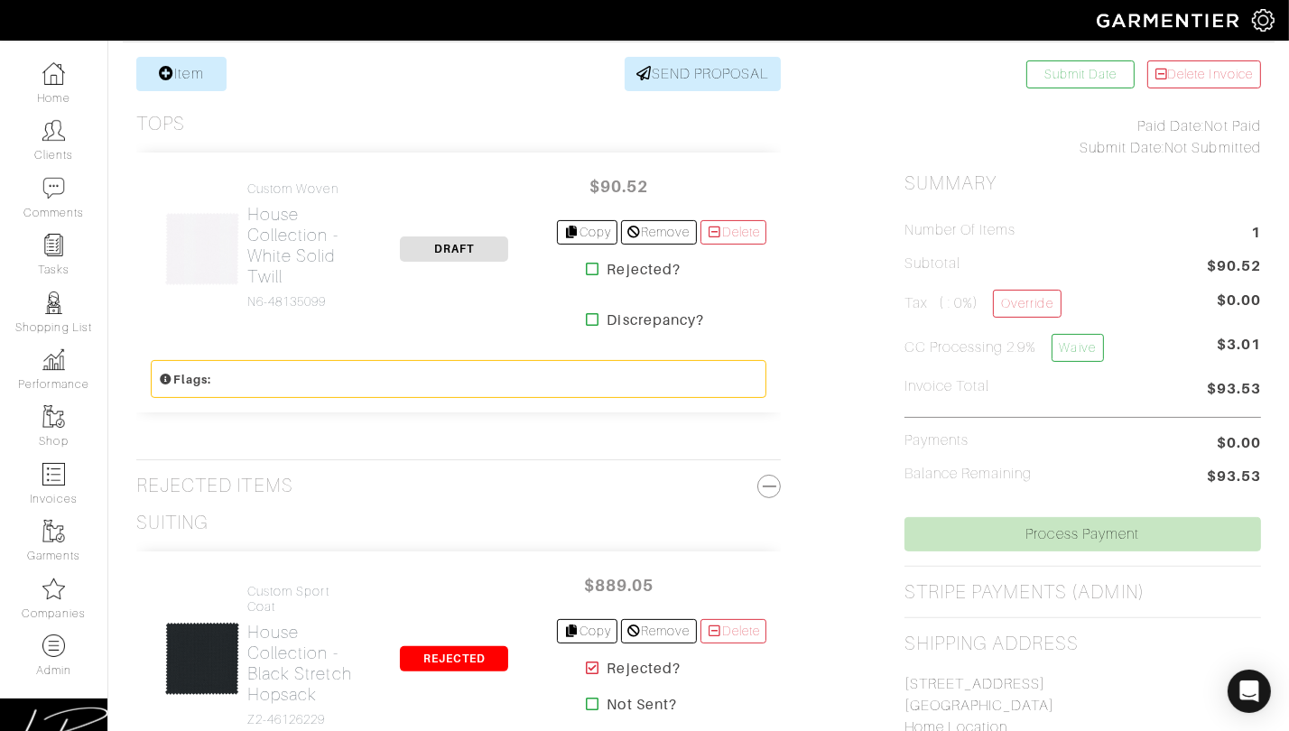
scroll to position [358, 0]
